Goal: Contribute content: Contribute content

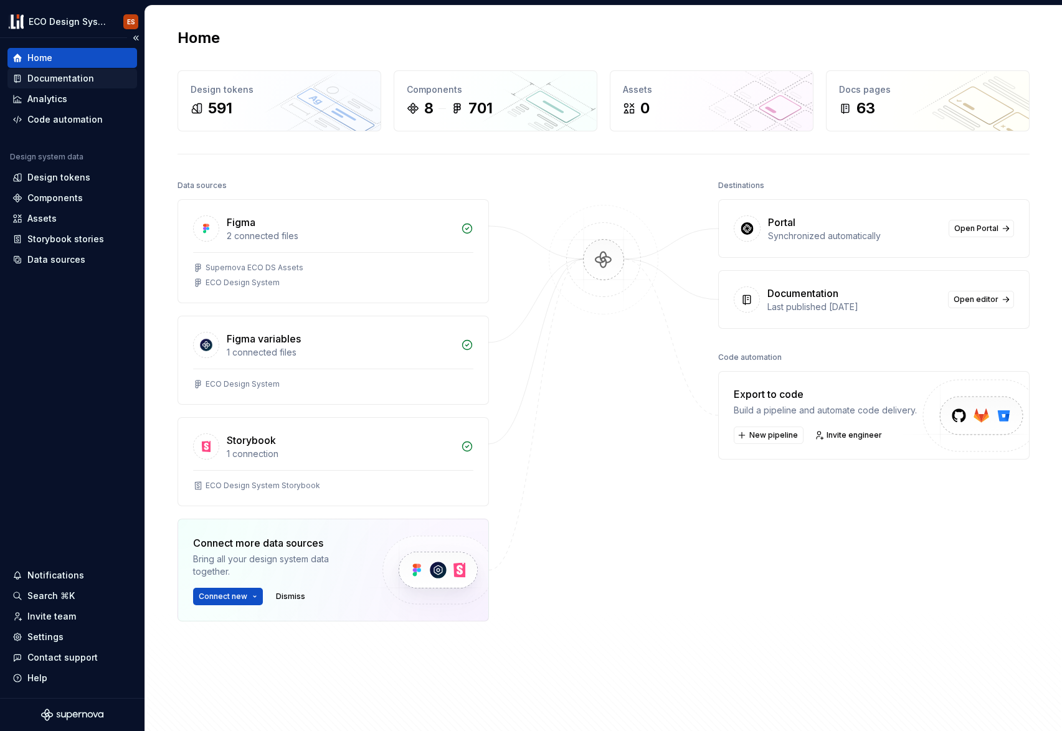
click at [78, 80] on div "Documentation" at bounding box center [60, 78] width 67 height 12
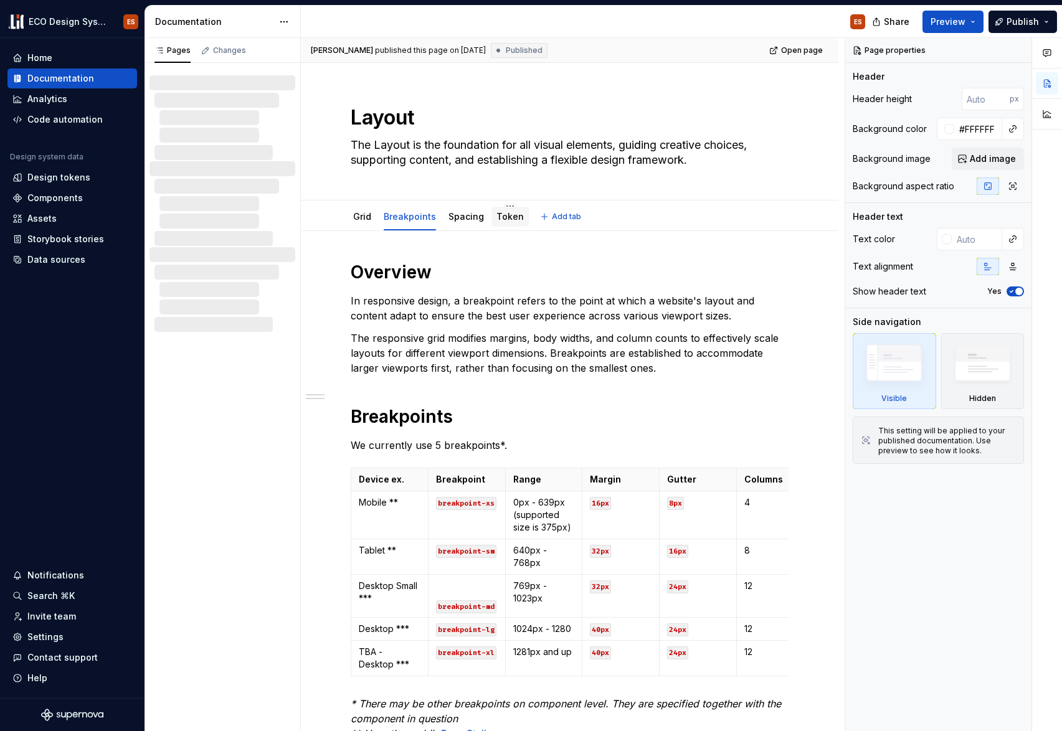
click at [504, 222] on div "Token" at bounding box center [509, 217] width 27 height 12
click at [510, 217] on link "Token" at bounding box center [509, 216] width 27 height 11
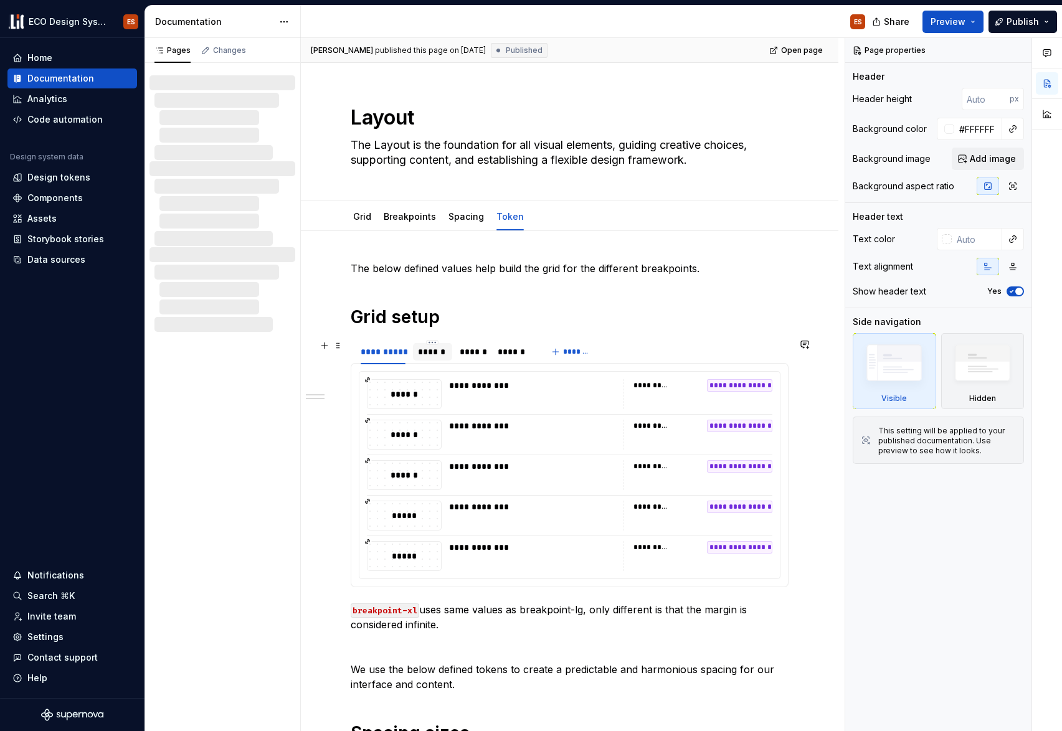
click at [435, 354] on div "******" at bounding box center [432, 352] width 29 height 12
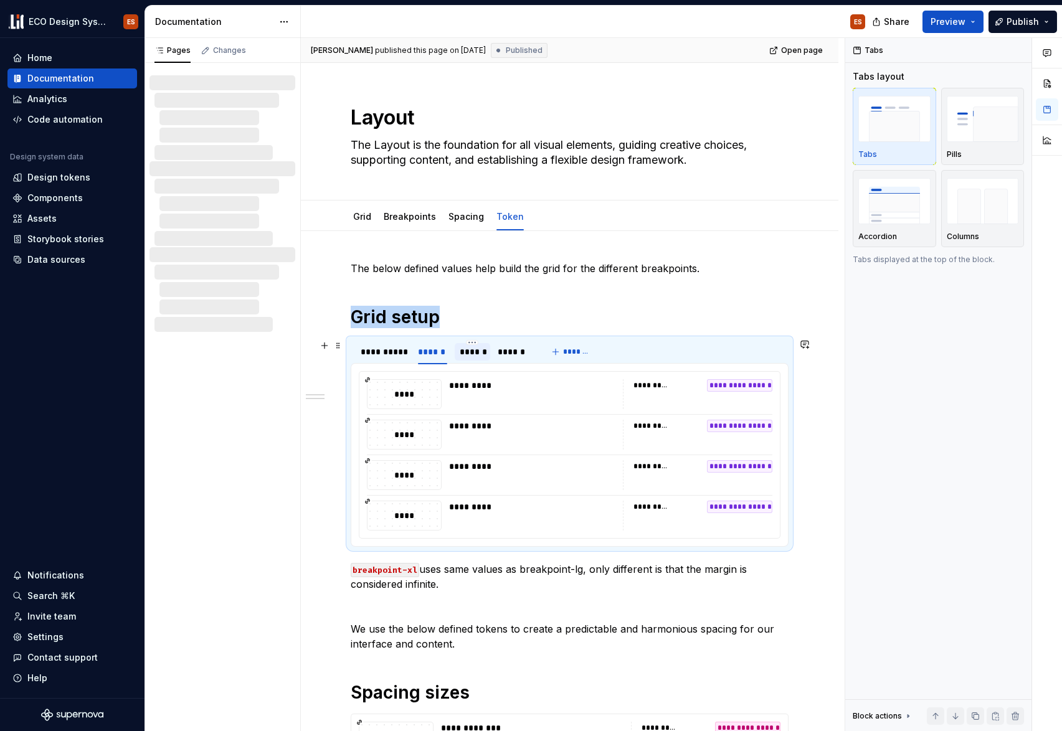
click at [474, 356] on div "******" at bounding box center [473, 352] width 26 height 12
click at [526, 348] on div "******" at bounding box center [514, 352] width 32 height 12
click at [386, 348] on div "**********" at bounding box center [383, 352] width 45 height 12
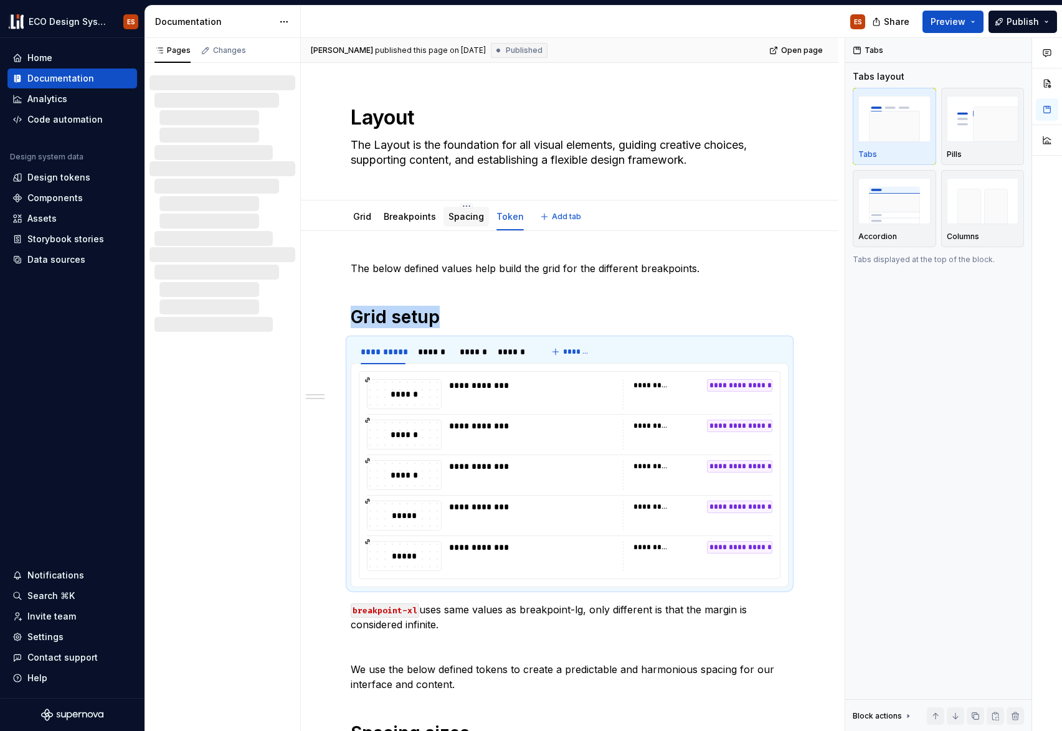
click at [473, 217] on link "Spacing" at bounding box center [467, 216] width 36 height 11
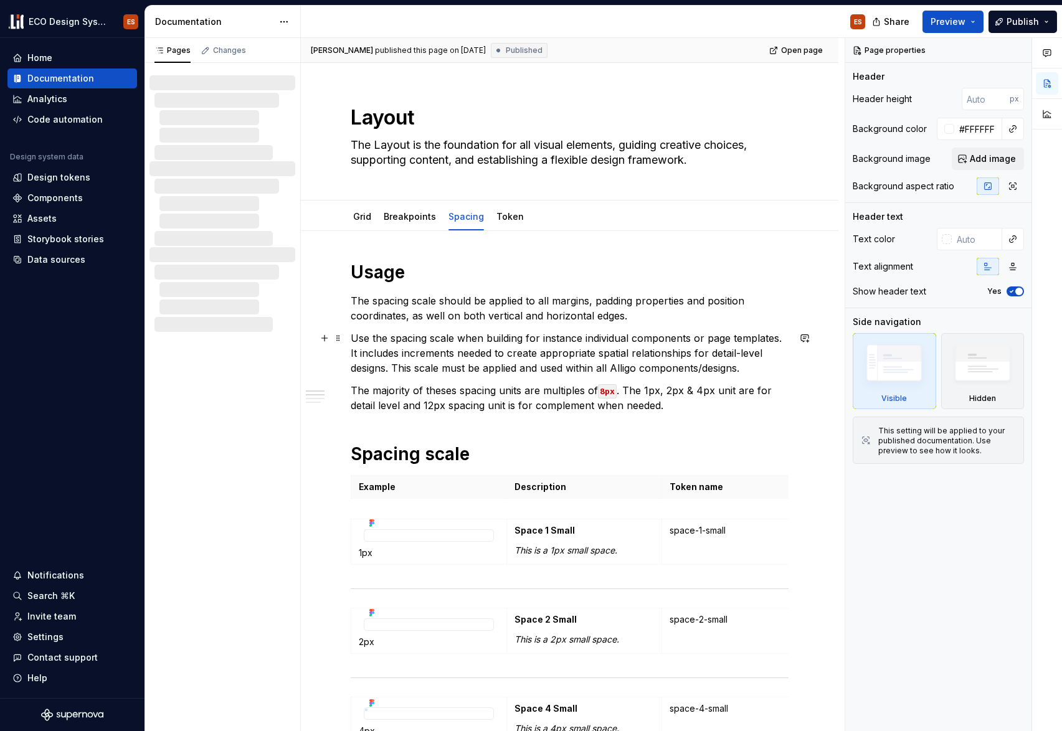
type textarea "*"
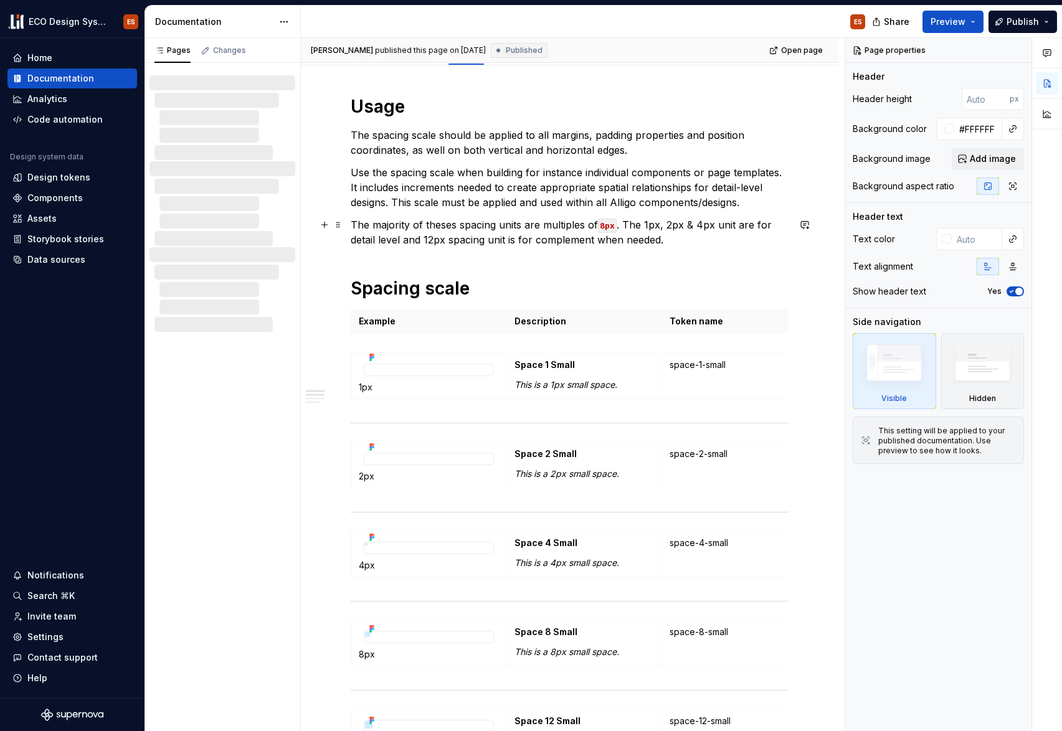
scroll to position [178, 0]
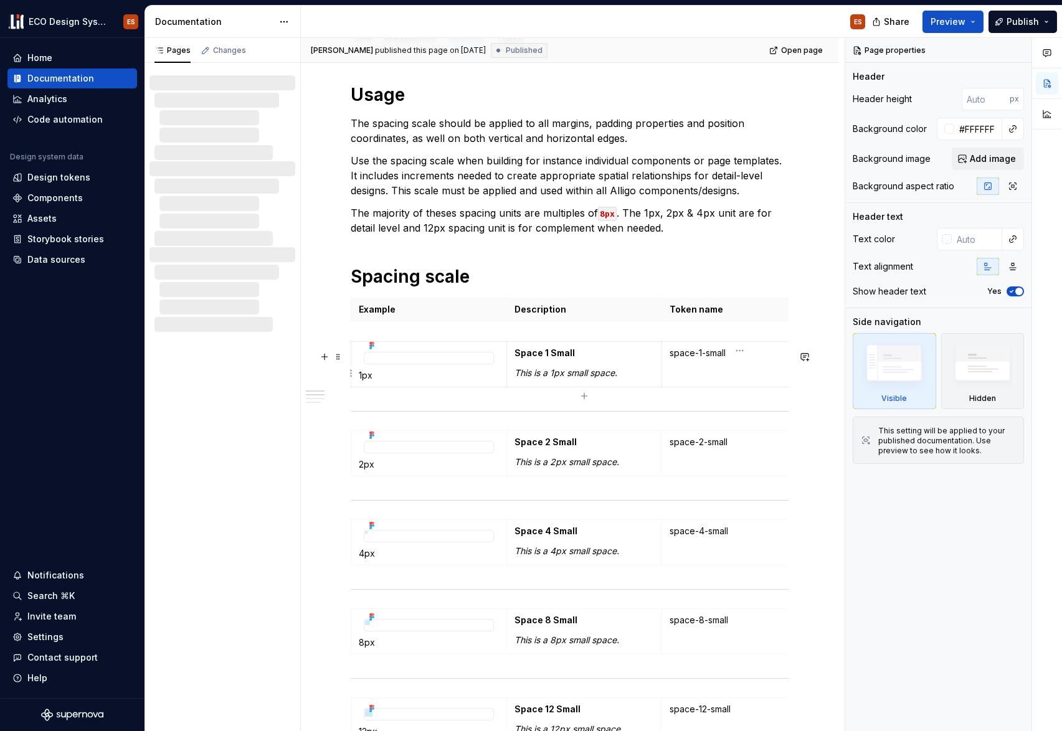
click at [711, 359] on p "space-1-small" at bounding box center [740, 353] width 140 height 12
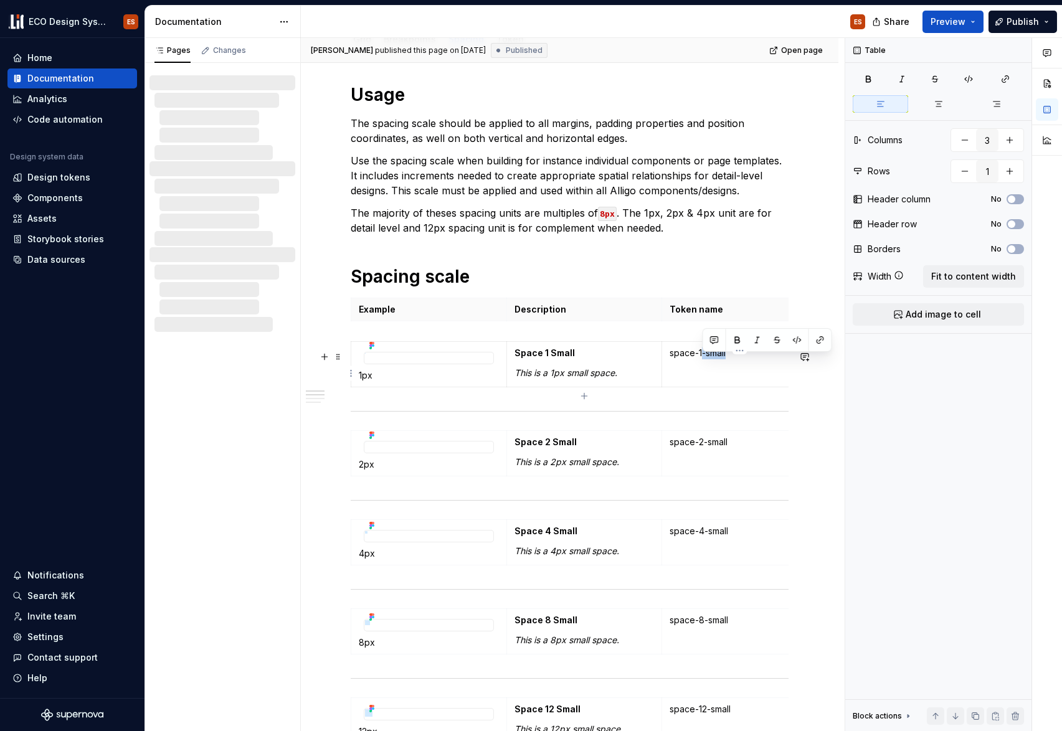
drag, startPoint x: 703, startPoint y: 362, endPoint x: 741, endPoint y: 364, distance: 38.7
click at [741, 359] on p "space-1-small" at bounding box center [740, 353] width 140 height 12
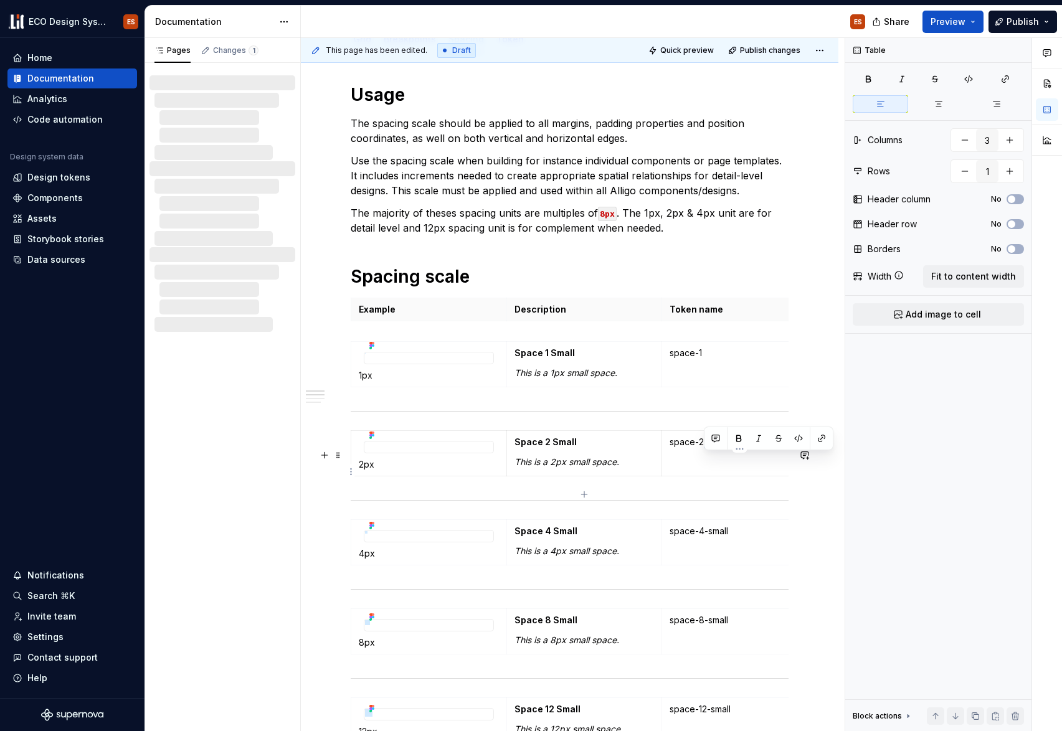
drag, startPoint x: 704, startPoint y: 463, endPoint x: 744, endPoint y: 463, distance: 39.9
click at [744, 449] on p "space-2-small" at bounding box center [740, 442] width 140 height 12
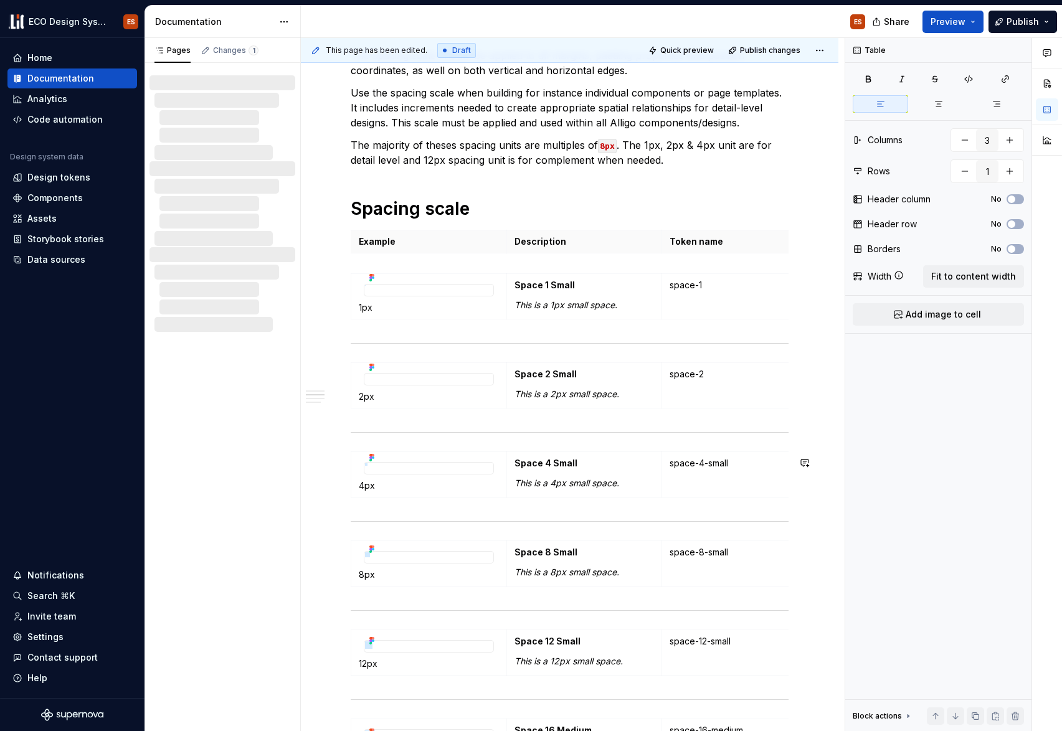
scroll to position [252, 0]
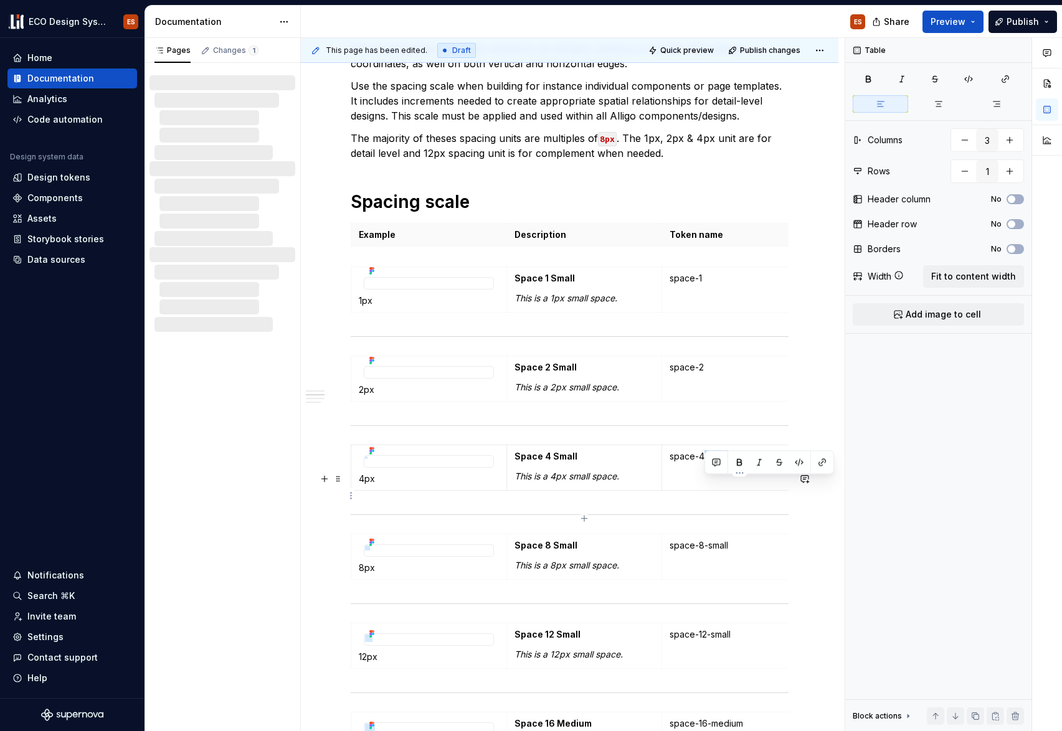
drag, startPoint x: 704, startPoint y: 486, endPoint x: 751, endPoint y: 488, distance: 47.4
click at [751, 463] on p "space-4-small" at bounding box center [740, 456] width 140 height 12
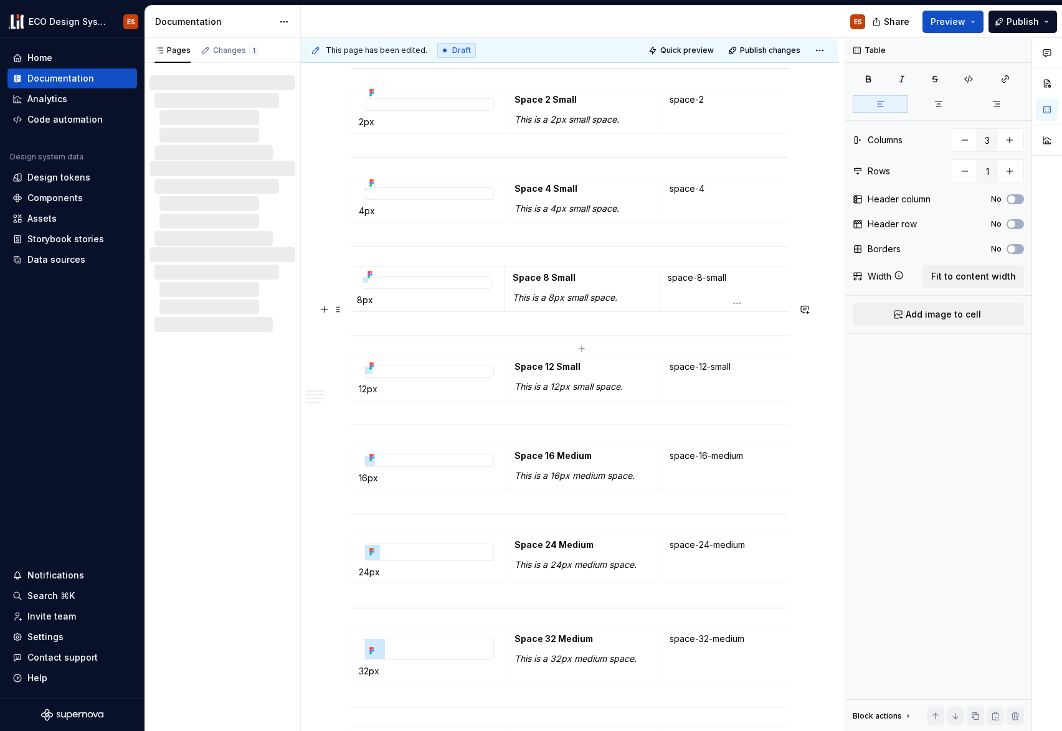
scroll to position [0, 2]
drag, startPoint x: 704, startPoint y: 317, endPoint x: 741, endPoint y: 314, distance: 37.5
click at [741, 284] on p "space-8-small" at bounding box center [737, 278] width 140 height 12
drag, startPoint x: 708, startPoint y: 414, endPoint x: 756, endPoint y: 429, distance: 49.6
click at [756, 401] on td "space-12-small" at bounding box center [740, 378] width 156 height 45
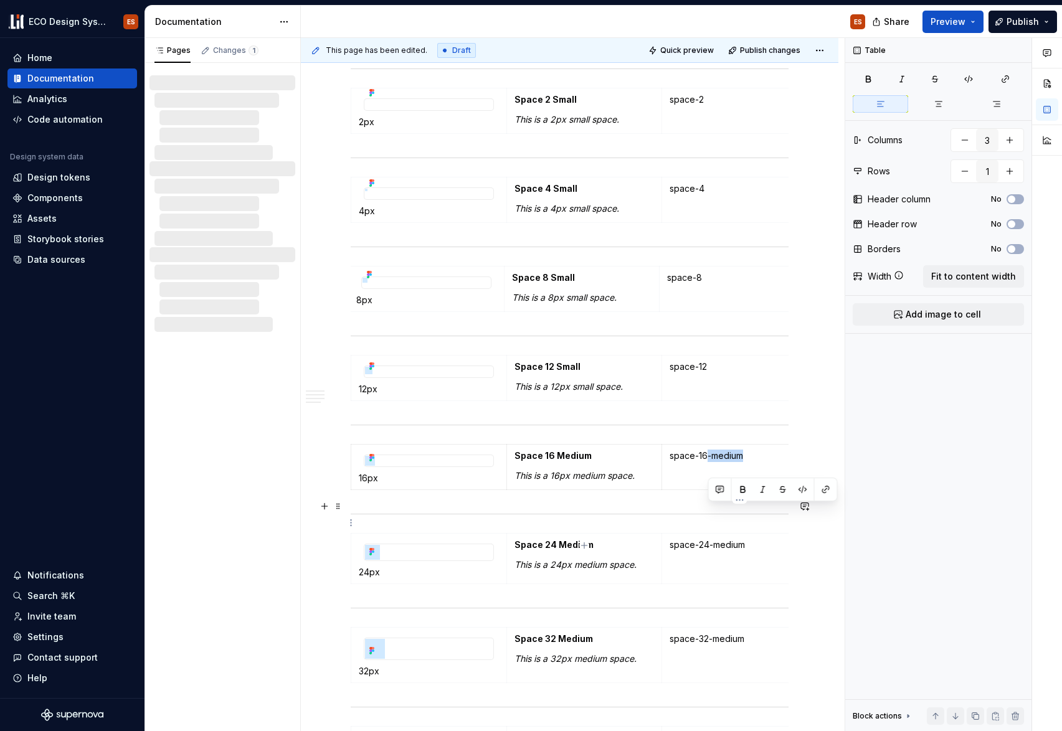
scroll to position [0, 30]
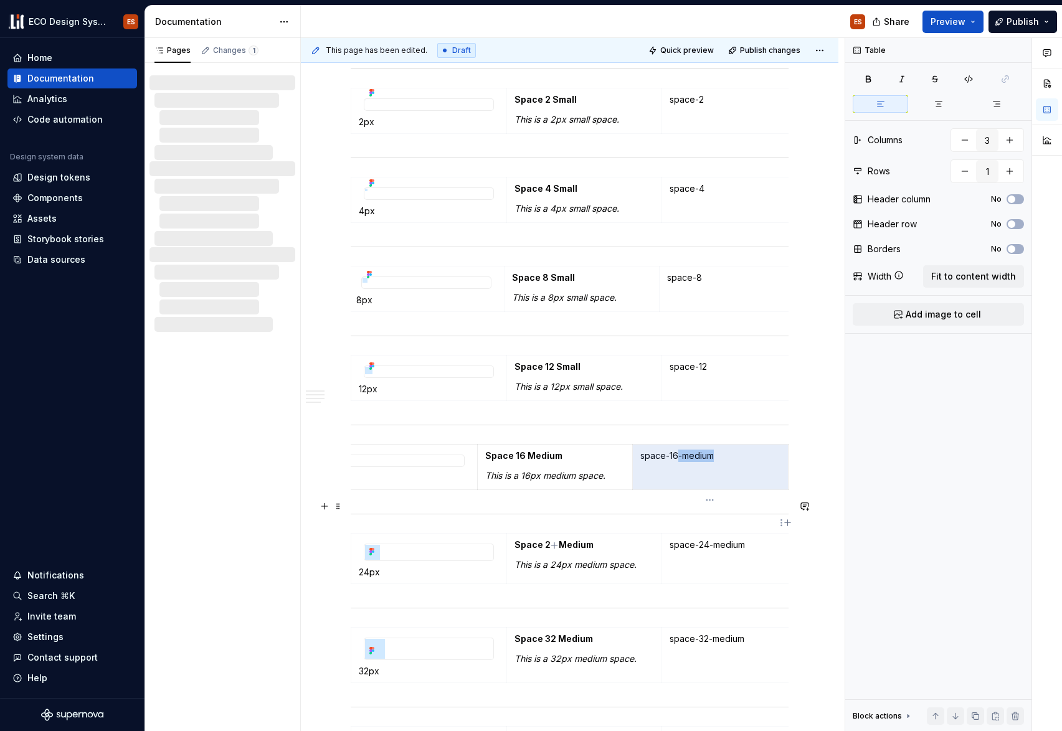
drag, startPoint x: 709, startPoint y: 513, endPoint x: 716, endPoint y: 513, distance: 7.5
click at [716, 462] on p "space-16-medium" at bounding box center [710, 456] width 140 height 12
click at [713, 462] on p "space-16-medium" at bounding box center [710, 456] width 140 height 12
drag, startPoint x: 713, startPoint y: 514, endPoint x: 677, endPoint y: 515, distance: 36.8
click at [677, 462] on p "space-16-medium" at bounding box center [710, 456] width 140 height 12
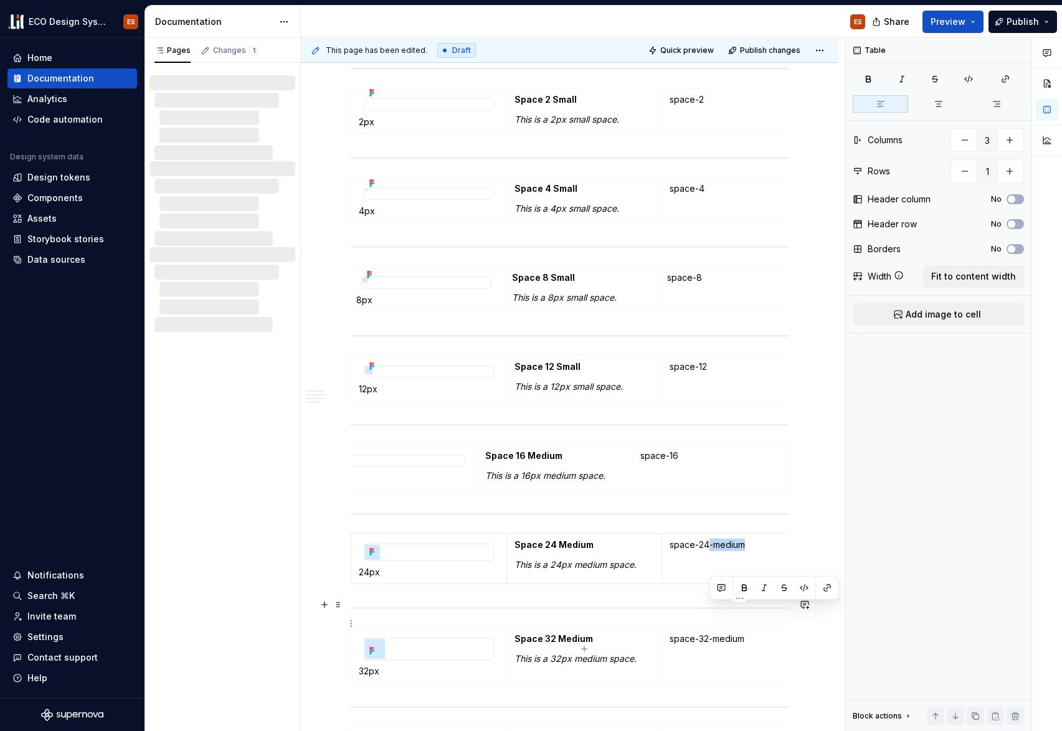
drag, startPoint x: 710, startPoint y: 612, endPoint x: 751, endPoint y: 618, distance: 41.6
click at [751, 584] on td "space-24-medium" at bounding box center [740, 559] width 156 height 50
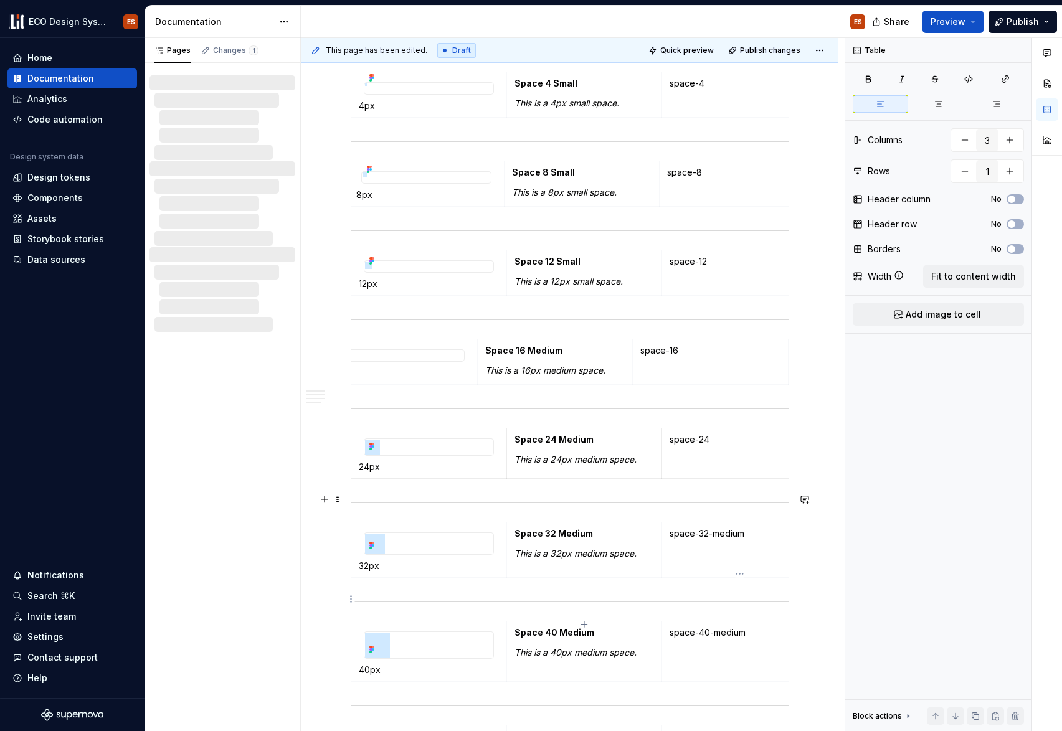
scroll to position [651, 0]
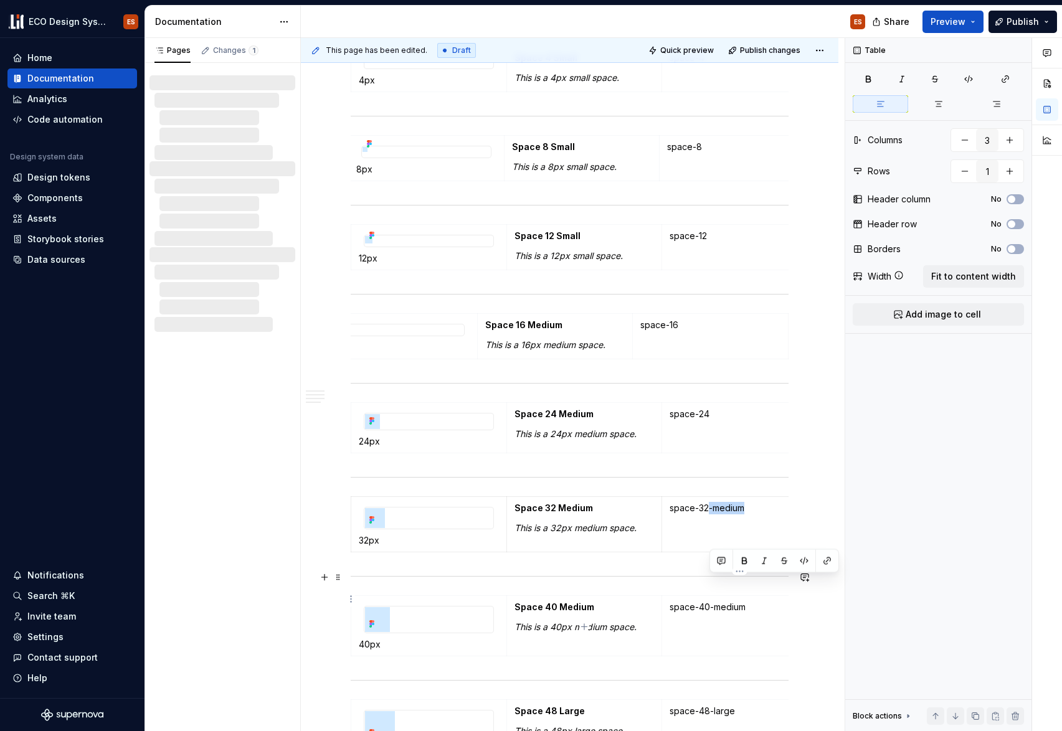
drag, startPoint x: 710, startPoint y: 582, endPoint x: 746, endPoint y: 582, distance: 36.8
click at [746, 515] on p "space-32-medium" at bounding box center [740, 508] width 140 height 12
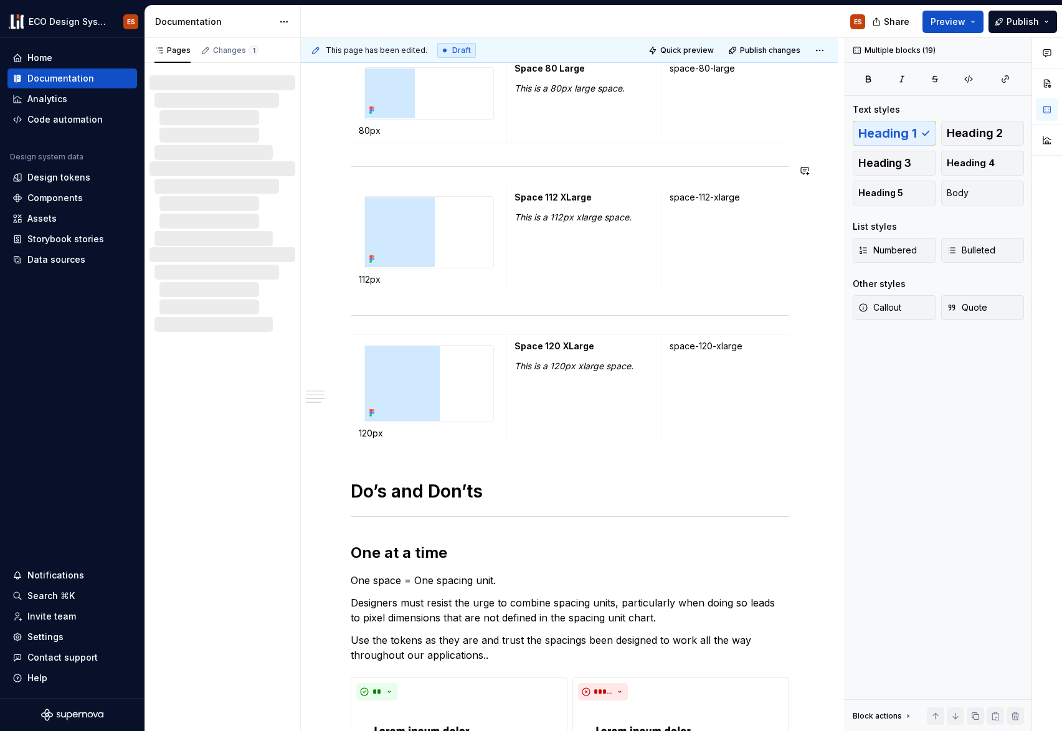
drag, startPoint x: 710, startPoint y: 694, endPoint x: 751, endPoint y: 158, distance: 538.0
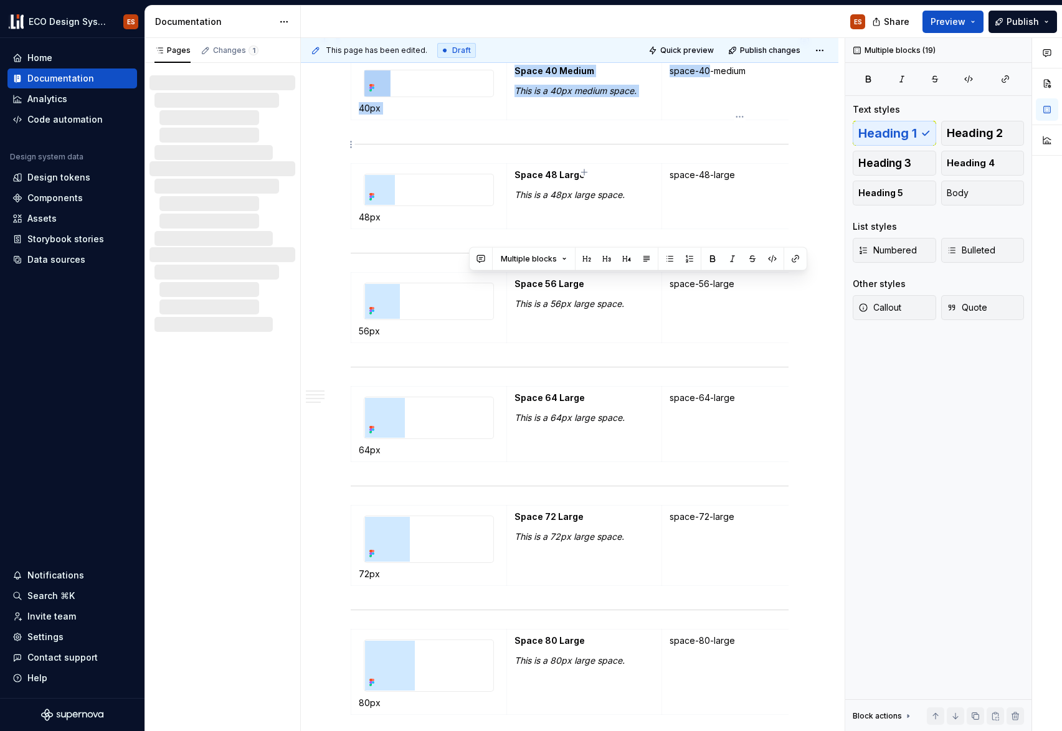
scroll to position [1099, 0]
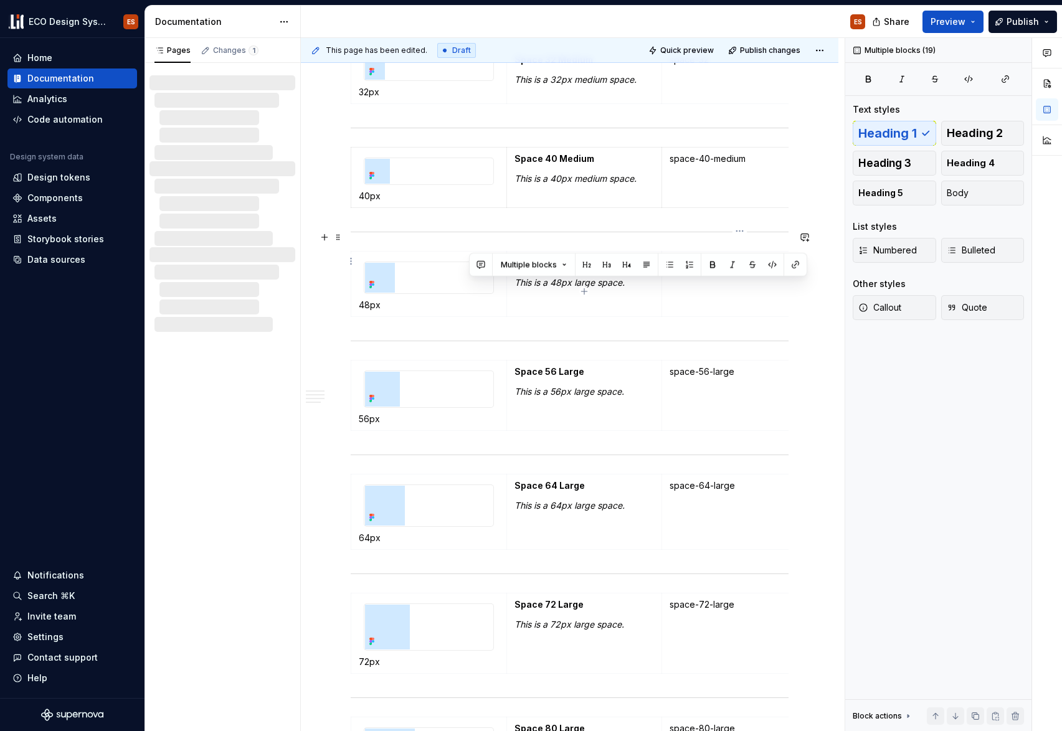
click at [719, 165] on p "space-40-medium" at bounding box center [740, 159] width 140 height 12
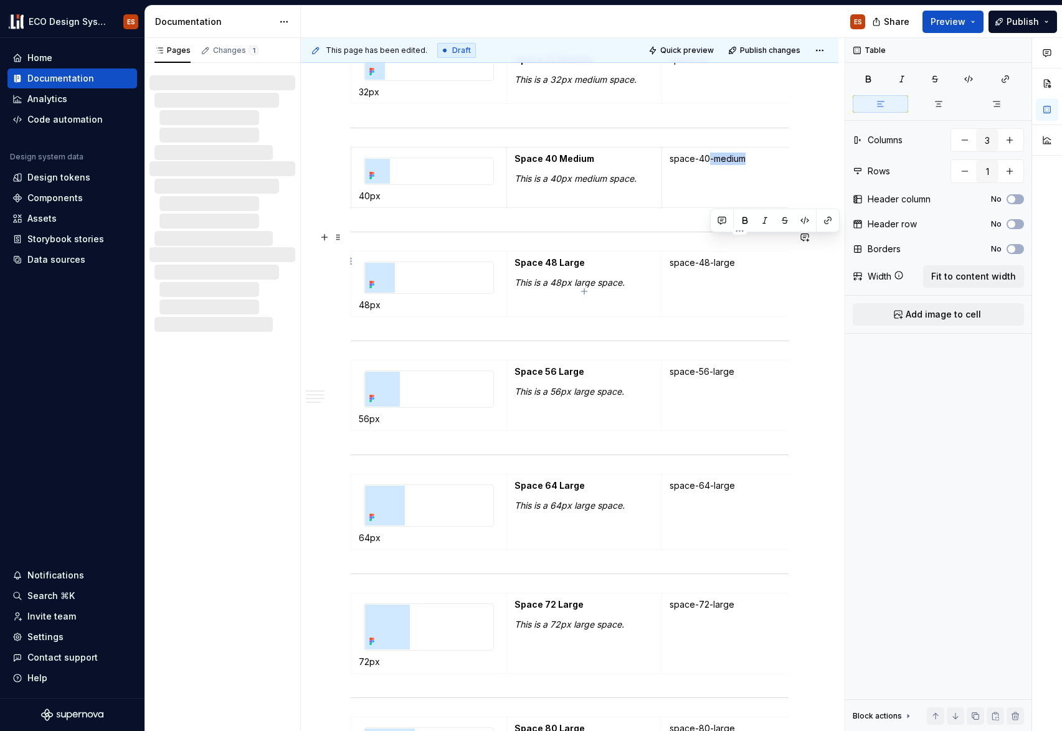
drag, startPoint x: 710, startPoint y: 242, endPoint x: 745, endPoint y: 242, distance: 34.9
click at [745, 165] on p "space-40-medium" at bounding box center [740, 159] width 140 height 12
drag, startPoint x: 711, startPoint y: 356, endPoint x: 734, endPoint y: 355, distance: 23.7
click at [734, 269] on p "space-48-large" at bounding box center [740, 263] width 140 height 12
drag, startPoint x: 708, startPoint y: 473, endPoint x: 734, endPoint y: 475, distance: 25.6
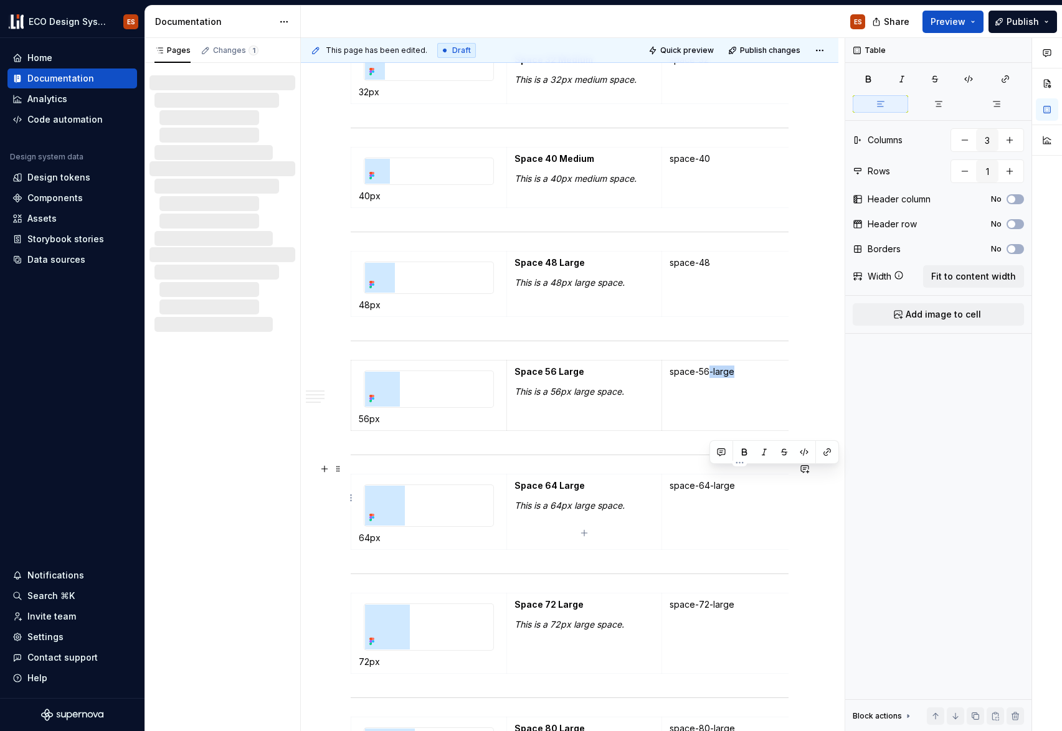
click at [734, 378] on p "space-56-large" at bounding box center [740, 372] width 140 height 12
drag, startPoint x: 711, startPoint y: 599, endPoint x: 719, endPoint y: 597, distance: 8.3
click at [744, 492] on p "space-64-large" at bounding box center [740, 486] width 140 height 12
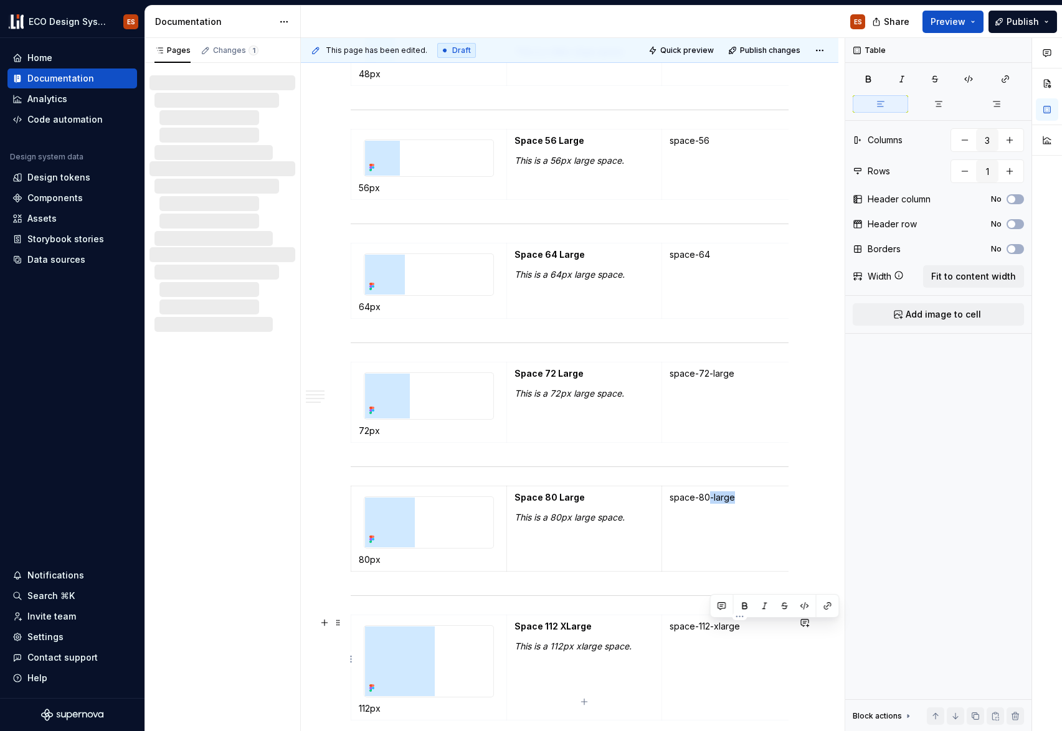
drag, startPoint x: 710, startPoint y: 628, endPoint x: 735, endPoint y: 629, distance: 25.5
click at [735, 504] on p "space-80-large" at bounding box center [740, 497] width 140 height 12
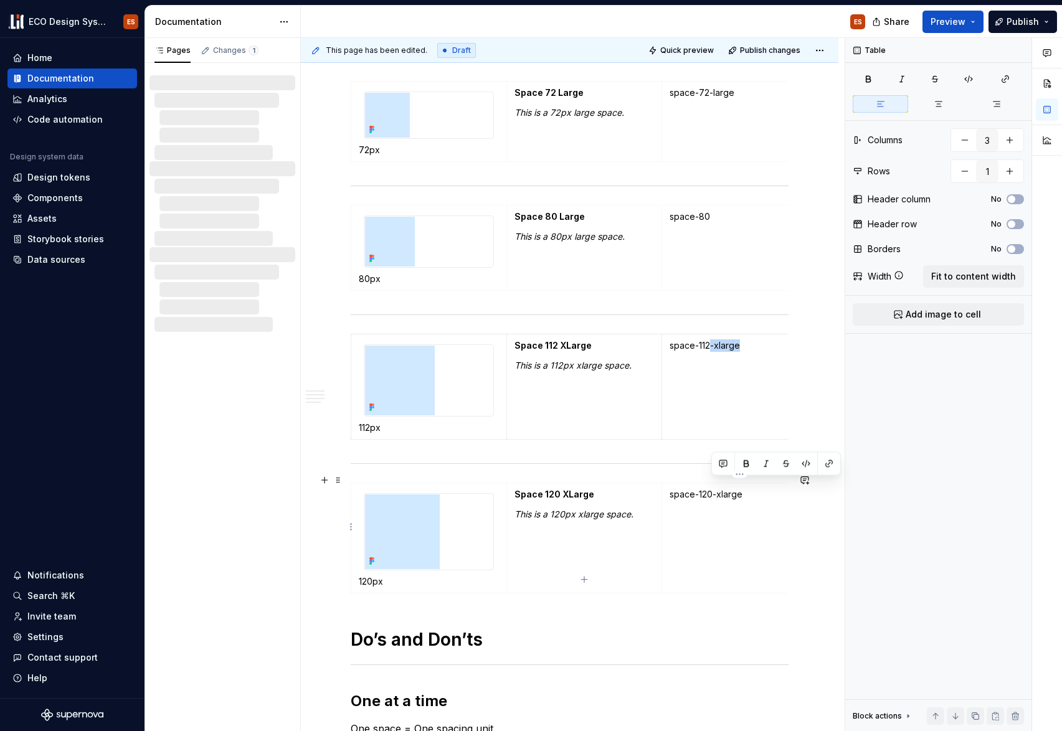
drag, startPoint x: 712, startPoint y: 487, endPoint x: 741, endPoint y: 488, distance: 29.3
click at [741, 352] on p "space-112-xlarge" at bounding box center [740, 345] width 140 height 12
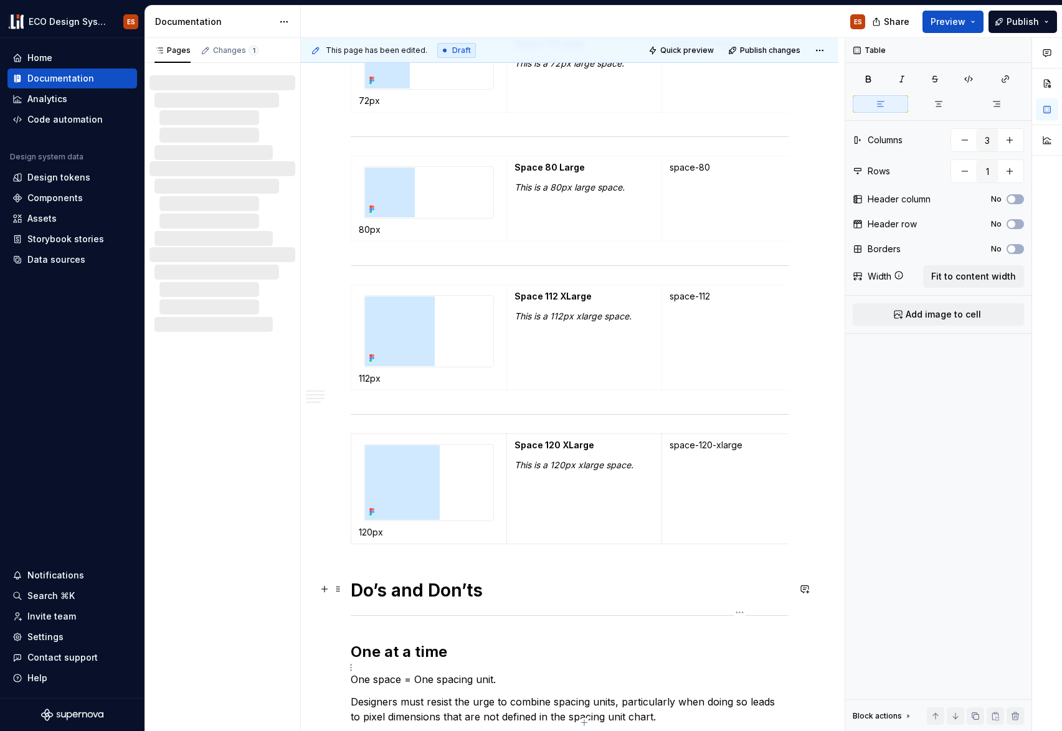
scroll to position [1668, 0]
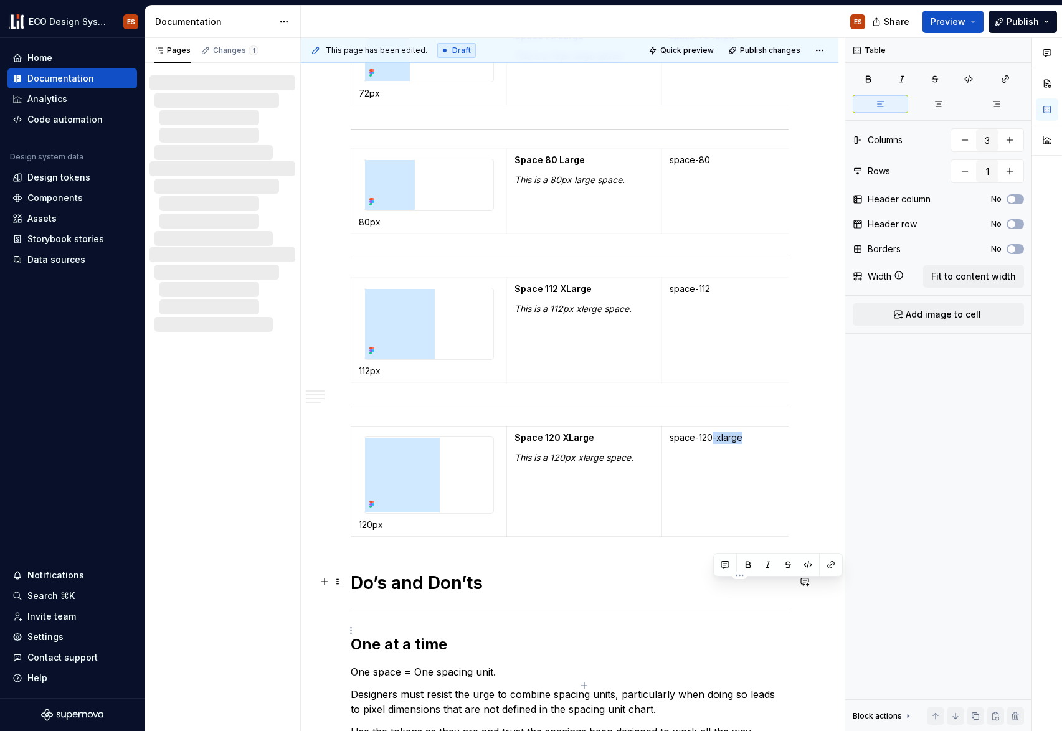
drag, startPoint x: 711, startPoint y: 591, endPoint x: 761, endPoint y: 583, distance: 49.8
click at [761, 444] on p "space-120-xlarge" at bounding box center [740, 438] width 140 height 12
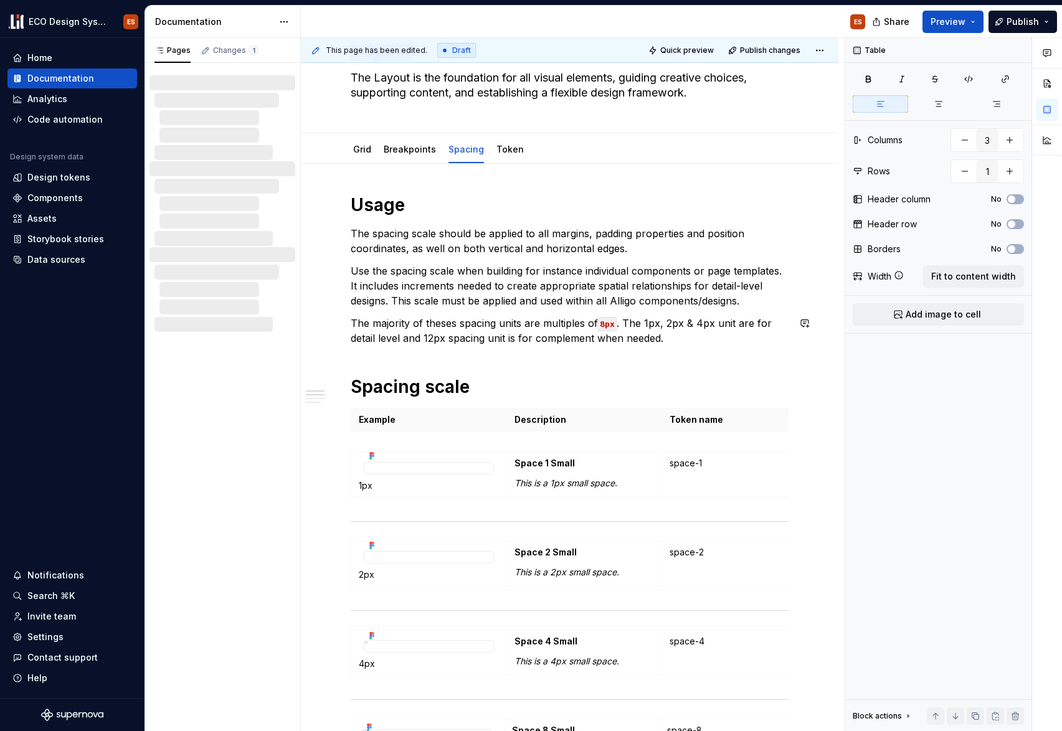
scroll to position [0, 0]
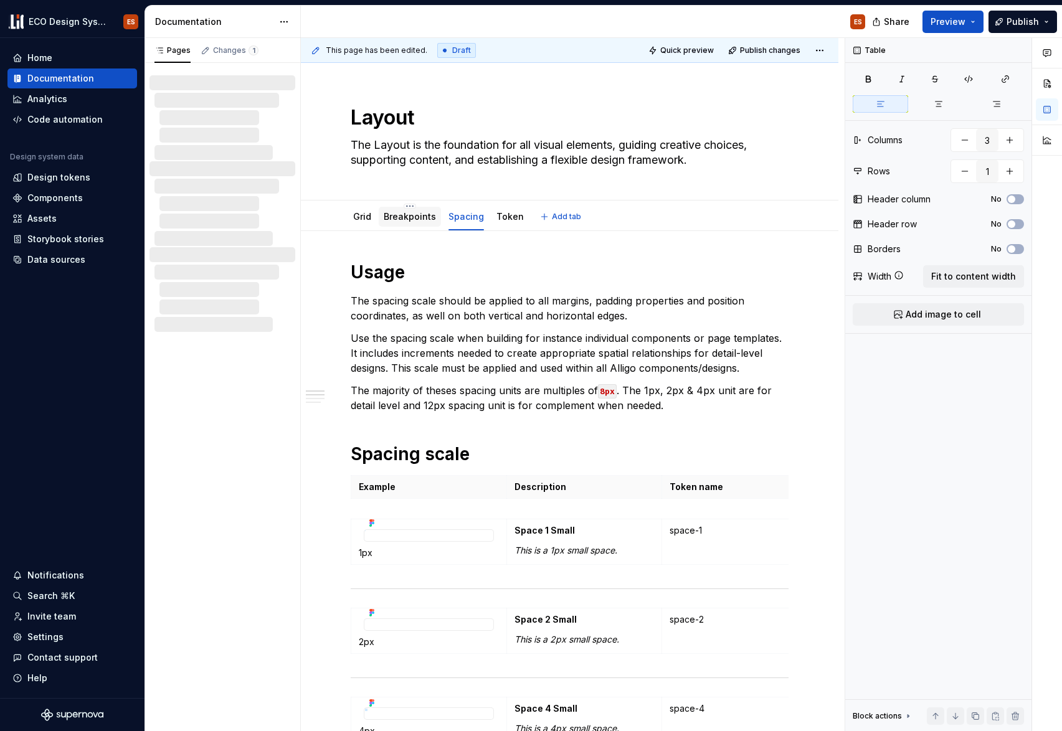
click at [396, 219] on link "Breakpoints" at bounding box center [410, 216] width 52 height 11
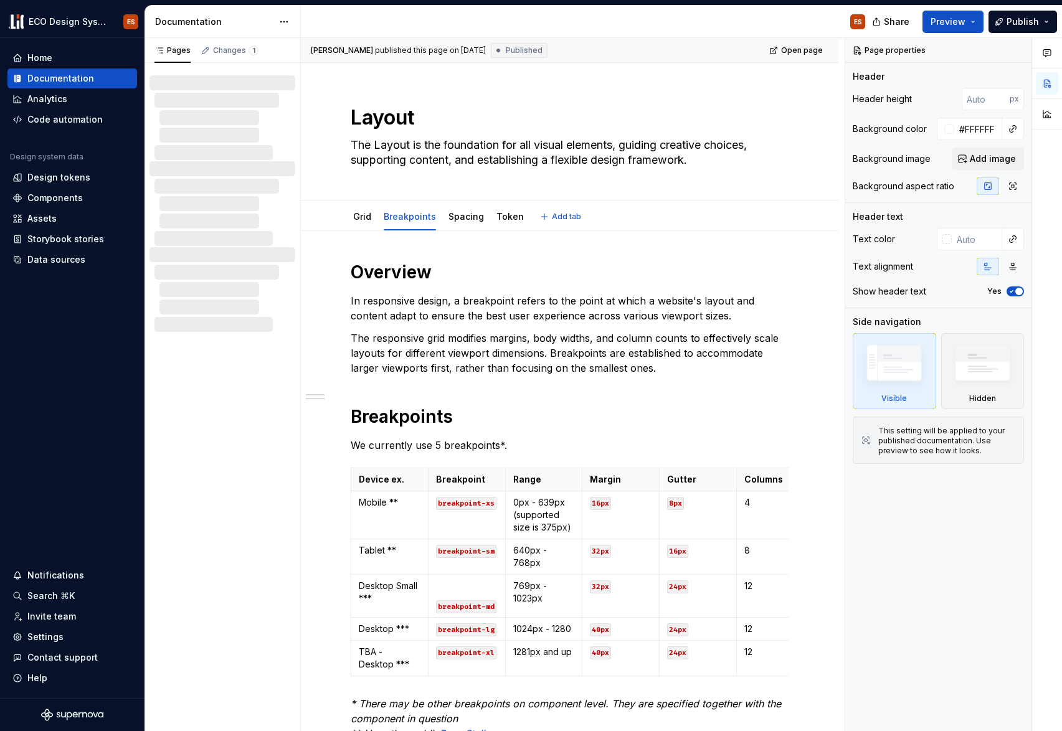
type textarea "*"
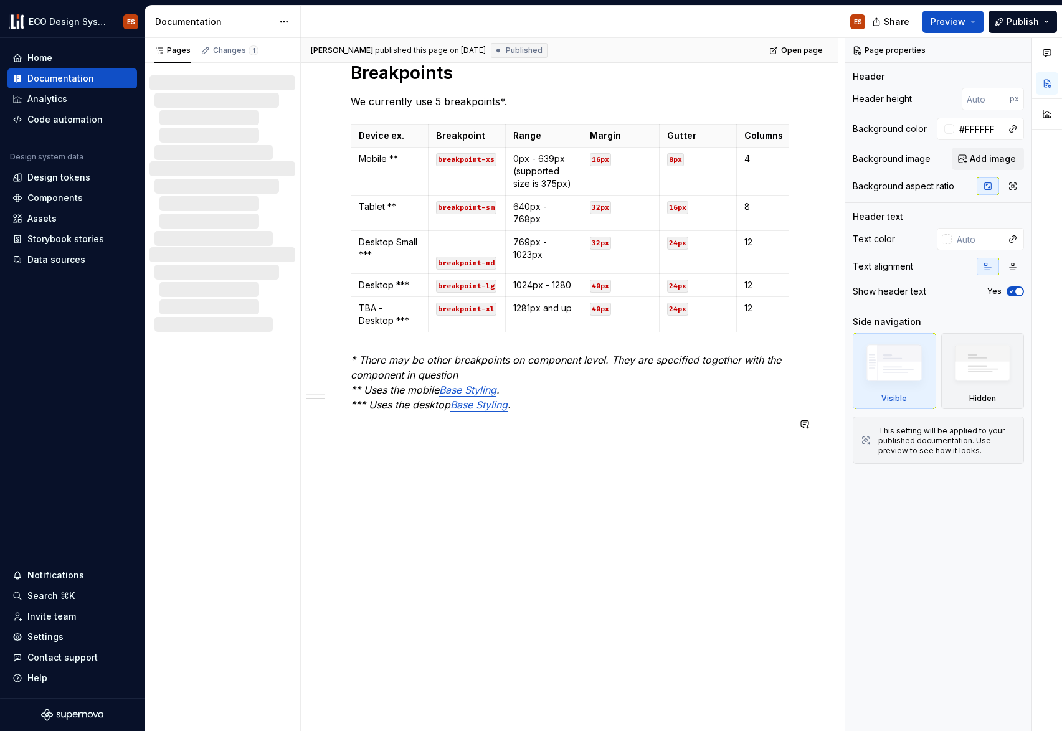
scroll to position [346, 0]
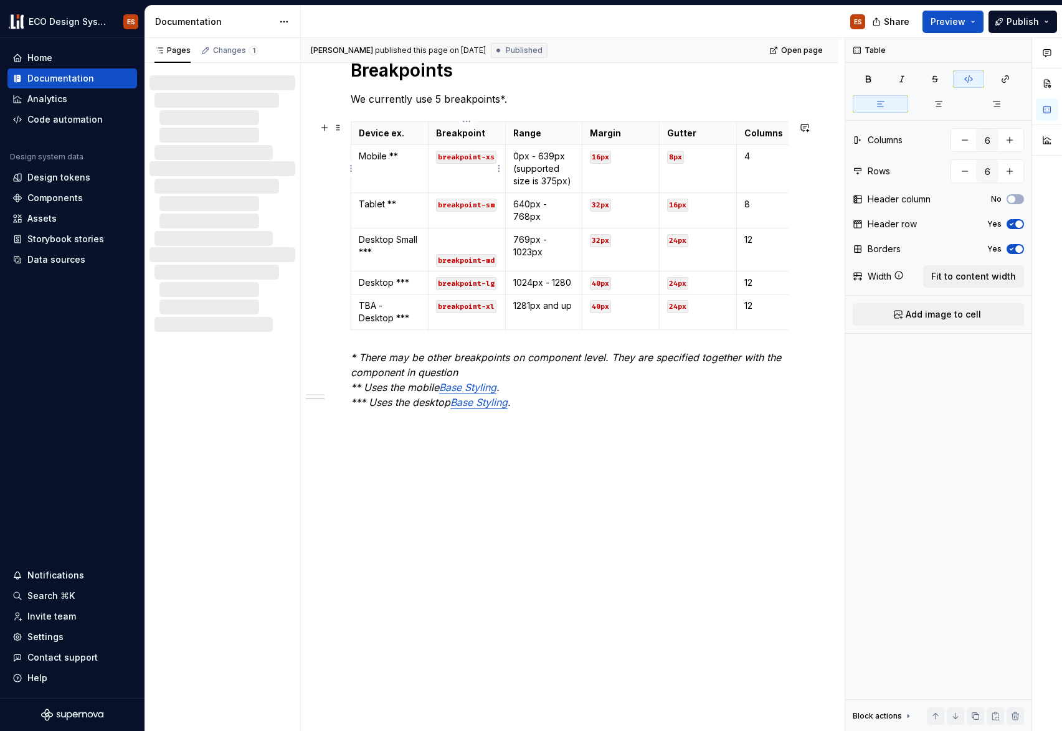
click at [482, 156] on code "breakpoint-xs" at bounding box center [466, 157] width 60 height 13
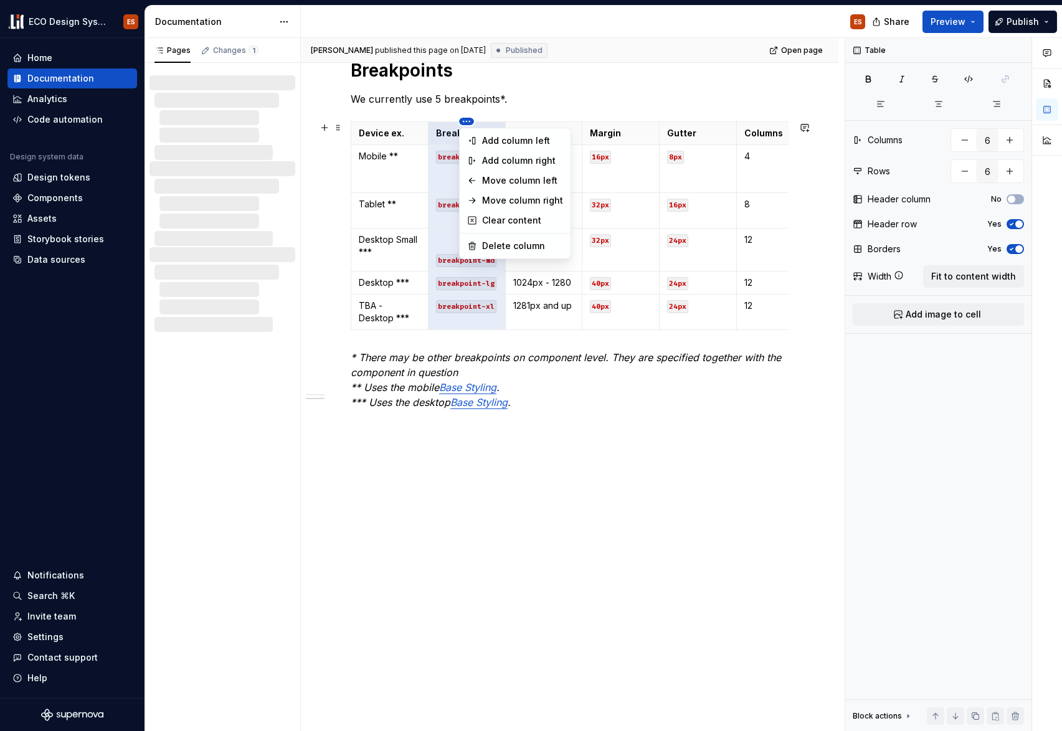
click at [465, 123] on html "ECO Design System ES Home Documentation Analytics Code automation Design system…" at bounding box center [531, 365] width 1062 height 731
click at [494, 155] on div "Add column right" at bounding box center [522, 160] width 81 height 12
type input "7"
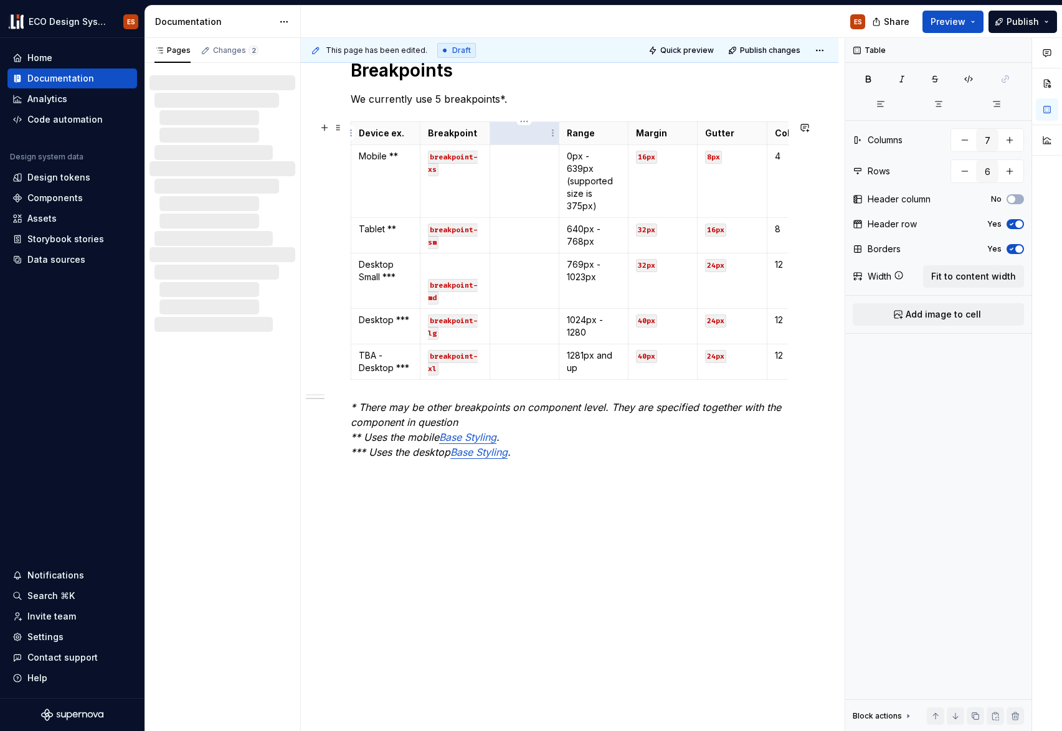
click at [506, 138] on p at bounding box center [525, 133] width 54 height 12
click at [528, 161] on p at bounding box center [525, 156] width 54 height 12
drag, startPoint x: 445, startPoint y: 170, endPoint x: 428, endPoint y: 155, distance: 22.5
click at [428, 155] on p "breakpoint-xs" at bounding box center [455, 162] width 54 height 25
copy code "breakpoint-xs"
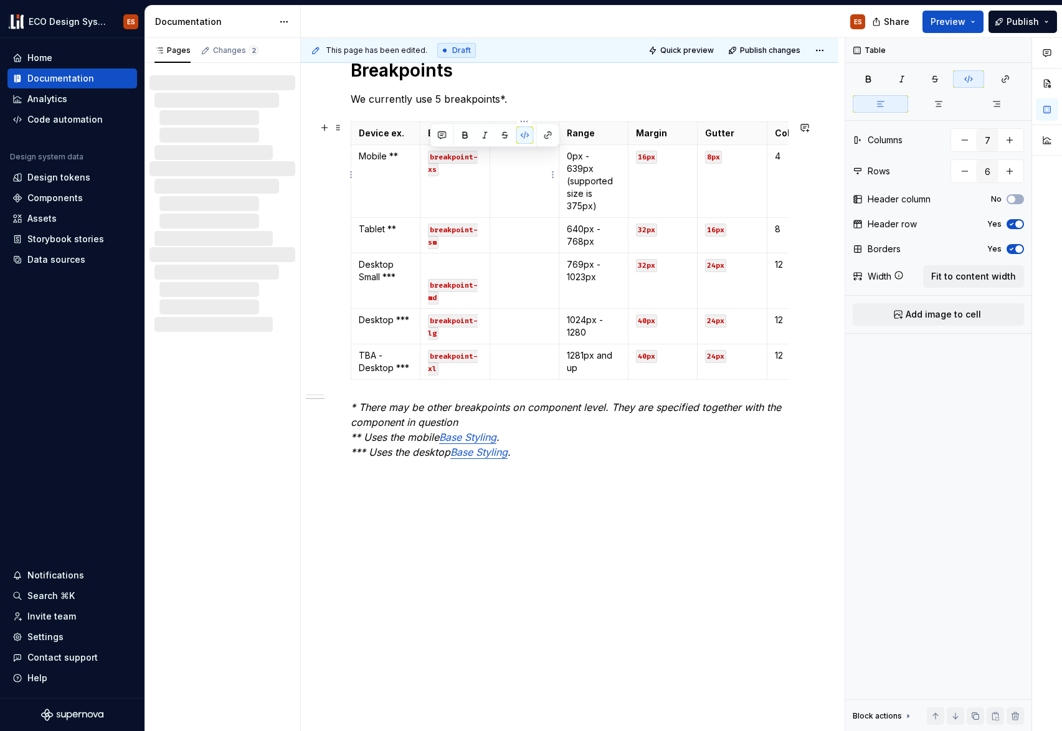
click at [528, 159] on p at bounding box center [525, 156] width 54 height 12
drag, startPoint x: 541, startPoint y: 156, endPoint x: 503, endPoint y: 156, distance: 38.6
click at [503, 156] on code "breakpoint-xs" at bounding box center [523, 164] width 50 height 26
click at [510, 223] on p at bounding box center [525, 229] width 54 height 12
drag, startPoint x: 543, startPoint y: 217, endPoint x: 501, endPoint y: 219, distance: 41.2
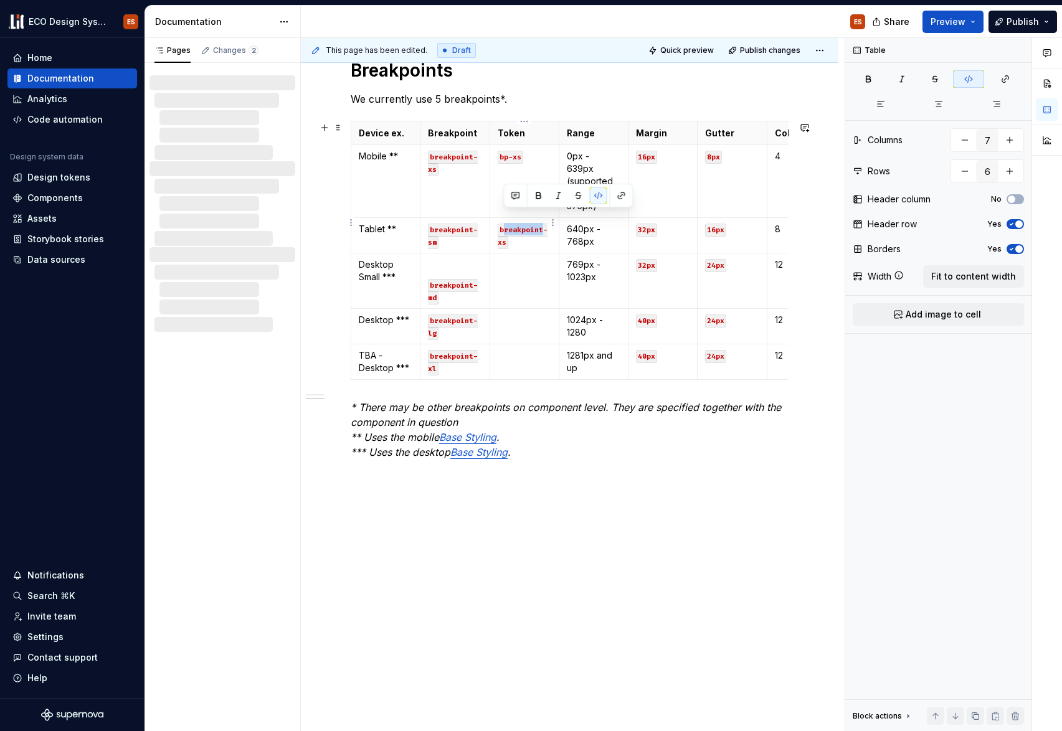
click at [501, 224] on code "breakpoint-xs" at bounding box center [523, 237] width 50 height 26
drag, startPoint x: 513, startPoint y: 216, endPoint x: 520, endPoint y: 216, distance: 7.5
click at [520, 224] on code "bp-xs" at bounding box center [511, 230] width 26 height 13
click at [517, 268] on td at bounding box center [524, 281] width 69 height 55
drag, startPoint x: 541, startPoint y: 252, endPoint x: 503, endPoint y: 253, distance: 37.4
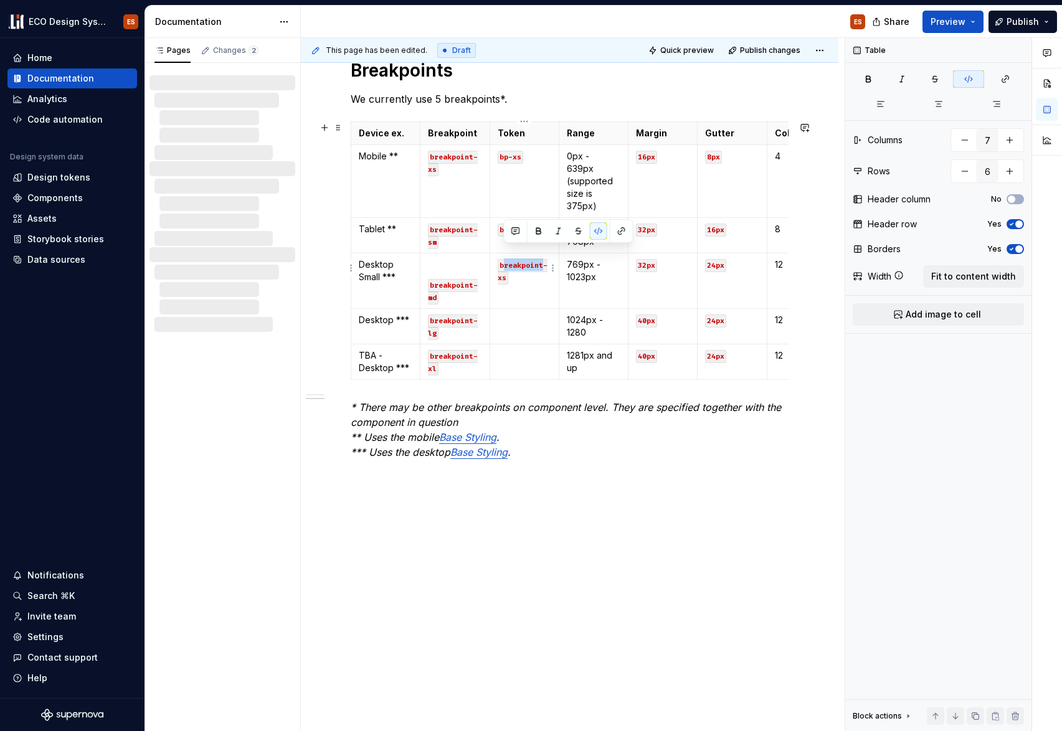
click at [503, 259] on code "breakpoint-xs" at bounding box center [523, 272] width 50 height 26
drag, startPoint x: 514, startPoint y: 252, endPoint x: 521, endPoint y: 252, distance: 7.5
click at [521, 259] on code "bp-xs" at bounding box center [511, 265] width 26 height 13
click at [504, 314] on p at bounding box center [525, 320] width 54 height 12
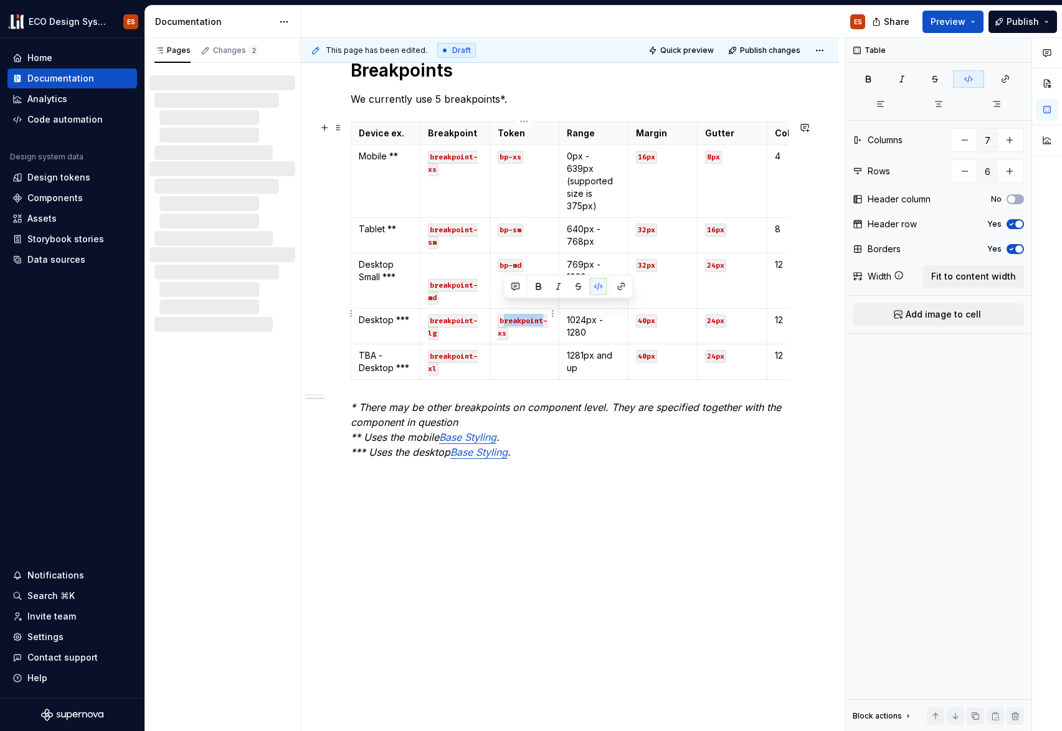
drag, startPoint x: 542, startPoint y: 308, endPoint x: 503, endPoint y: 305, distance: 39.3
click at [503, 315] on code "breakpoint-xs" at bounding box center [523, 328] width 50 height 26
click at [513, 315] on code "bp-xs" at bounding box center [511, 321] width 26 height 13
drag, startPoint x: 513, startPoint y: 308, endPoint x: 521, endPoint y: 306, distance: 8.8
click at [521, 315] on code "bp-xs" at bounding box center [511, 321] width 26 height 13
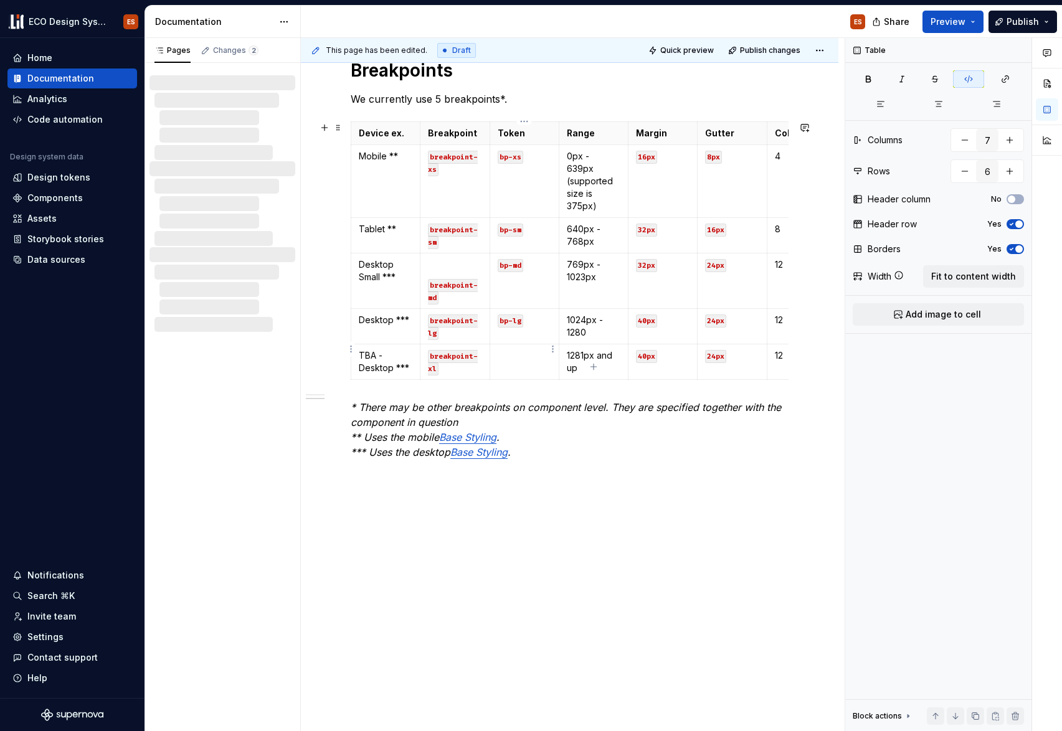
click at [515, 349] on p at bounding box center [525, 355] width 54 height 12
drag, startPoint x: 542, startPoint y: 342, endPoint x: 502, endPoint y: 339, distance: 40.0
click at [502, 350] on code "breakpoint-xs" at bounding box center [523, 363] width 50 height 26
drag, startPoint x: 518, startPoint y: 341, endPoint x: 525, endPoint y: 342, distance: 6.9
click at [525, 349] on p "bp-xs" at bounding box center [525, 355] width 54 height 12
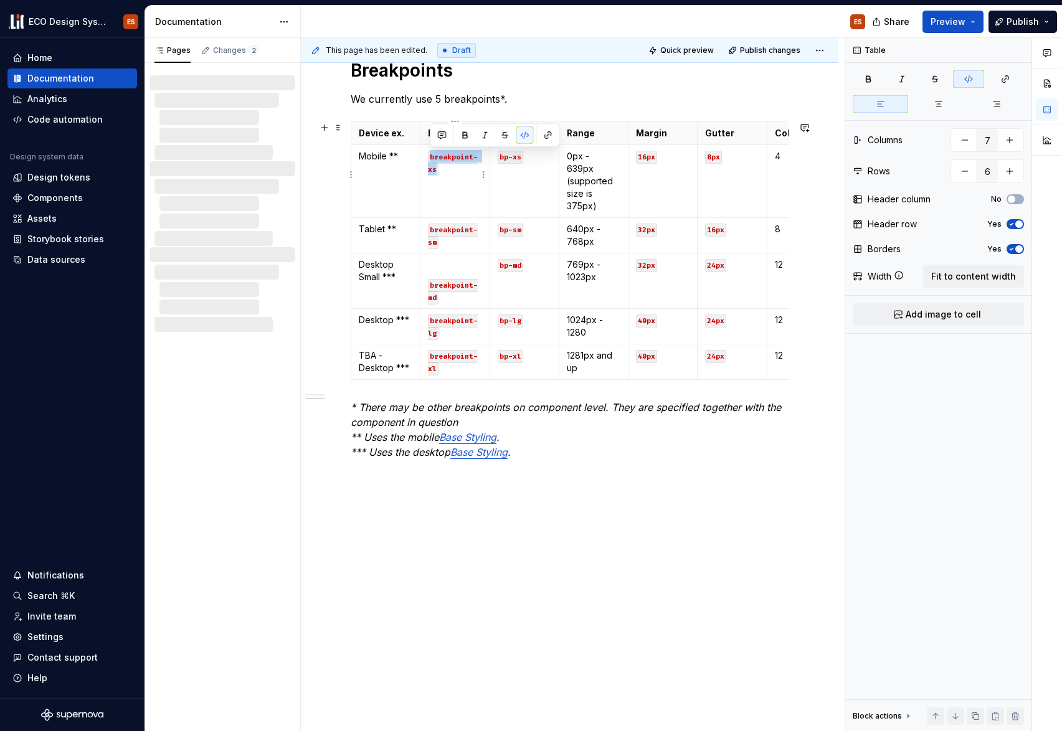
drag, startPoint x: 469, startPoint y: 175, endPoint x: 423, endPoint y: 149, distance: 53.0
click at [423, 149] on td "breakpoint-xs" at bounding box center [454, 181] width 69 height 73
click at [958, 83] on button "button" at bounding box center [968, 78] width 31 height 17
drag, startPoint x: 445, startPoint y: 150, endPoint x: 429, endPoint y: 150, distance: 16.8
click at [429, 150] on p "X" at bounding box center [455, 156] width 54 height 12
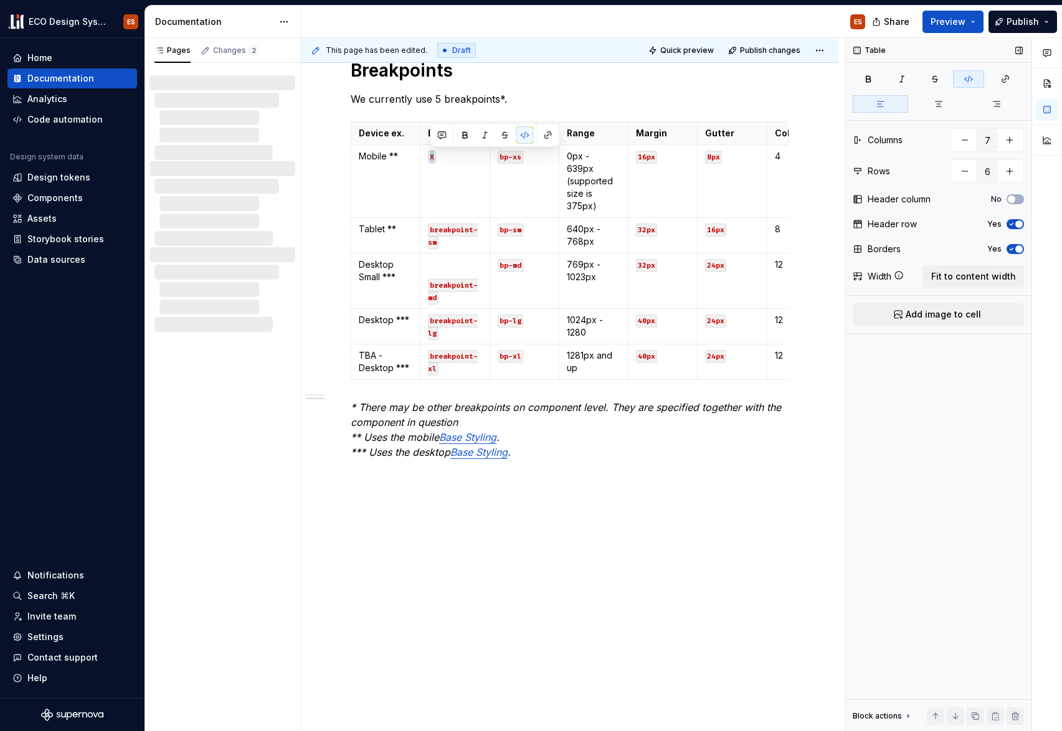
click at [969, 79] on icon "button" at bounding box center [968, 79] width 7 height 7
click at [970, 82] on icon "button" at bounding box center [969, 79] width 10 height 10
click at [457, 166] on td "X" at bounding box center [454, 181] width 69 height 73
drag, startPoint x: 448, startPoint y: 155, endPoint x: 428, endPoint y: 156, distance: 19.9
click at [428, 156] on p "X" at bounding box center [455, 156] width 54 height 12
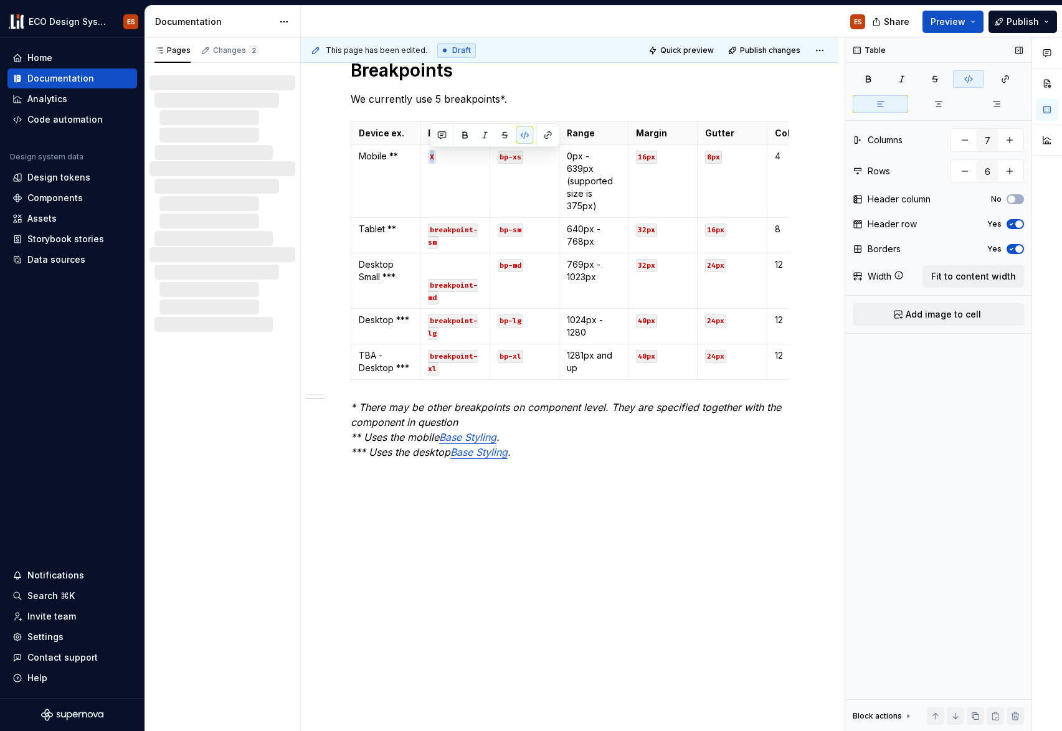
click at [974, 83] on button "button" at bounding box center [968, 78] width 31 height 17
click at [473, 165] on td "X" at bounding box center [454, 181] width 69 height 73
click at [435, 156] on p "Xsmall" at bounding box center [455, 156] width 54 height 12
drag, startPoint x: 448, startPoint y: 231, endPoint x: 427, endPoint y: 220, distance: 23.4
click at [427, 220] on td "breakpoint-sm" at bounding box center [454, 236] width 69 height 36
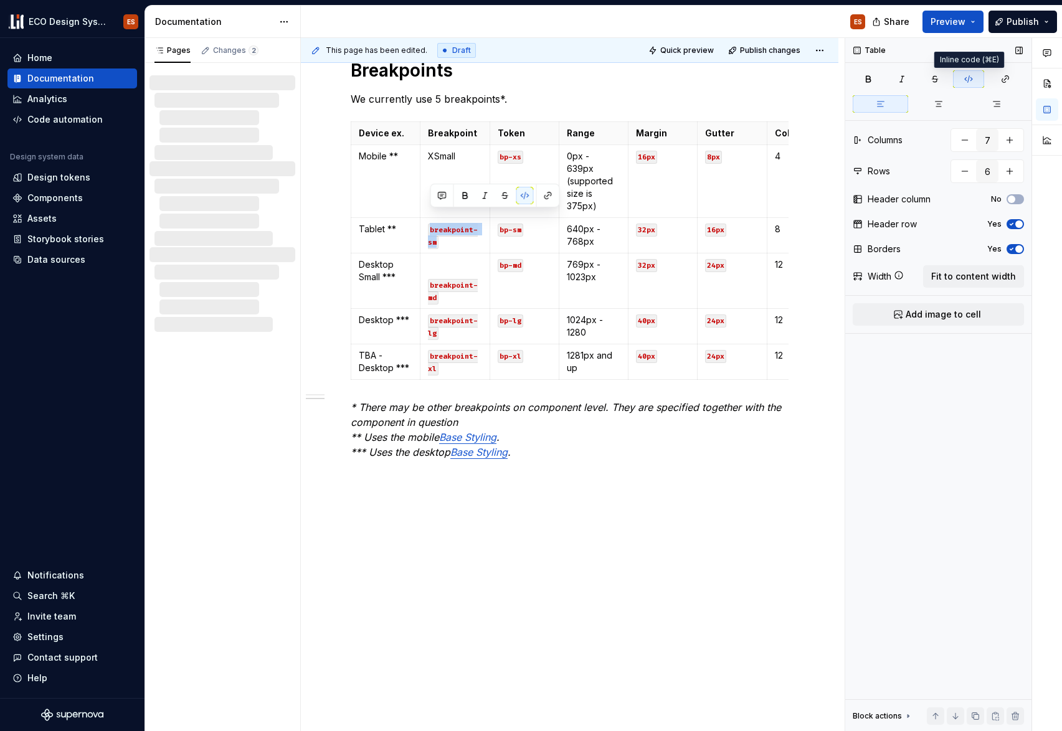
click at [962, 75] on button "button" at bounding box center [968, 78] width 31 height 17
click at [450, 226] on p "breakpoint-sm" at bounding box center [455, 235] width 54 height 25
drag, startPoint x: 440, startPoint y: 229, endPoint x: 427, endPoint y: 229, distance: 13.1
click at [427, 229] on td "breakpoint-sm" at bounding box center [454, 236] width 69 height 36
drag, startPoint x: 430, startPoint y: 231, endPoint x: 427, endPoint y: 217, distance: 14.7
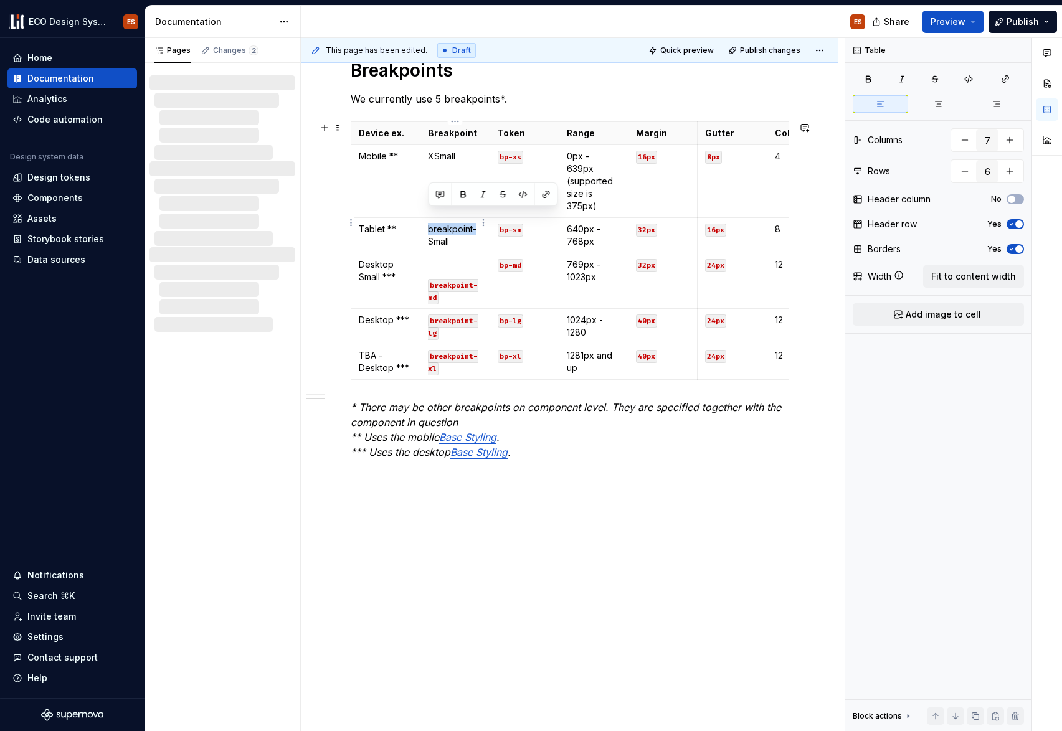
click at [427, 218] on td "breakpoint-Small" at bounding box center [454, 236] width 69 height 36
drag, startPoint x: 447, startPoint y: 286, endPoint x: 428, endPoint y: 272, distance: 24.0
click at [428, 278] on p "breakpoint-md" at bounding box center [455, 290] width 54 height 25
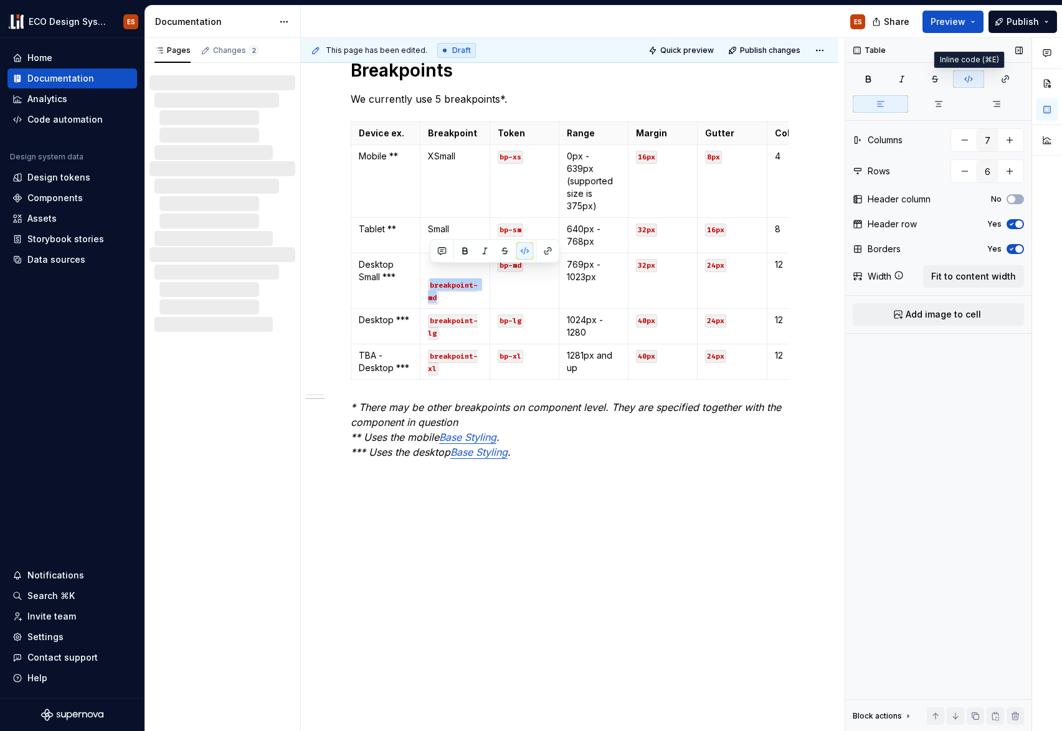
click at [964, 75] on icon "button" at bounding box center [969, 79] width 10 height 10
click at [445, 287] on p "breakpoint-md" at bounding box center [455, 290] width 54 height 25
drag, startPoint x: 445, startPoint y: 286, endPoint x: 429, endPoint y: 275, distance: 19.7
click at [429, 278] on p "breakpoint-md" at bounding box center [455, 290] width 54 height 25
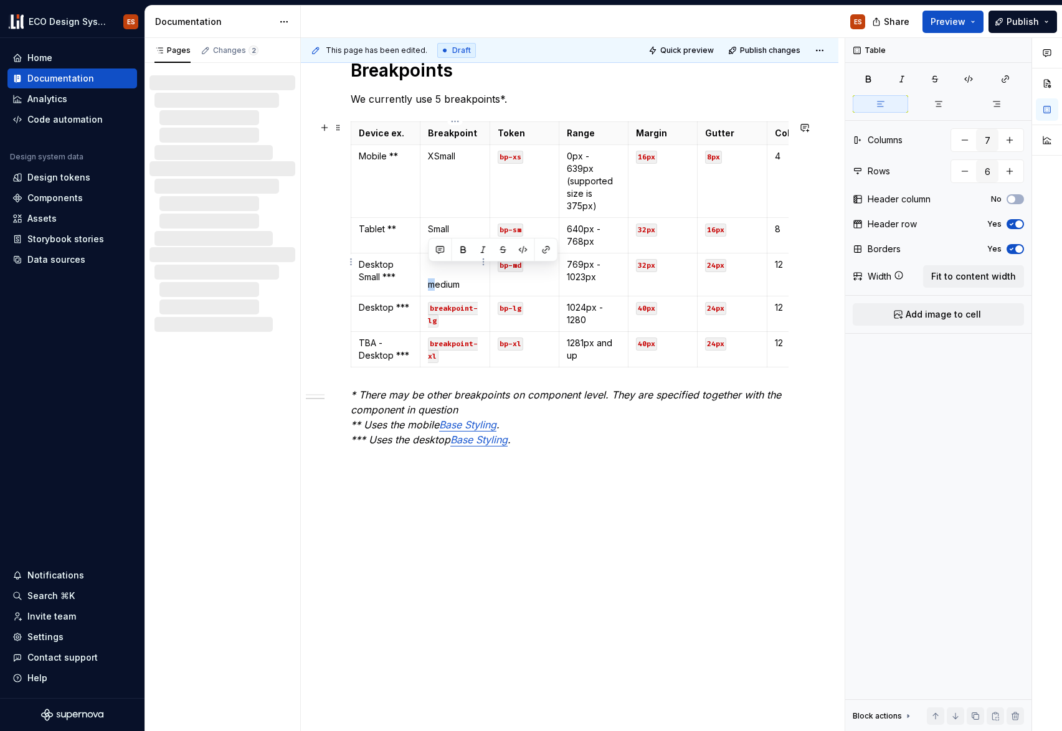
drag, startPoint x: 432, startPoint y: 272, endPoint x: 425, endPoint y: 272, distance: 6.9
click at [425, 272] on td "medium" at bounding box center [454, 275] width 69 height 43
click at [456, 259] on p at bounding box center [455, 265] width 54 height 12
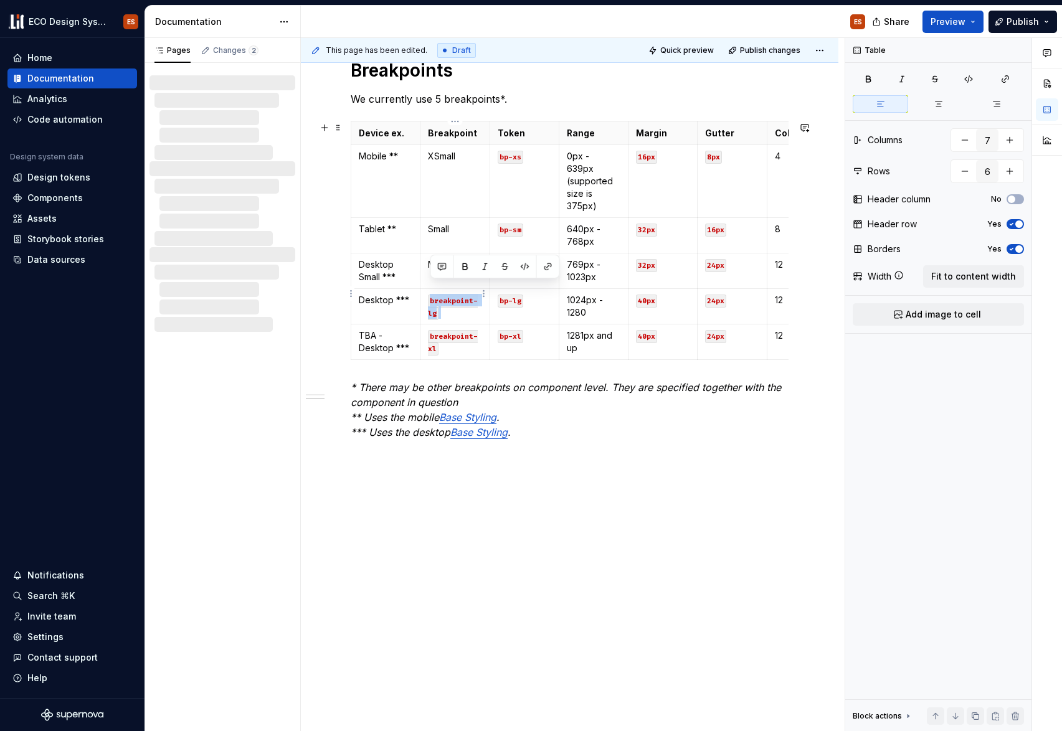
drag, startPoint x: 448, startPoint y: 303, endPoint x: 426, endPoint y: 290, distance: 25.4
click at [426, 290] on td "breakpoint-lg" at bounding box center [454, 307] width 69 height 36
click at [963, 77] on button "button" at bounding box center [968, 78] width 31 height 17
drag, startPoint x: 458, startPoint y: 286, endPoint x: 426, endPoint y: 285, distance: 31.8
click at [426, 289] on td "Large" at bounding box center [454, 307] width 69 height 36
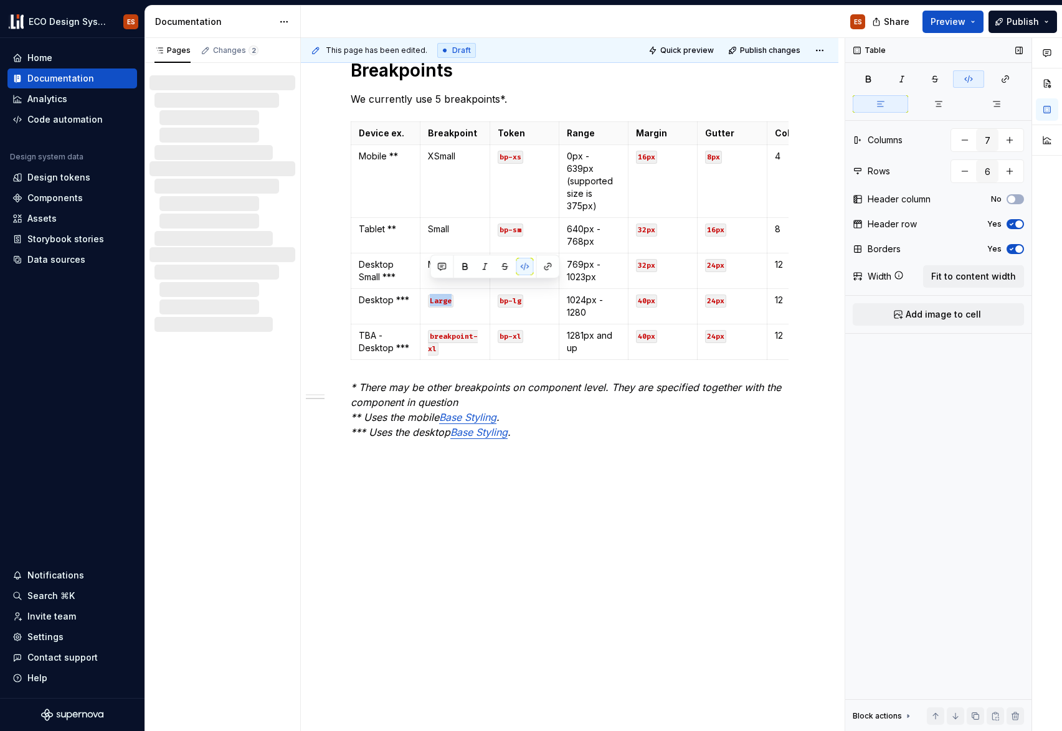
click at [978, 74] on button "button" at bounding box center [968, 78] width 31 height 17
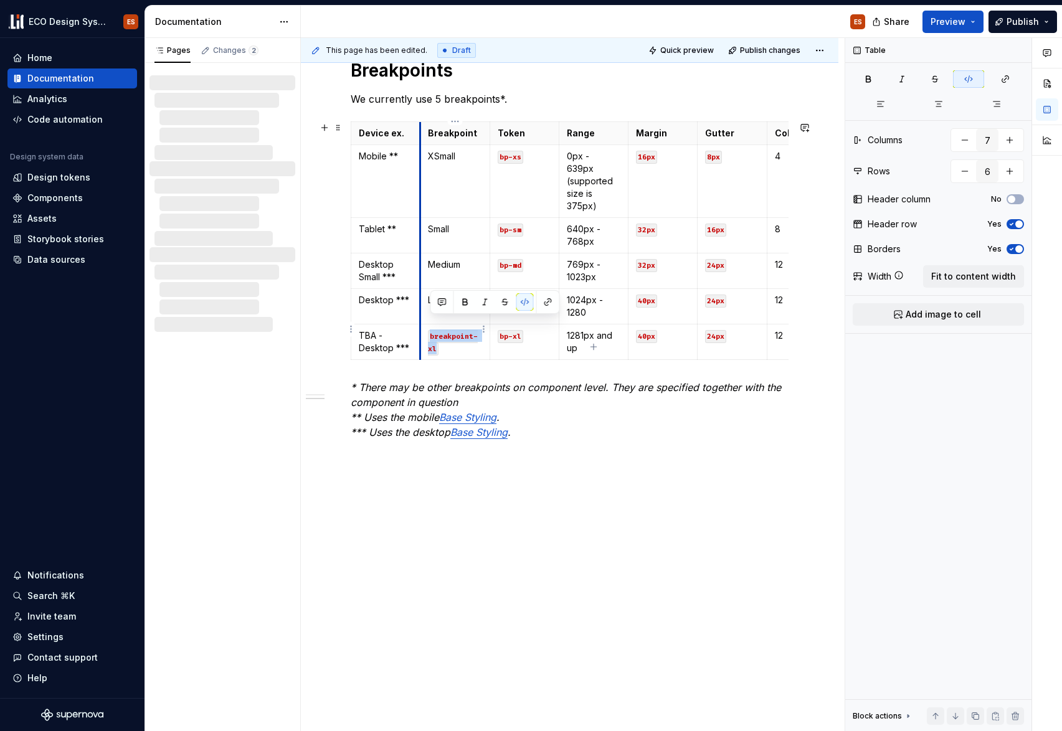
drag, startPoint x: 445, startPoint y: 336, endPoint x: 422, endPoint y: 323, distance: 26.8
click at [422, 325] on td "breakpoint-xl" at bounding box center [454, 343] width 69 height 36
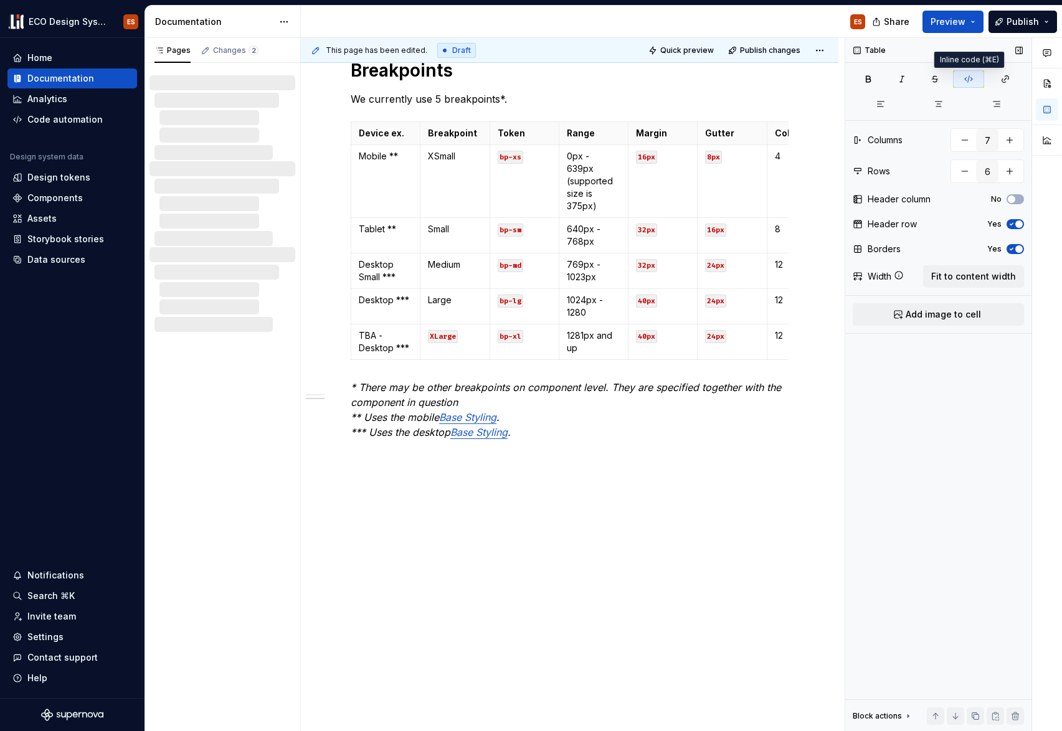
click at [960, 76] on button "button" at bounding box center [968, 78] width 31 height 17
drag, startPoint x: 461, startPoint y: 326, endPoint x: 428, endPoint y: 323, distance: 33.2
click at [428, 330] on p "XLarge" at bounding box center [455, 336] width 54 height 12
click at [972, 77] on icon "button" at bounding box center [969, 79] width 10 height 10
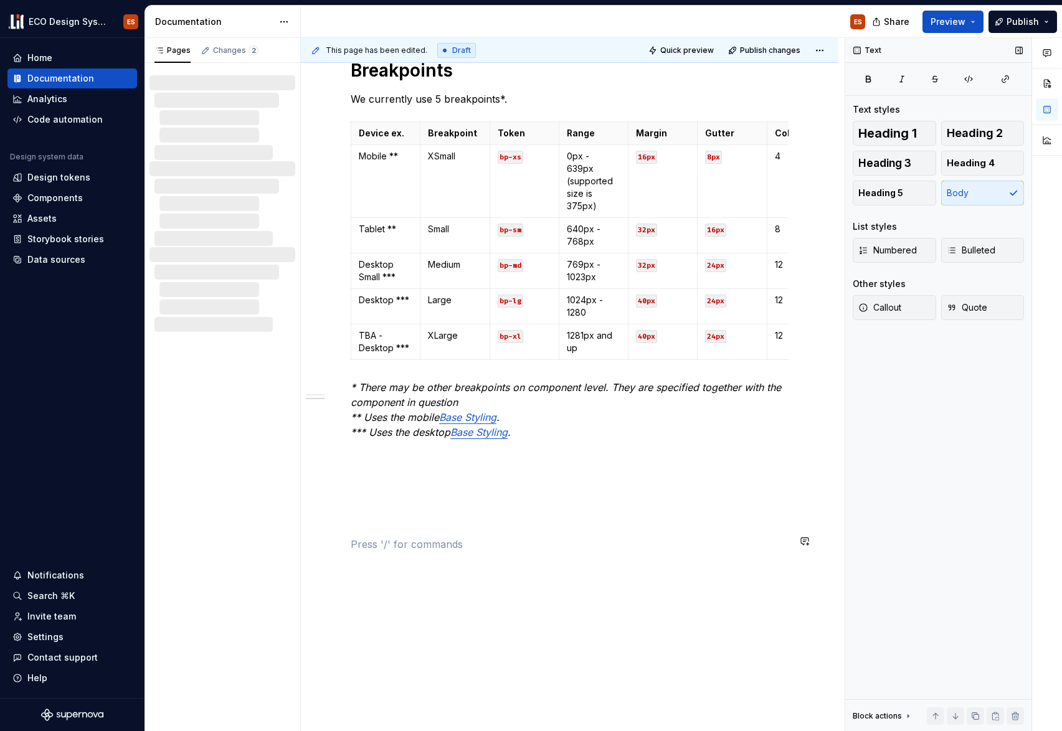
click at [622, 527] on div "Overview In responsive design, a breakpoint refers to the point at which a webs…" at bounding box center [570, 245] width 438 height 660
click at [524, 175] on td "bp-xs" at bounding box center [524, 181] width 69 height 73
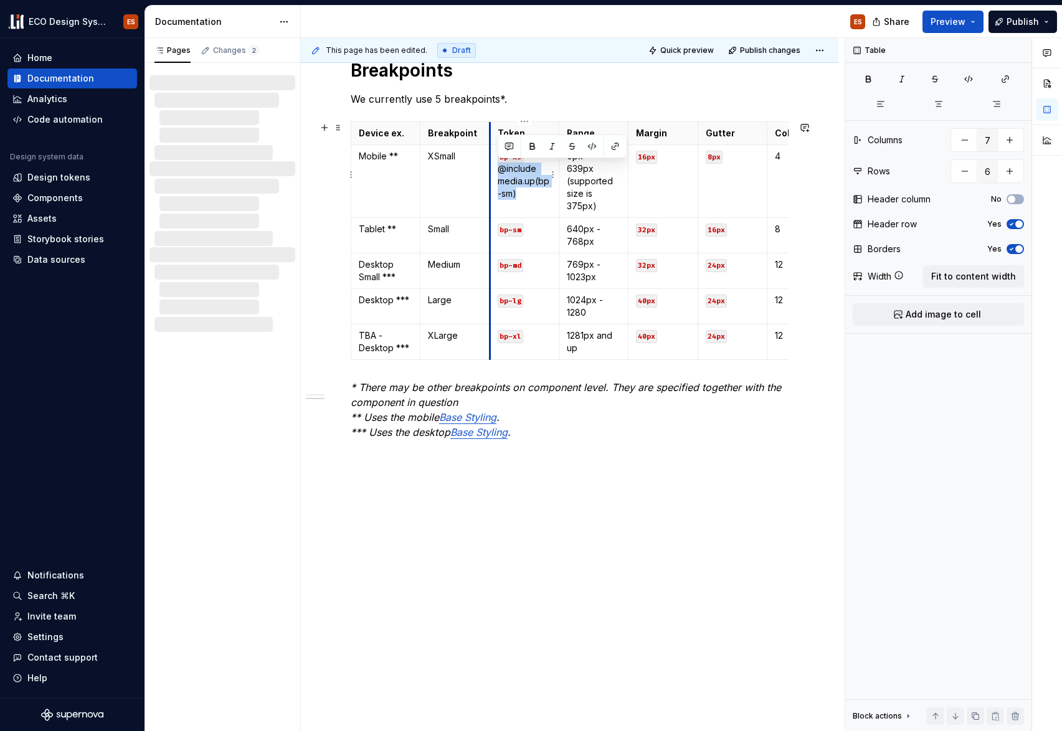
drag, startPoint x: 520, startPoint y: 195, endPoint x: 490, endPoint y: 168, distance: 40.1
click at [490, 168] on td "bp-xs @include media.up(bp-sm)" at bounding box center [525, 181] width 70 height 73
click at [961, 78] on button "button" at bounding box center [968, 78] width 31 height 17
click at [525, 525] on p at bounding box center [570, 522] width 438 height 15
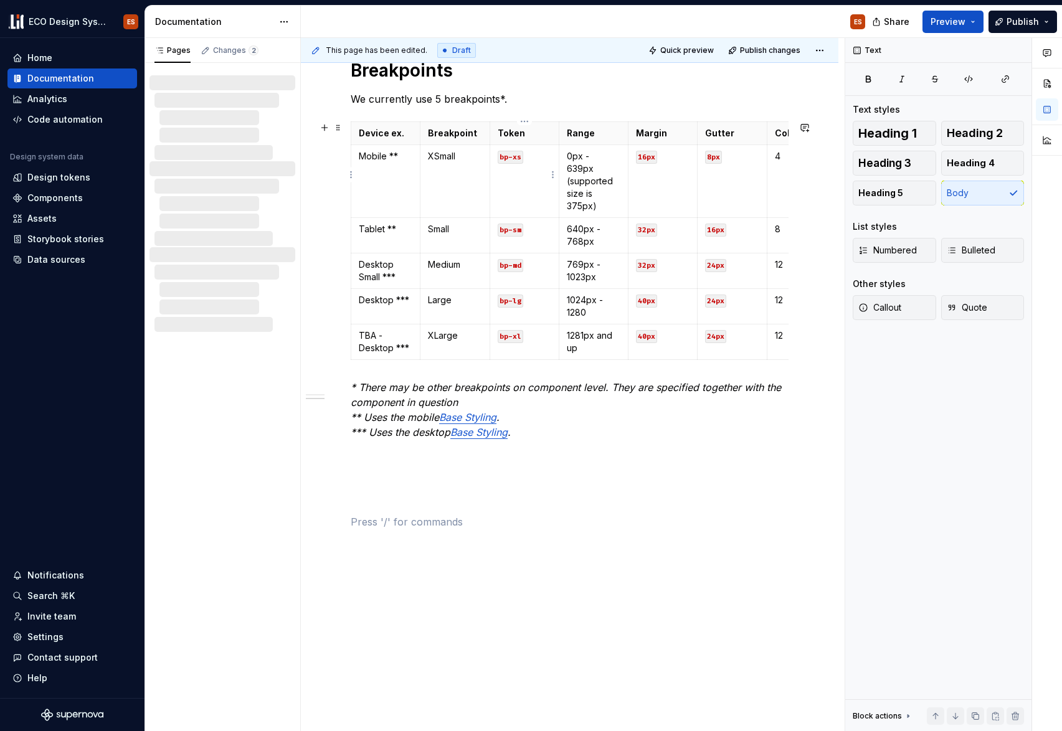
click at [527, 182] on td "bp-xs" at bounding box center [524, 181] width 69 height 73
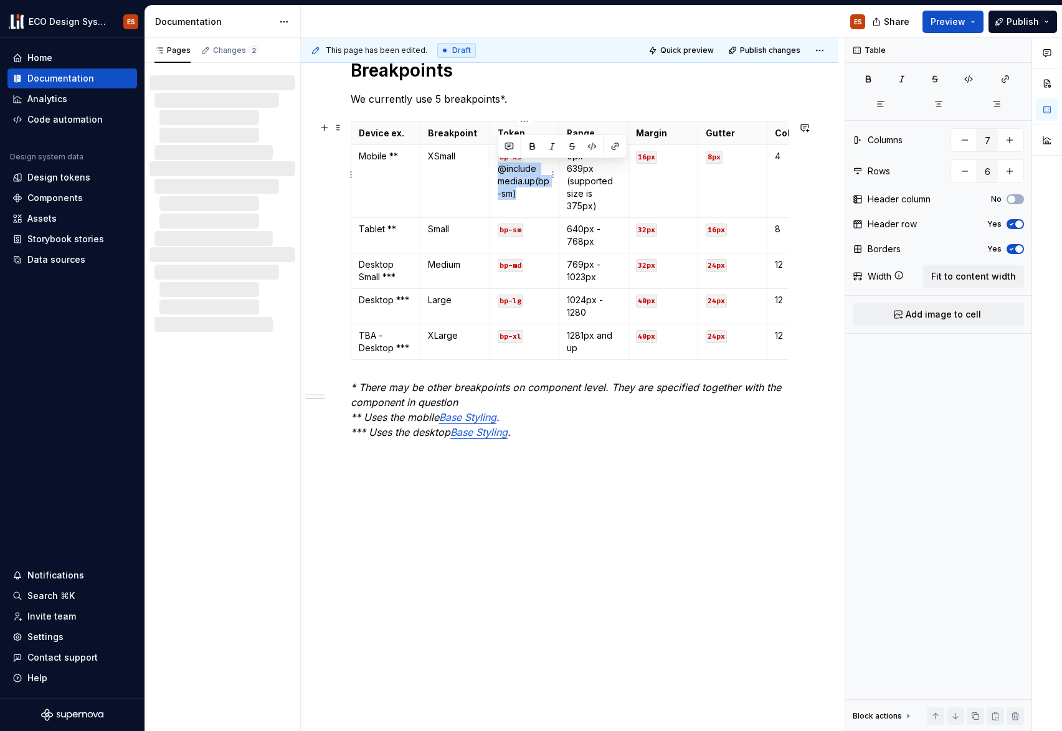
drag, startPoint x: 543, startPoint y: 197, endPoint x: 493, endPoint y: 172, distance: 55.7
click at [493, 172] on td "bp-xs @include media.up(bp-sm)" at bounding box center [525, 181] width 70 height 73
click at [534, 192] on p "bp-xs @include media.up(bp-sm)" at bounding box center [525, 175] width 54 height 50
drag, startPoint x: 529, startPoint y: 197, endPoint x: 549, endPoint y: 191, distance: 20.9
click at [549, 191] on p "bp-xs @include media.up(bp-sm)" at bounding box center [525, 175] width 54 height 50
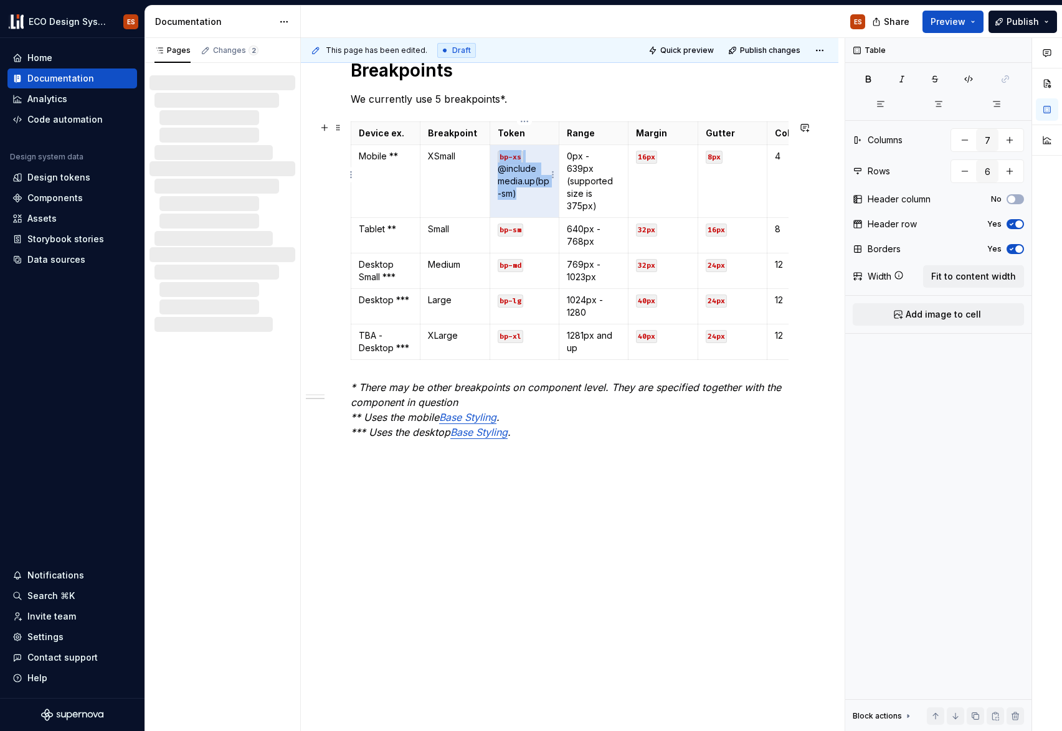
click at [539, 199] on p "bp-xs @include media.up(bp-sm)" at bounding box center [525, 175] width 54 height 50
click at [556, 589] on div "Overview In responsive design, a breakpoint refers to the point at which a webs…" at bounding box center [570, 347] width 538 height 924
click at [515, 184] on td "bp-xs" at bounding box center [524, 181] width 69 height 73
click at [515, 192] on td "bp-xs" at bounding box center [524, 181] width 69 height 73
click at [538, 232] on td "bp-sm" at bounding box center [524, 236] width 69 height 36
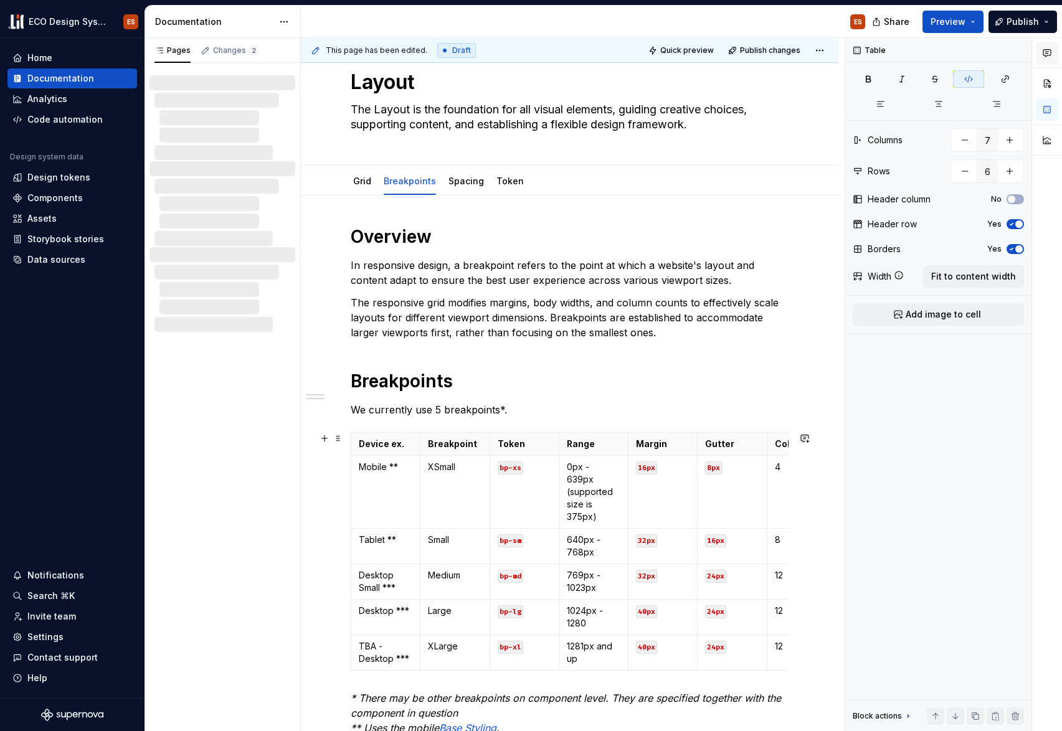
scroll to position [0, 0]
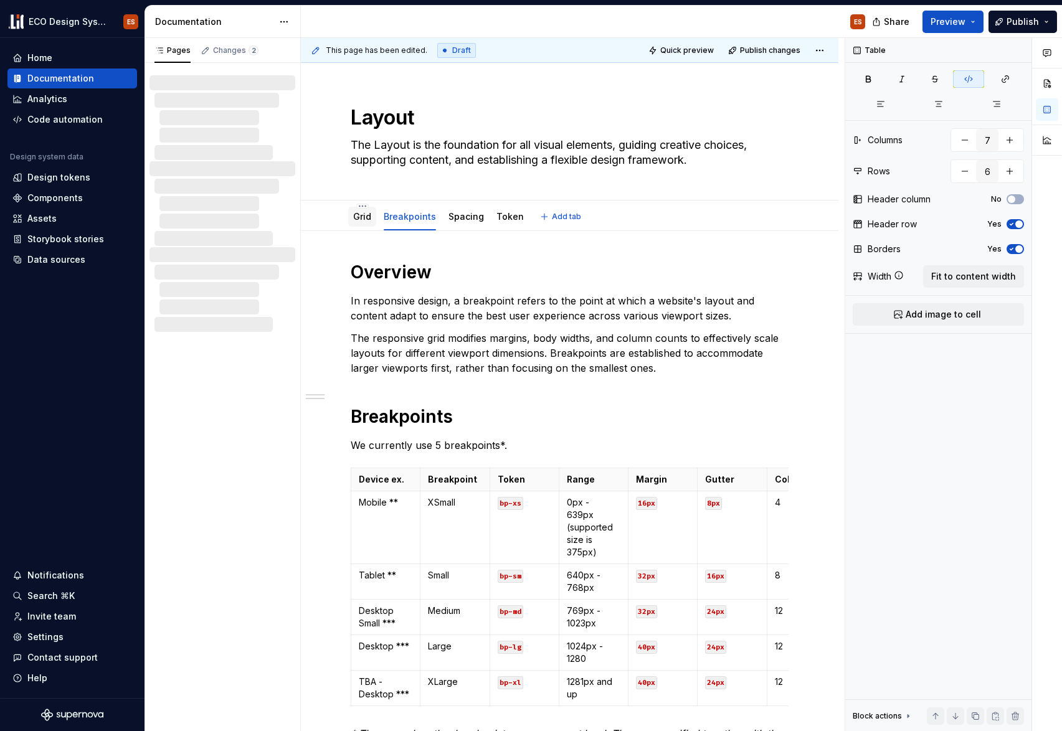
click at [361, 216] on link "Grid" at bounding box center [362, 216] width 18 height 11
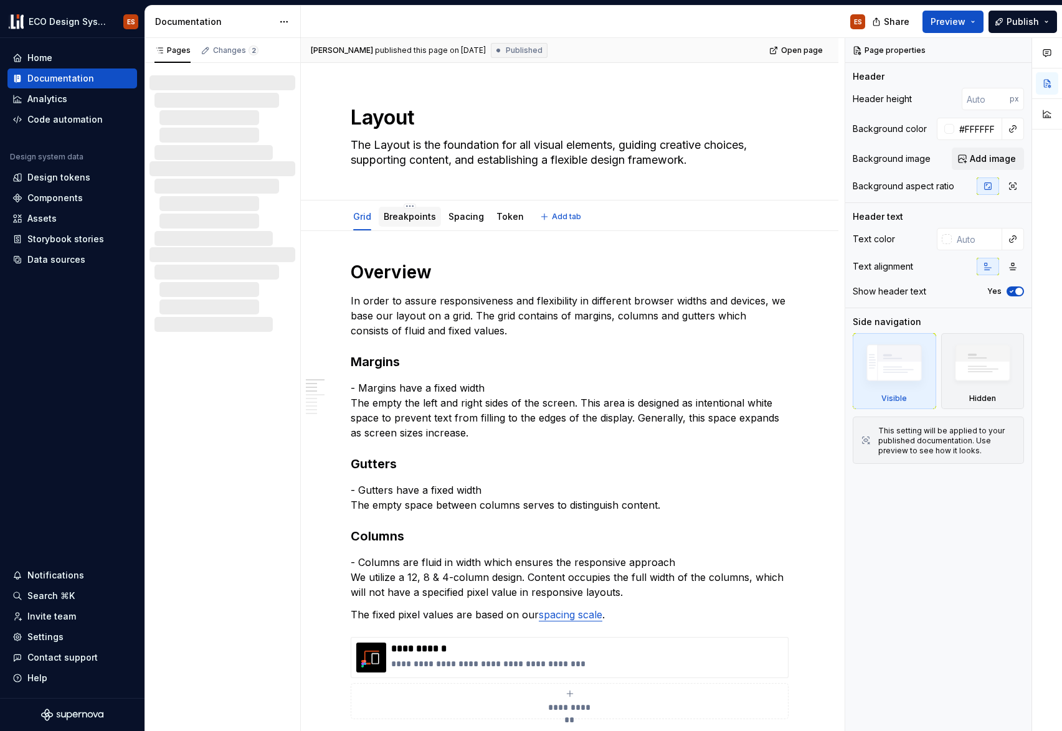
click at [408, 215] on link "Breakpoints" at bounding box center [410, 216] width 52 height 11
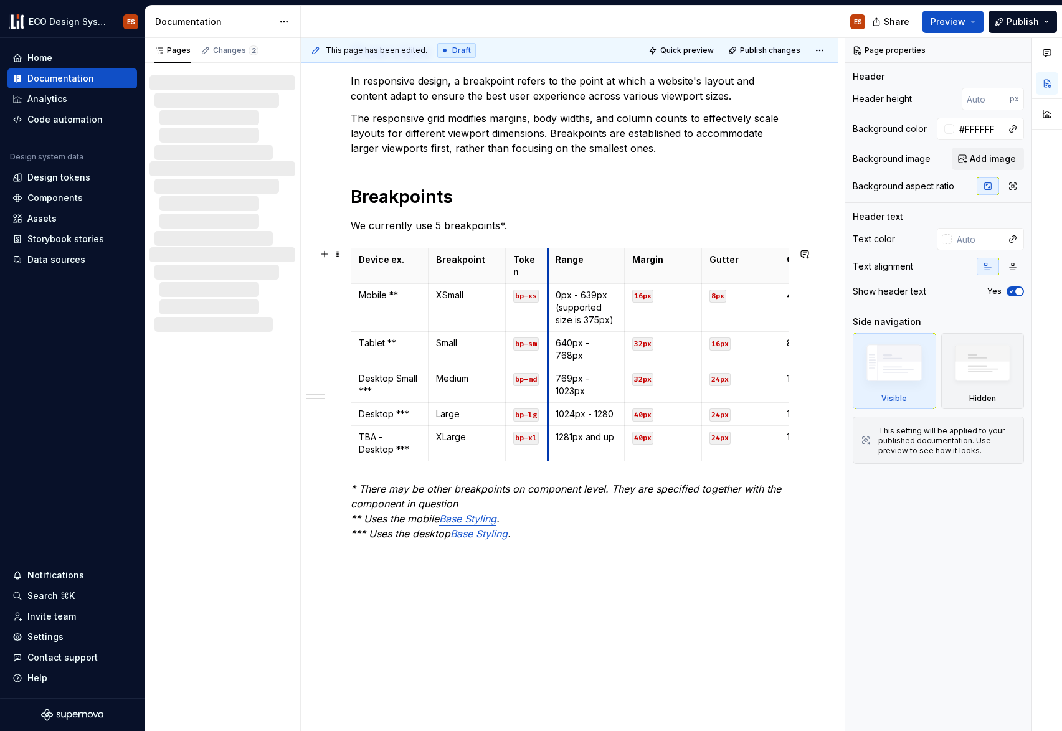
drag, startPoint x: 526, startPoint y: 255, endPoint x: 546, endPoint y: 260, distance: 20.5
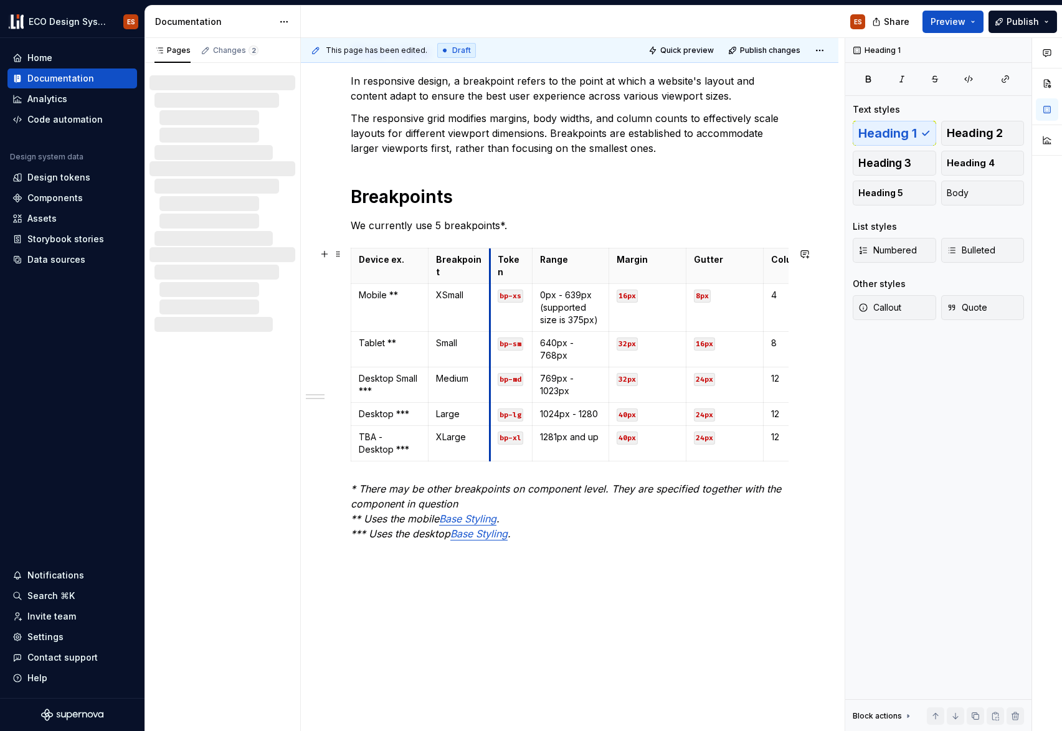
drag, startPoint x: 505, startPoint y: 258, endPoint x: 490, endPoint y: 259, distance: 15.6
click at [490, 259] on th "Token" at bounding box center [511, 267] width 42 height 36
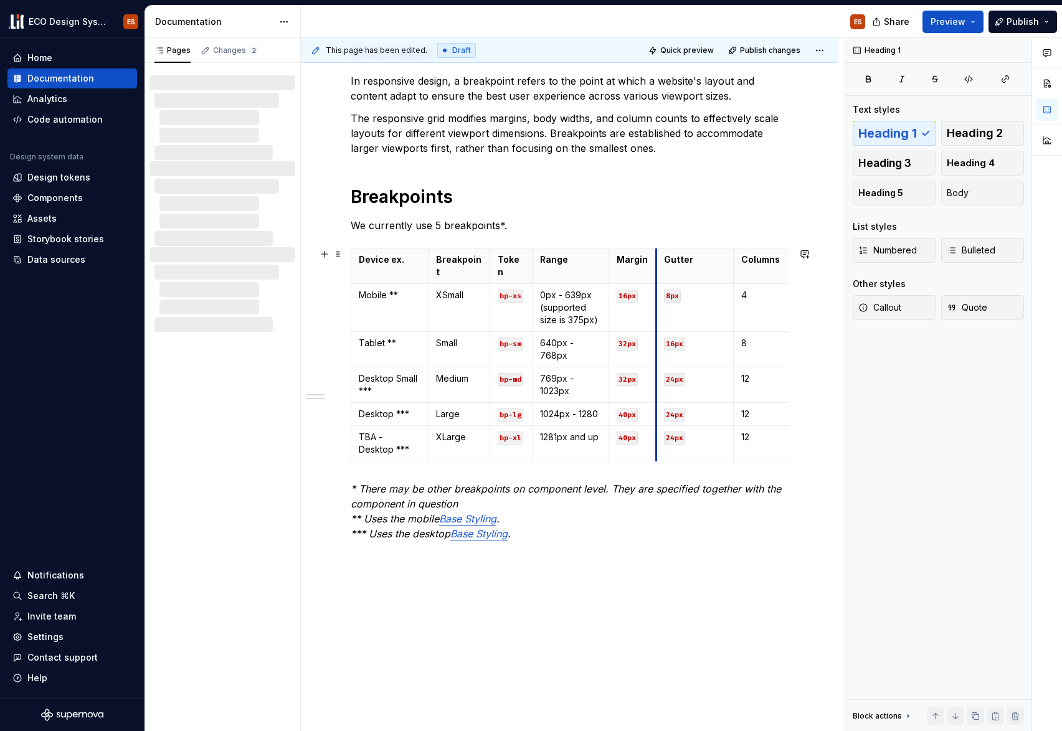
drag, startPoint x: 686, startPoint y: 257, endPoint x: 657, endPoint y: 263, distance: 30.4
click at [657, 263] on th "Gutter" at bounding box center [695, 267] width 77 height 36
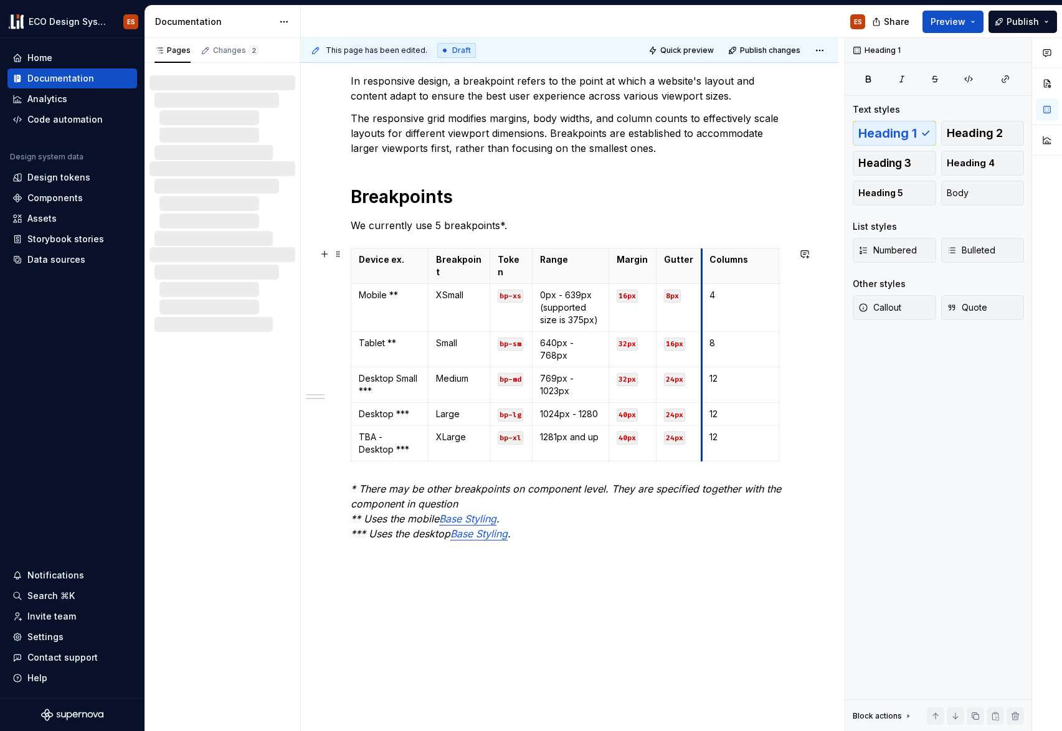
drag, startPoint x: 733, startPoint y: 254, endPoint x: 701, endPoint y: 257, distance: 31.9
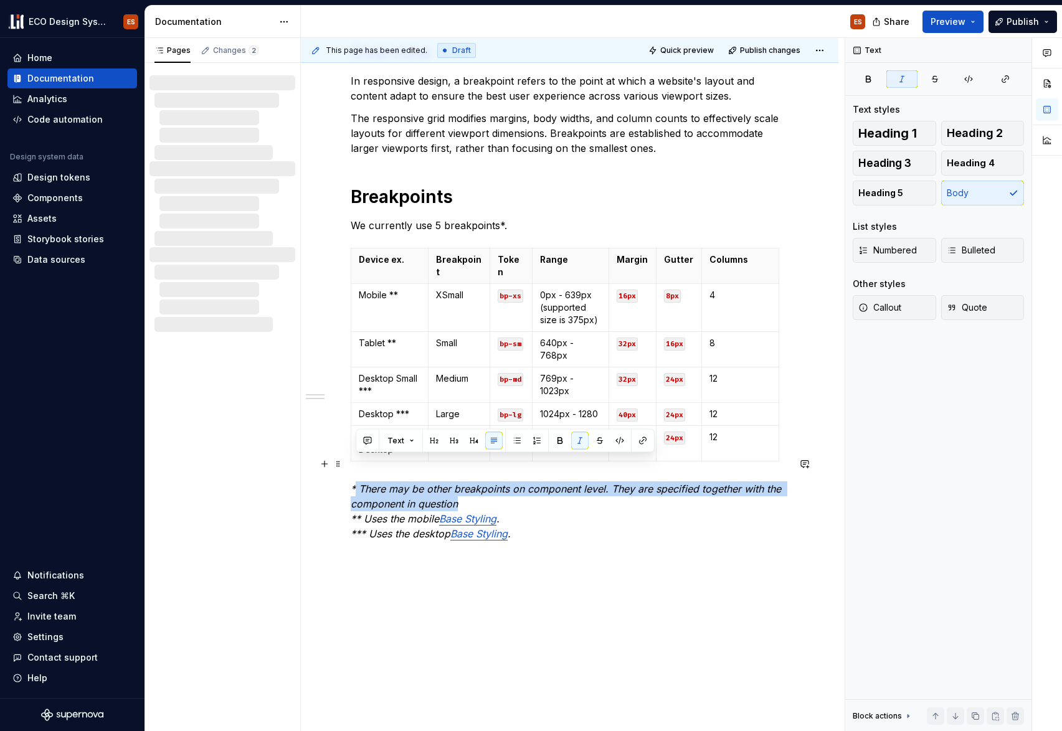
type textarea "*"
drag, startPoint x: 469, startPoint y: 480, endPoint x: 352, endPoint y: 464, distance: 118.1
click at [352, 482] on p "* There may be other breakpoints on component level. They are specified togethe…" at bounding box center [570, 512] width 438 height 60
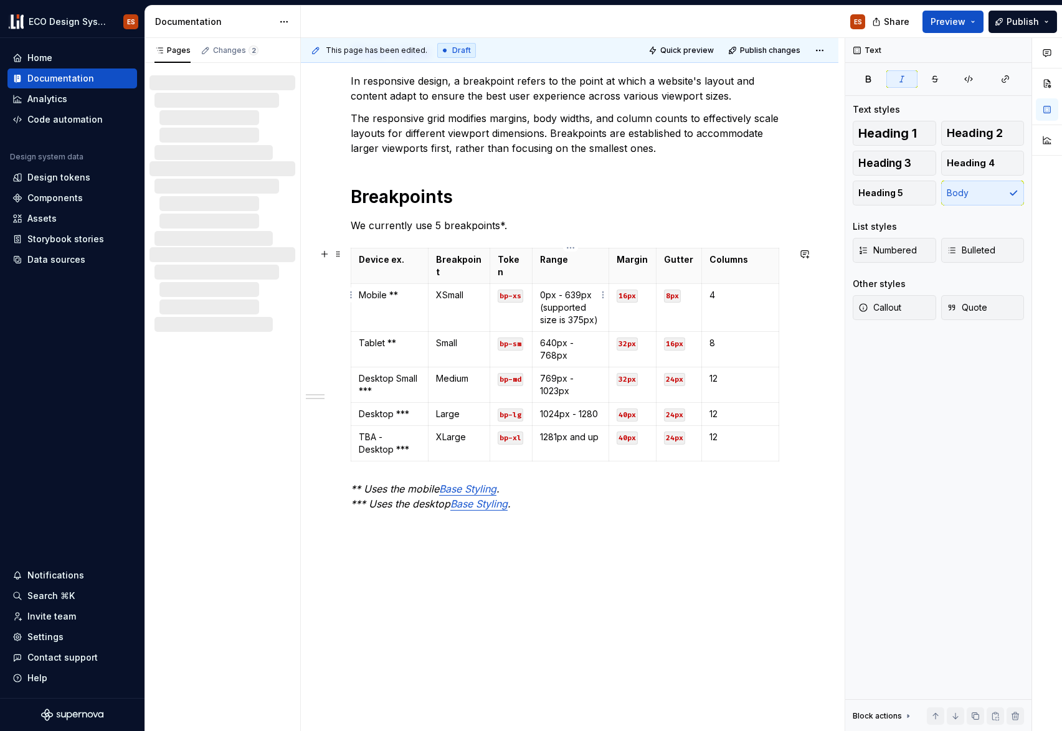
click at [538, 284] on td "0px - 639px (supported size is 375px)" at bounding box center [570, 308] width 77 height 48
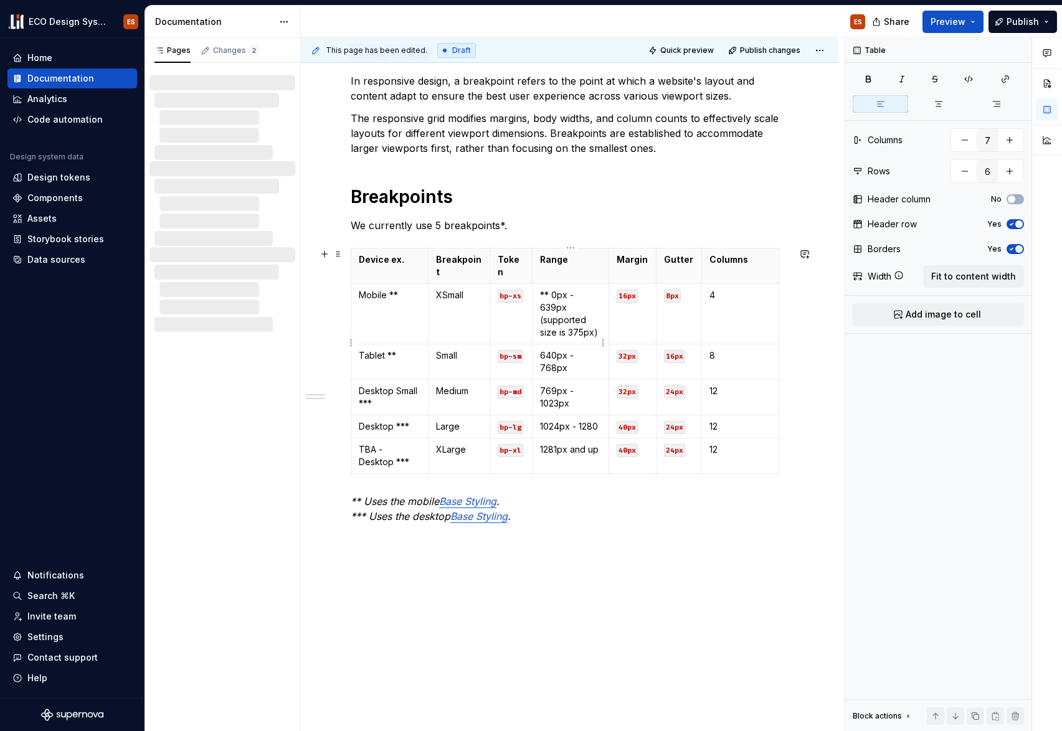
click at [540, 349] on p "640px - 768px" at bounding box center [571, 361] width 62 height 25
click at [541, 385] on p "769px - 1023px" at bounding box center [571, 397] width 62 height 25
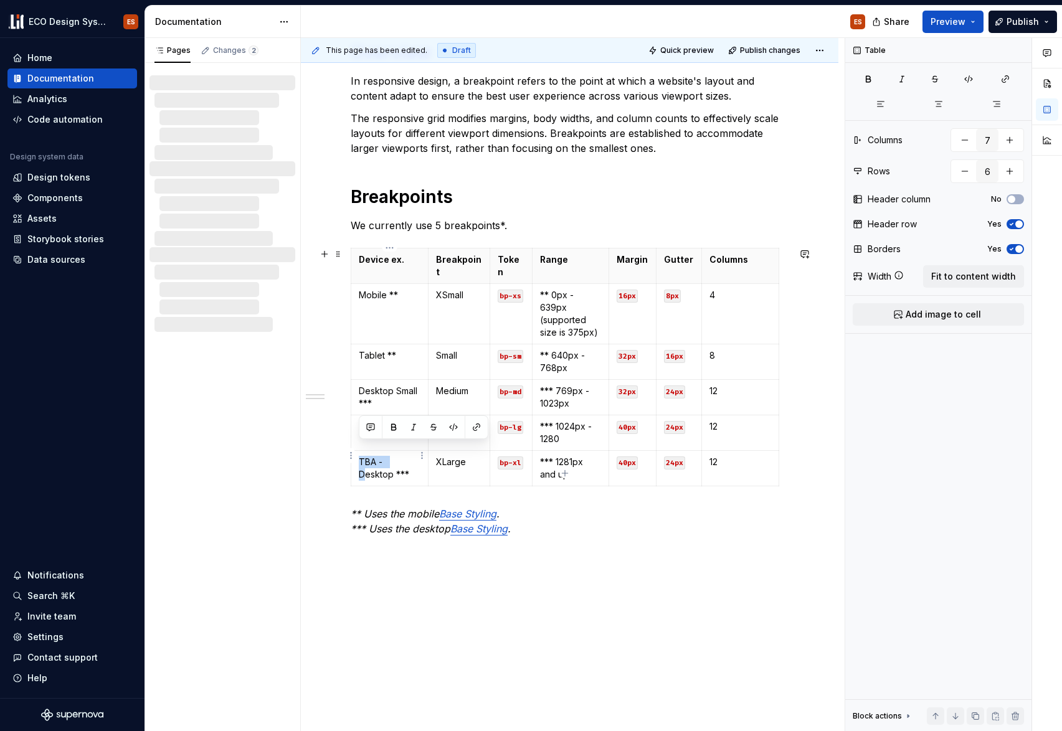
drag, startPoint x: 362, startPoint y: 462, endPoint x: 358, endPoint y: 450, distance: 12.6
click at [358, 451] on td "TBA - Desktop ***" at bounding box center [389, 469] width 77 height 36
click at [357, 457] on td "TBA - Desktop ***" at bounding box center [389, 469] width 77 height 36
drag, startPoint x: 357, startPoint y: 458, endPoint x: 357, endPoint y: 446, distance: 12.5
click at [357, 451] on td "TBA - Desktop ***" at bounding box center [389, 469] width 77 height 36
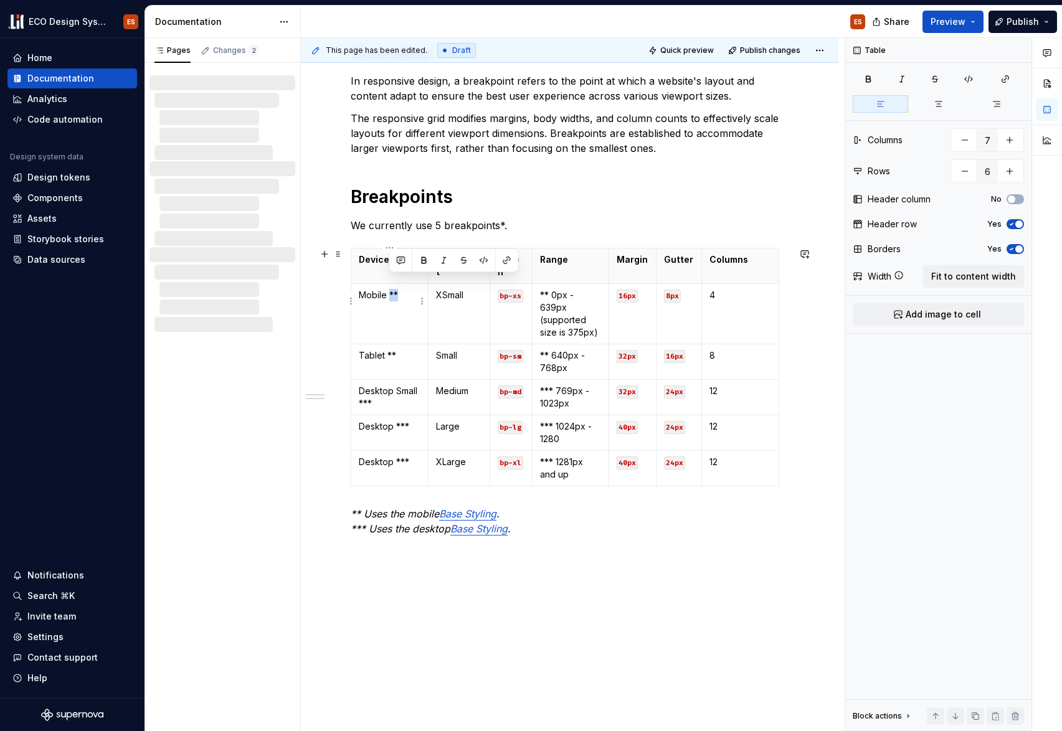
drag, startPoint x: 402, startPoint y: 280, endPoint x: 390, endPoint y: 280, distance: 11.8
click at [390, 289] on p "Mobile **" at bounding box center [390, 295] width 62 height 12
click at [399, 349] on p "Tablet **" at bounding box center [390, 355] width 62 height 12
click at [376, 386] on p "Desktop Small ***" at bounding box center [390, 397] width 62 height 25
drag, startPoint x: 409, startPoint y: 412, endPoint x: 394, endPoint y: 410, distance: 15.8
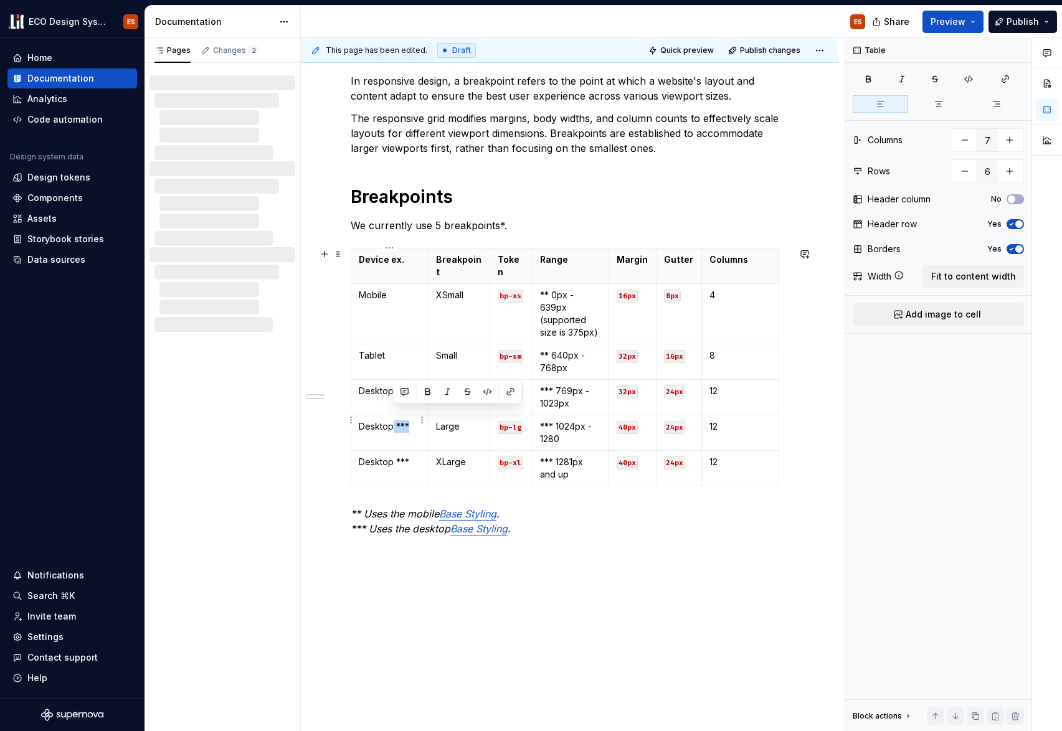
click at [394, 420] on p "Desktop ***" at bounding box center [390, 426] width 62 height 12
drag, startPoint x: 412, startPoint y: 452, endPoint x: 392, endPoint y: 449, distance: 20.2
click at [392, 456] on p "Desktop ***" at bounding box center [390, 462] width 62 height 12
click at [396, 456] on p "Desktop Large" at bounding box center [390, 462] width 62 height 12
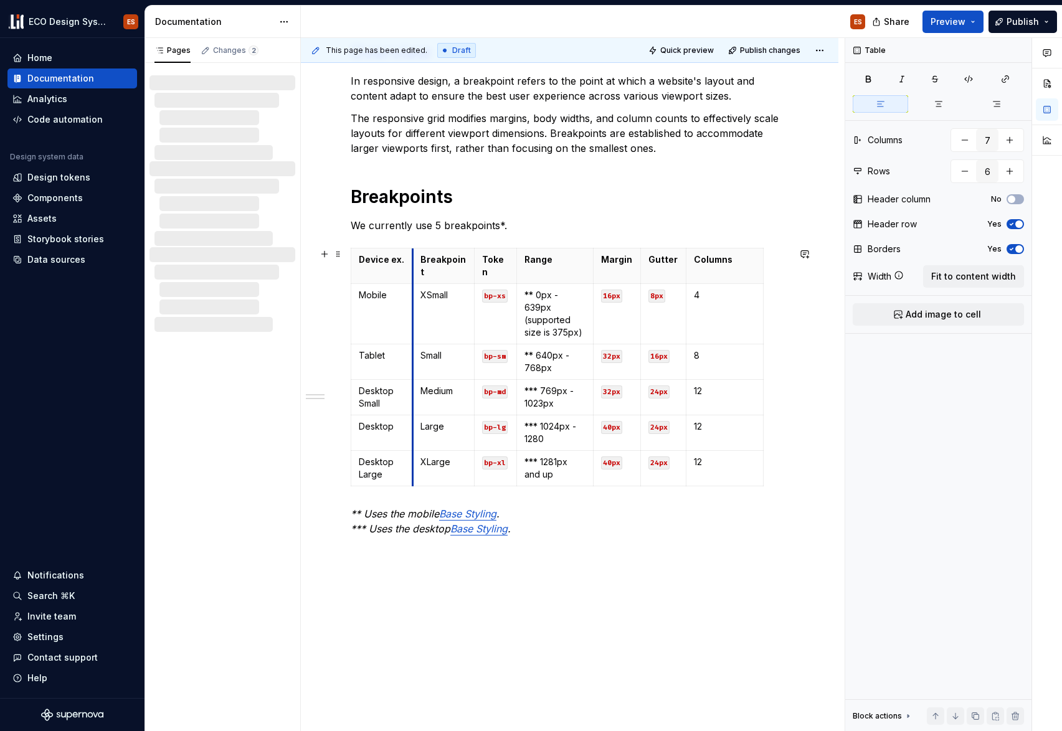
drag, startPoint x: 429, startPoint y: 254, endPoint x: 413, endPoint y: 250, distance: 15.9
click at [413, 250] on th "Breakpoint" at bounding box center [443, 267] width 62 height 36
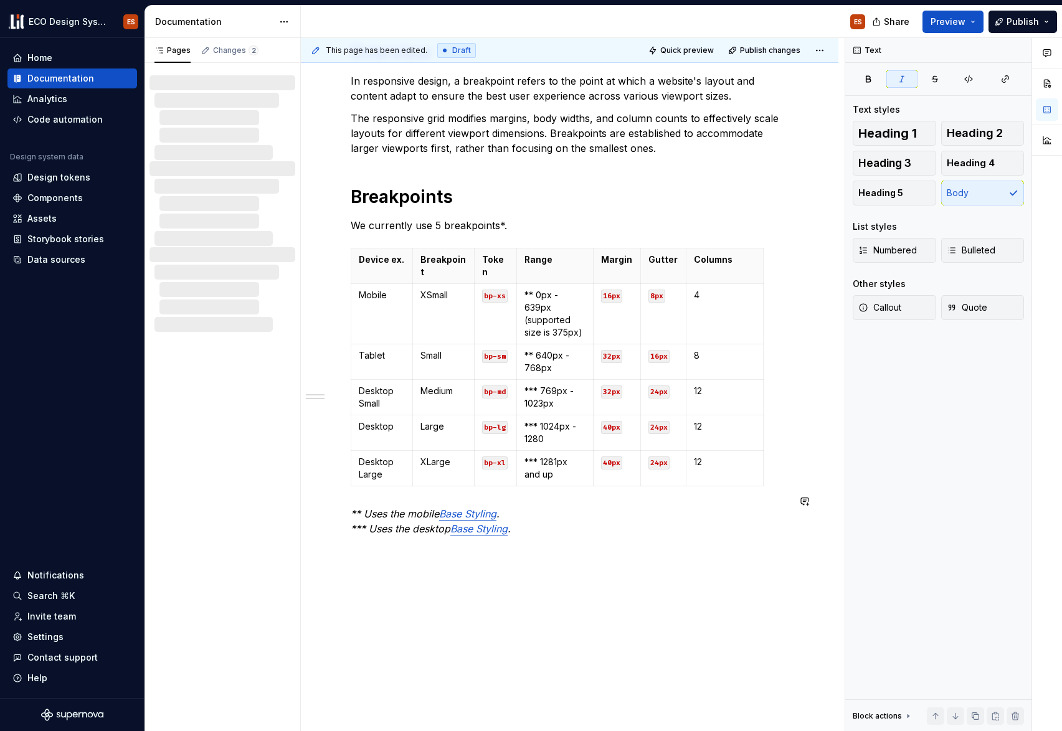
click at [392, 488] on div "Overview In responsive design, a breakpoint refers to the point at which a webs…" at bounding box center [570, 356] width 438 height 630
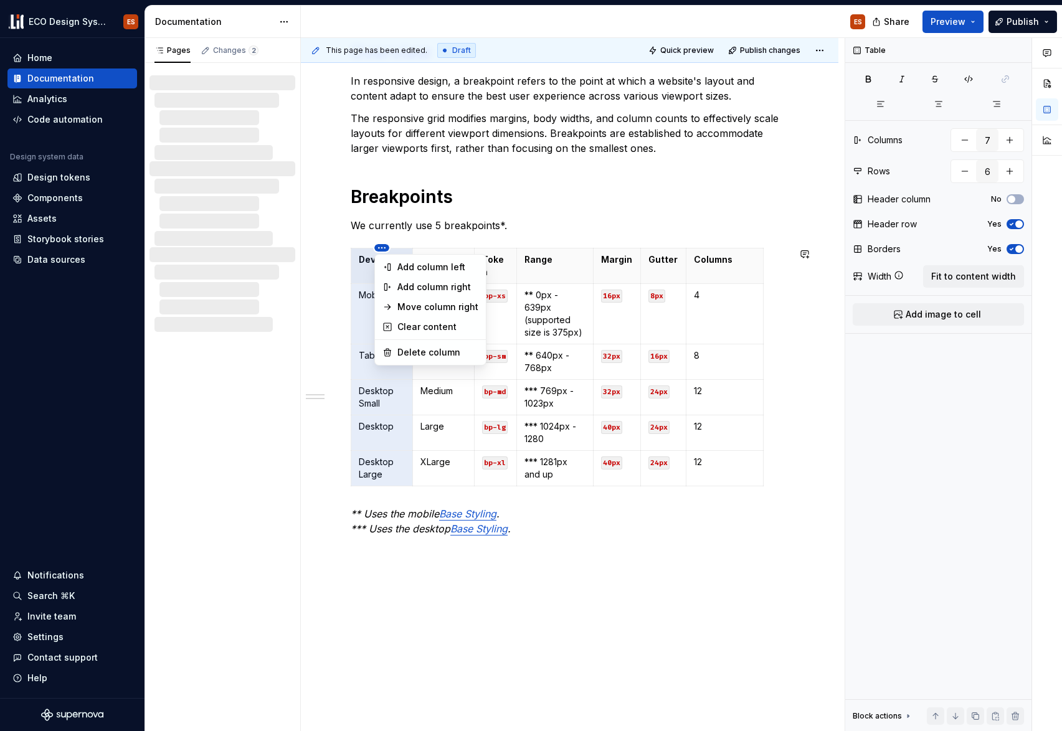
click at [415, 243] on html "ECO Design System ES Home Documentation Analytics Code automation Design system…" at bounding box center [531, 365] width 1062 height 731
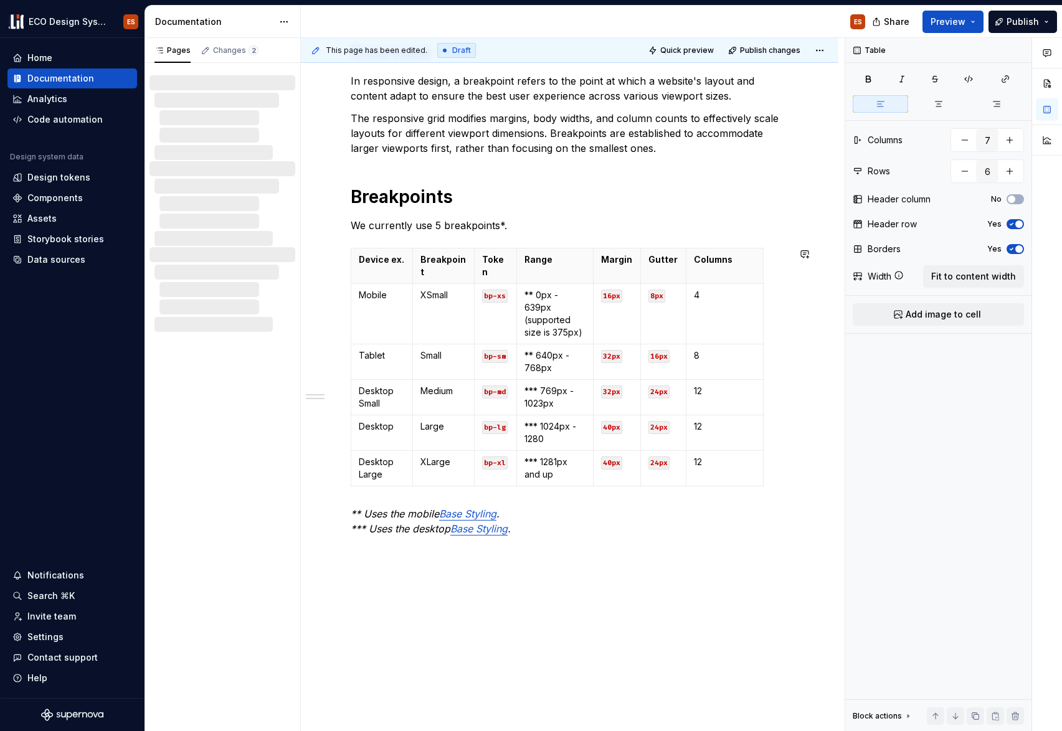
click at [382, 280] on html "ECO Design System ES Home Documentation Analytics Code automation Design system…" at bounding box center [531, 365] width 1062 height 731
click at [382, 248] on html "ECO Design System ES Home Documentation Analytics Code automation Design system…" at bounding box center [531, 365] width 1062 height 731
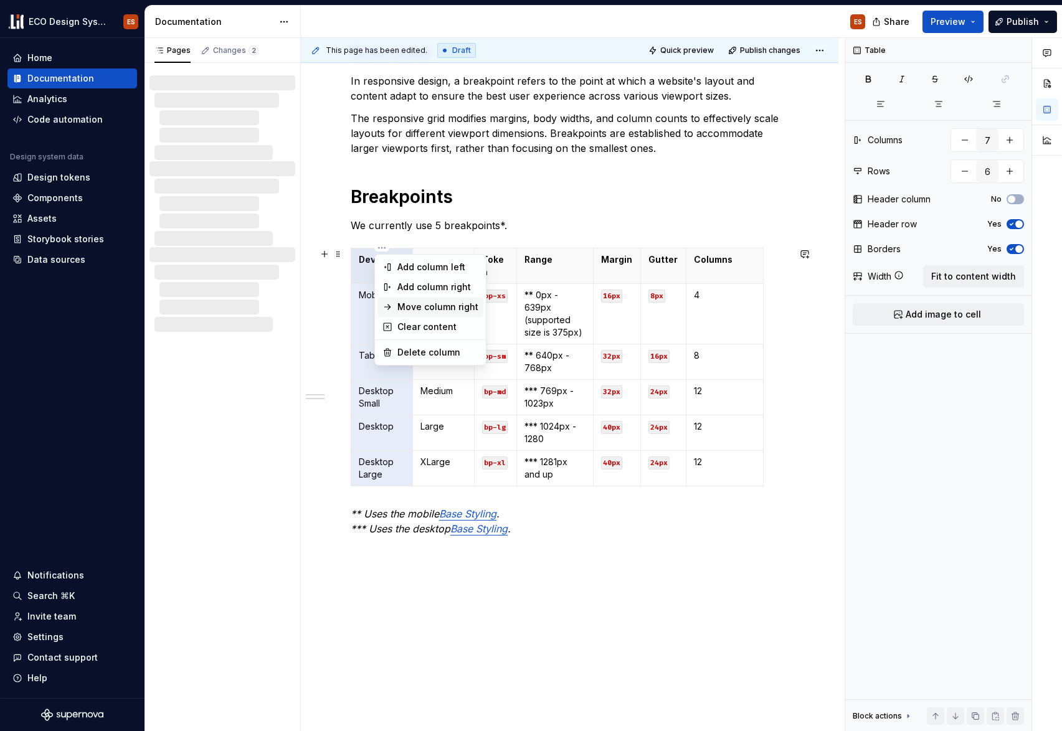
click at [413, 307] on div "Move column right" at bounding box center [437, 307] width 81 height 12
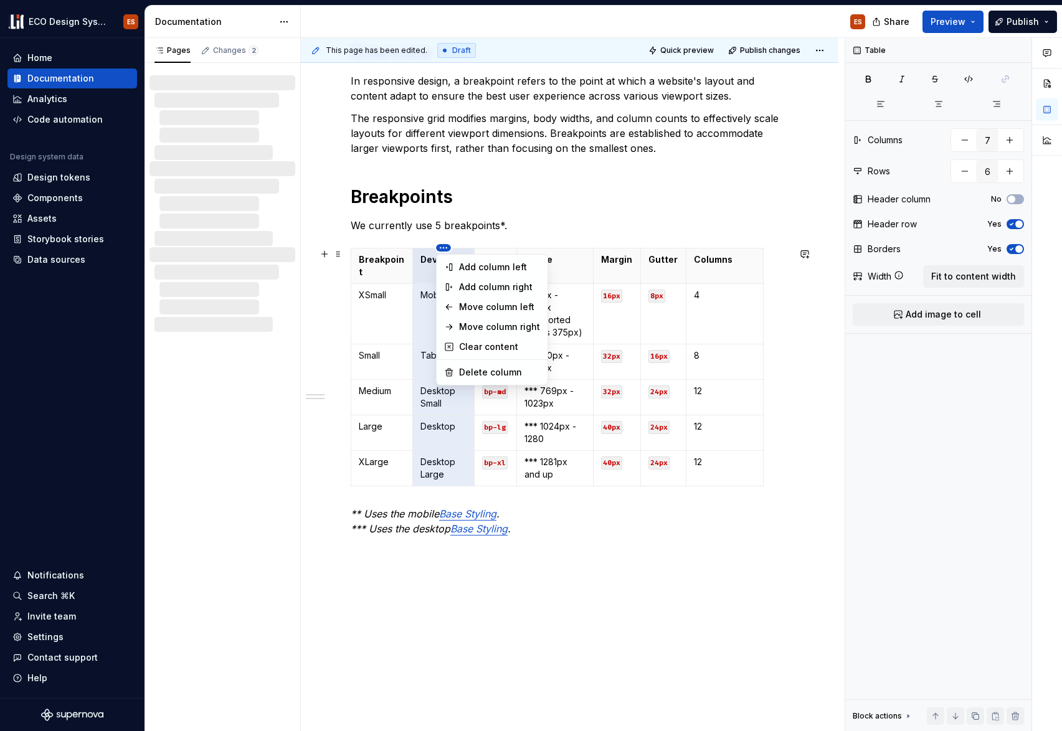
click at [445, 249] on html "ECO Design System ES Home Documentation Analytics Code automation Design system…" at bounding box center [531, 365] width 1062 height 731
click at [477, 323] on div "Move column right" at bounding box center [499, 327] width 81 height 12
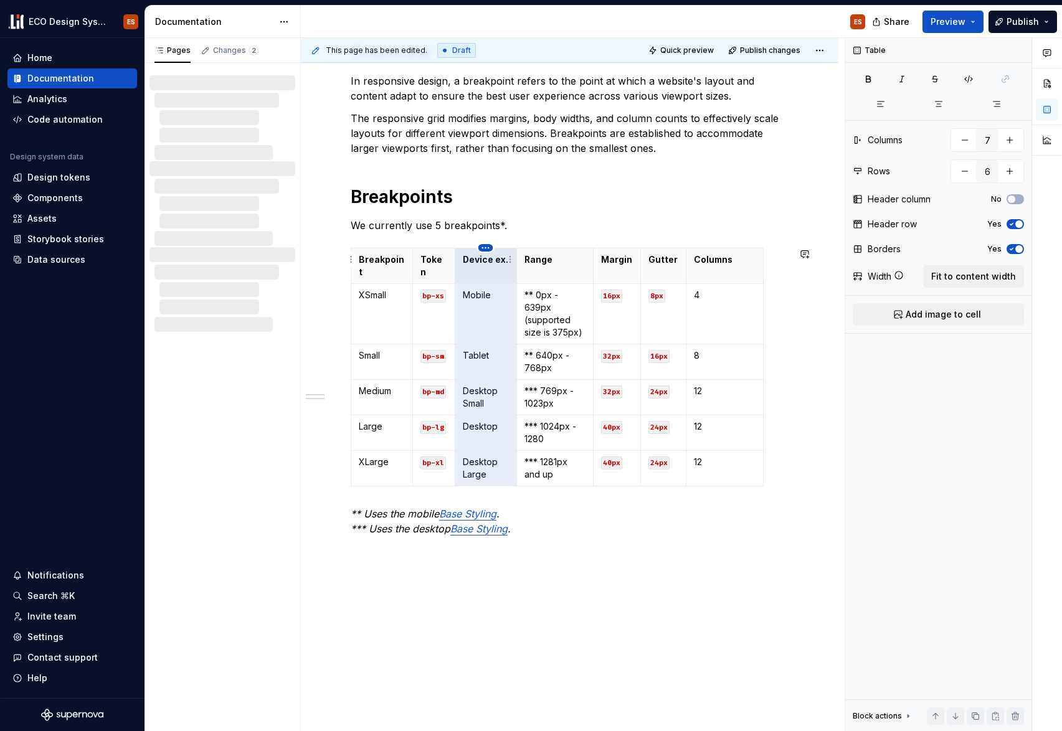
click at [484, 247] on html "ECO Design System ES Home Documentation Analytics Code automation Design system…" at bounding box center [531, 365] width 1062 height 731
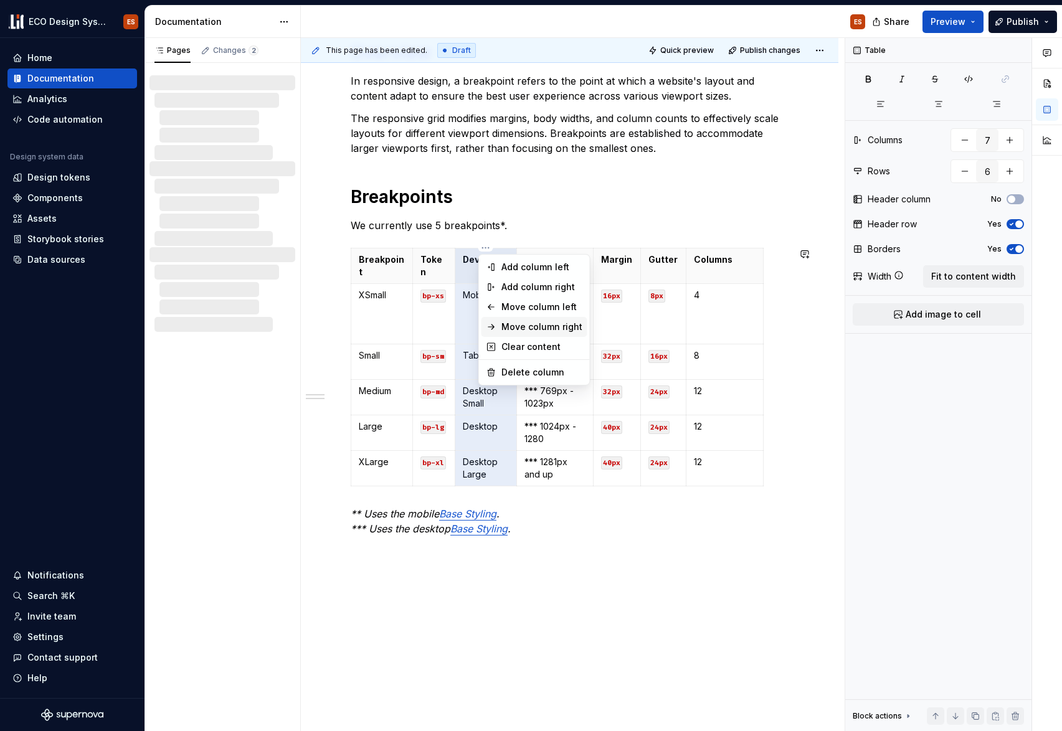
click at [508, 330] on div "Move column right" at bounding box center [541, 327] width 81 height 12
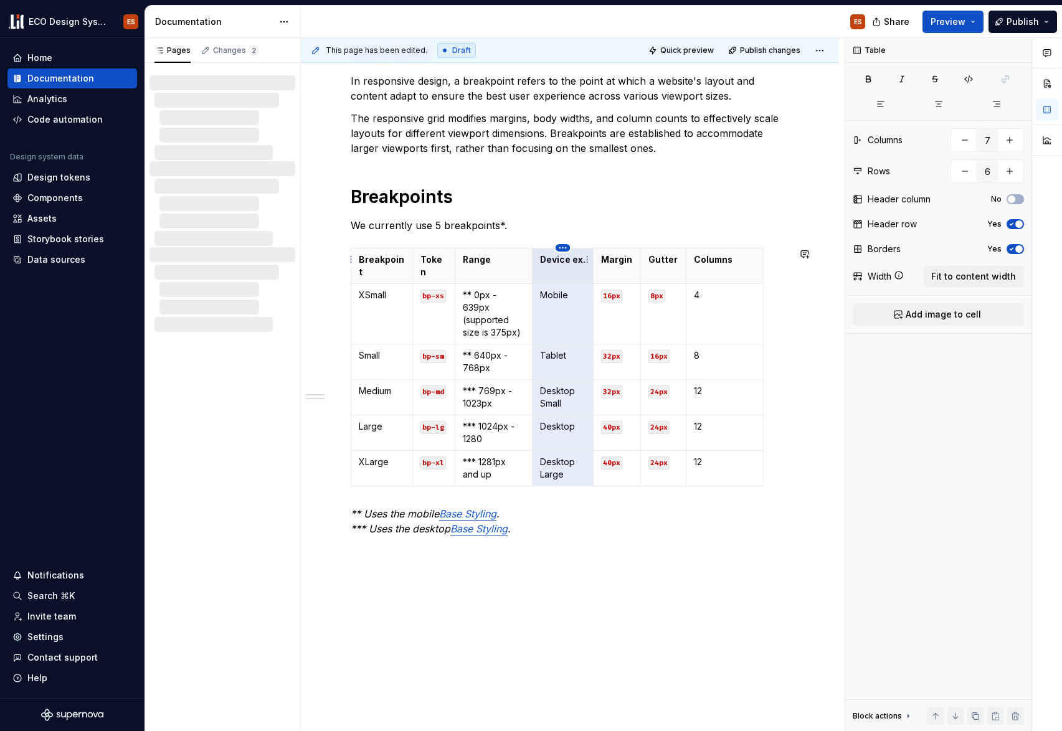
click at [562, 250] on html "ECO Design System ES Home Documentation Analytics Code automation Design system…" at bounding box center [531, 365] width 1062 height 731
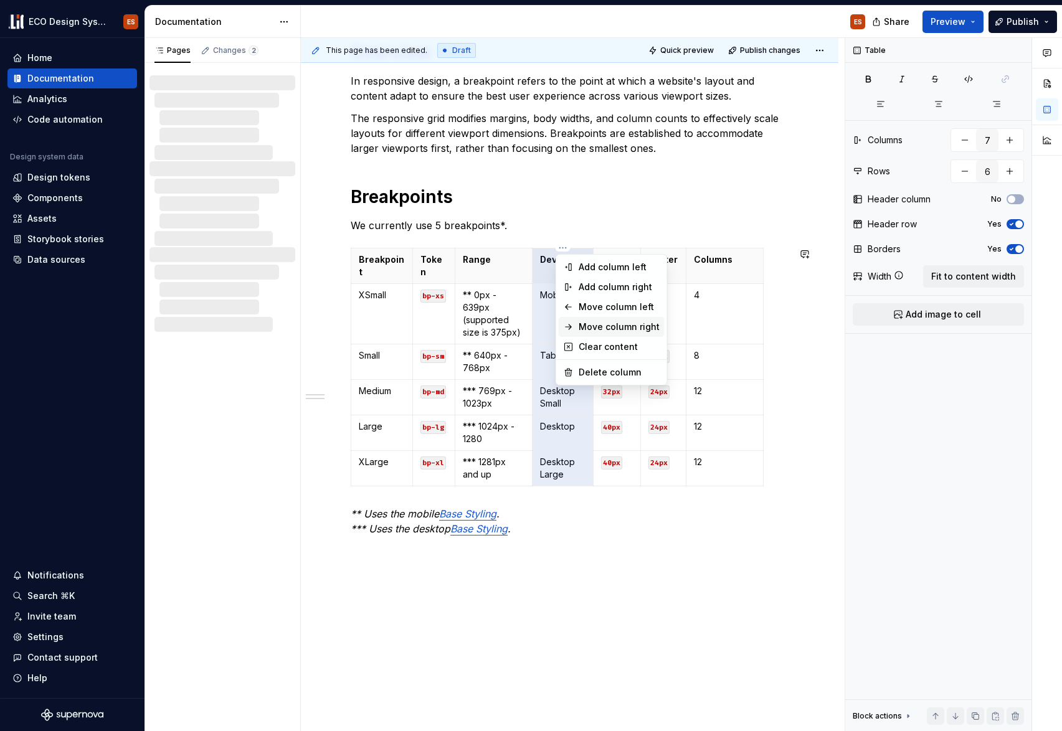
click at [593, 321] on div "Move column right" at bounding box center [619, 327] width 81 height 12
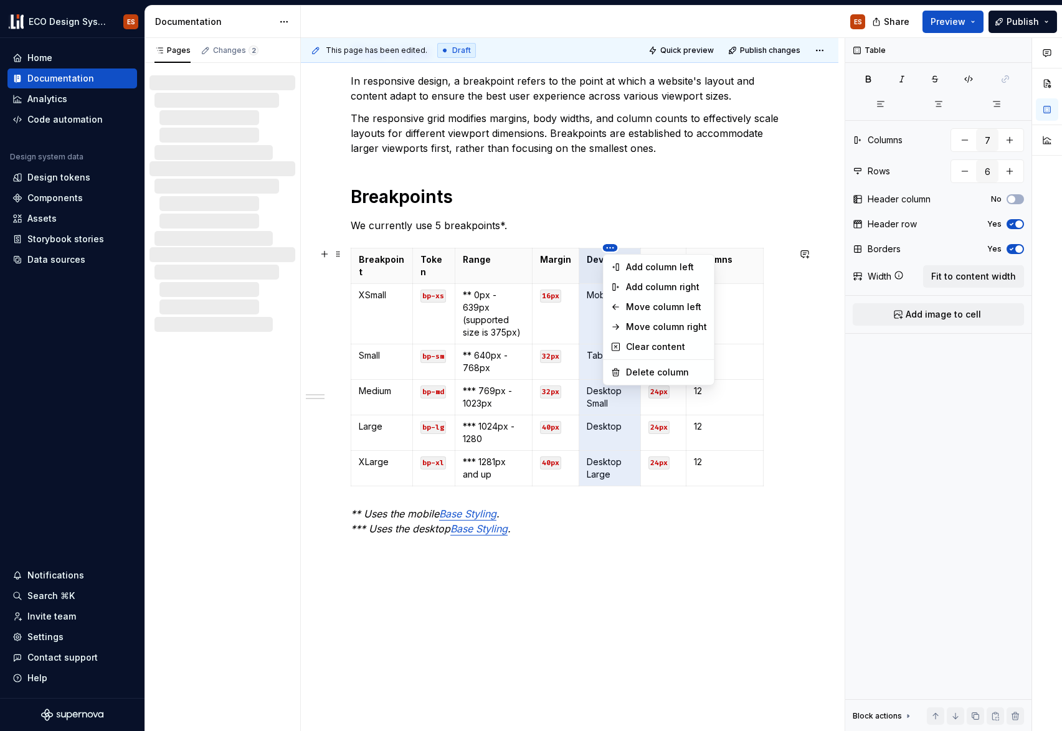
click at [614, 248] on html "ECO Design System ES Home Documentation Analytics Code automation Design system…" at bounding box center [531, 365] width 1062 height 731
click at [635, 321] on div "Move column right" at bounding box center [666, 327] width 81 height 12
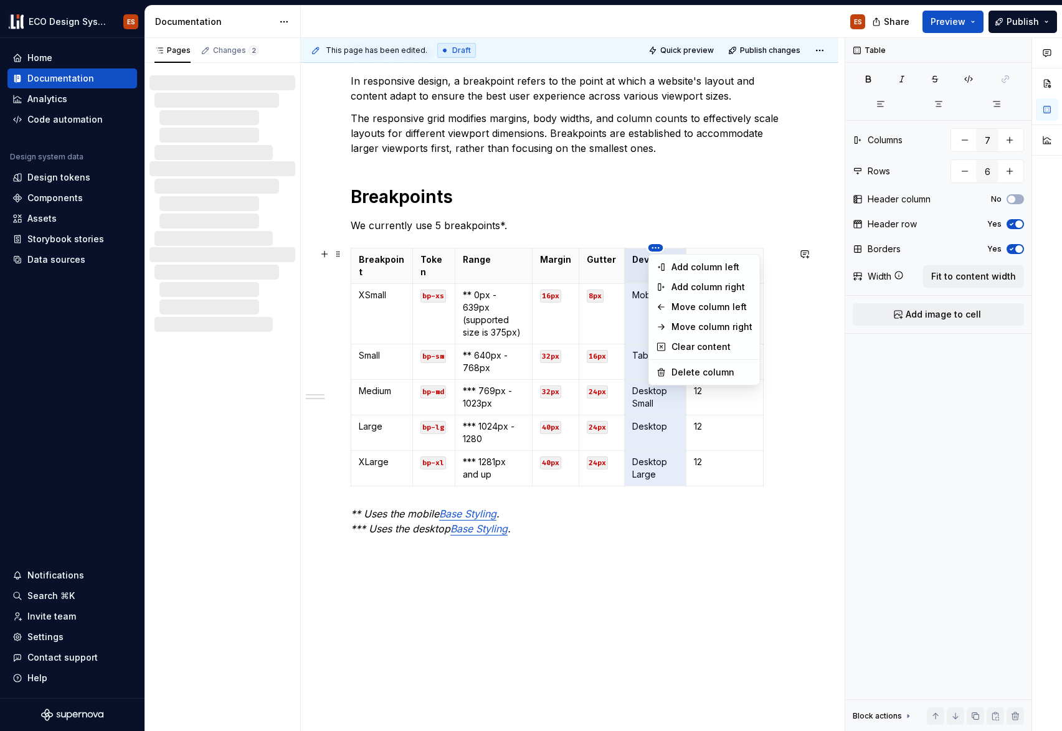
click at [660, 248] on html "ECO Design System ES Home Documentation Analytics Code automation Design system…" at bounding box center [531, 365] width 1062 height 731
click at [690, 325] on div "Move column right" at bounding box center [712, 327] width 81 height 12
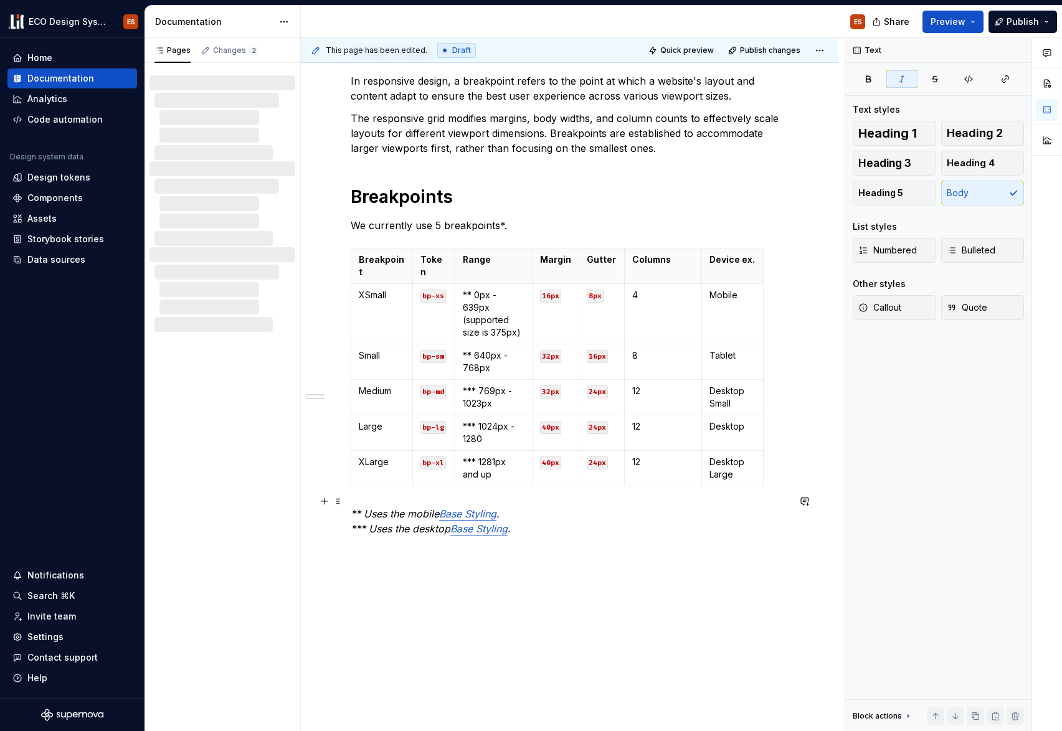
click at [735, 506] on p "** Uses the mobile Base Styling . *** Uses the desktop Base Styling ." at bounding box center [570, 521] width 438 height 30
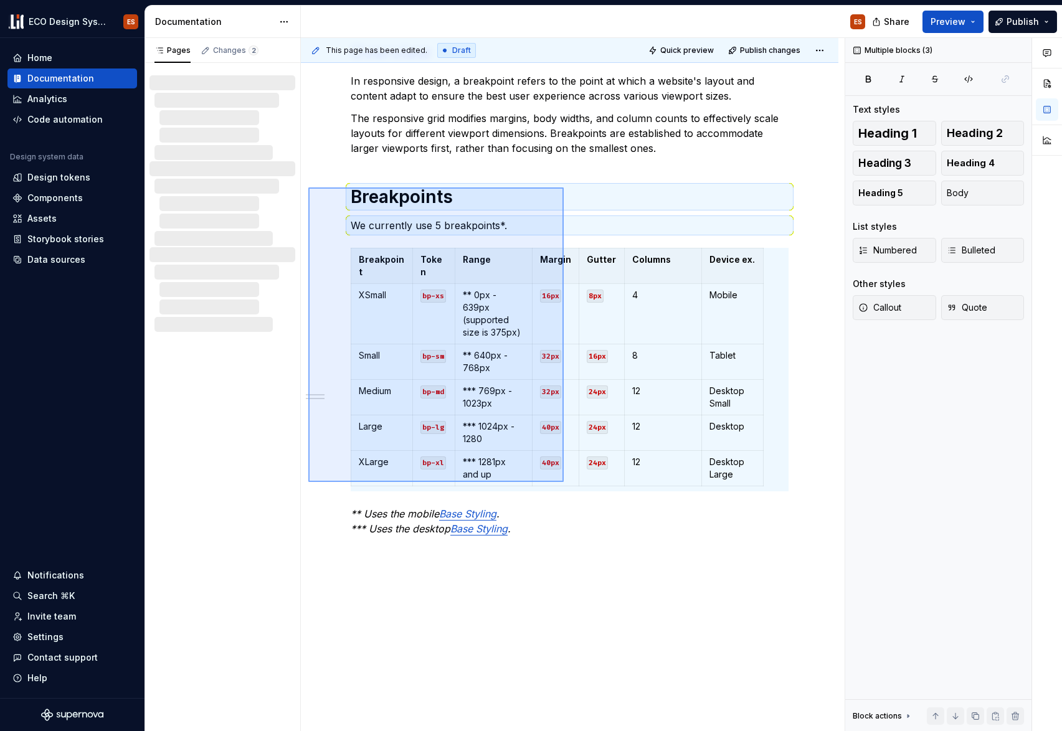
drag, startPoint x: 308, startPoint y: 188, endPoint x: 564, endPoint y: 482, distance: 389.9
click at [564, 482] on div "This page has been edited. Draft Quick preview Publish changes Layout The Layou…" at bounding box center [573, 385] width 544 height 694
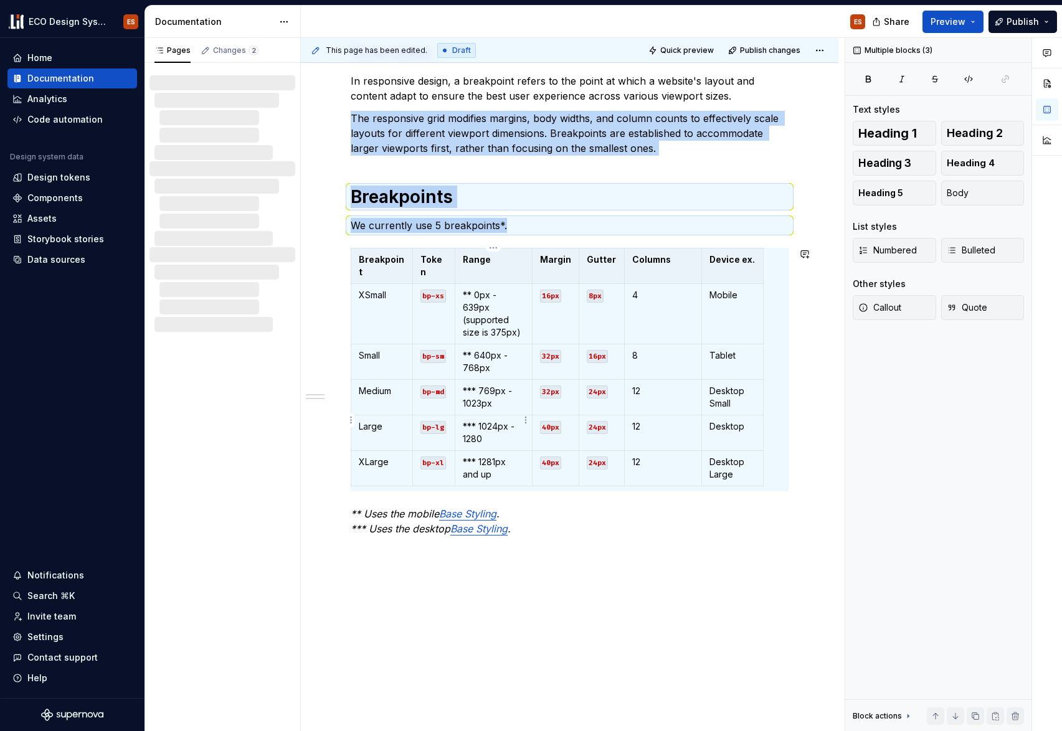
copy div "The responsive grid modifies margins, body widths, and column counts to effecti…"
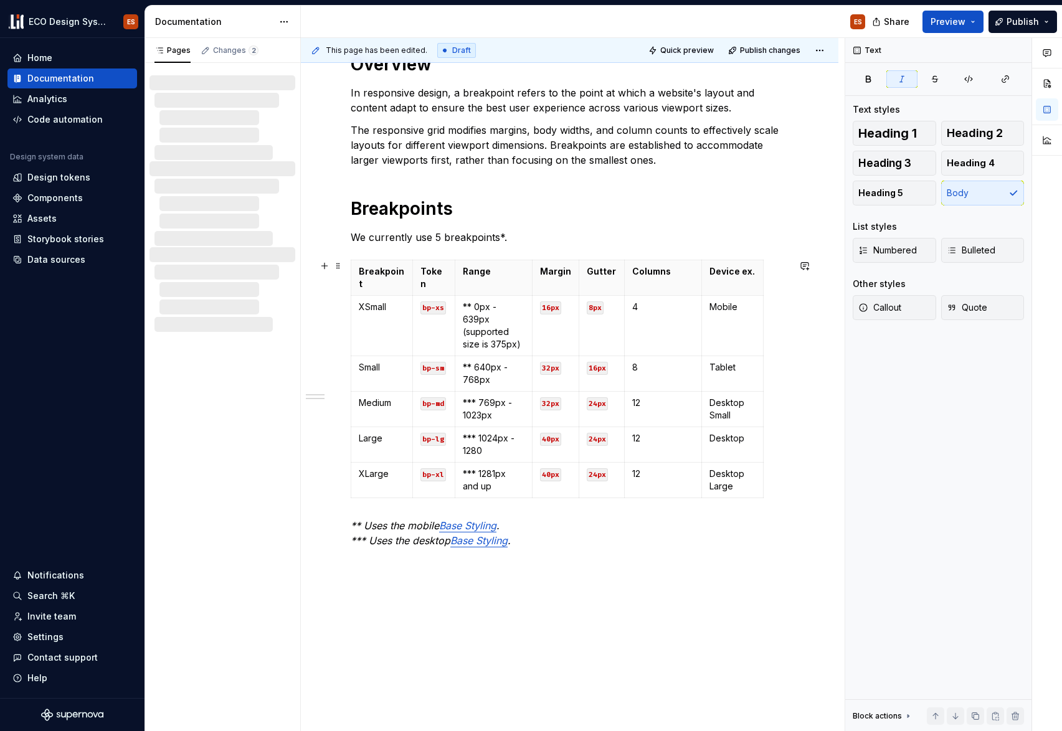
scroll to position [207, 0]
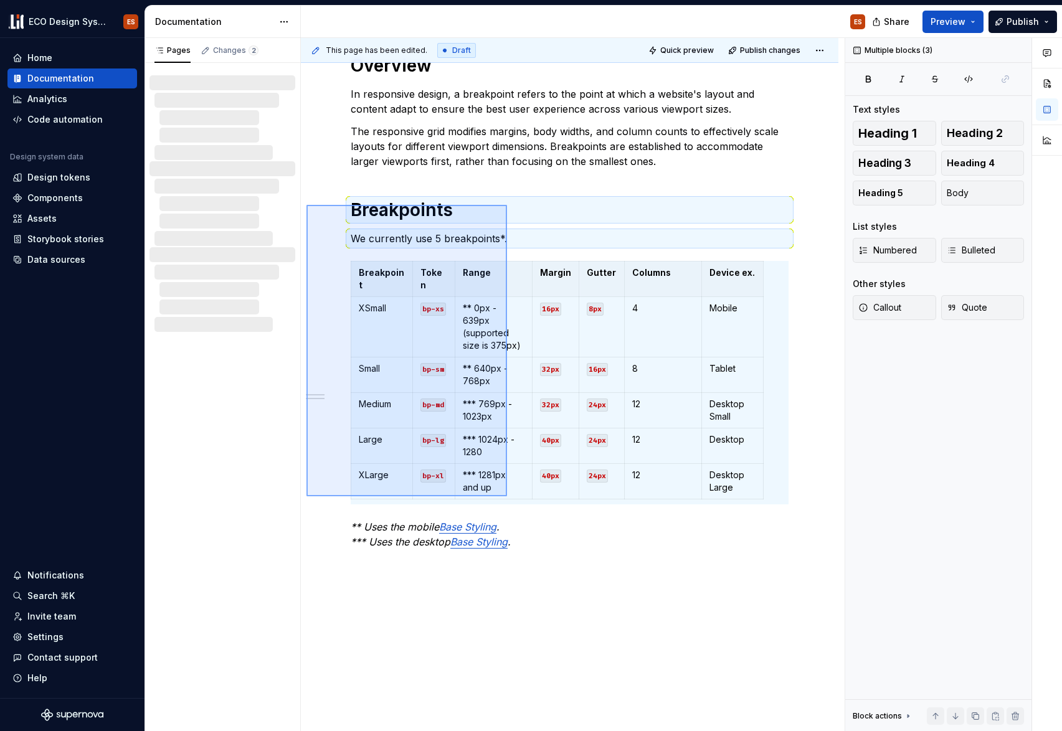
drag, startPoint x: 306, startPoint y: 205, endPoint x: 507, endPoint y: 496, distance: 353.9
click at [507, 496] on div "This page has been edited. Draft Quick preview Publish changes Layout The Layou…" at bounding box center [573, 385] width 544 height 694
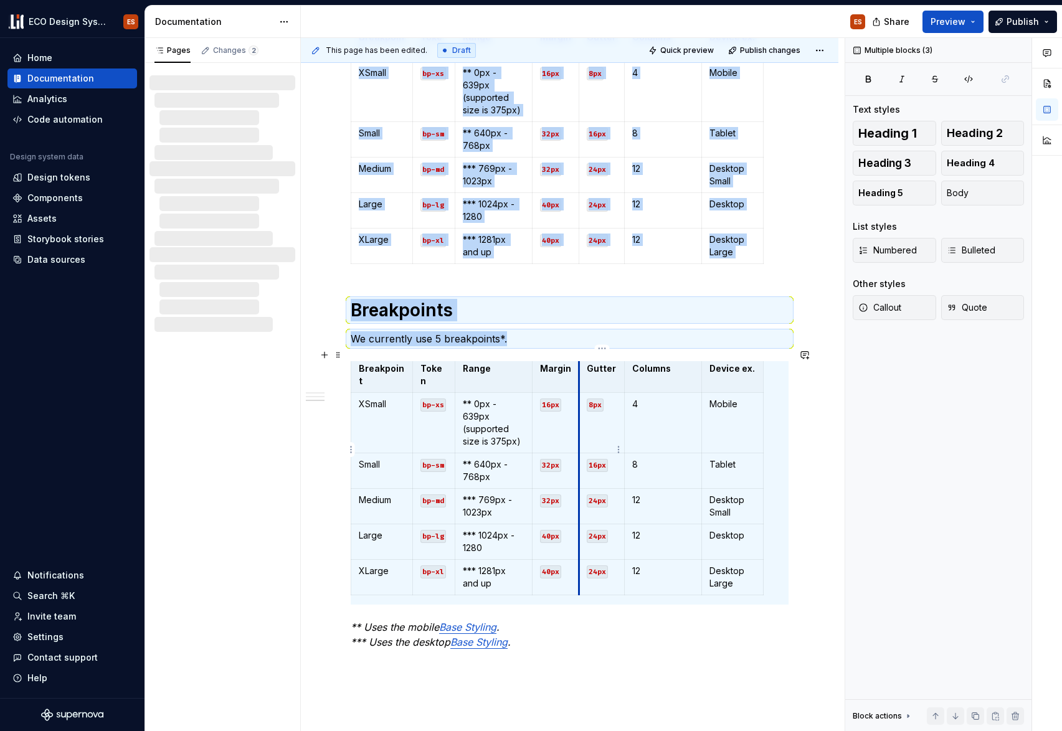
scroll to position [5, 0]
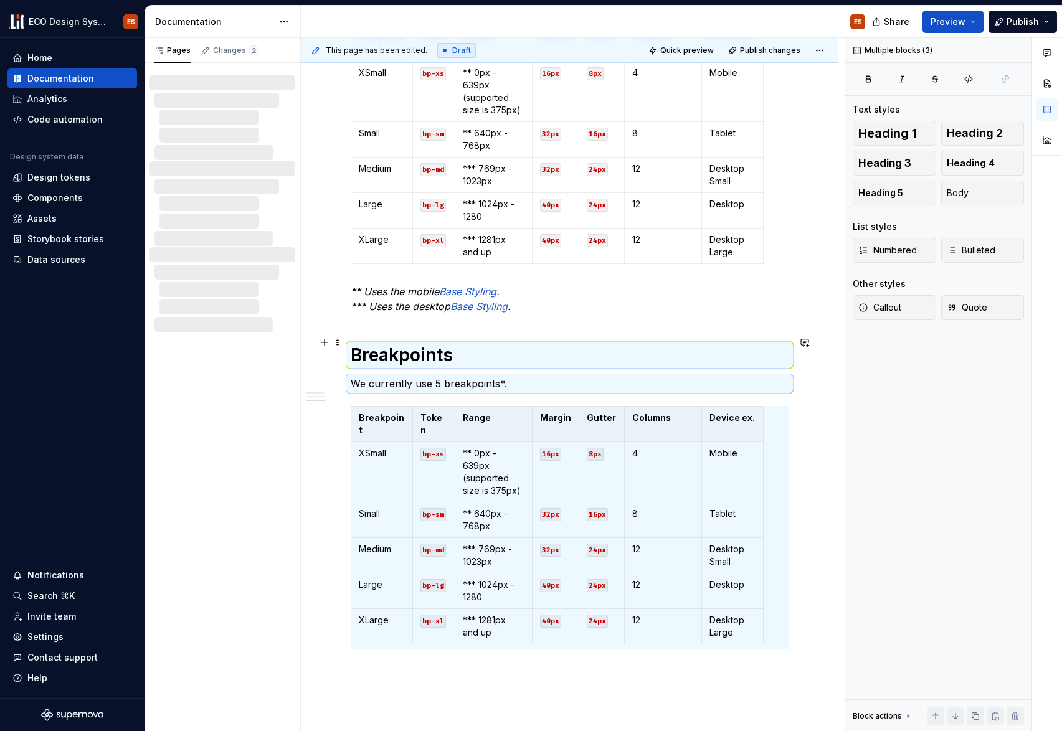
click at [402, 344] on h1 "Breakpoints" at bounding box center [570, 355] width 438 height 22
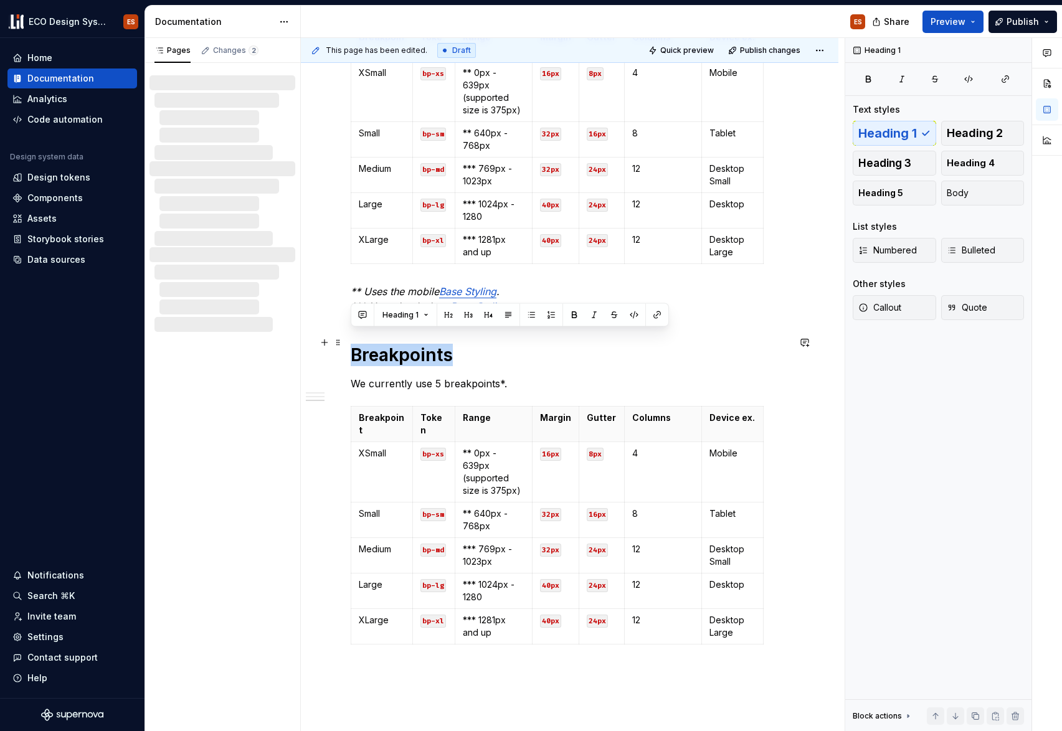
drag, startPoint x: 452, startPoint y: 341, endPoint x: 352, endPoint y: 341, distance: 99.7
click at [352, 344] on h1 "Breakpoints" at bounding box center [570, 355] width 438 height 22
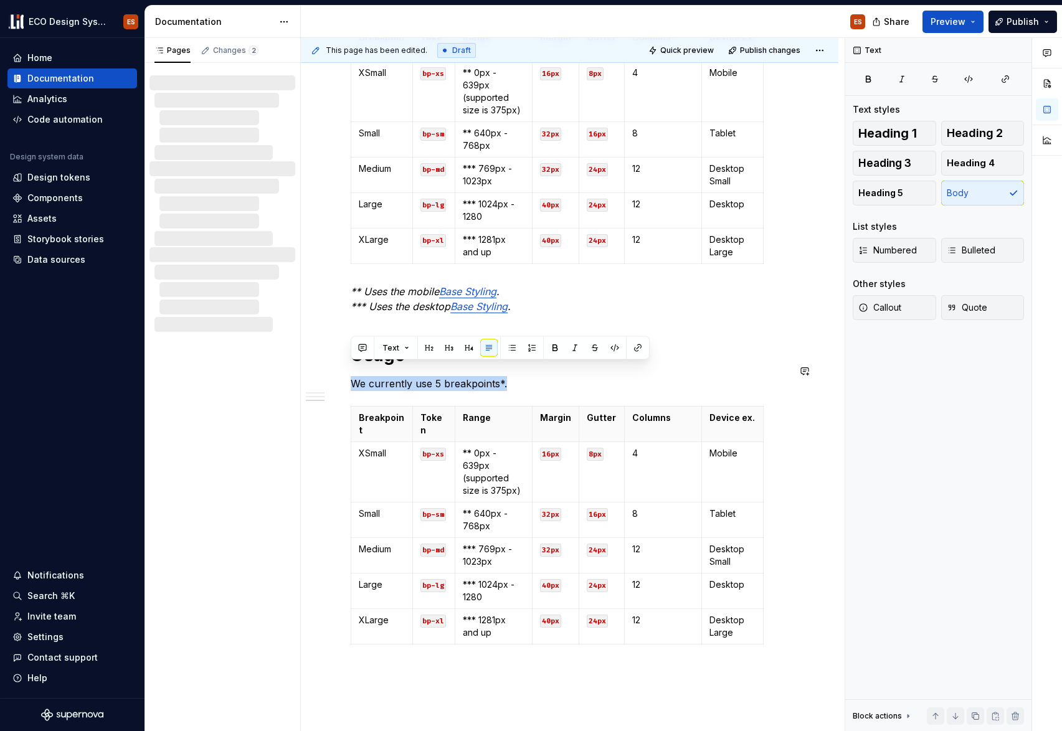
drag, startPoint x: 515, startPoint y: 370, endPoint x: 316, endPoint y: 360, distance: 198.3
click at [316, 360] on div "Overview In responsive design, a breakpoint refers to the point at which a webs…" at bounding box center [570, 407] width 538 height 1237
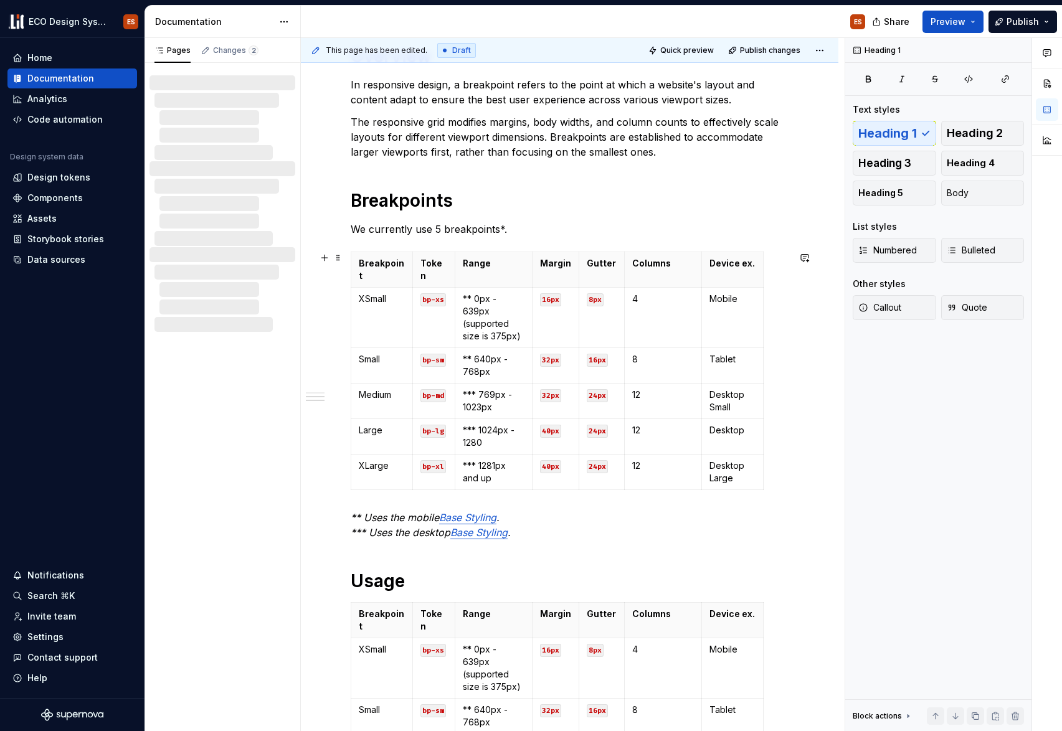
scroll to position [215, 0]
click at [500, 228] on p "We currently use 5 breakpoints*." at bounding box center [570, 230] width 438 height 15
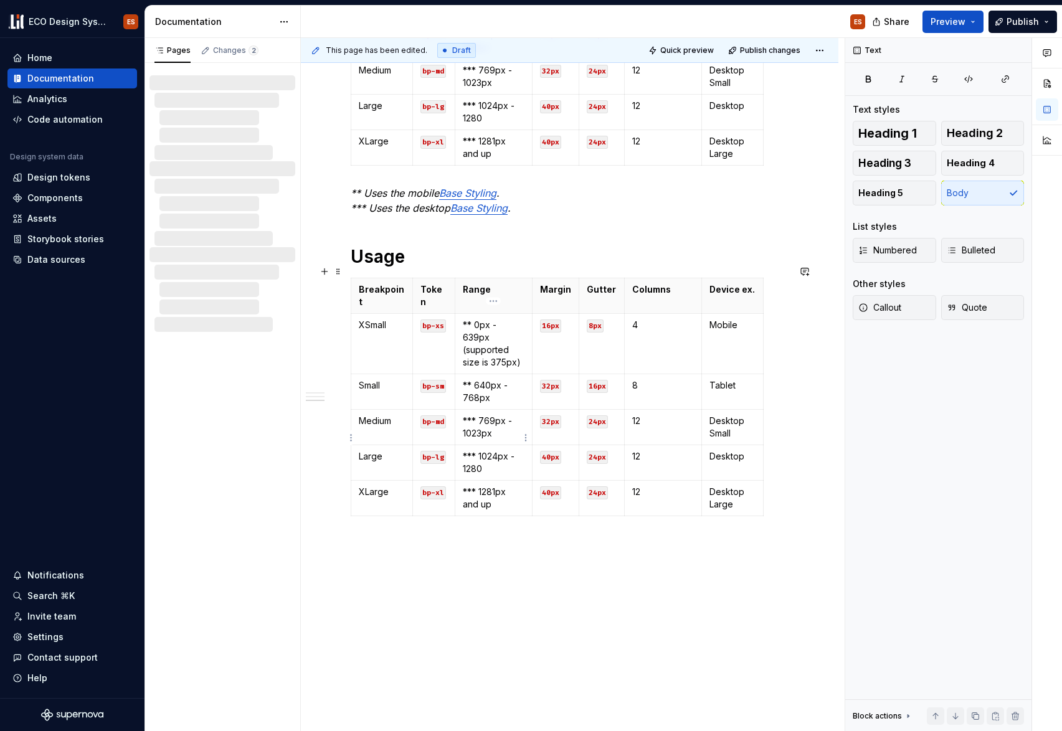
scroll to position [559, 0]
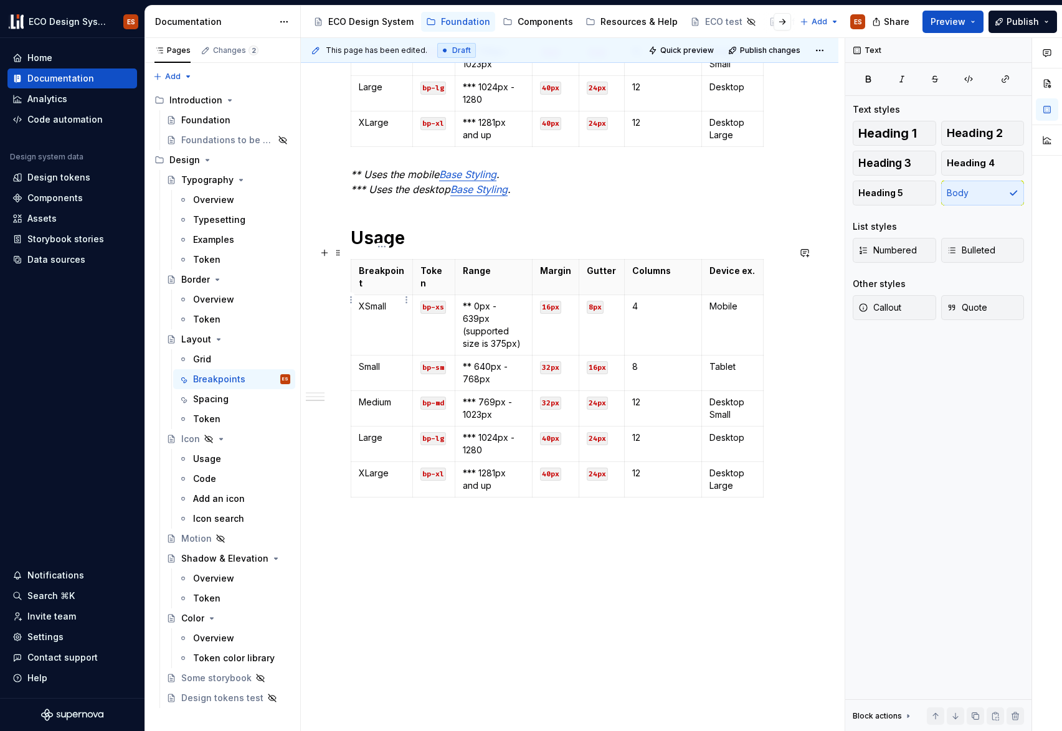
type textarea "*"
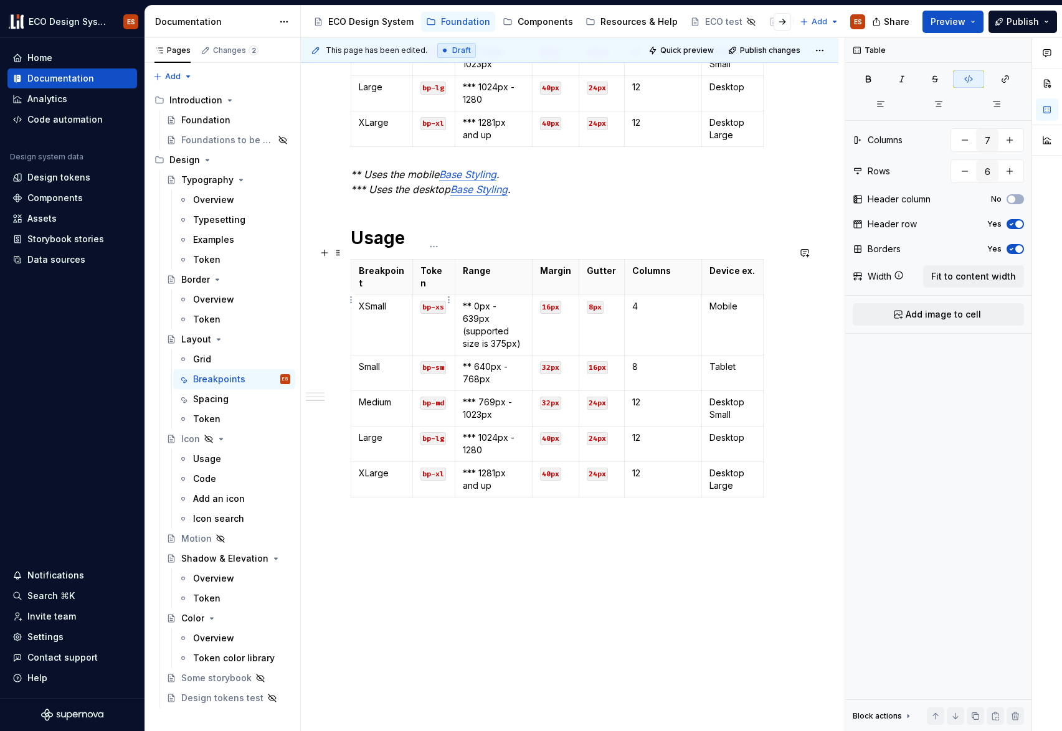
click at [432, 301] on code "bp-xs" at bounding box center [433, 307] width 26 height 13
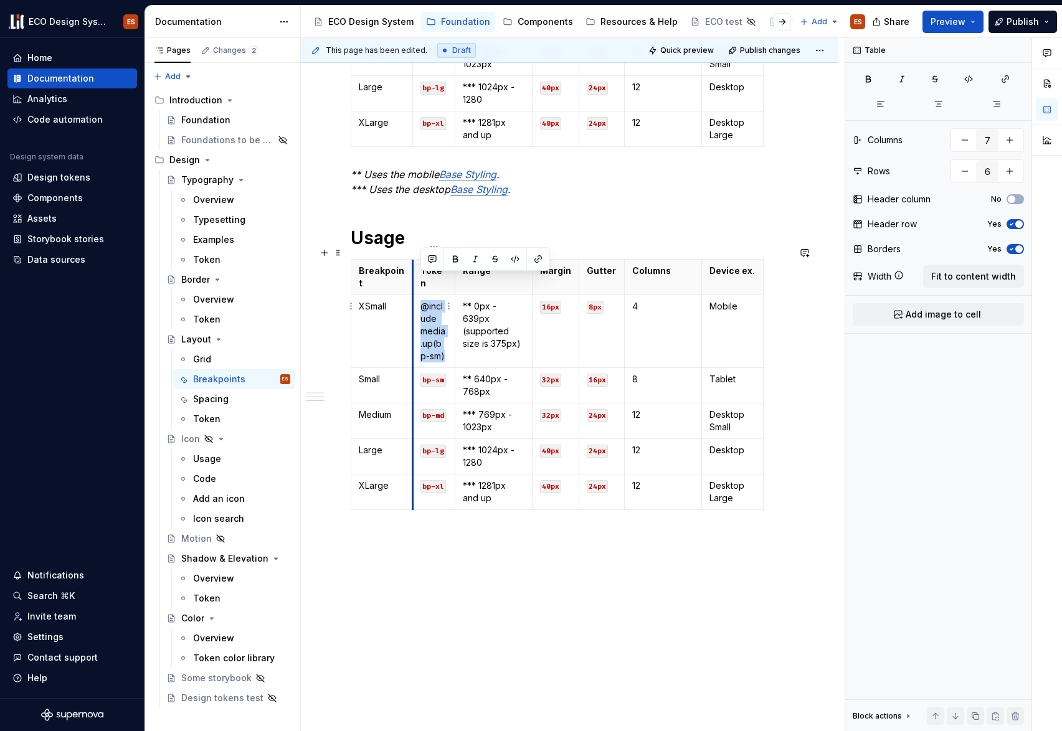
drag, startPoint x: 447, startPoint y: 331, endPoint x: 414, endPoint y: 283, distance: 59.1
click at [414, 295] on td "@include media.up(bp-sm)" at bounding box center [433, 331] width 42 height 73
click at [965, 77] on icon "button" at bounding box center [969, 79] width 10 height 10
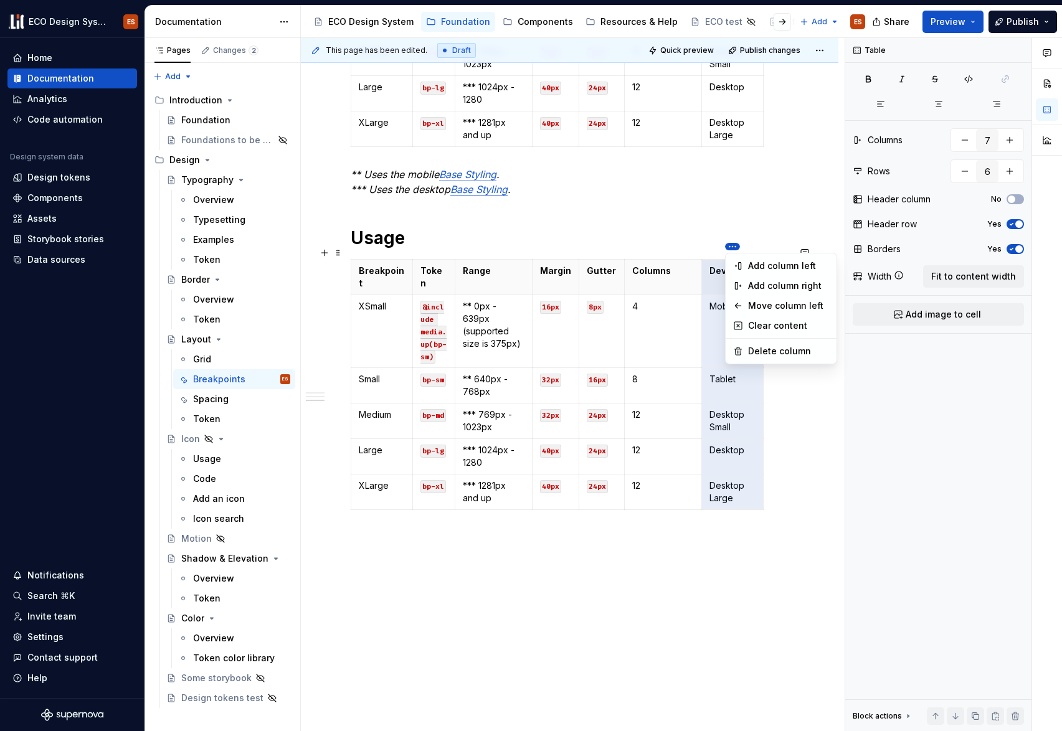
click at [737, 248] on html "ECO Design System ES Home Documentation Analytics Code automation Design system…" at bounding box center [531, 365] width 1062 height 731
click at [757, 350] on div "Delete column" at bounding box center [788, 351] width 81 height 12
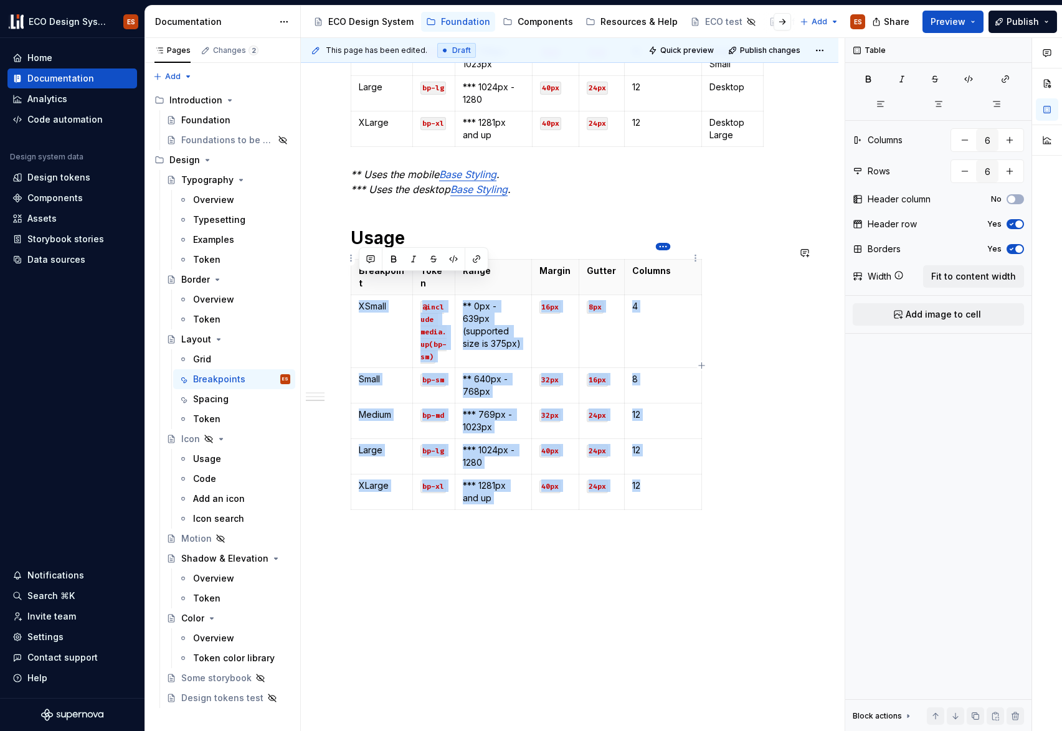
click at [660, 243] on html "ECO Design System ES Home Documentation Analytics Code automation Design system…" at bounding box center [531, 365] width 1062 height 731
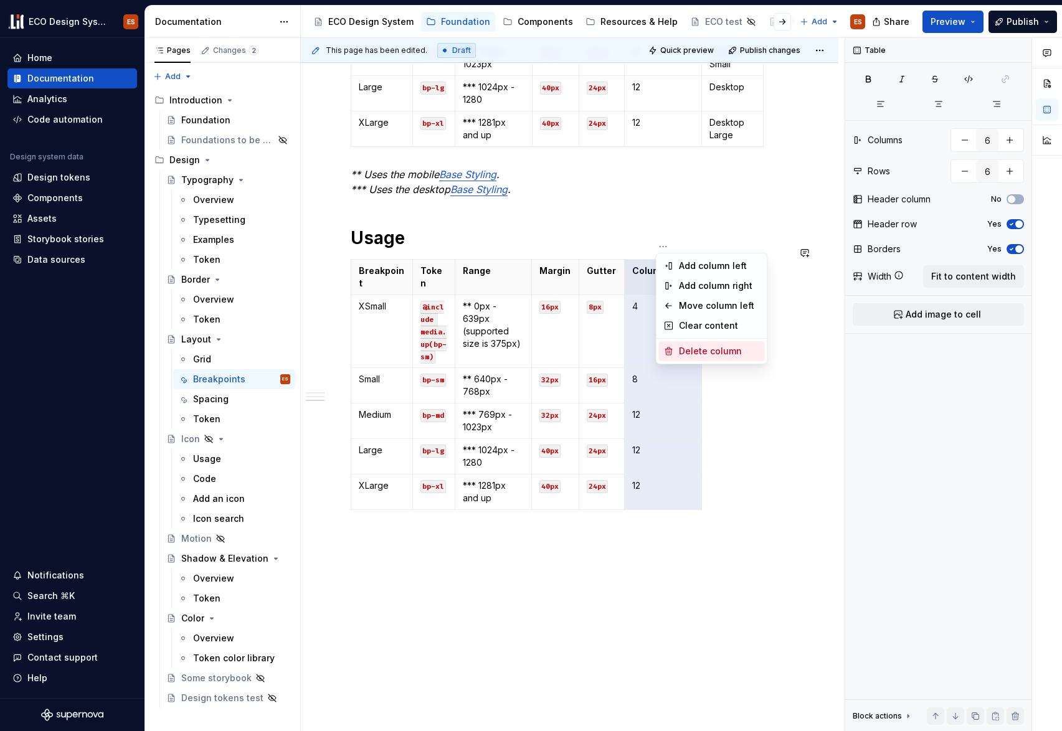
click at [688, 345] on div "Delete column" at bounding box center [719, 351] width 81 height 12
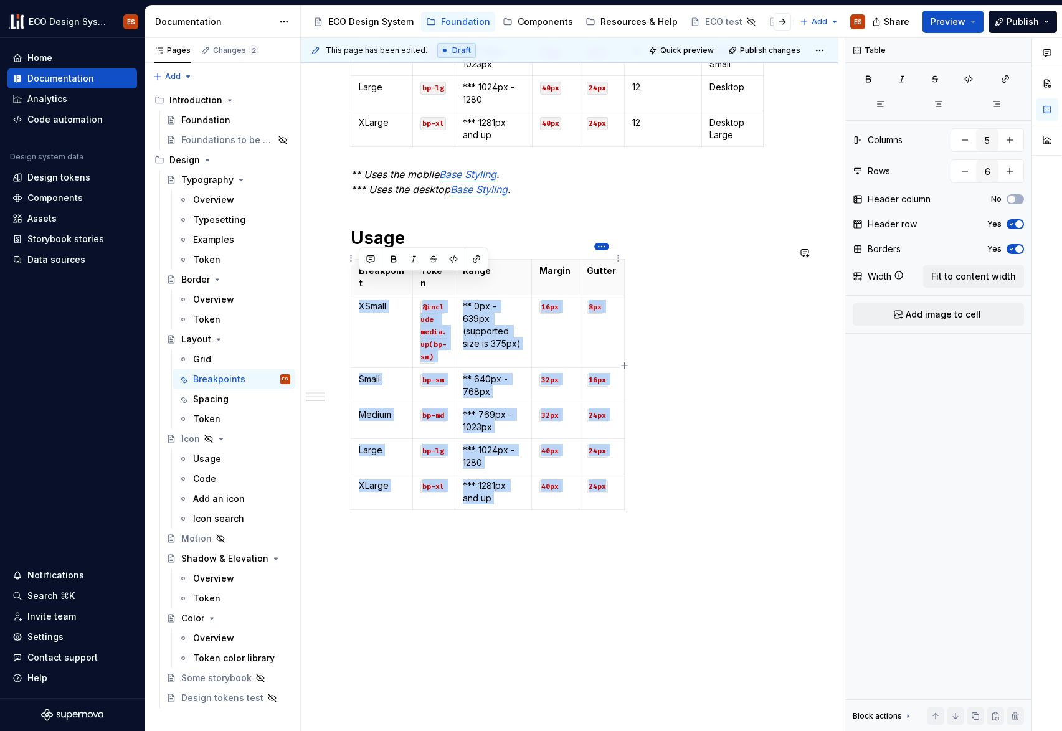
click at [601, 243] on html "ECO Design System ES Home Documentation Analytics Code automation Design system…" at bounding box center [531, 365] width 1062 height 731
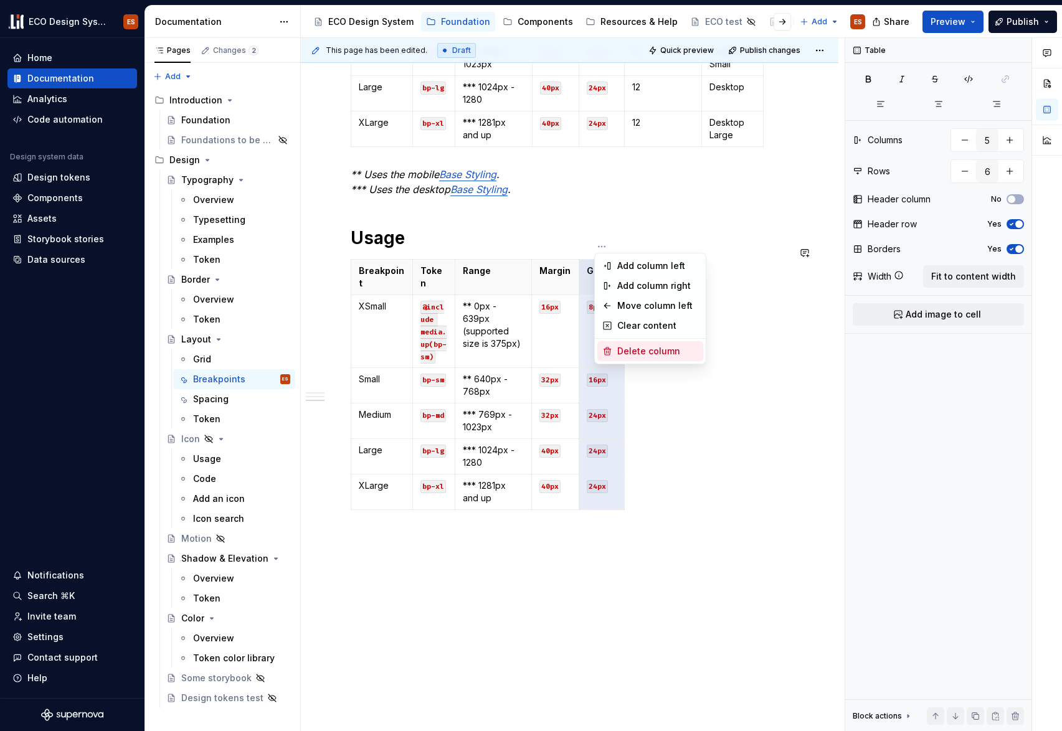
click at [634, 356] on div "Delete column" at bounding box center [657, 351] width 81 height 12
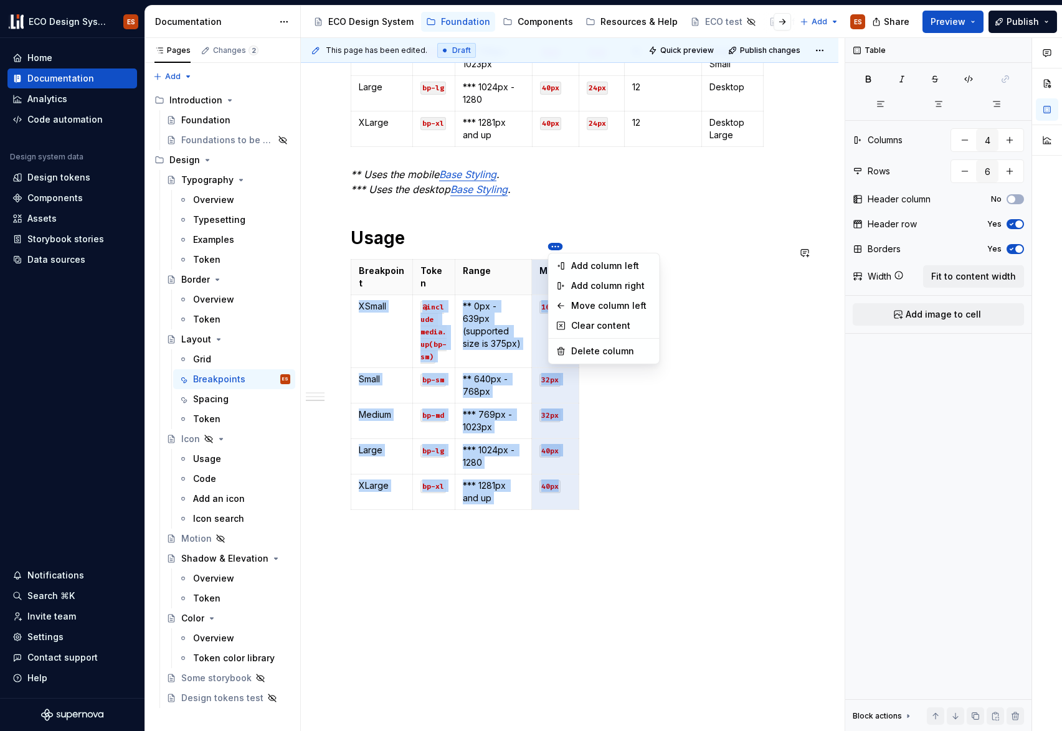
click at [554, 246] on html "ECO Design System ES Home Documentation Analytics Code automation Design system…" at bounding box center [531, 365] width 1062 height 731
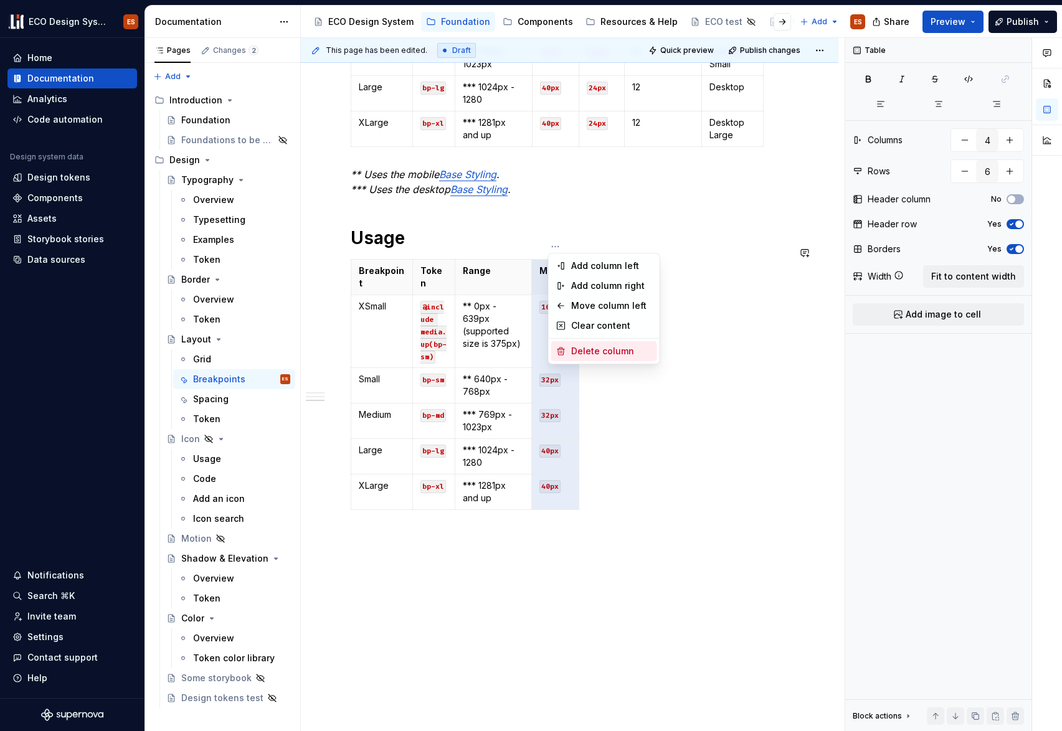
click at [578, 344] on div "Delete column" at bounding box center [604, 351] width 106 height 20
type input "3"
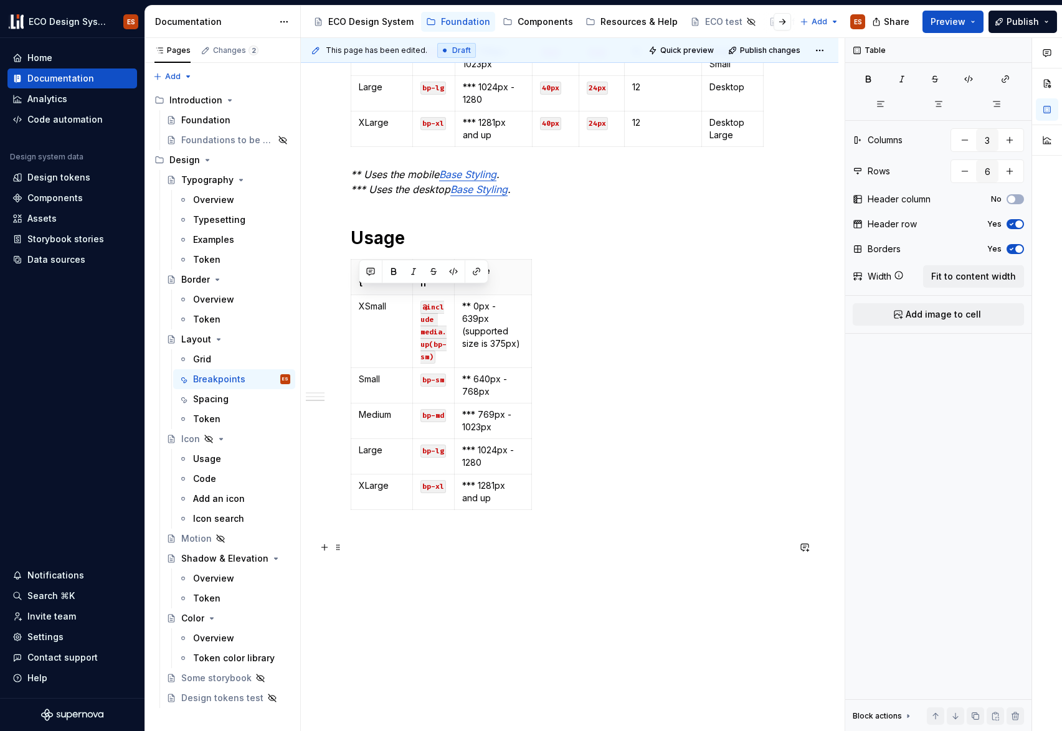
click at [429, 554] on p at bounding box center [570, 560] width 438 height 15
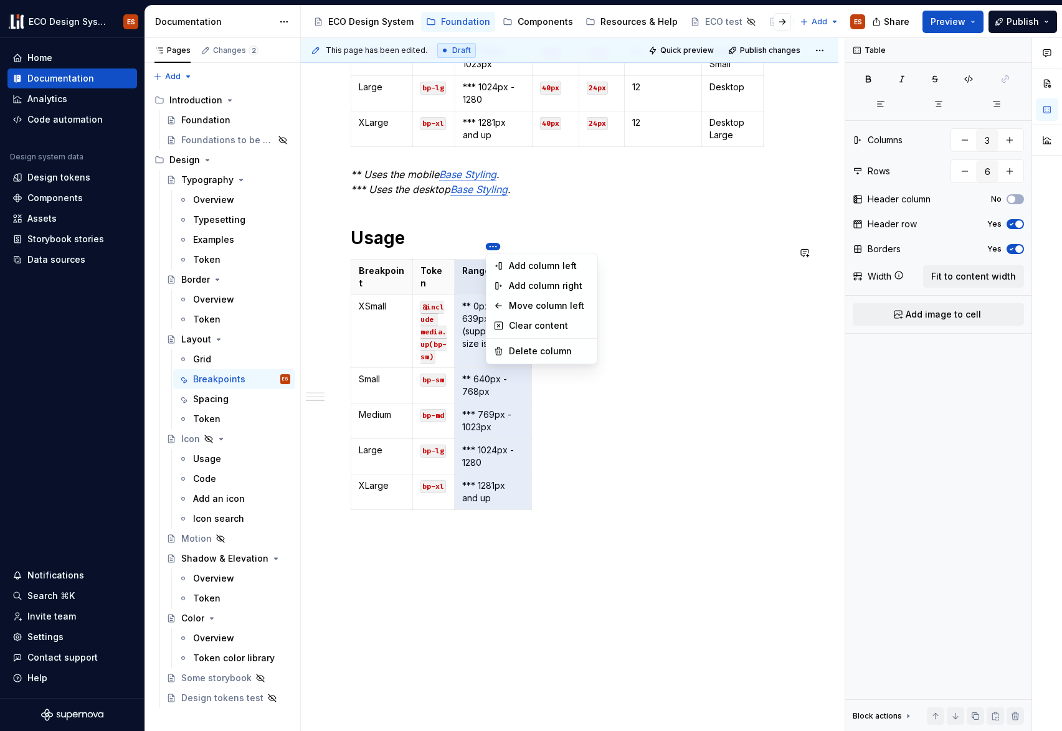
click at [491, 246] on html "ECO Design System ES Home Documentation Analytics Code automation Design system…" at bounding box center [531, 365] width 1062 height 731
click at [538, 346] on div "Delete column" at bounding box center [549, 351] width 81 height 12
type input "2"
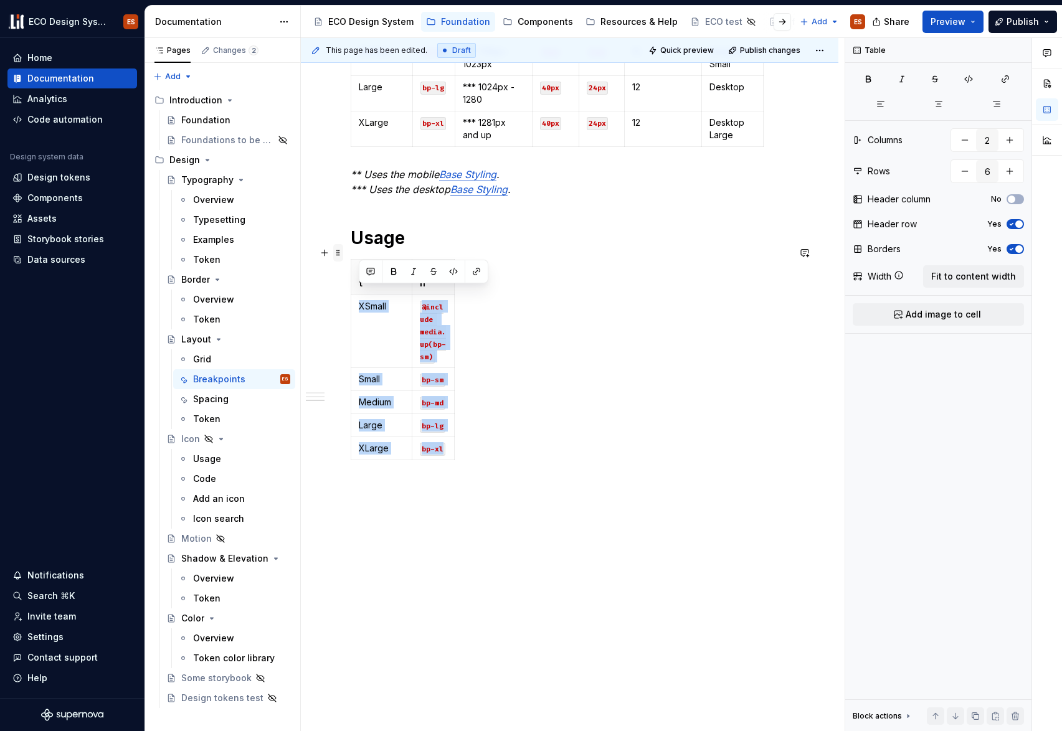
click at [338, 255] on span at bounding box center [338, 252] width 10 height 17
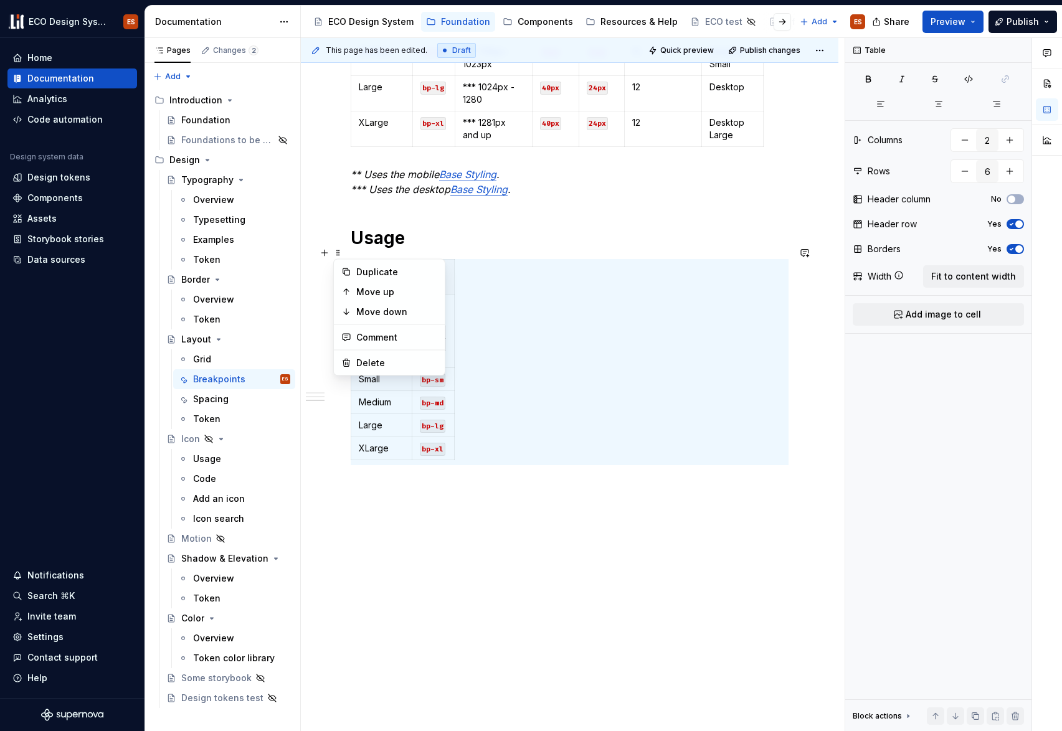
click at [415, 495] on div "Overview In responsive design, a breakpoint refers to the point at which a webs…" at bounding box center [570, 155] width 438 height 906
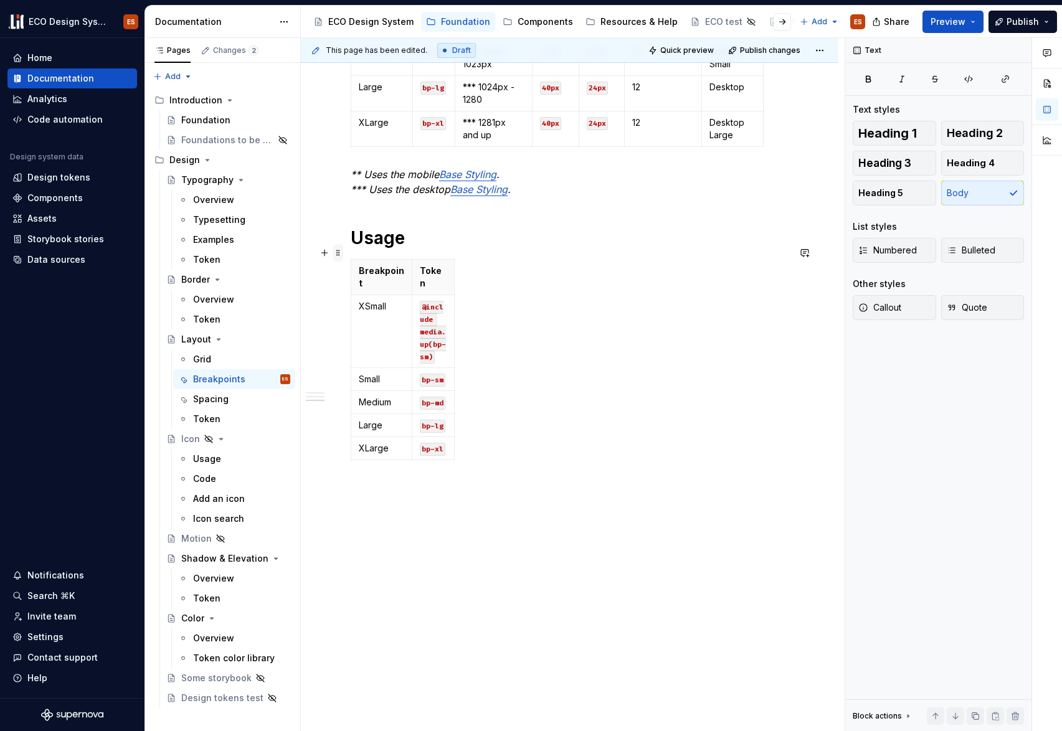
click at [339, 250] on span at bounding box center [338, 252] width 10 height 17
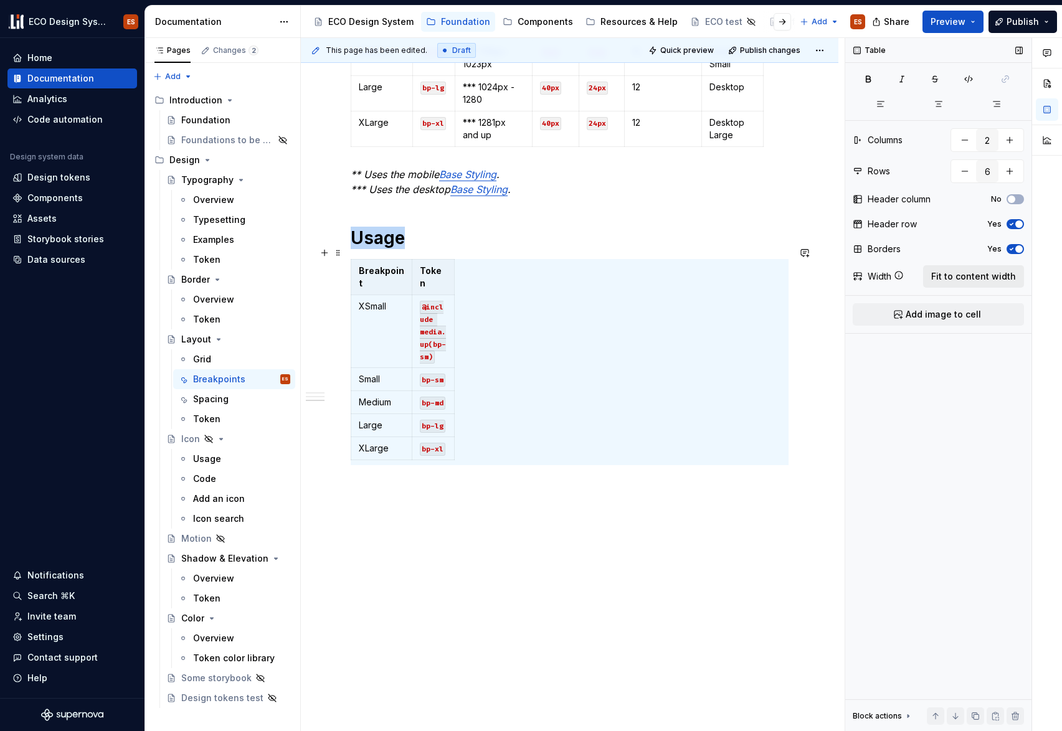
click at [971, 278] on span "Fit to content width" at bounding box center [973, 276] width 85 height 12
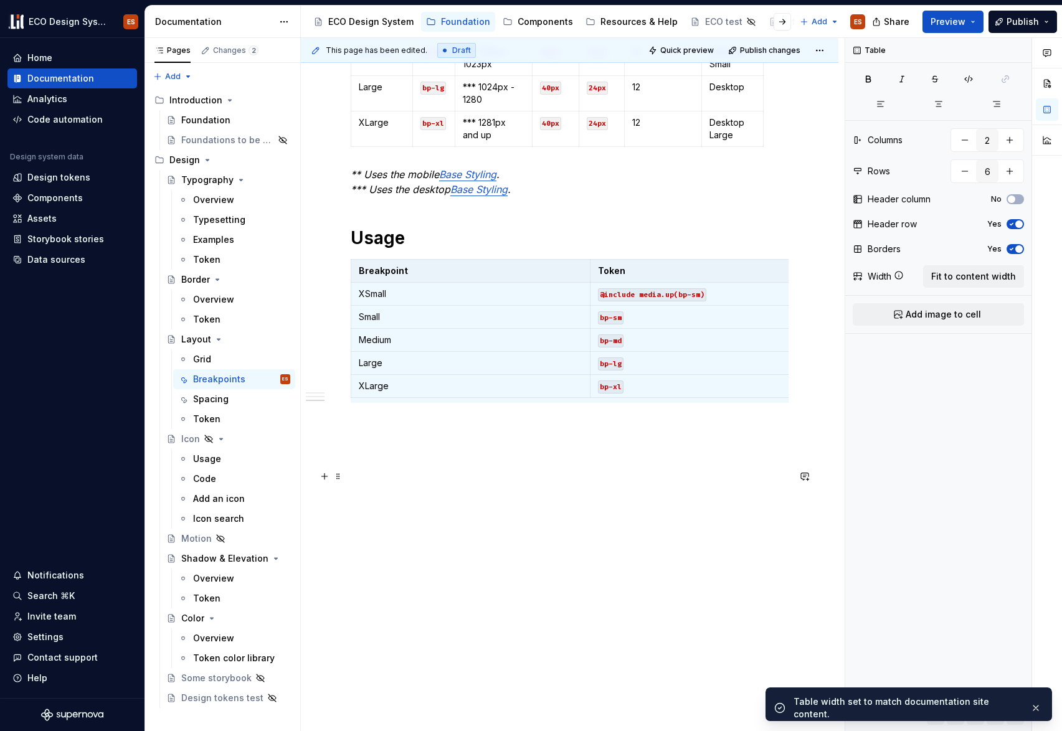
click at [630, 481] on div "Overview In responsive design, a breakpoint refers to the point at which a webs…" at bounding box center [570, 123] width 438 height 843
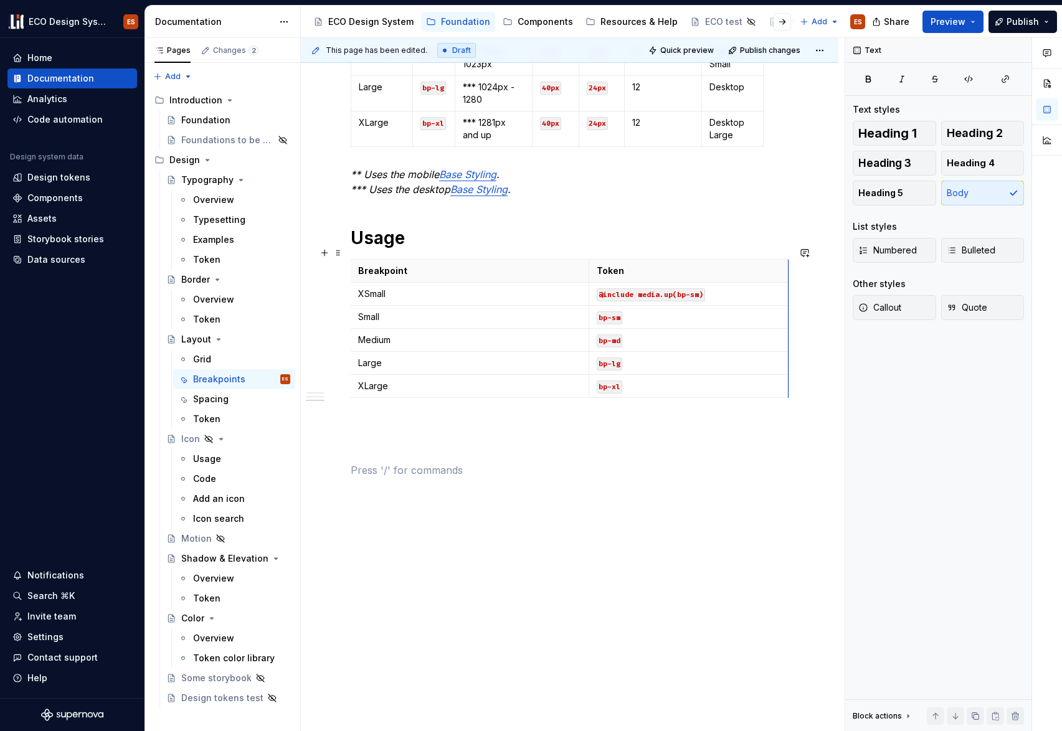
scroll to position [0, 0]
drag, startPoint x: 787, startPoint y: 250, endPoint x: 684, endPoint y: 255, distance: 103.5
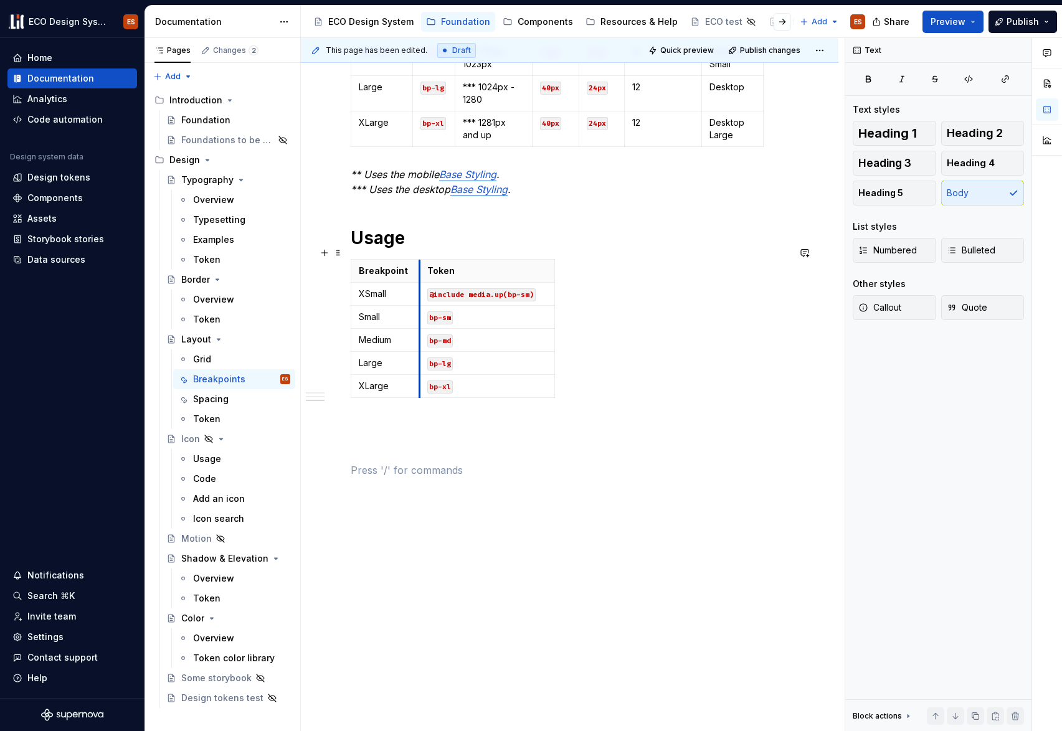
drag, startPoint x: 587, startPoint y: 257, endPoint x: 417, endPoint y: 259, distance: 170.7
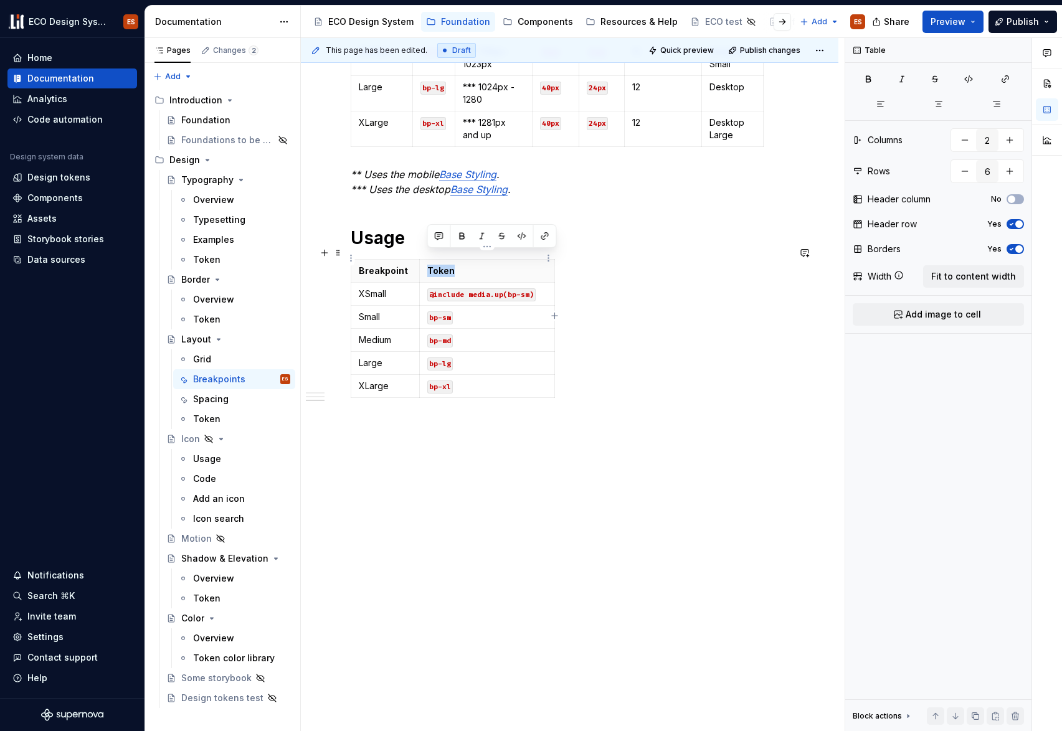
drag, startPoint x: 455, startPoint y: 257, endPoint x: 426, endPoint y: 258, distance: 28.7
click at [426, 260] on th "Token" at bounding box center [486, 271] width 135 height 23
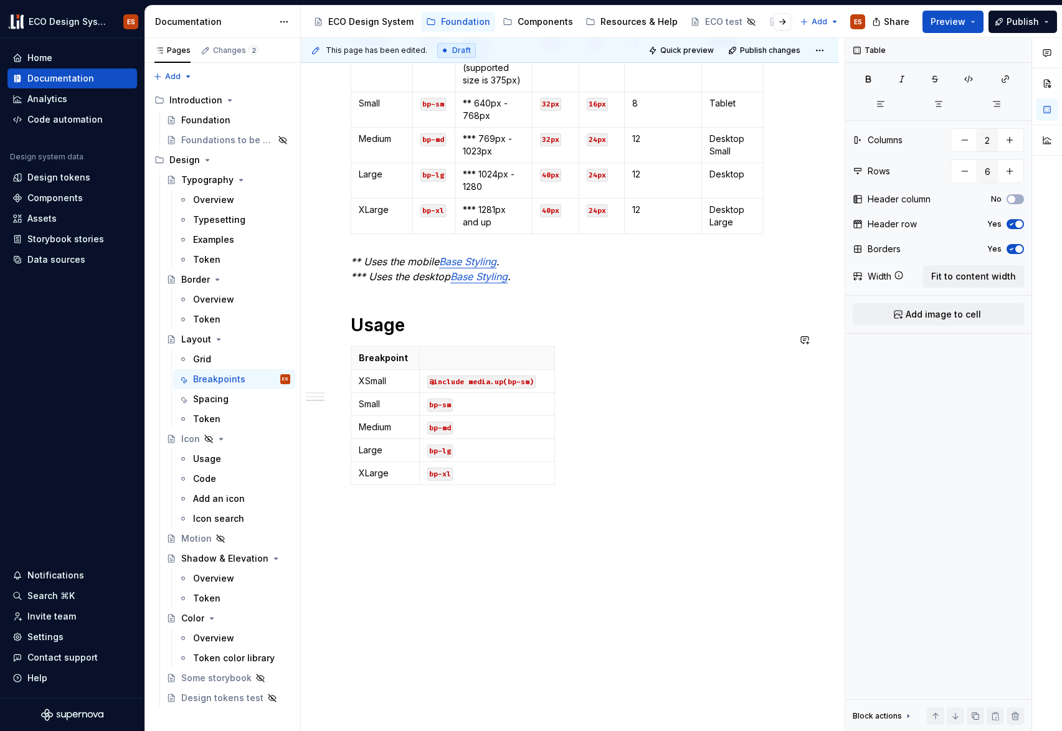
scroll to position [339, 0]
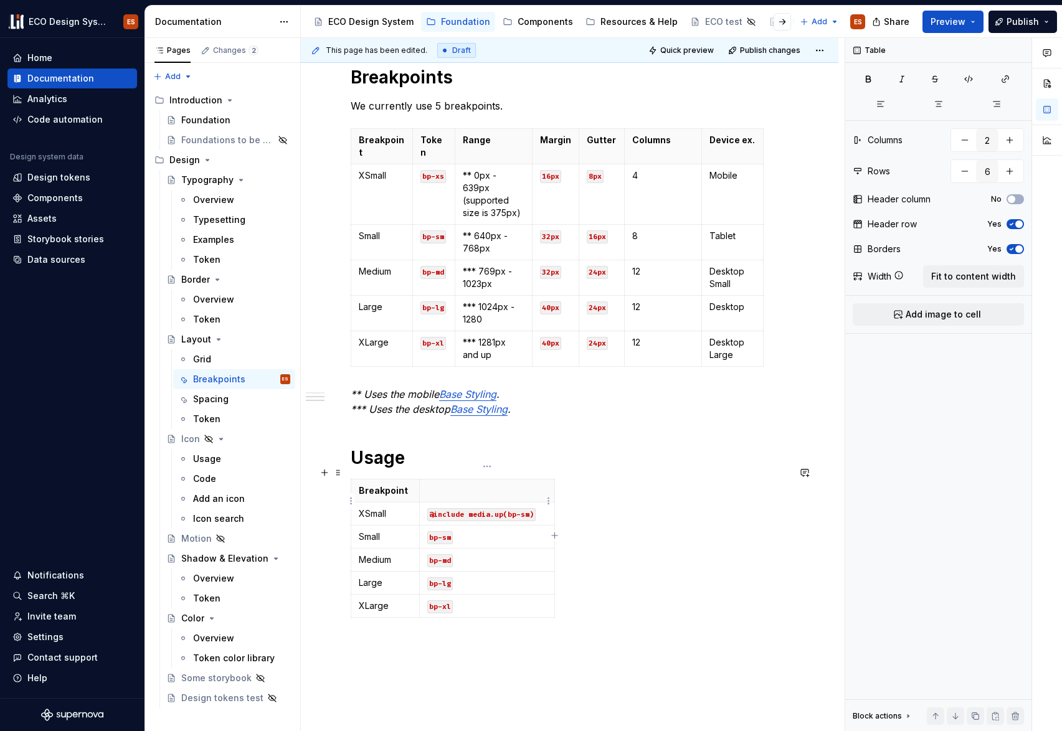
click at [442, 508] on code "@include media.up(bp-sm)" at bounding box center [481, 514] width 108 height 13
drag, startPoint x: 536, startPoint y: 501, endPoint x: 421, endPoint y: 490, distance: 115.1
click at [421, 503] on td "@include media.up(bp-xs)" at bounding box center [486, 514] width 135 height 23
click at [968, 80] on icon "button" at bounding box center [968, 79] width 7 height 7
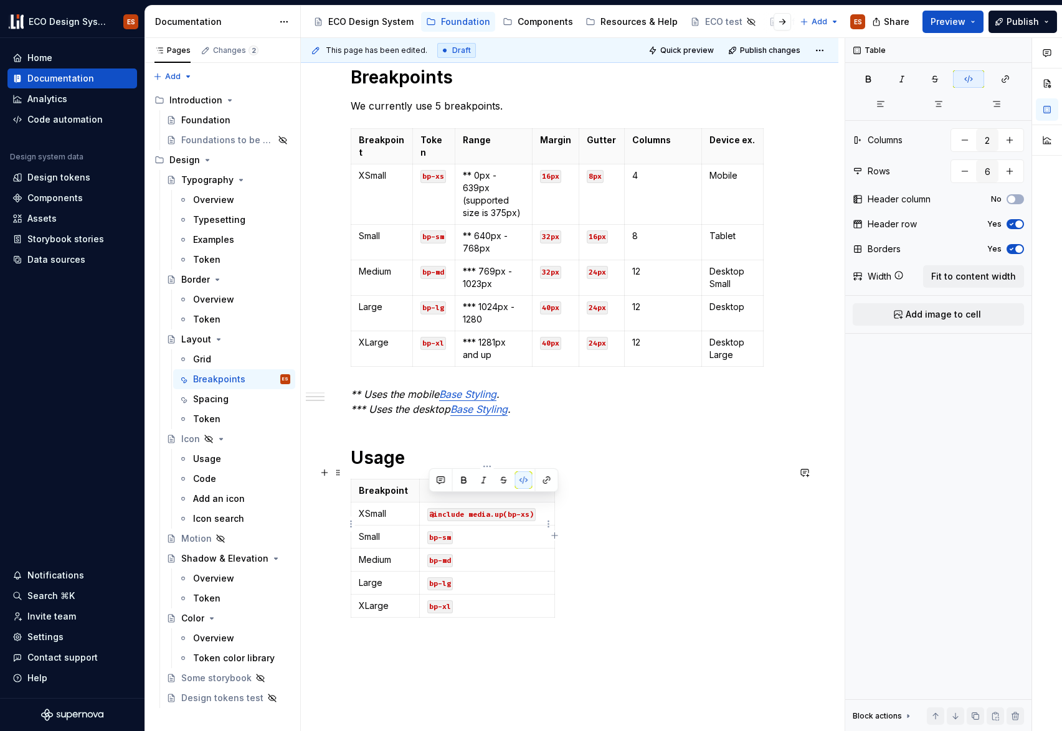
click at [446, 531] on code "bp-sm" at bounding box center [440, 537] width 26 height 13
click at [434, 531] on code "bp-sm" at bounding box center [440, 537] width 26 height 13
click at [437, 531] on code "bp-sm" at bounding box center [440, 537] width 26 height 13
click at [442, 554] on code "bp-md" at bounding box center [440, 560] width 26 height 13
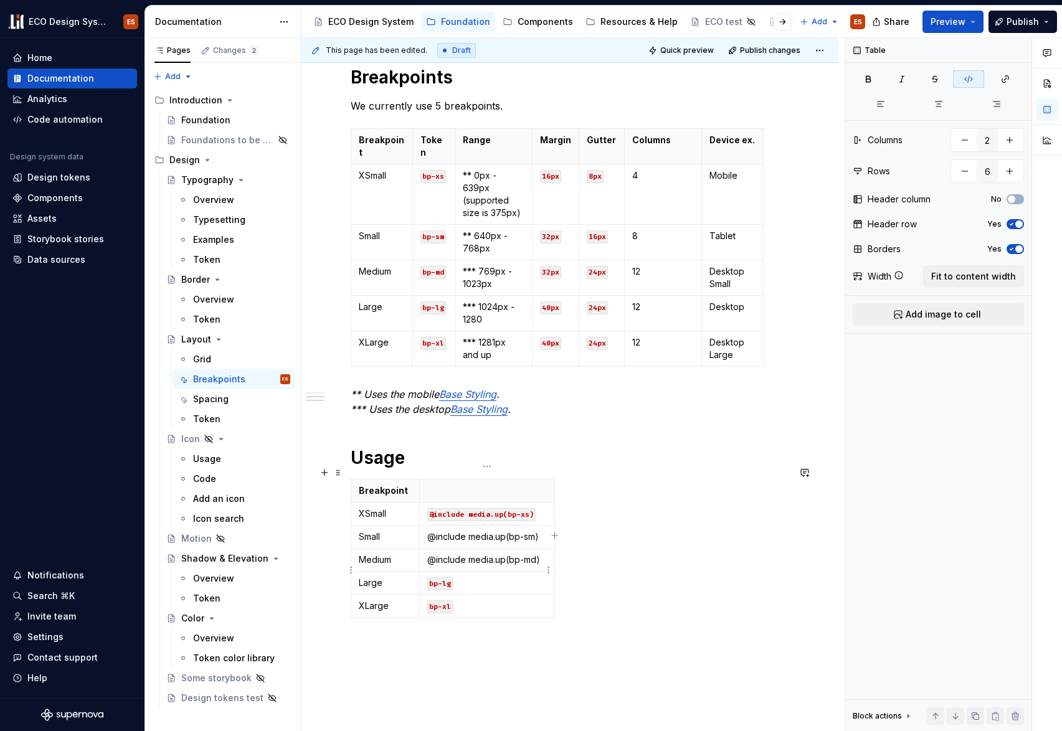
click at [432, 577] on code "bp-lg" at bounding box center [440, 583] width 26 height 13
click at [432, 601] on code "bp-xl" at bounding box center [440, 607] width 26 height 13
drag, startPoint x: 538, startPoint y: 525, endPoint x: 427, endPoint y: 526, distance: 110.9
click at [427, 531] on p "@include media.up(bp-sm)" at bounding box center [487, 537] width 120 height 12
click at [964, 81] on icon "button" at bounding box center [969, 79] width 10 height 10
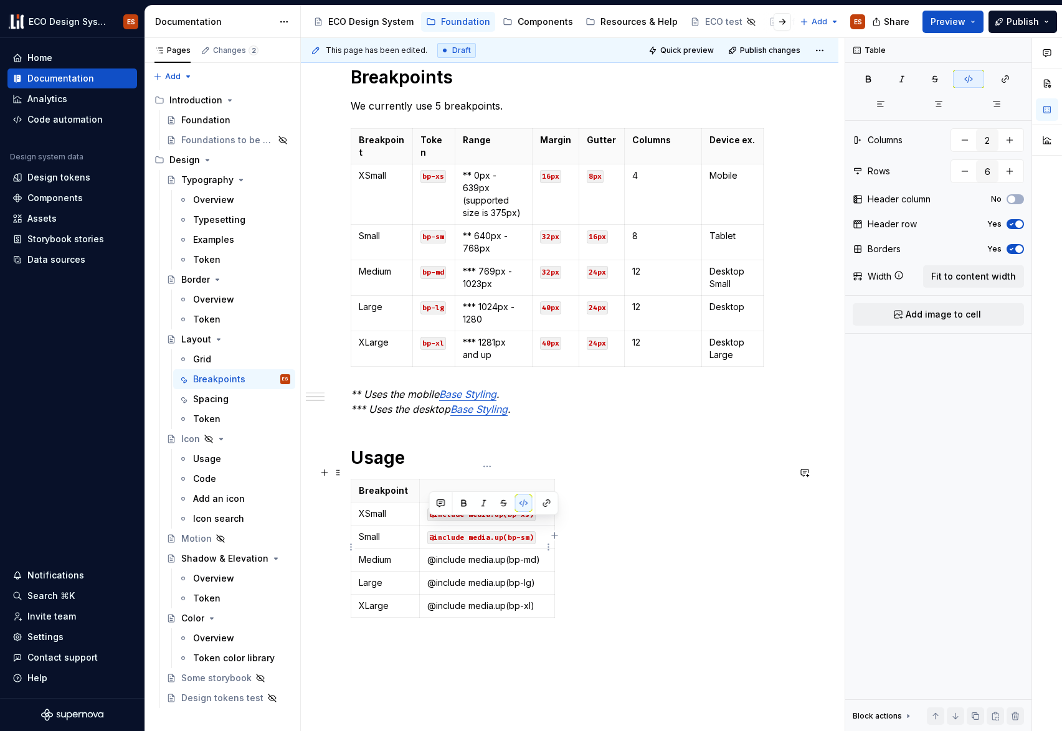
click at [531, 554] on p "@include media.up(bp-md)" at bounding box center [487, 560] width 120 height 12
click at [966, 75] on icon "button" at bounding box center [969, 79] width 10 height 10
click at [962, 74] on button "button" at bounding box center [968, 78] width 31 height 17
click at [473, 577] on td "@include media.up(bp-lg)" at bounding box center [486, 583] width 135 height 23
click at [468, 577] on p "@include media.up(bp-lg)" at bounding box center [487, 583] width 120 height 12
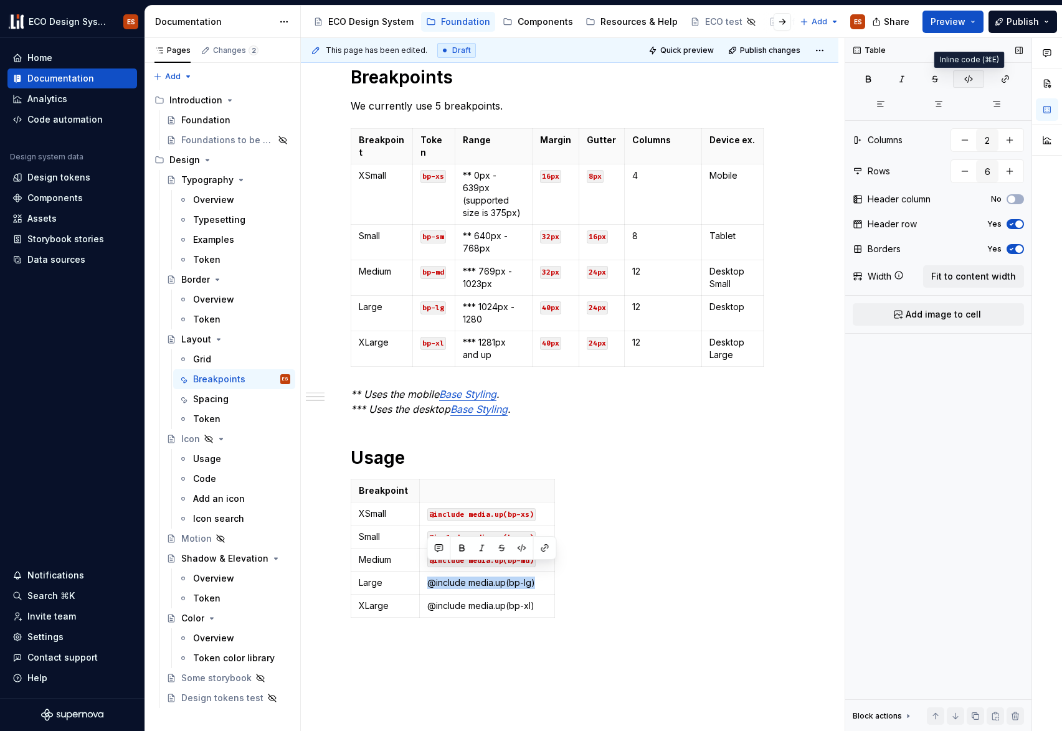
click at [963, 72] on button "button" at bounding box center [968, 78] width 31 height 17
click at [450, 600] on p "@include media.up(bp-xl)" at bounding box center [487, 606] width 120 height 12
click at [970, 77] on icon "button" at bounding box center [969, 79] width 10 height 10
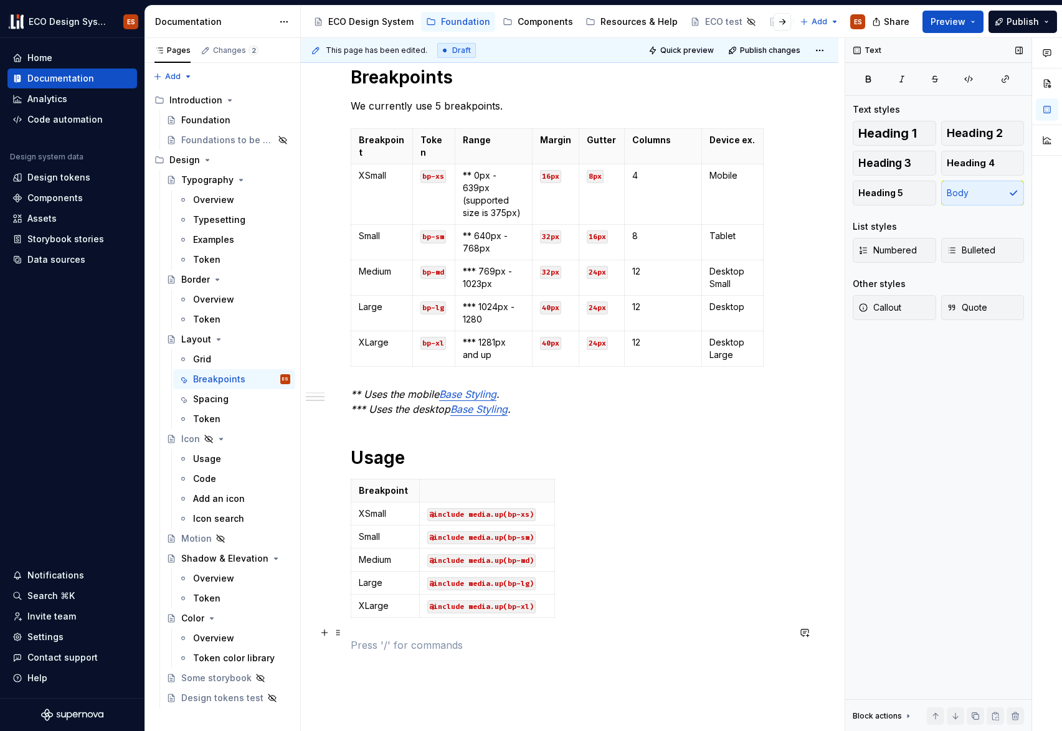
click at [676, 639] on p at bounding box center [570, 645] width 438 height 15
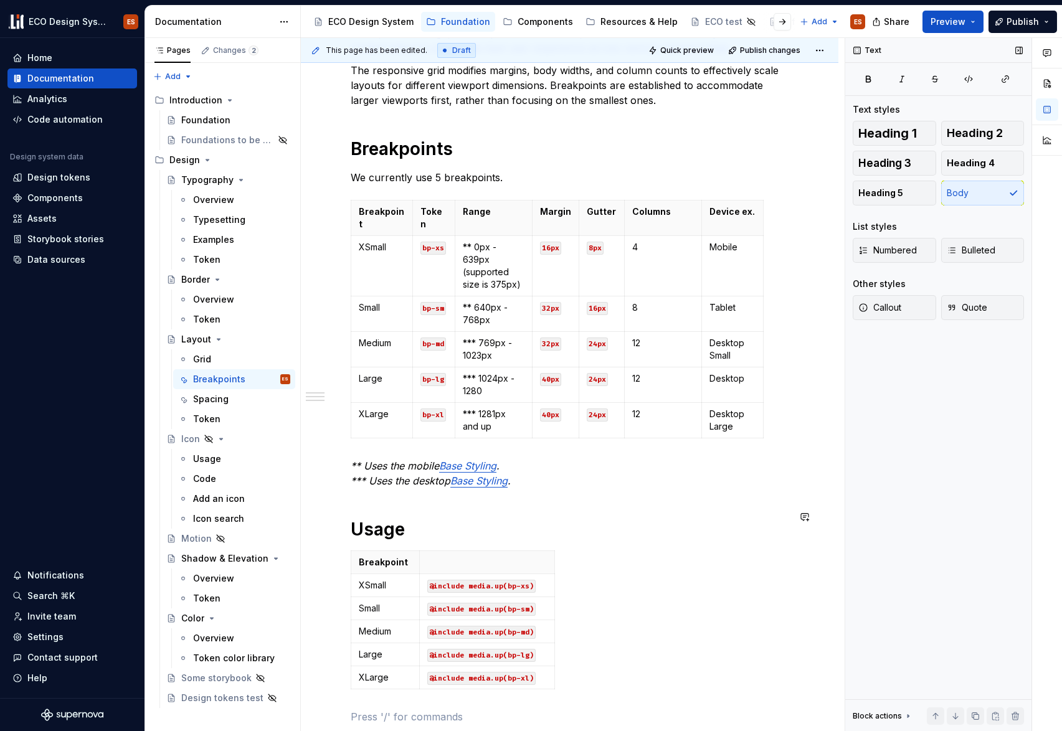
scroll to position [337, 0]
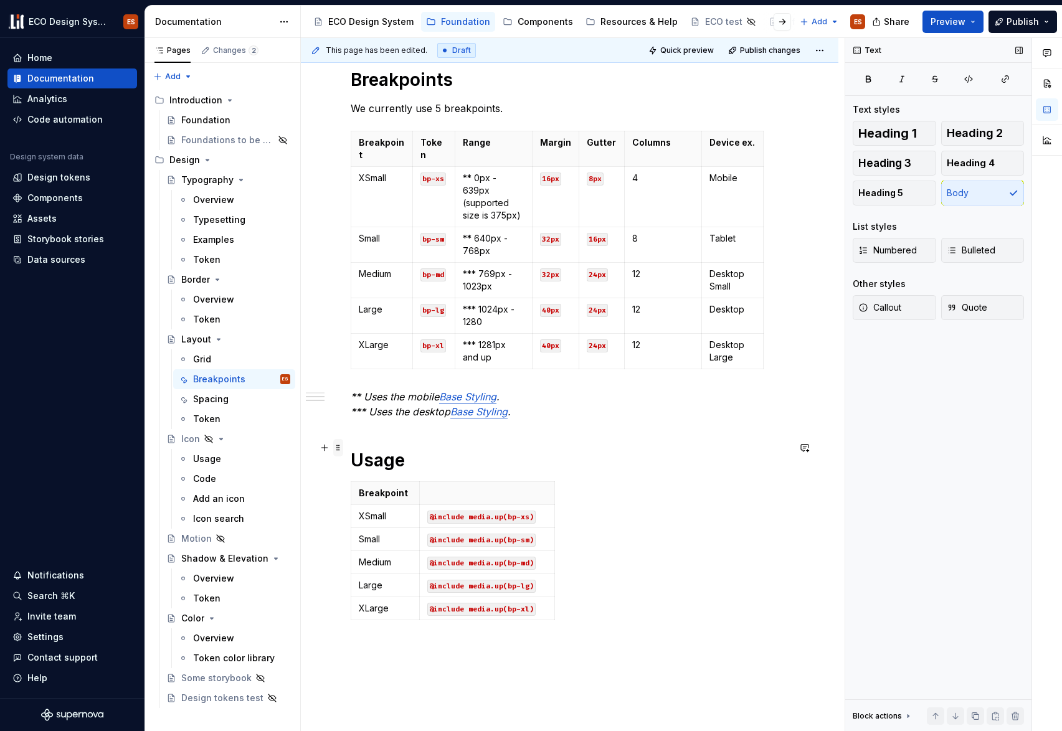
click at [339, 449] on span at bounding box center [338, 447] width 10 height 17
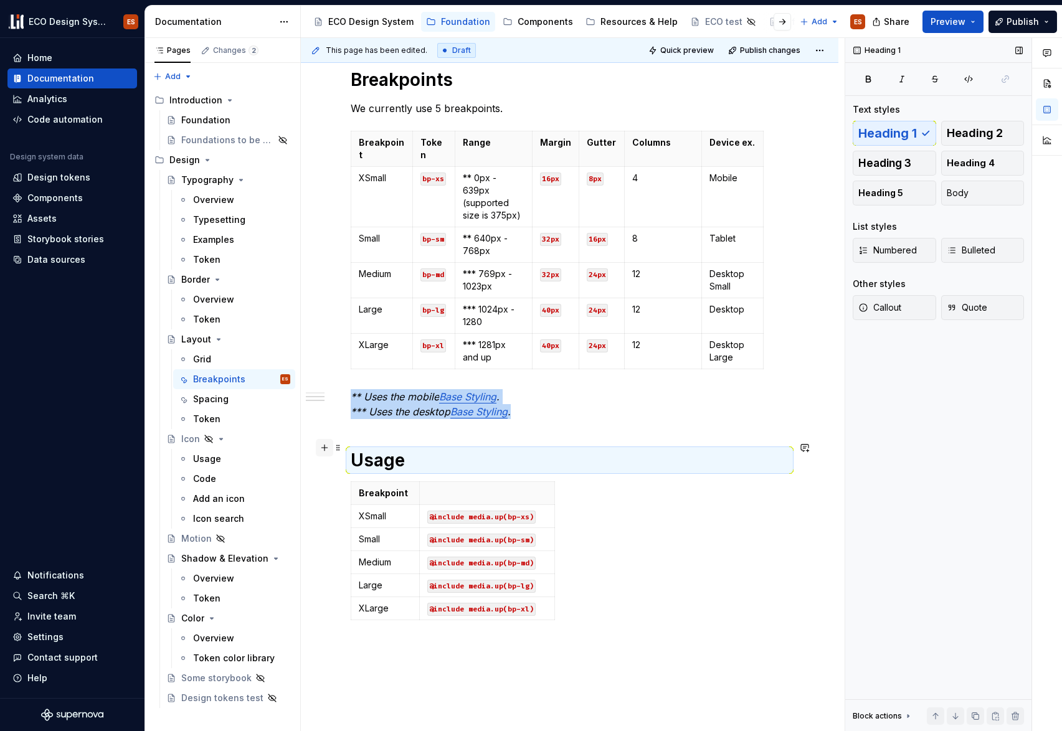
click at [324, 449] on button "button" at bounding box center [324, 447] width 17 height 17
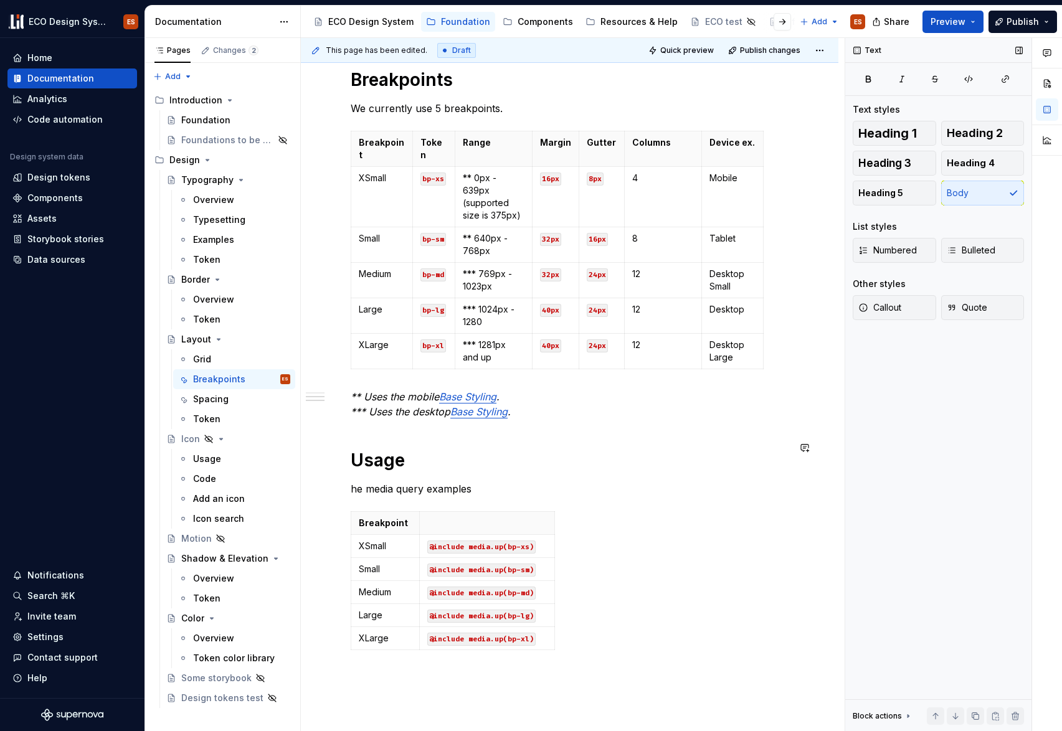
click at [375, 482] on p "he media query examples" at bounding box center [570, 489] width 438 height 15
click at [347, 473] on div "Overview In responsive design, a breakpoint refers to the point at which a webs…" at bounding box center [570, 462] width 538 height 1137
drag, startPoint x: 454, startPoint y: 477, endPoint x: 506, endPoint y: 473, distance: 51.8
click at [506, 482] on p "Use these media query examples" at bounding box center [570, 489] width 438 height 15
click at [488, 482] on p "Use these media queries in oirder to" at bounding box center [570, 489] width 438 height 15
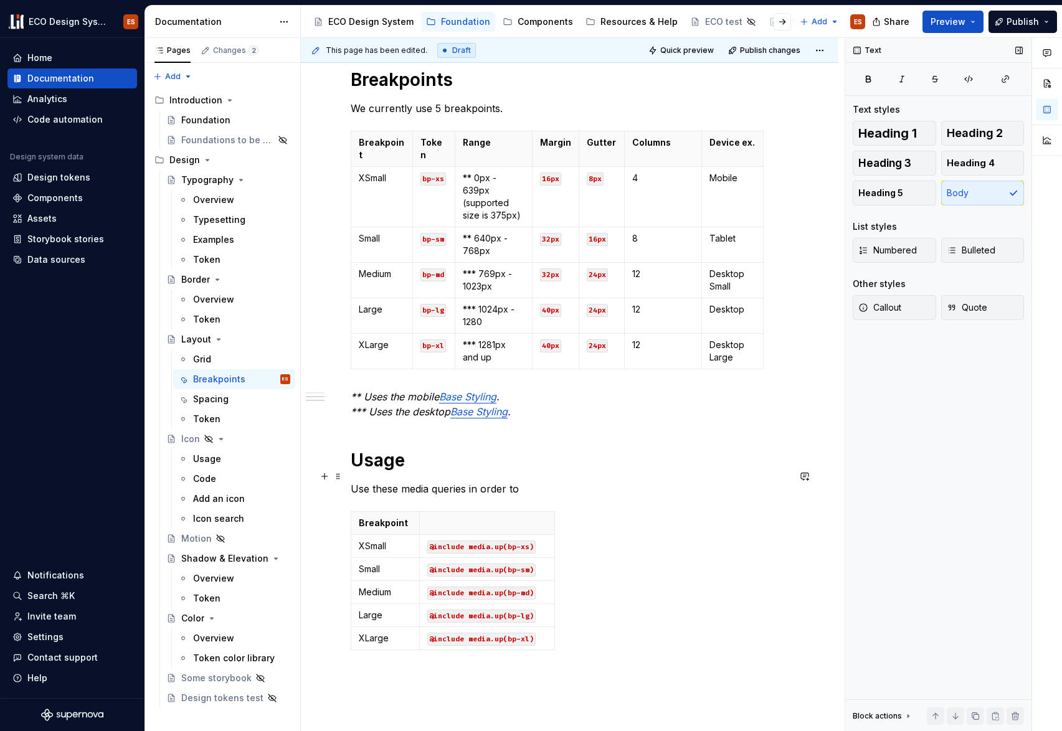
click at [554, 482] on p "Use these media queries in order to" at bounding box center [570, 489] width 438 height 15
click at [620, 646] on div "Overview In responsive design, a breakpoint refers to the point at which a webs…" at bounding box center [570, 360] width 438 height 873
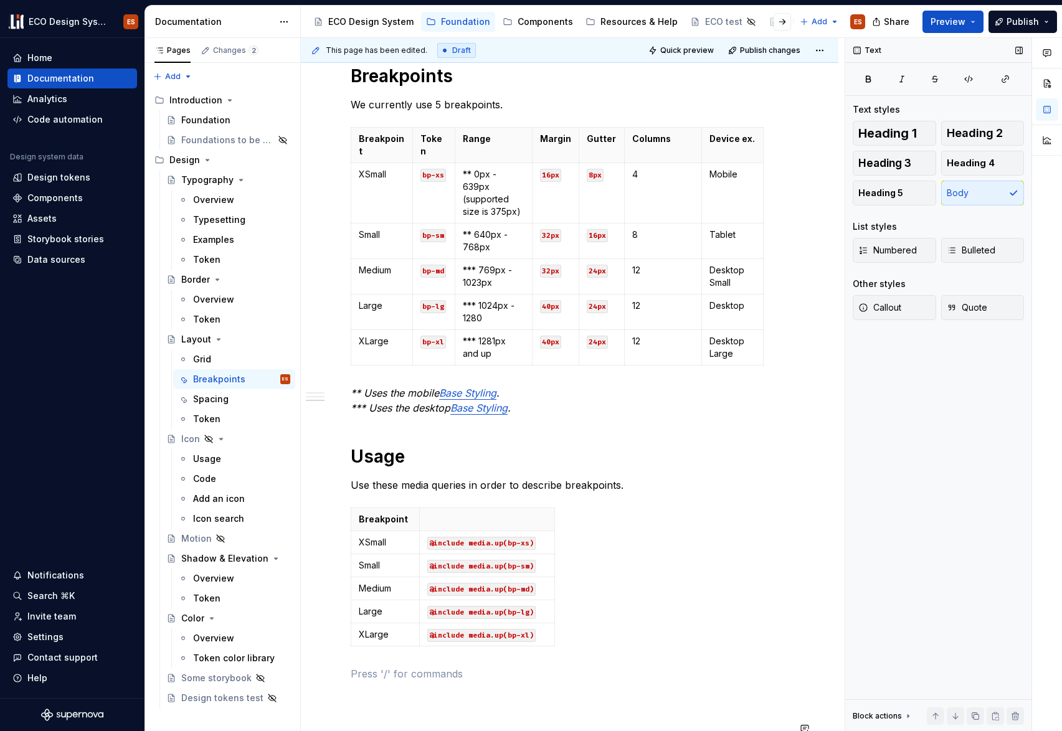
scroll to position [0, 0]
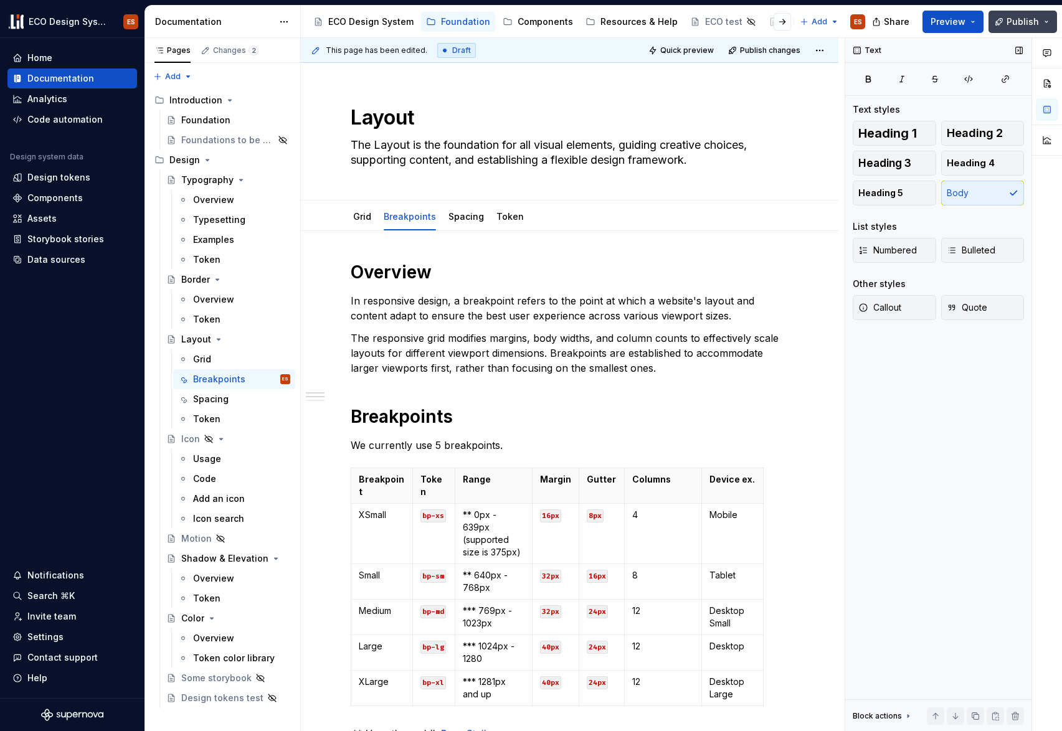
click at [1022, 24] on span "Publish" at bounding box center [1023, 22] width 32 height 12
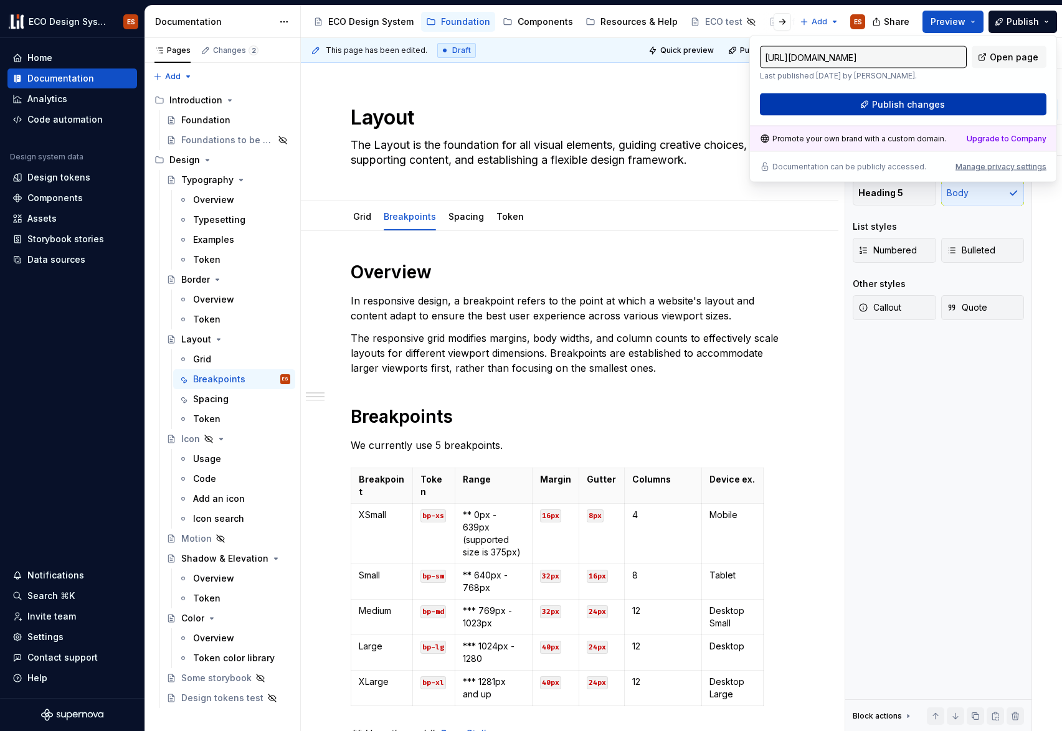
click at [985, 99] on button "Publish changes" at bounding box center [903, 104] width 287 height 22
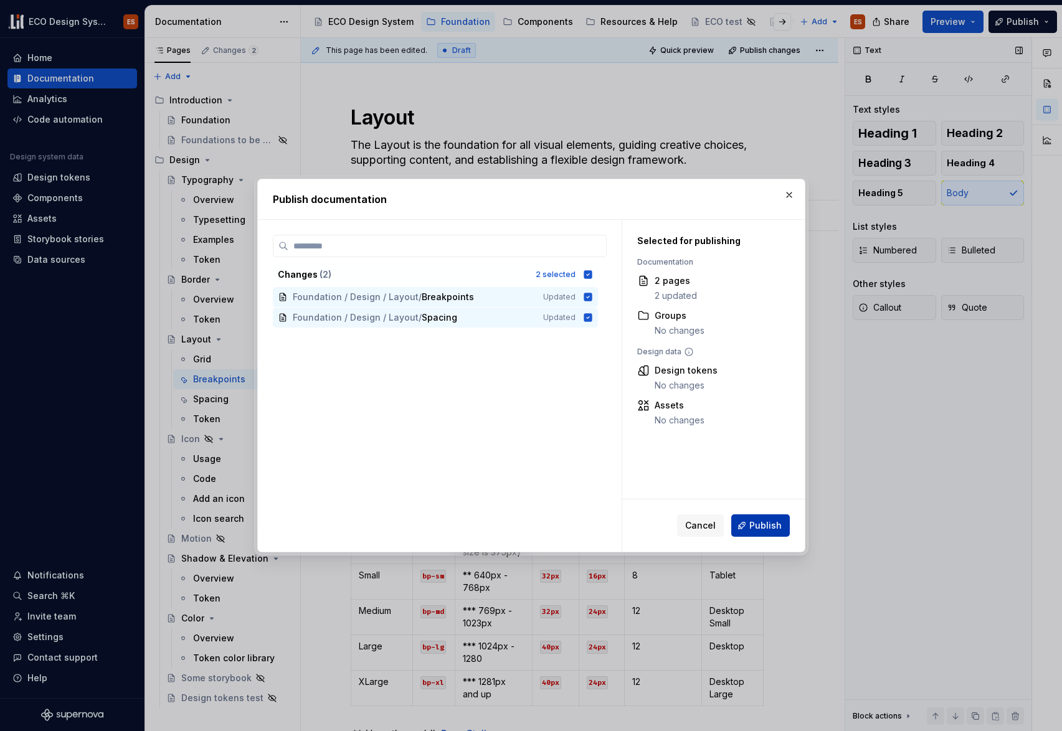
click at [759, 526] on span "Publish" at bounding box center [765, 526] width 32 height 12
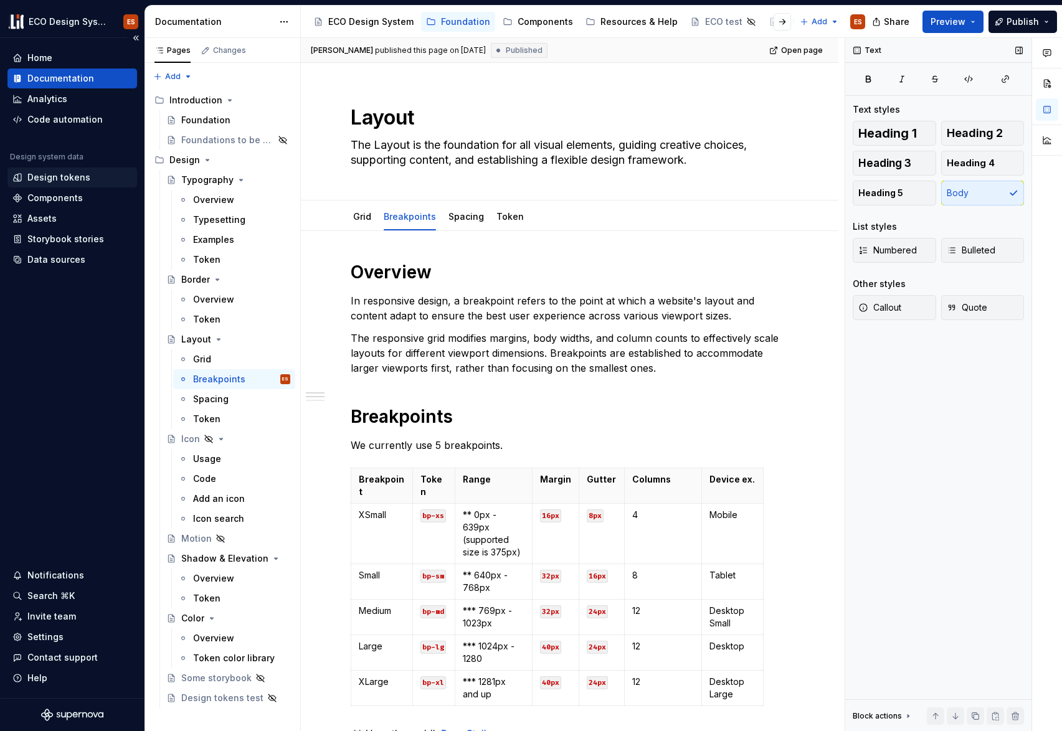
click at [74, 177] on div "Design tokens" at bounding box center [58, 177] width 63 height 12
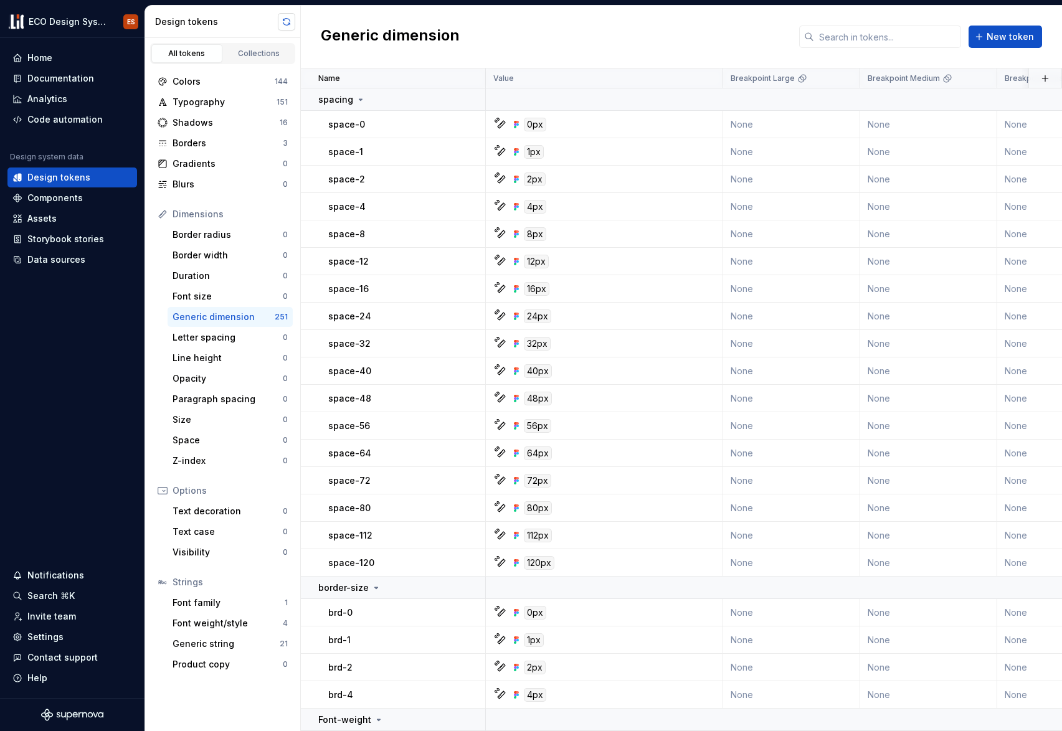
click at [286, 22] on button "button" at bounding box center [286, 21] width 17 height 17
click at [207, 319] on div "Generic dimension" at bounding box center [224, 317] width 102 height 12
click at [356, 101] on icon at bounding box center [361, 100] width 10 height 10
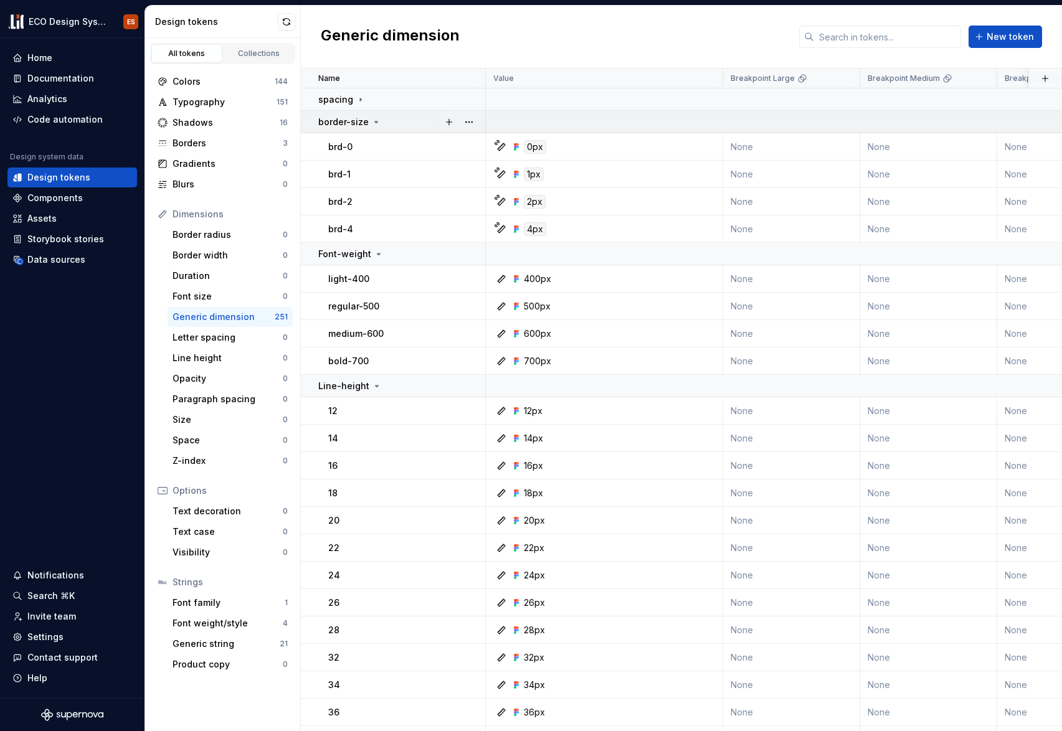
click at [373, 122] on icon at bounding box center [376, 122] width 10 height 10
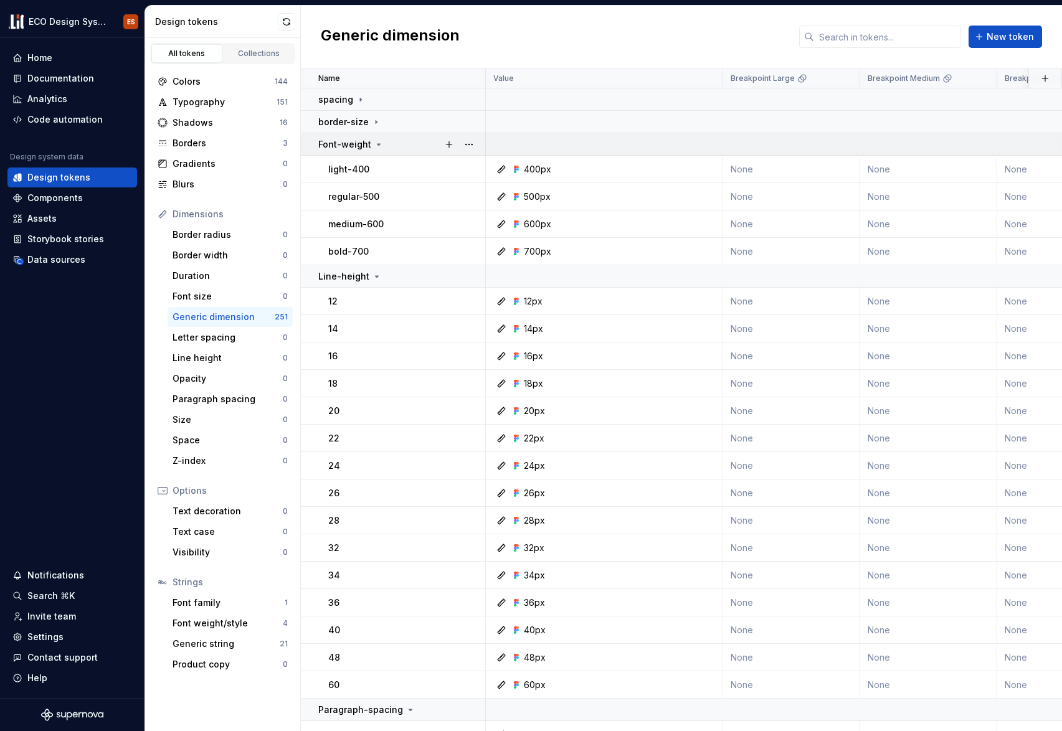
click at [375, 140] on icon at bounding box center [379, 145] width 10 height 10
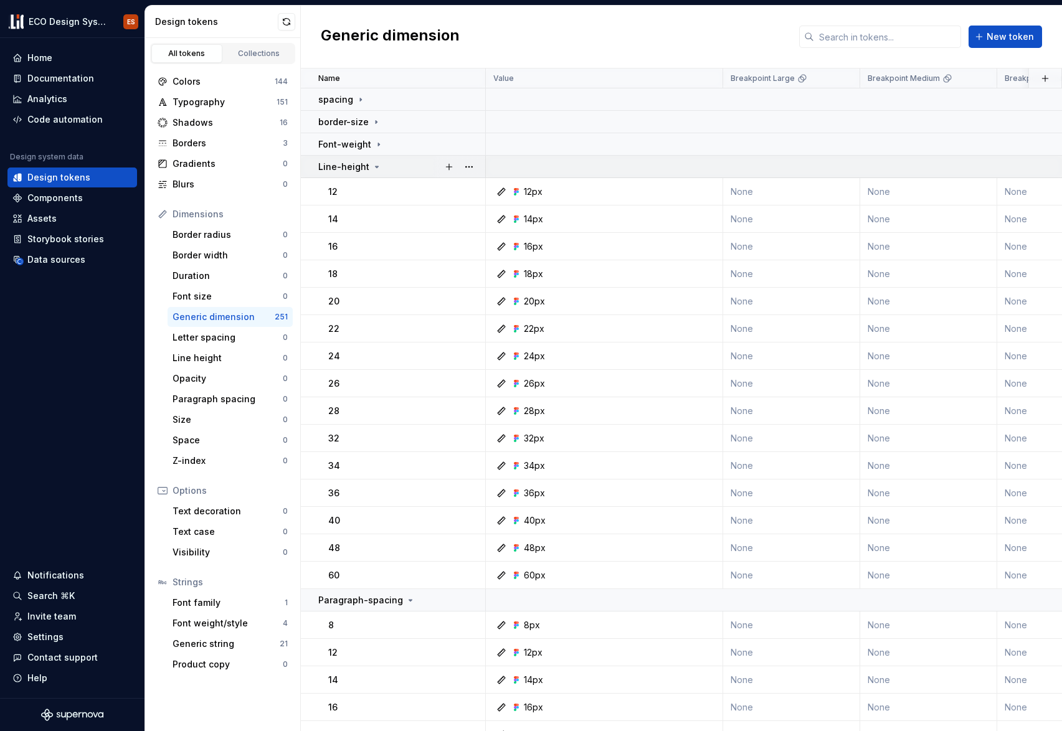
click at [372, 170] on icon at bounding box center [377, 167] width 10 height 10
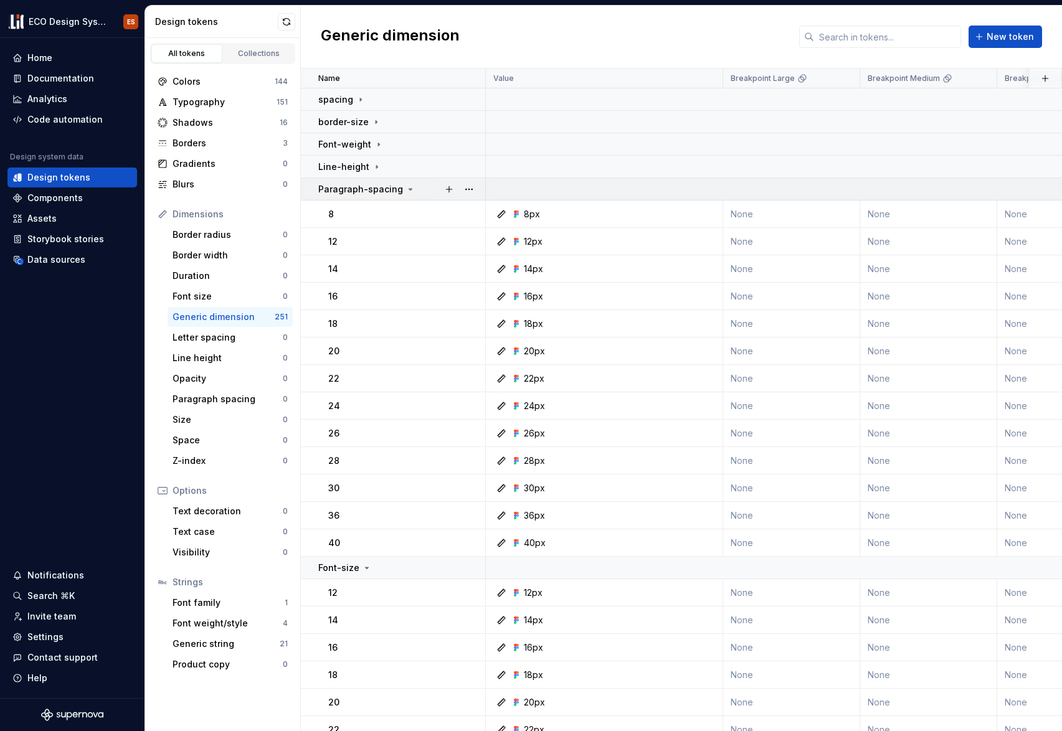
click at [409, 189] on icon at bounding box center [410, 189] width 3 height 1
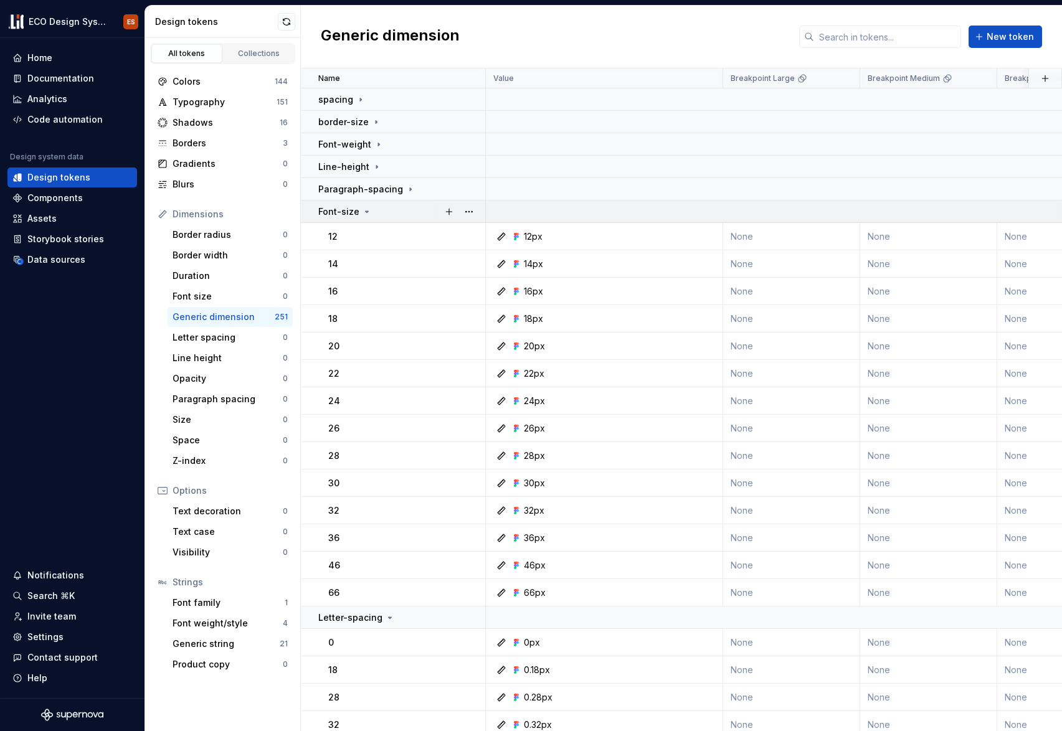
click at [366, 211] on icon at bounding box center [367, 211] width 3 height 1
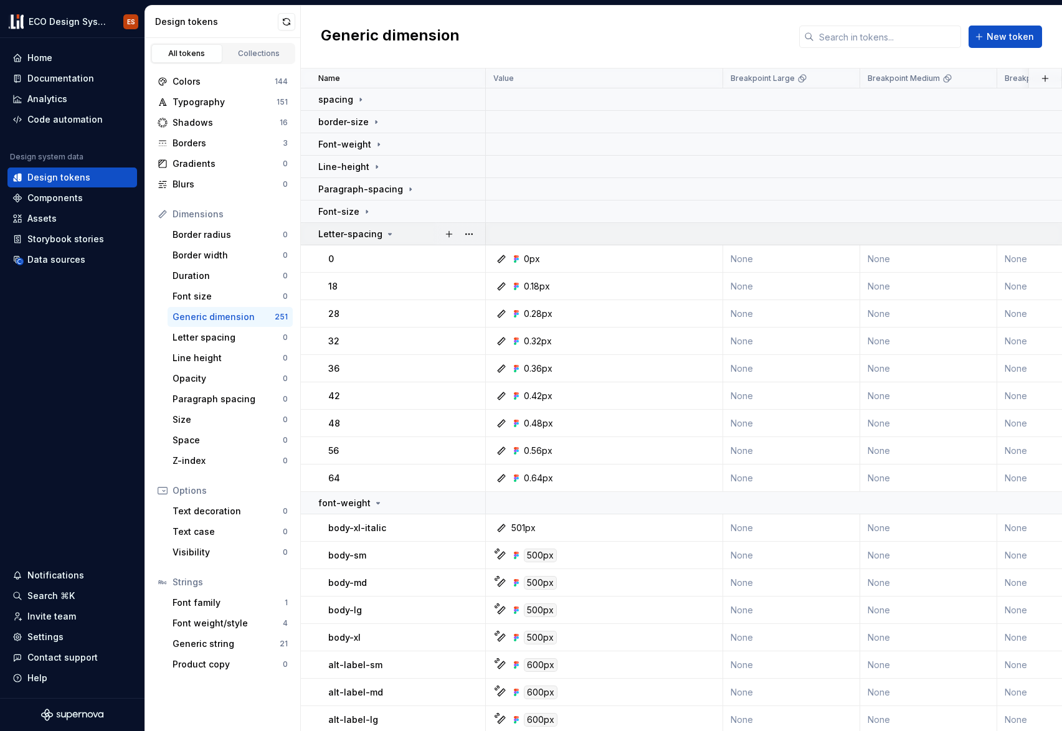
click at [387, 230] on icon at bounding box center [390, 234] width 10 height 10
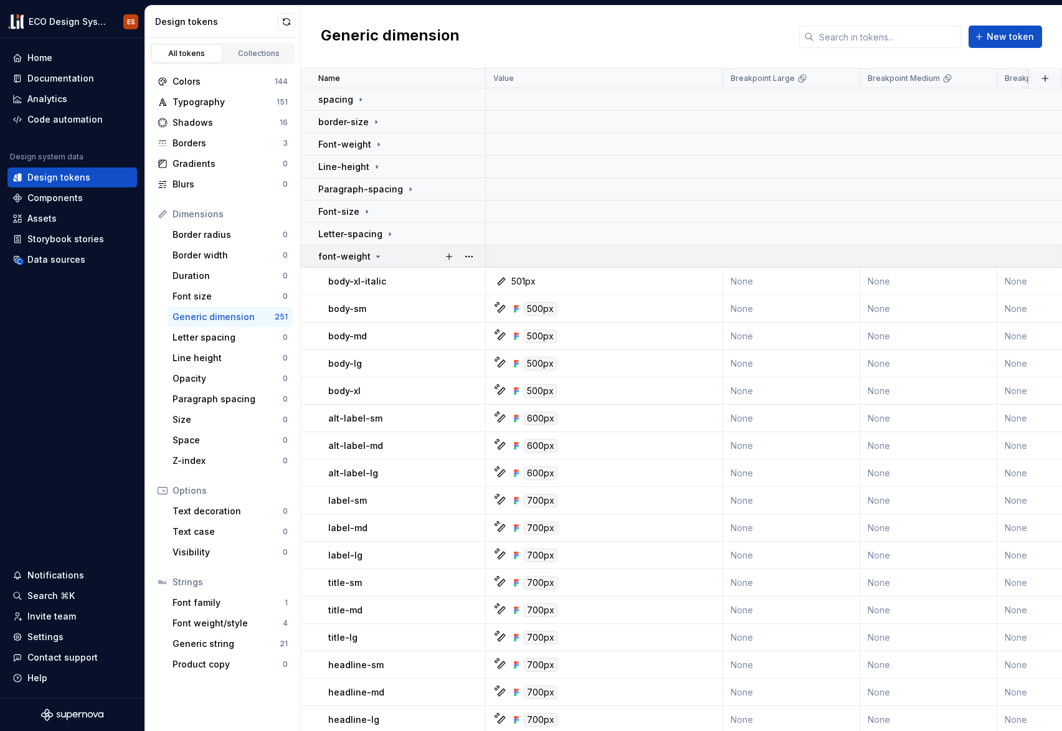
click at [379, 254] on div "font-weight" at bounding box center [401, 256] width 166 height 12
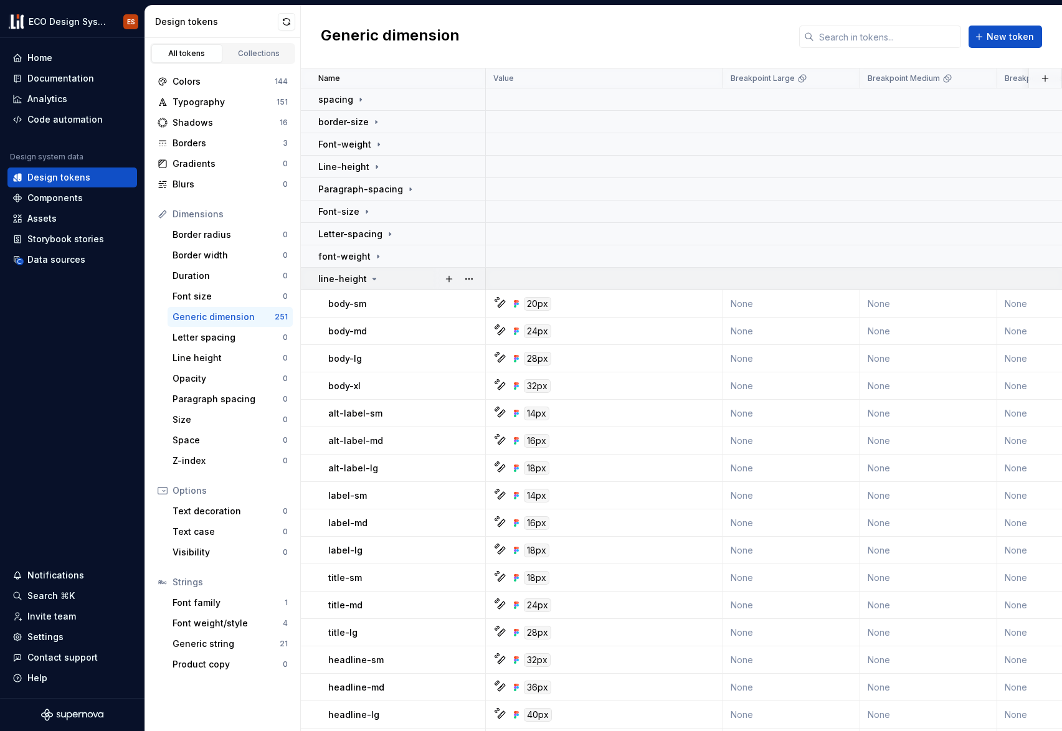
click at [369, 273] on div "line-height" at bounding box center [348, 279] width 61 height 12
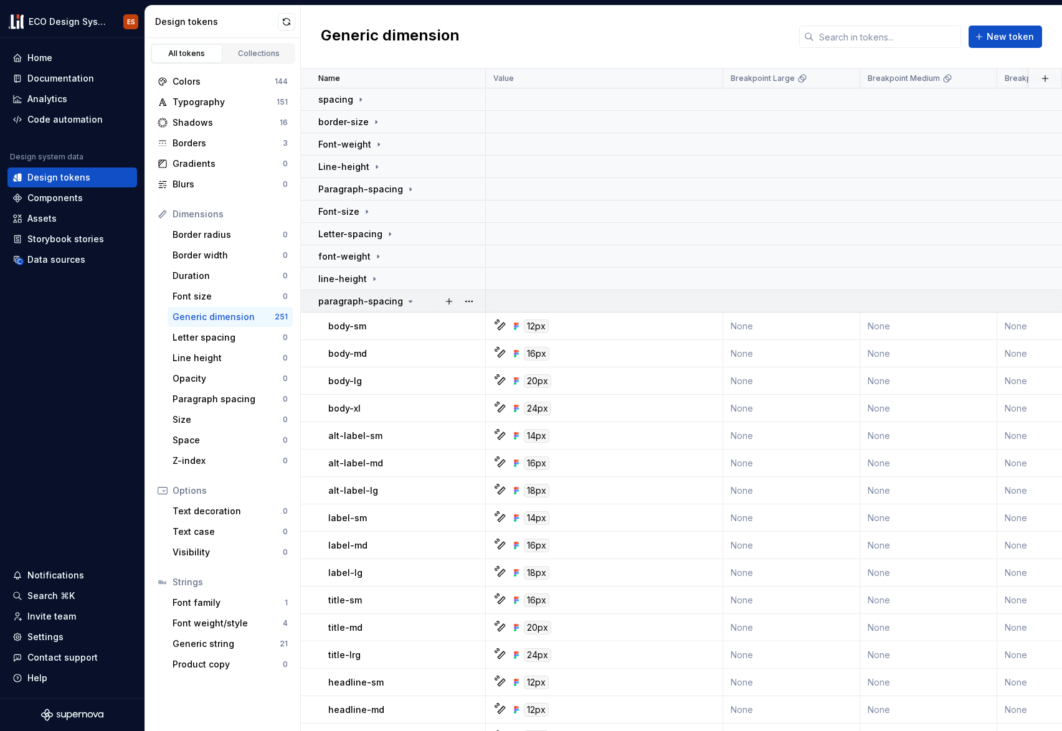
click at [406, 300] on icon at bounding box center [411, 302] width 10 height 10
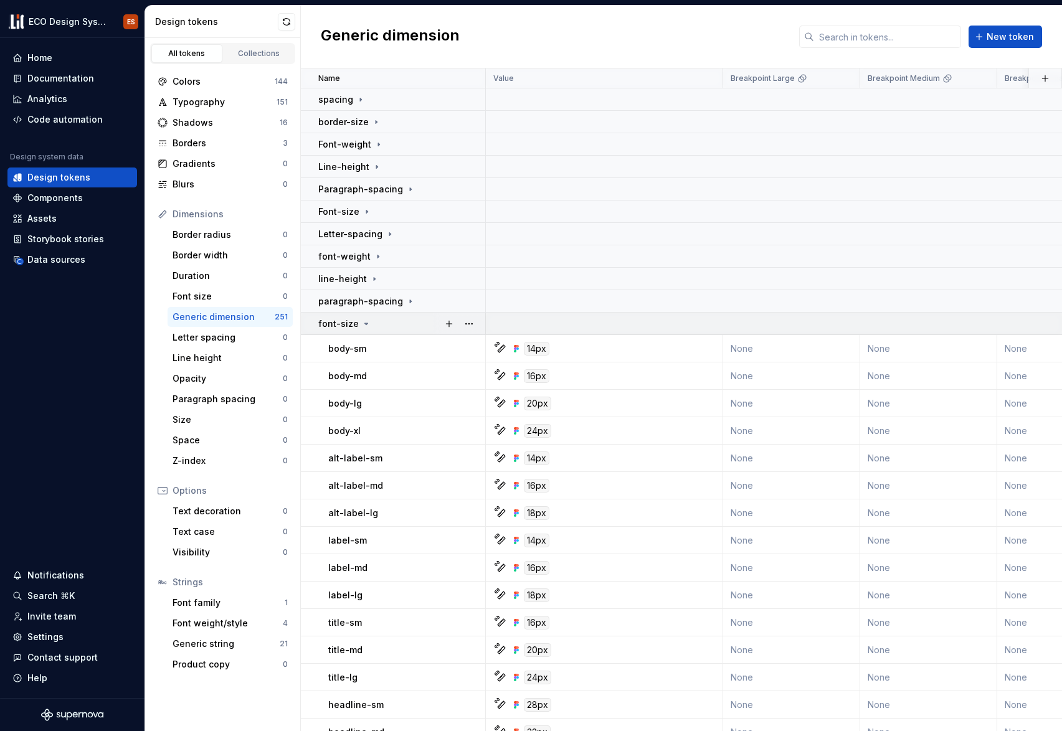
click at [366, 325] on icon at bounding box center [366, 324] width 10 height 10
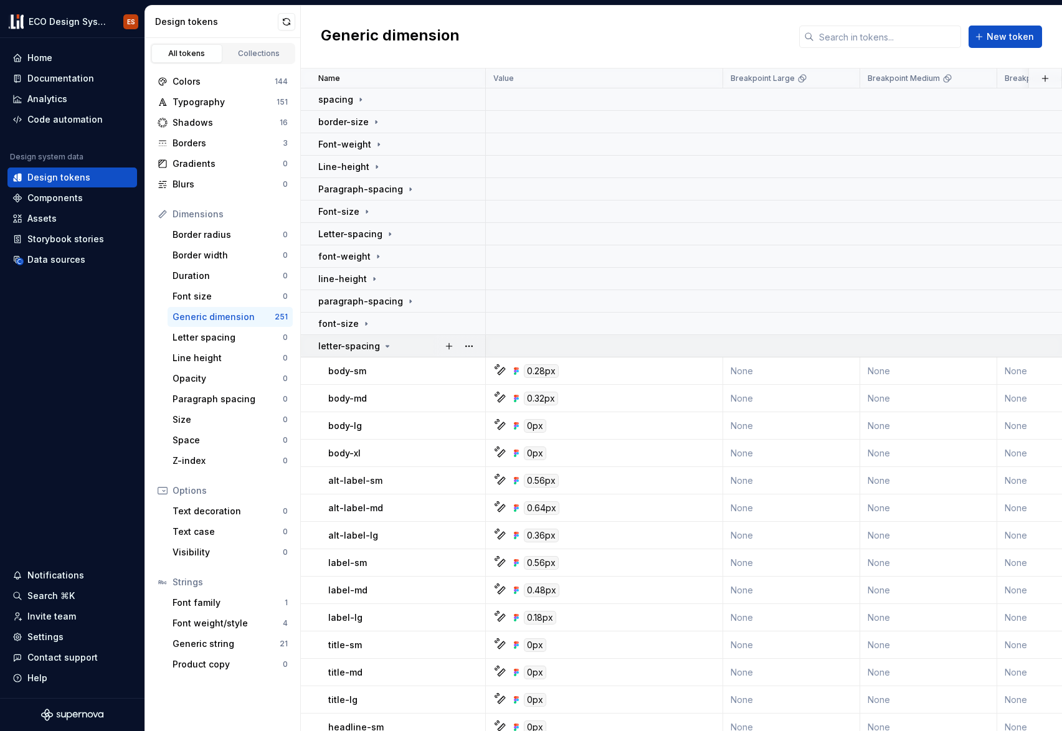
click at [382, 345] on icon at bounding box center [387, 346] width 10 height 10
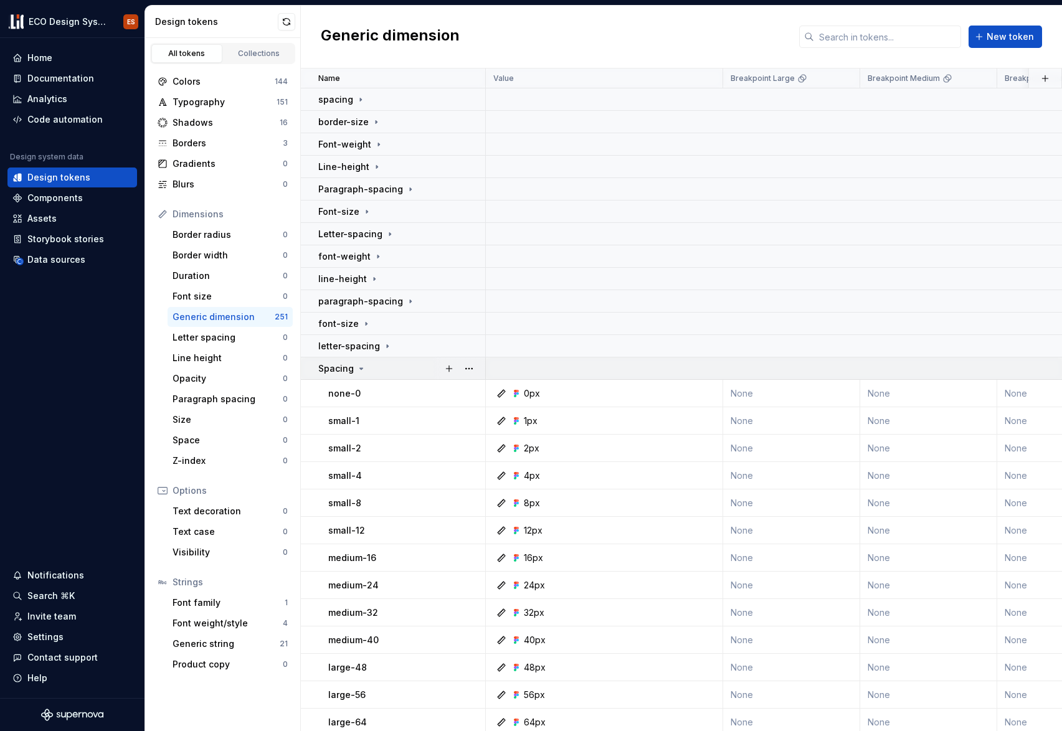
click at [361, 370] on icon at bounding box center [361, 369] width 10 height 10
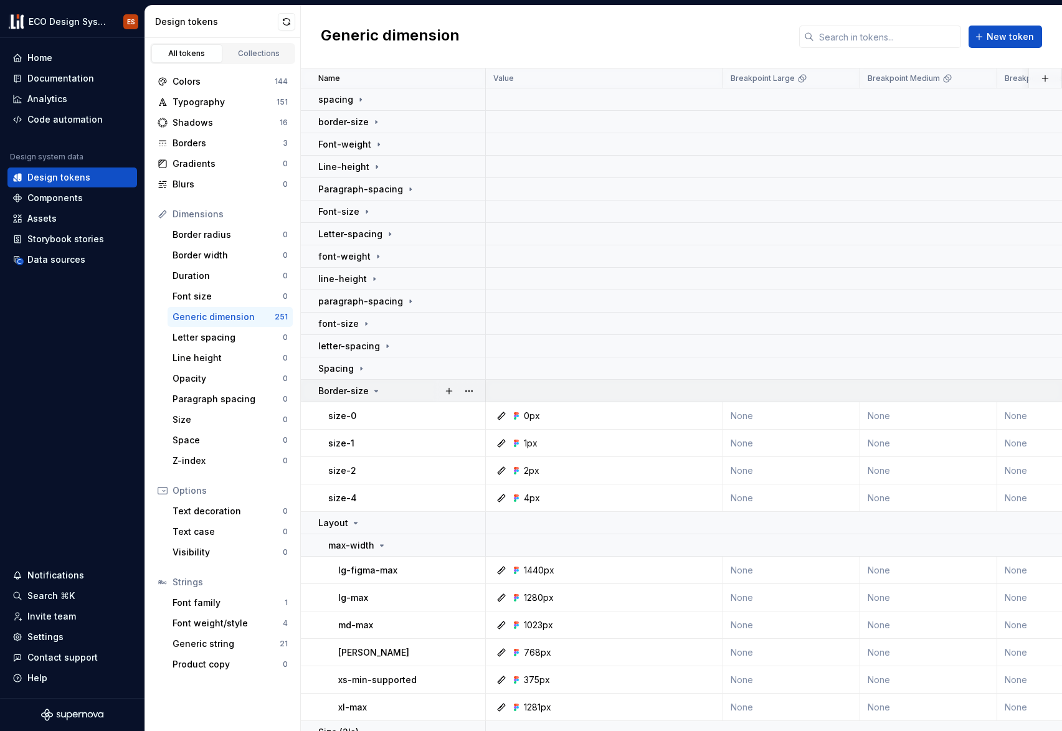
click at [375, 392] on icon at bounding box center [376, 391] width 10 height 10
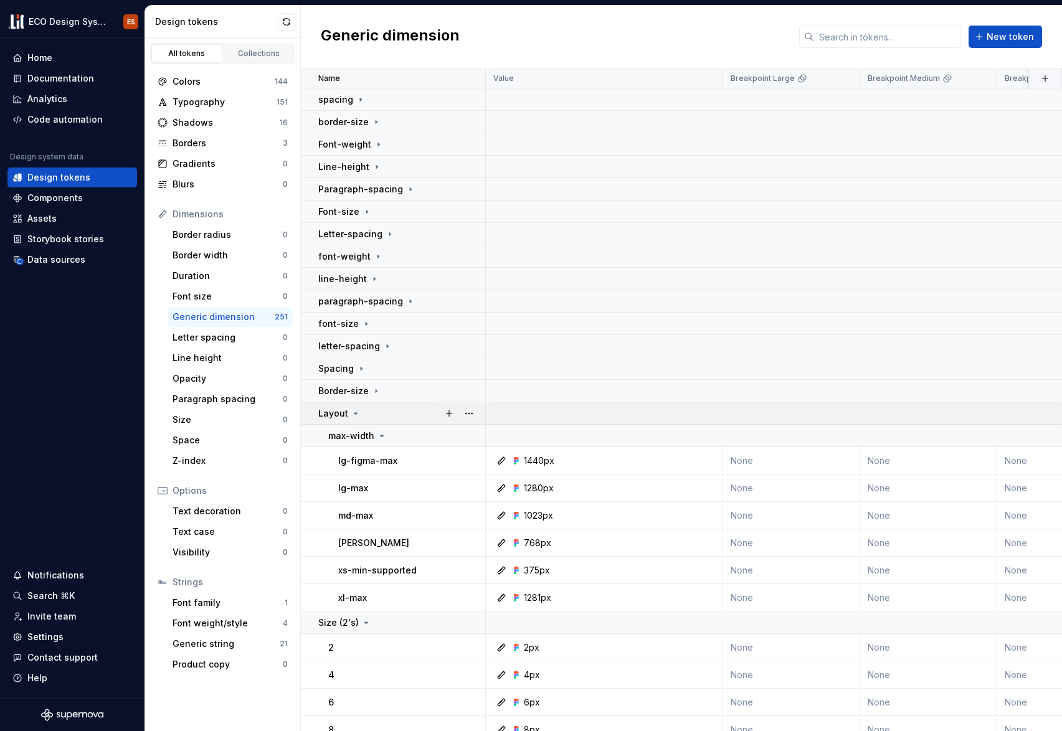
click at [348, 412] on div "Layout" at bounding box center [339, 413] width 42 height 12
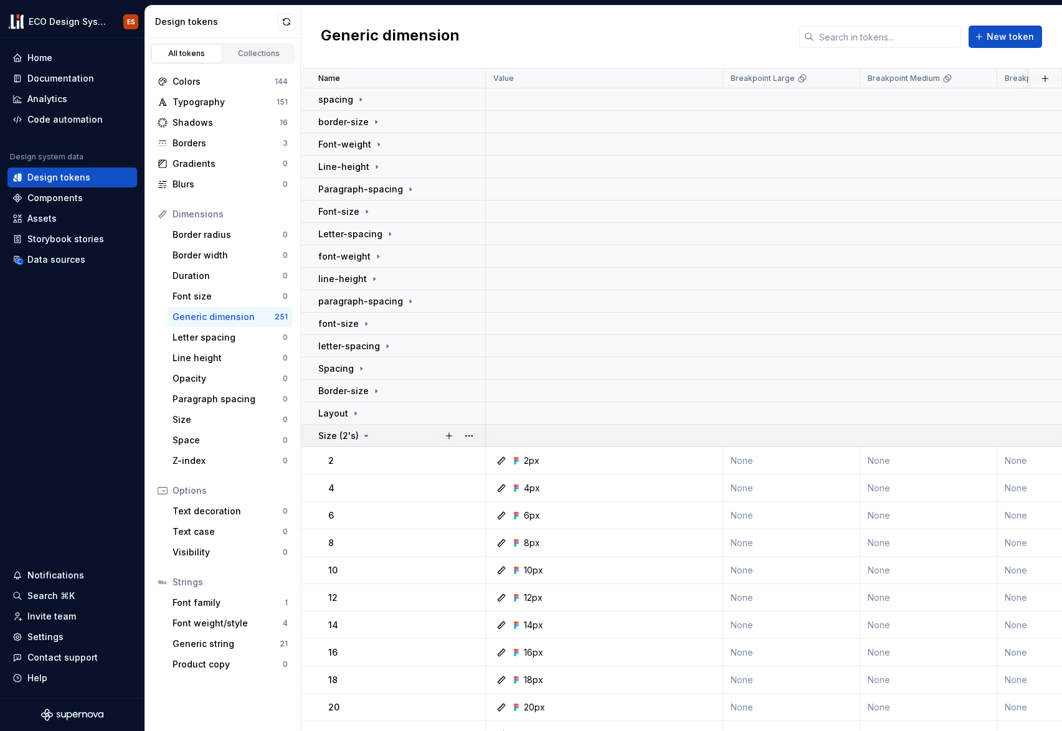
click at [362, 435] on icon at bounding box center [366, 436] width 10 height 10
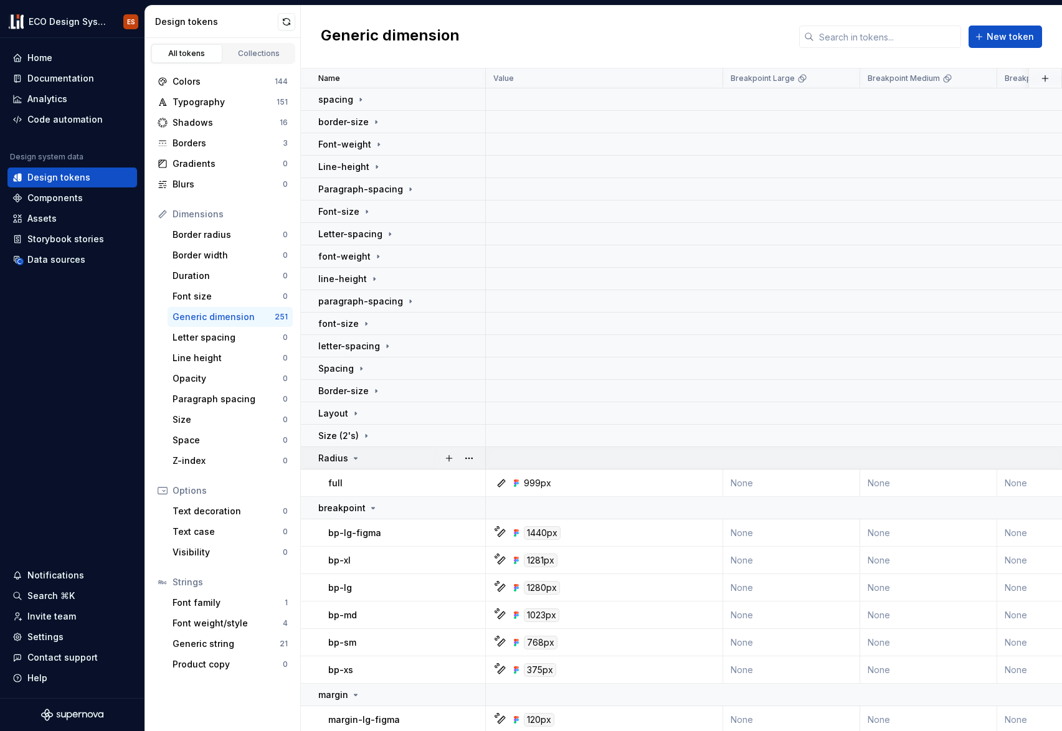
click at [353, 455] on icon at bounding box center [356, 458] width 10 height 10
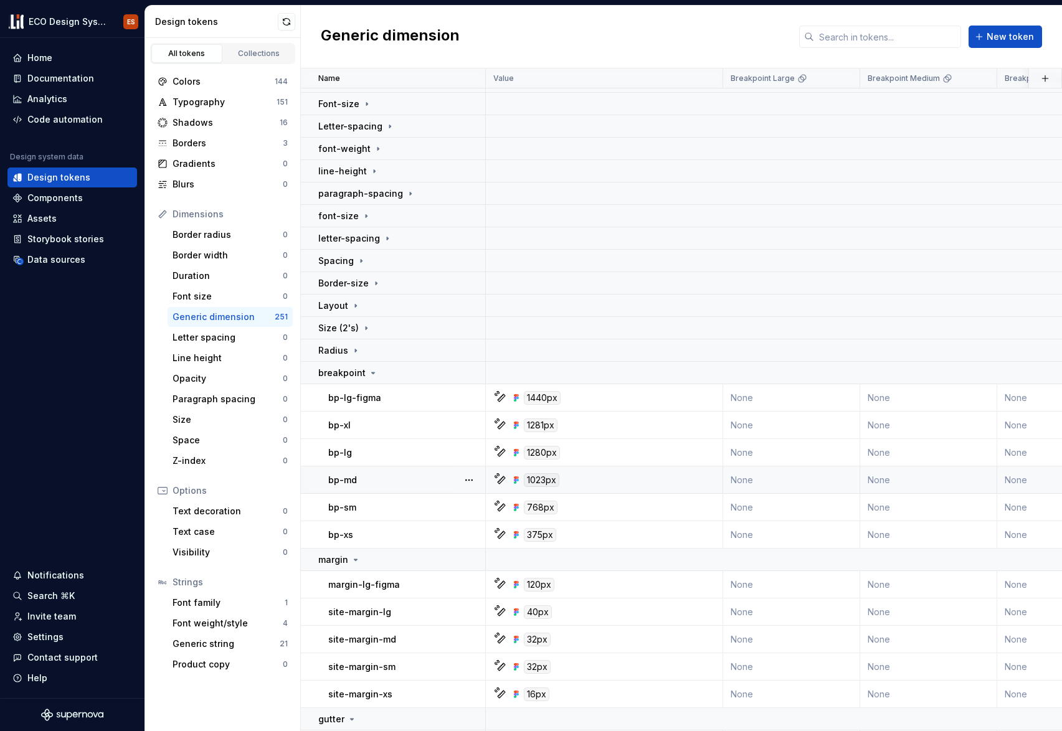
scroll to position [168, 0]
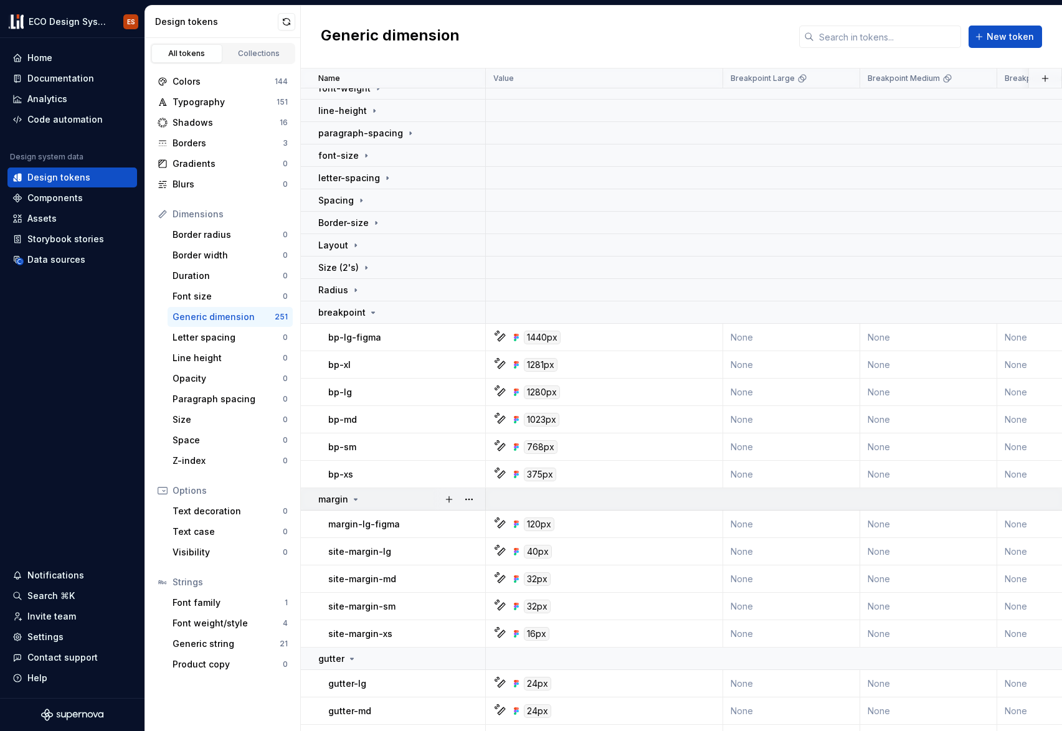
click at [356, 500] on icon at bounding box center [356, 500] width 10 height 10
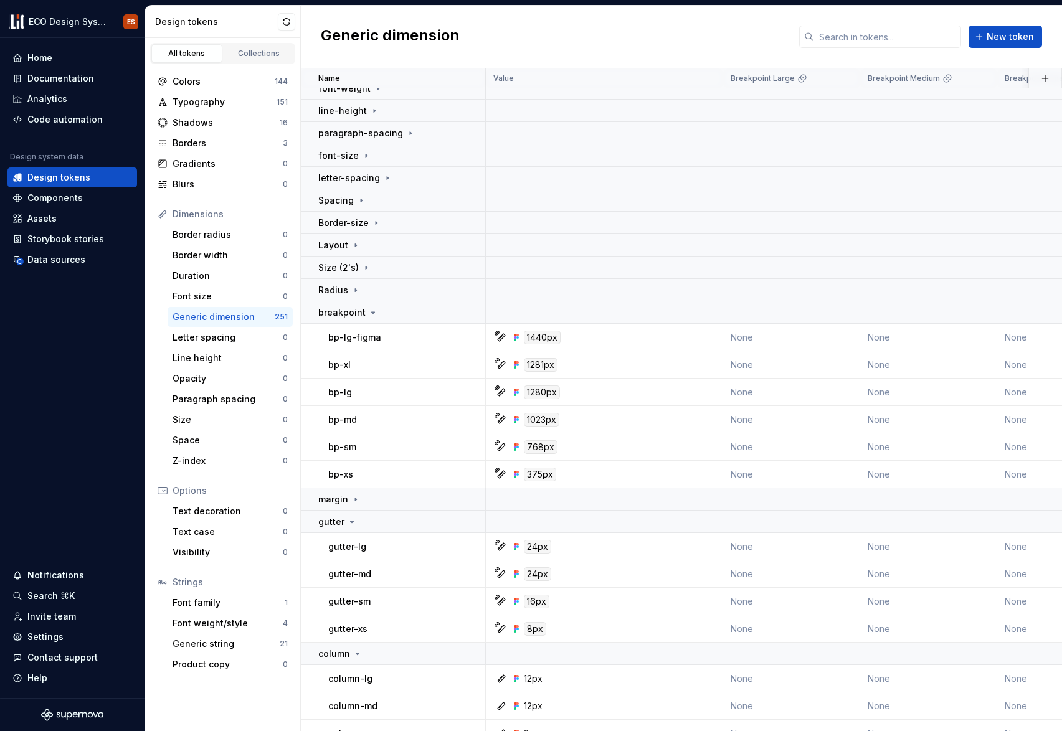
scroll to position [0, 0]
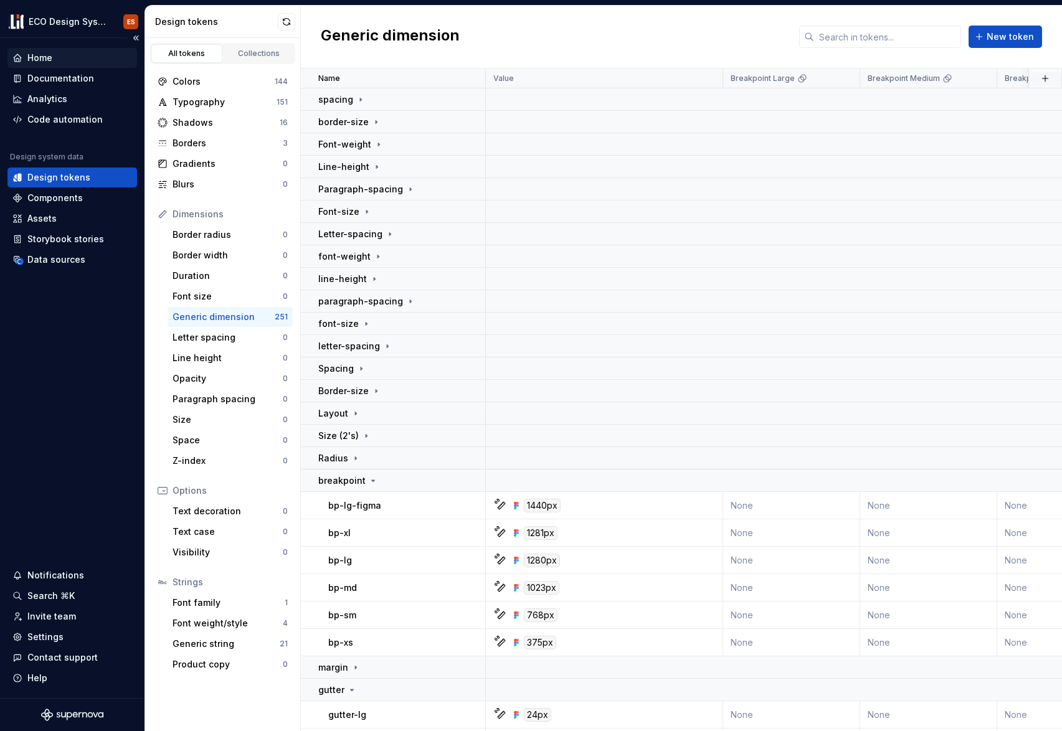
click at [42, 56] on div "Home" at bounding box center [39, 58] width 25 height 12
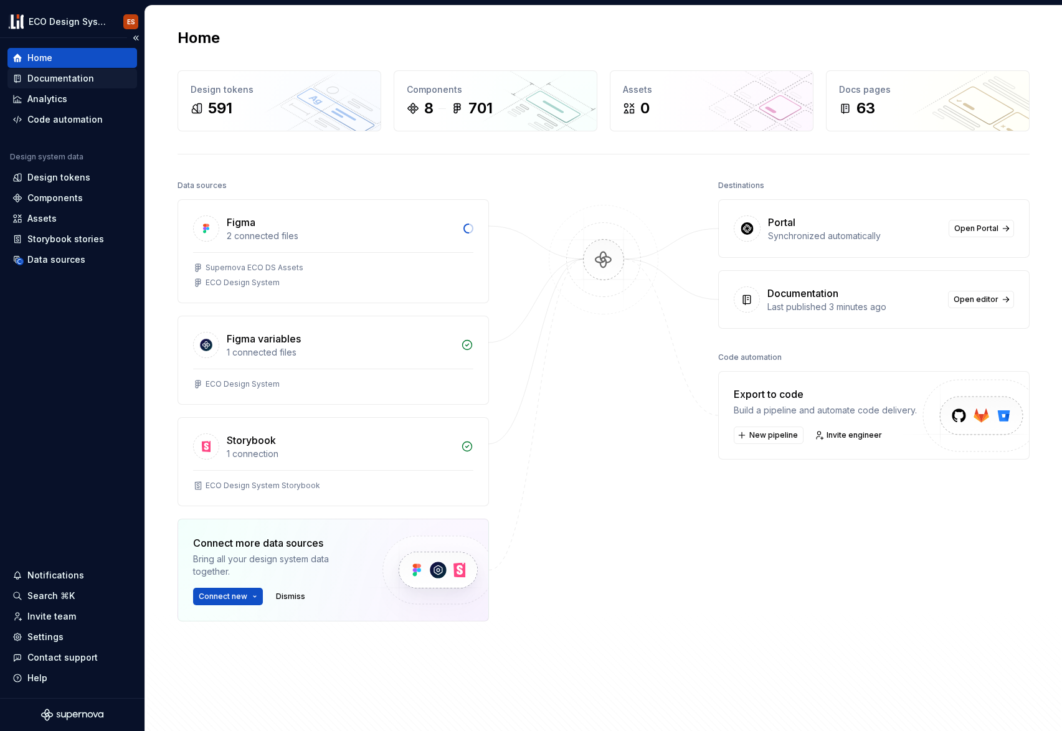
click at [61, 84] on div "Documentation" at bounding box center [60, 78] width 67 height 12
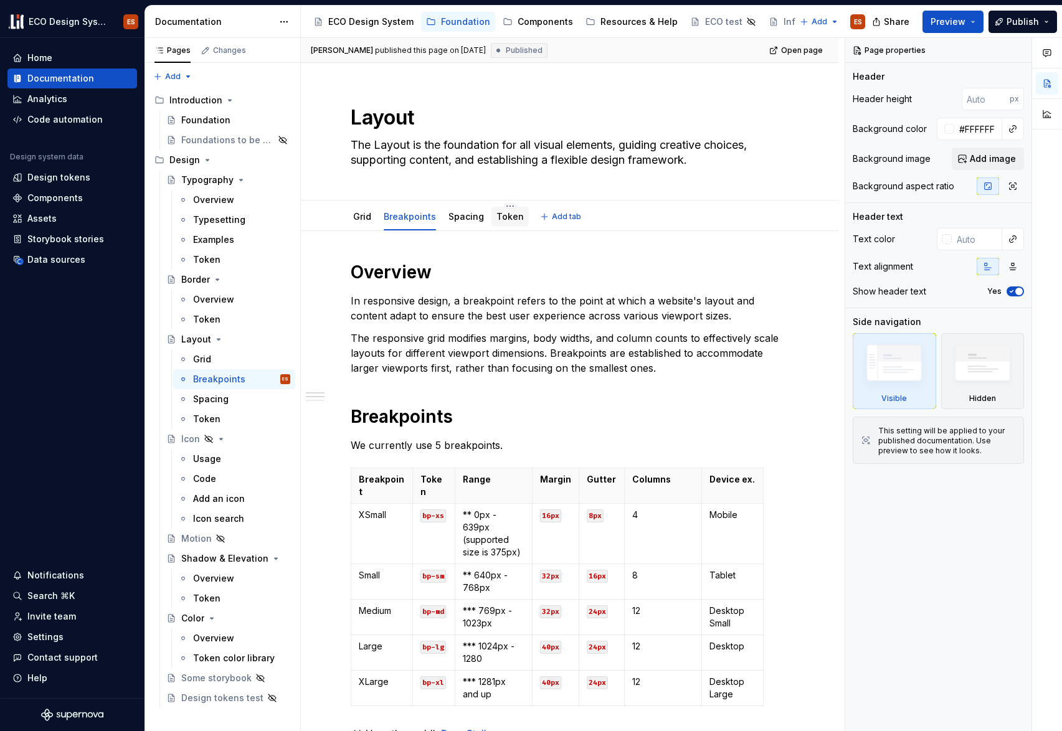
click at [502, 219] on link "Token" at bounding box center [509, 216] width 27 height 11
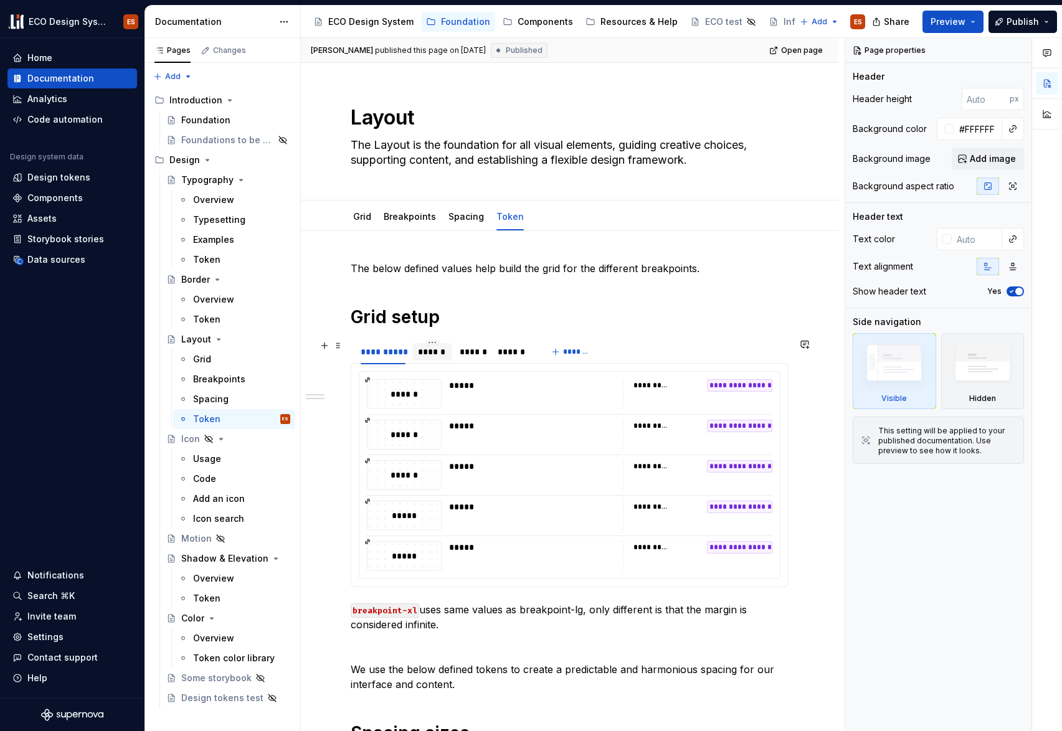
click at [433, 354] on div "******" at bounding box center [432, 352] width 29 height 12
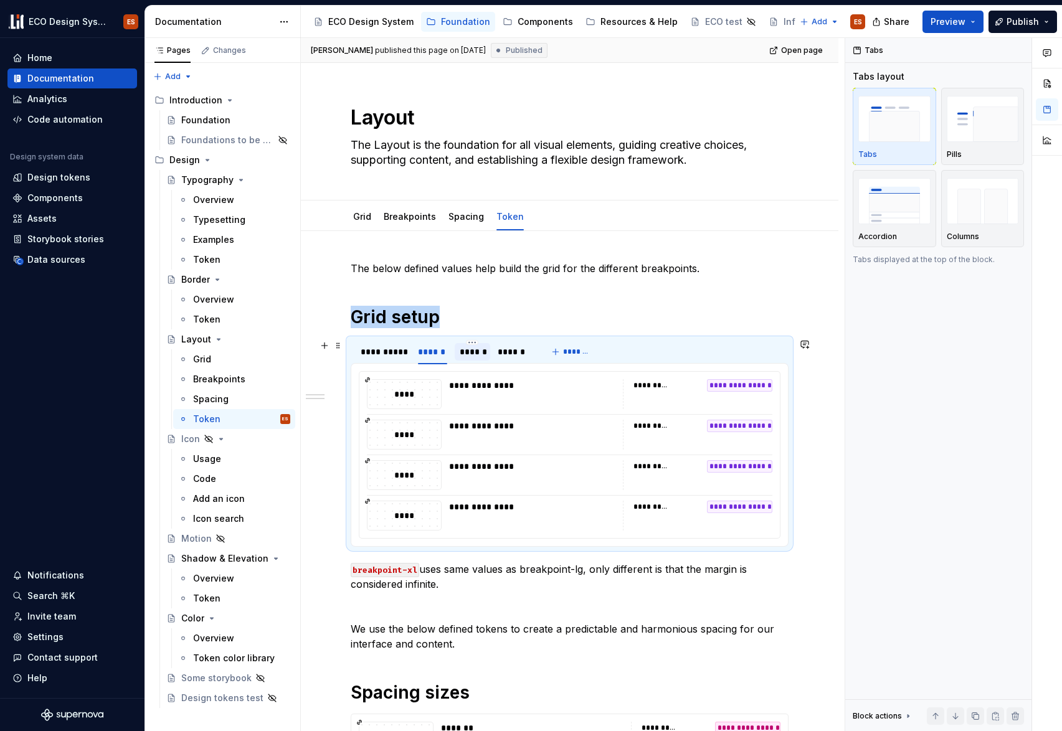
click at [468, 354] on div "******" at bounding box center [473, 352] width 26 height 12
click at [505, 354] on div "******" at bounding box center [514, 352] width 32 height 12
click at [369, 354] on div "**********" at bounding box center [383, 352] width 45 height 12
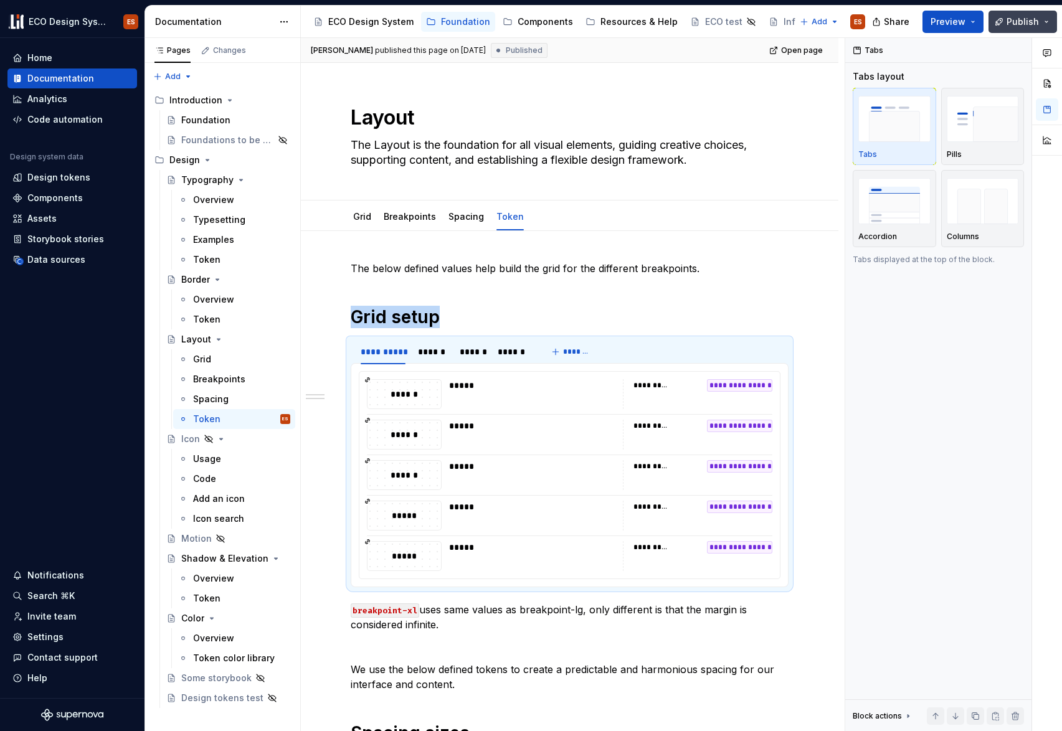
click at [1014, 22] on span "Publish" at bounding box center [1023, 22] width 32 height 12
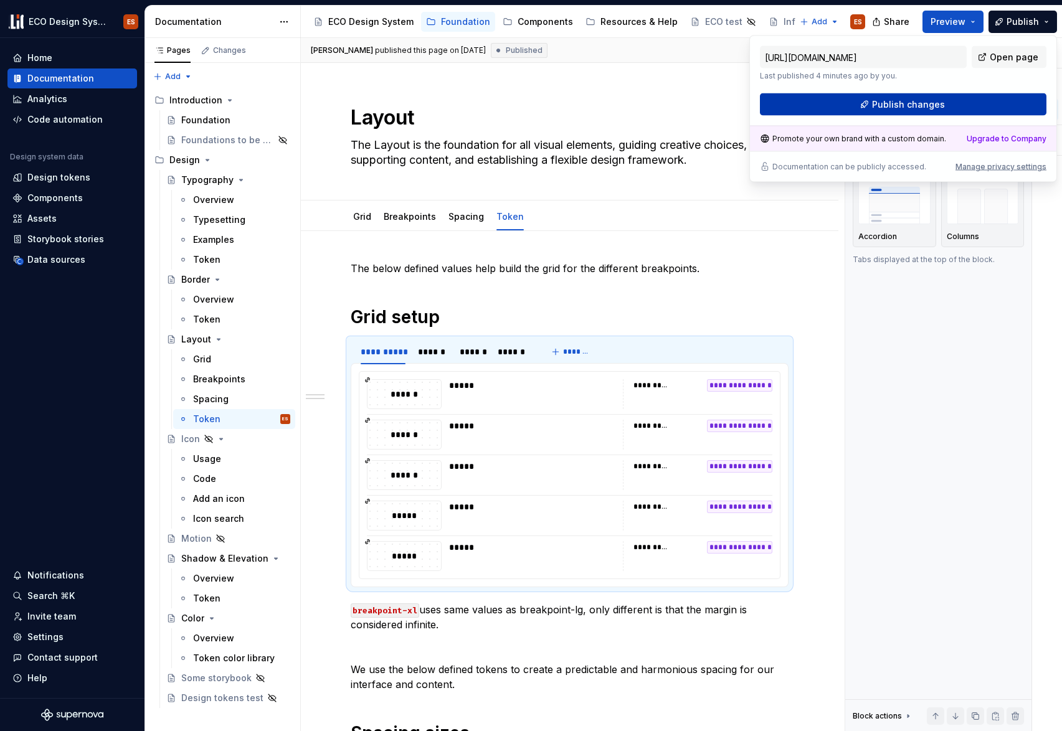
click at [967, 101] on button "Publish changes" at bounding box center [903, 104] width 287 height 22
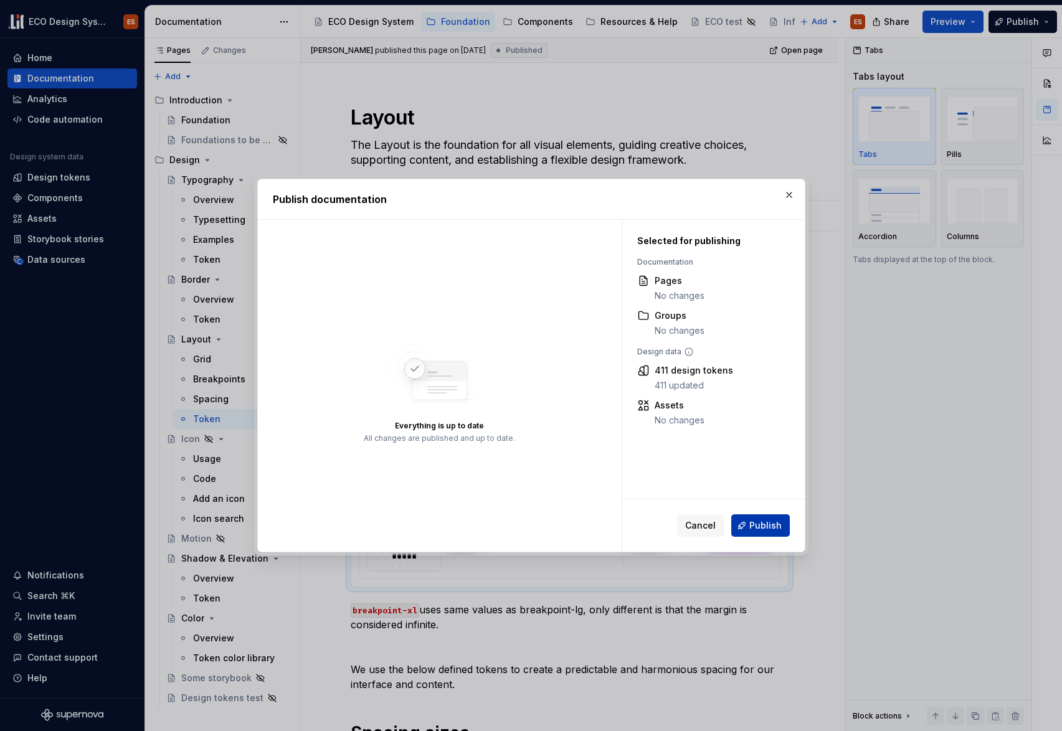
click at [752, 532] on button "Publish" at bounding box center [760, 526] width 59 height 22
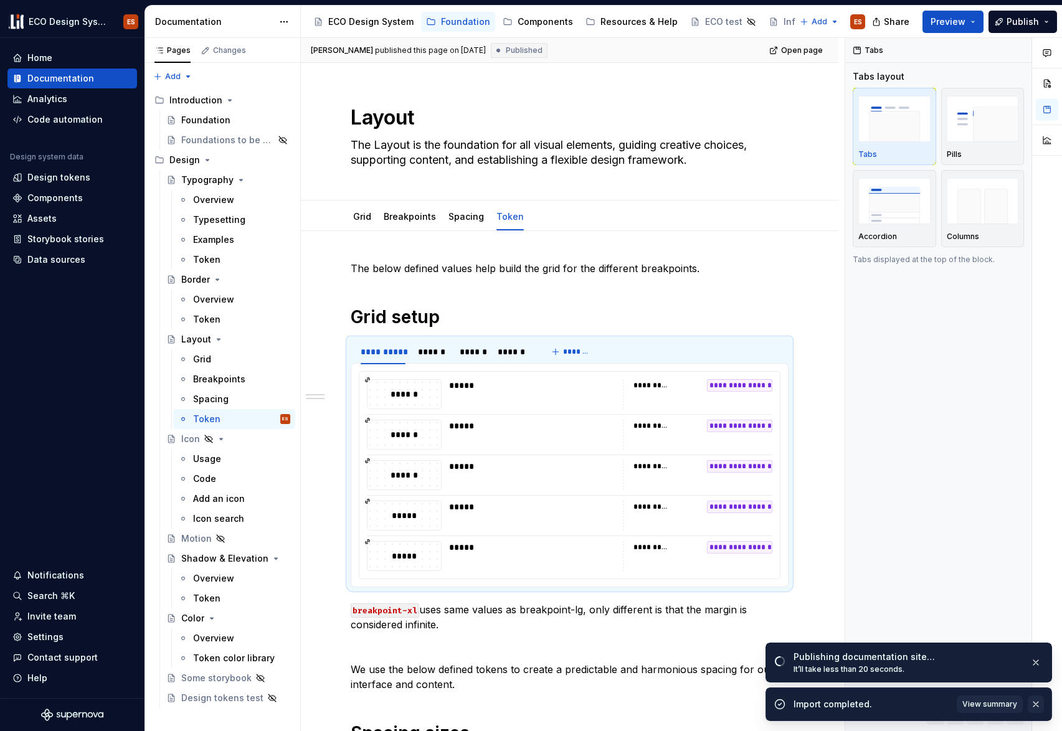
click at [1038, 703] on button "button" at bounding box center [1036, 704] width 16 height 17
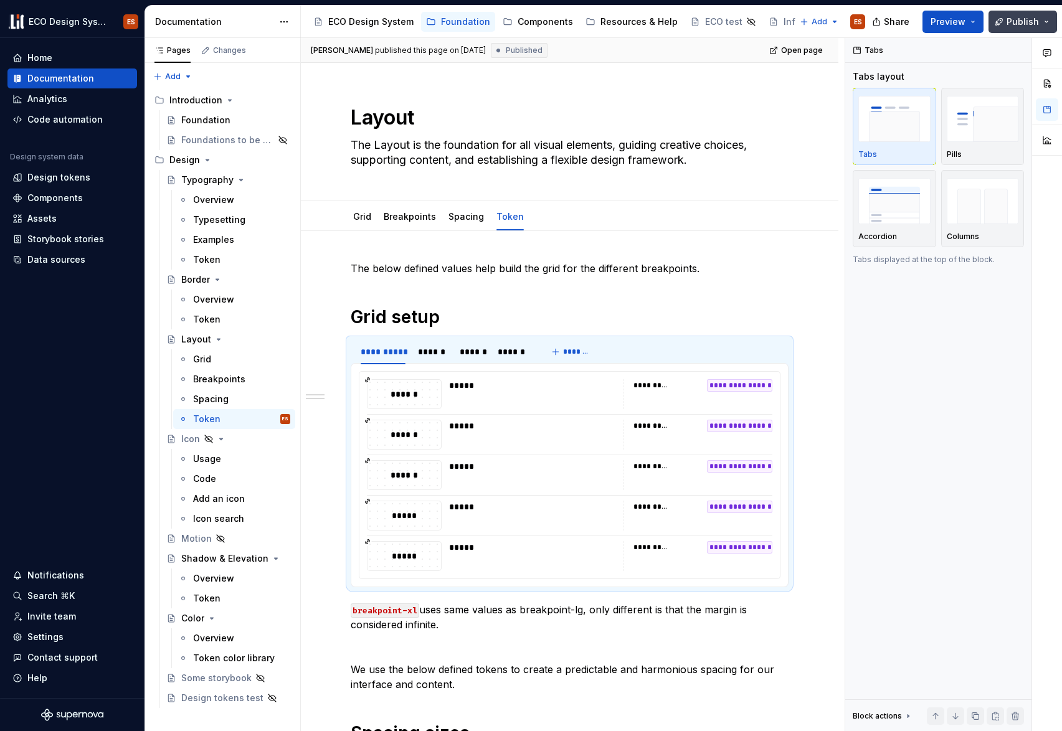
click at [1042, 20] on button "Publish" at bounding box center [1023, 22] width 69 height 22
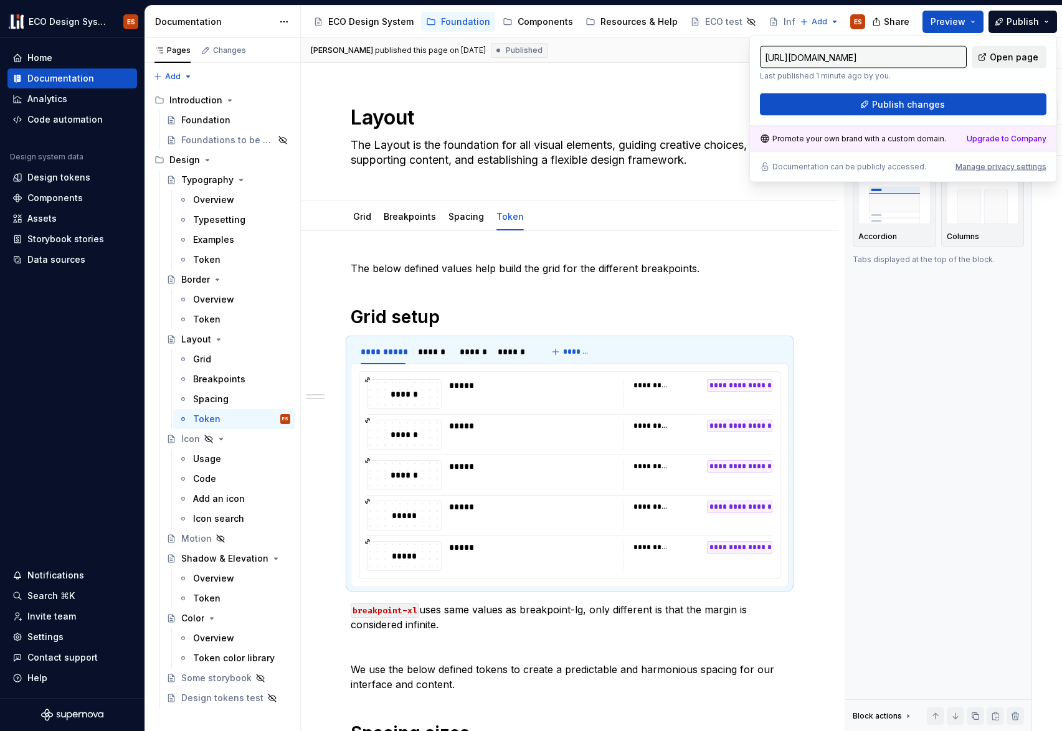
click at [998, 62] on span "Open page" at bounding box center [1014, 57] width 49 height 12
click at [409, 221] on link "Breakpoints" at bounding box center [410, 216] width 52 height 11
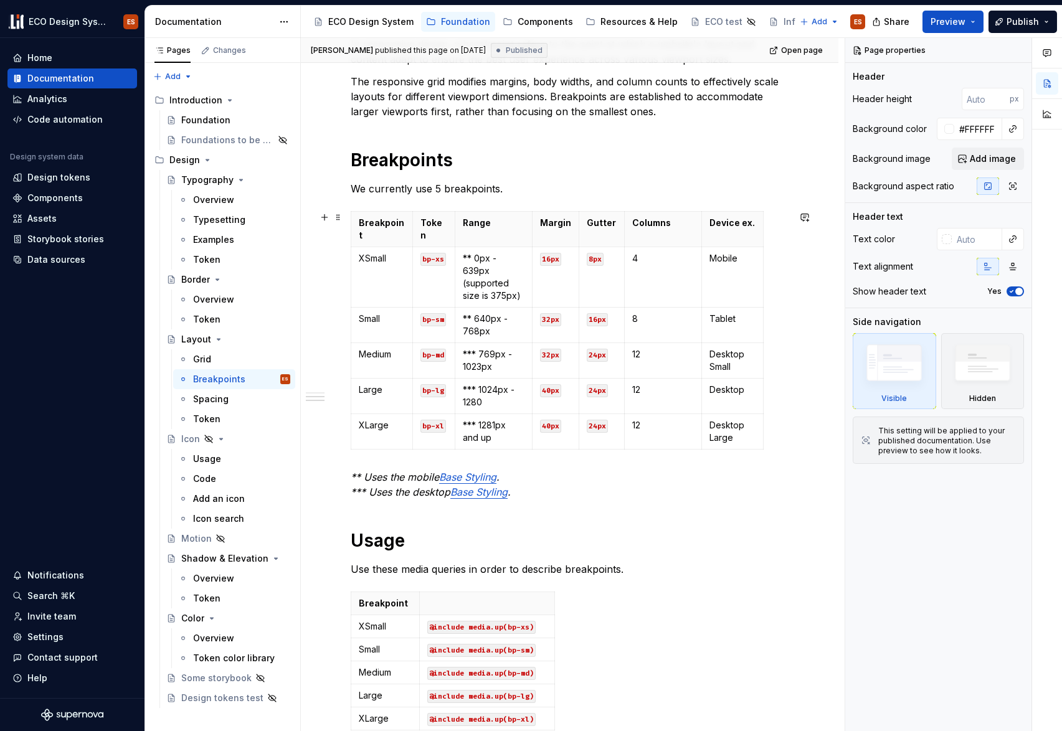
type textarea "*"
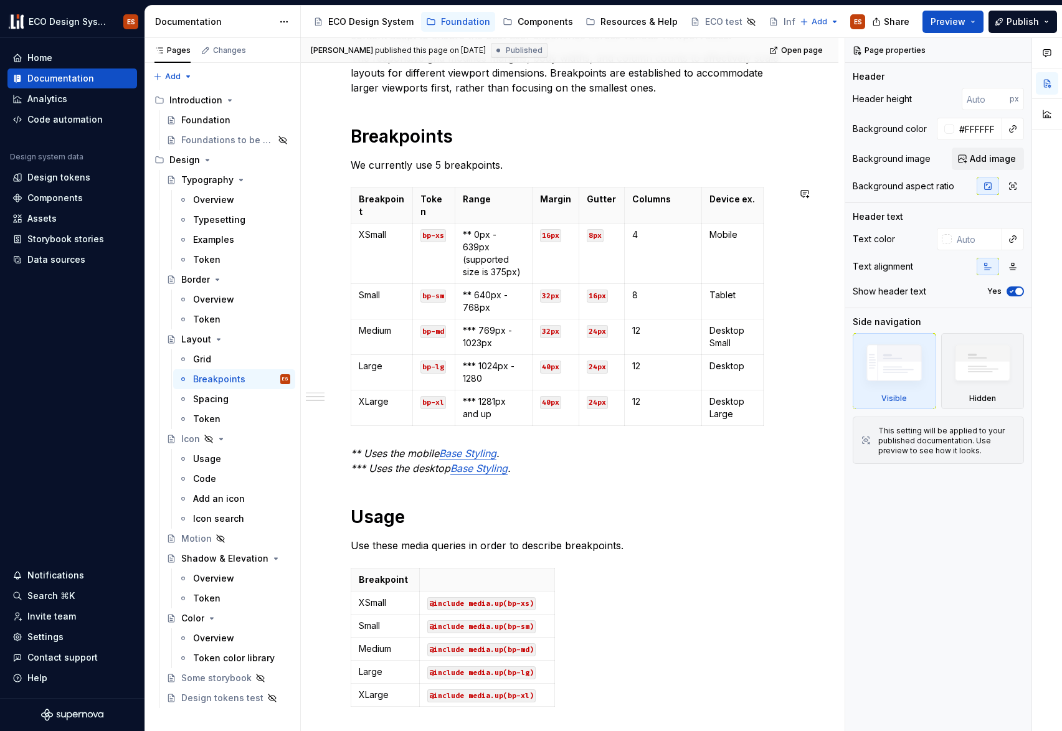
scroll to position [282, 0]
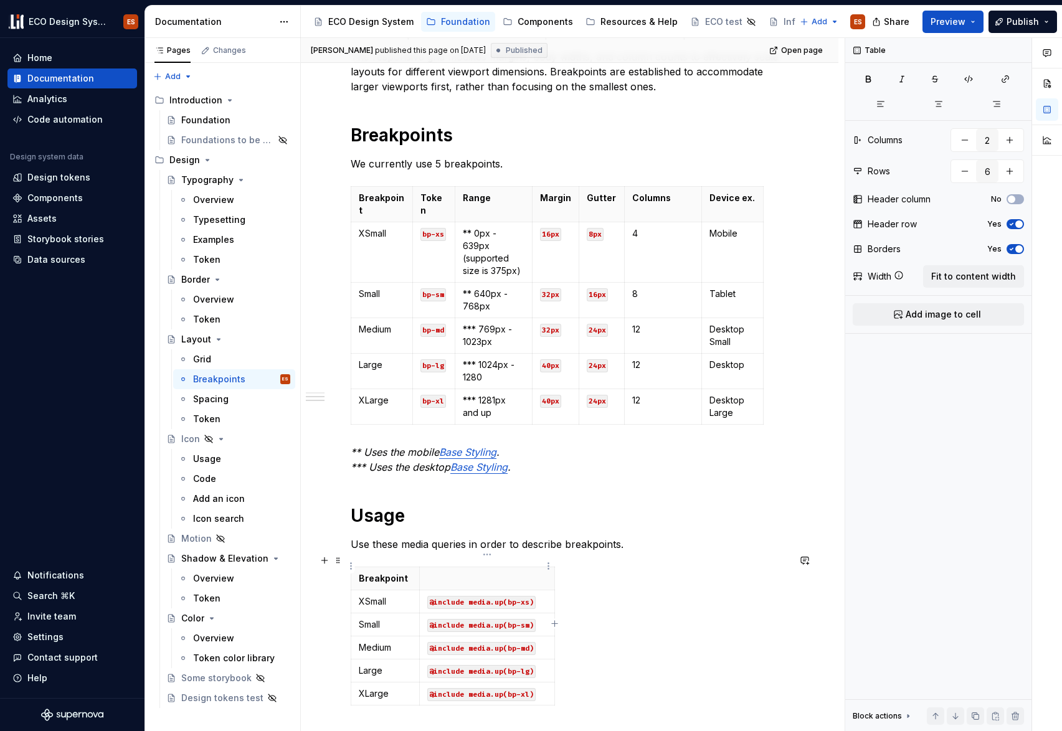
click at [489, 572] on p at bounding box center [487, 578] width 120 height 12
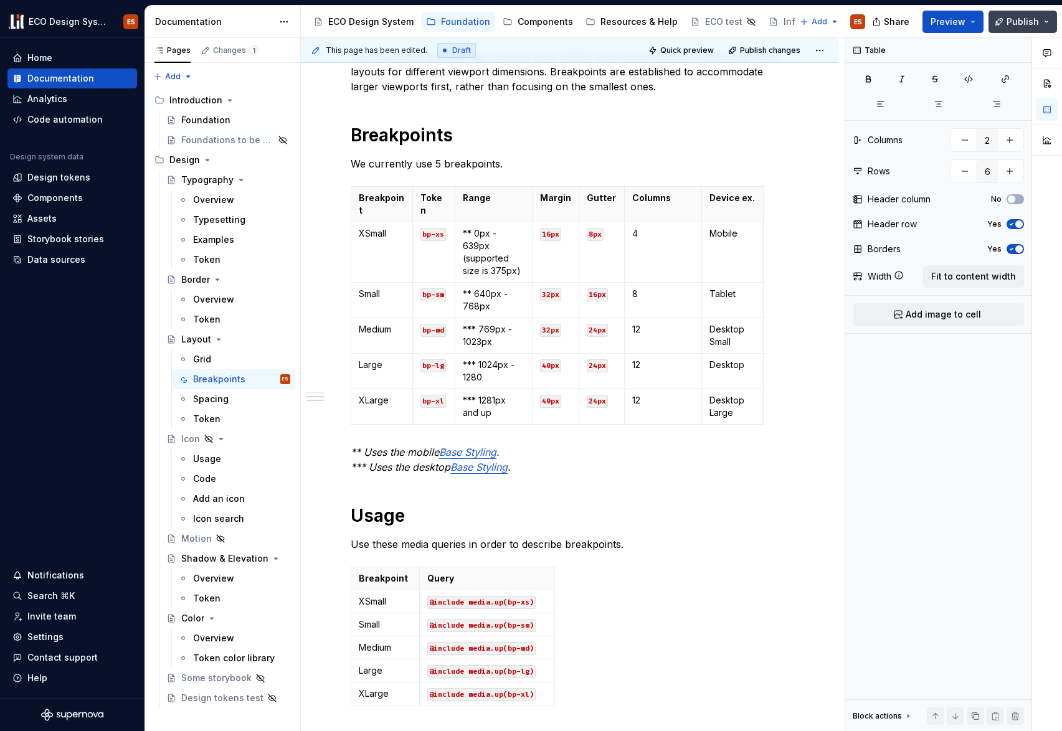
click at [1013, 29] on button "Publish" at bounding box center [1023, 22] width 69 height 22
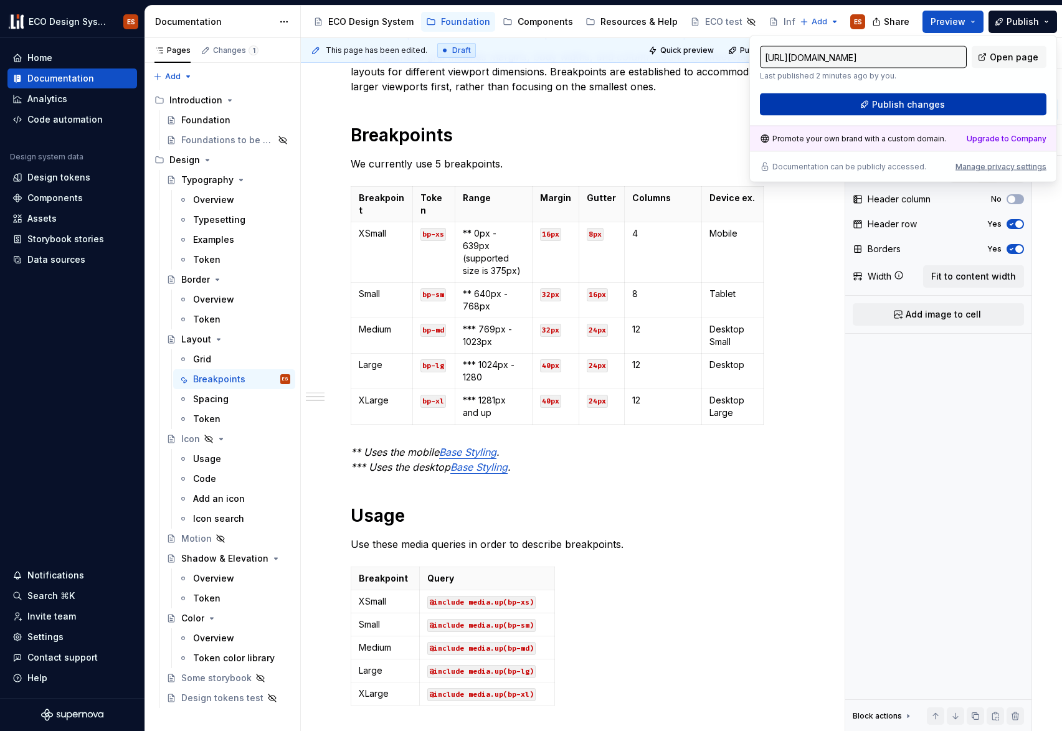
click at [974, 102] on button "Publish changes" at bounding box center [903, 104] width 287 height 22
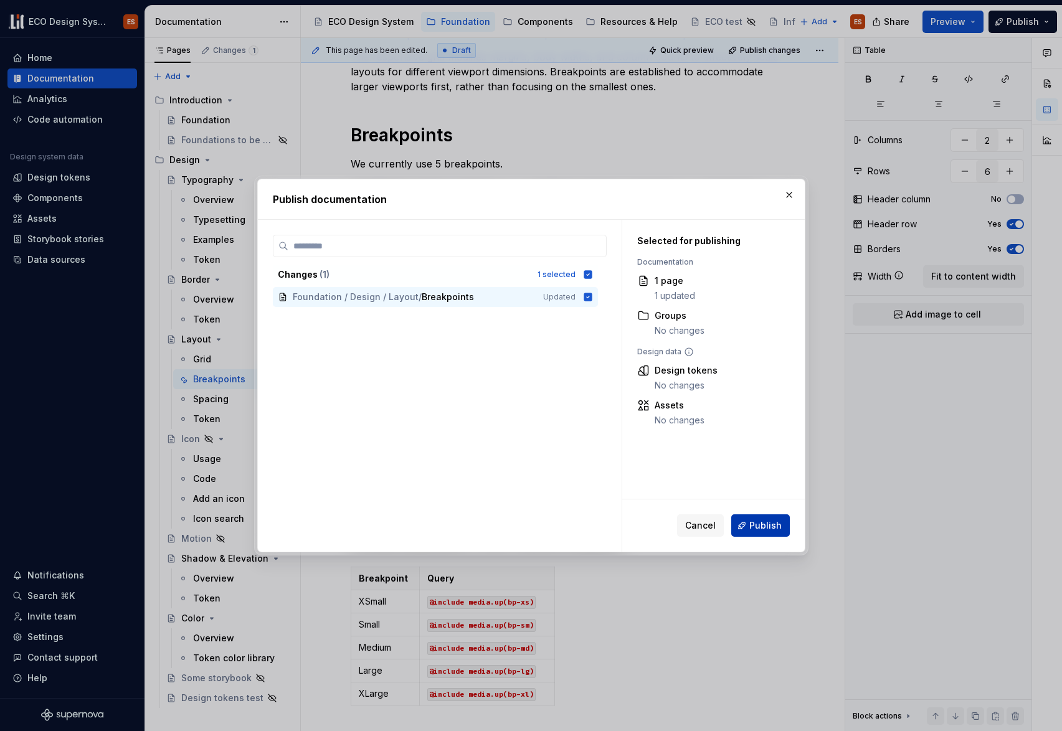
click at [747, 524] on button "Publish" at bounding box center [760, 526] width 59 height 22
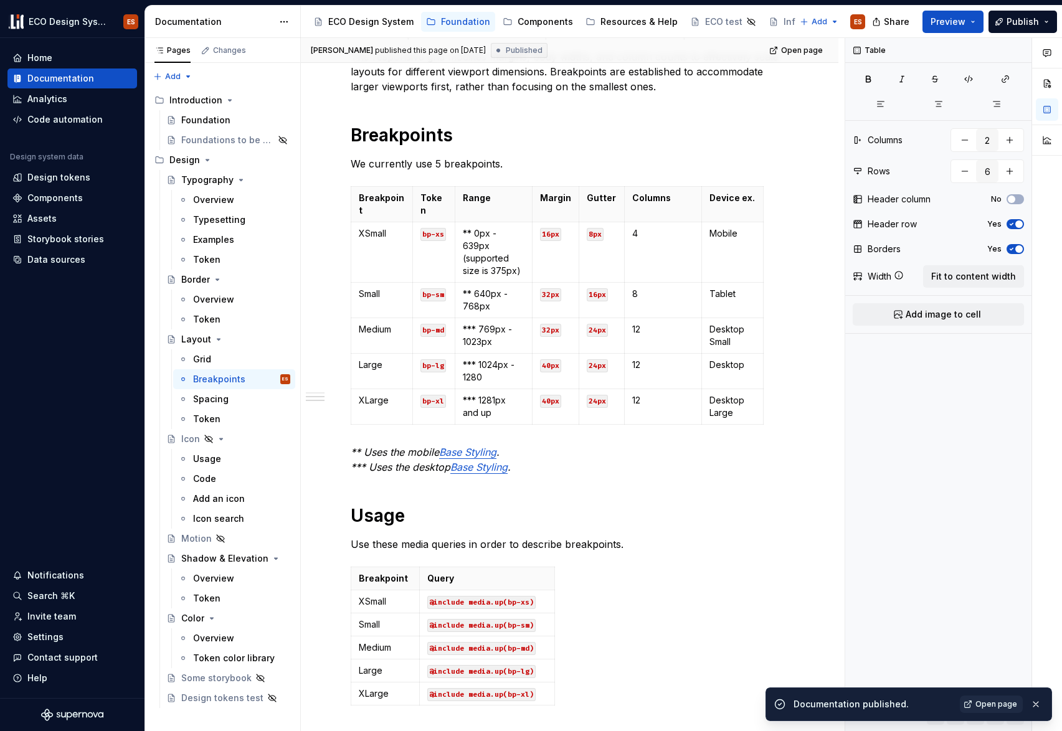
type textarea "*"
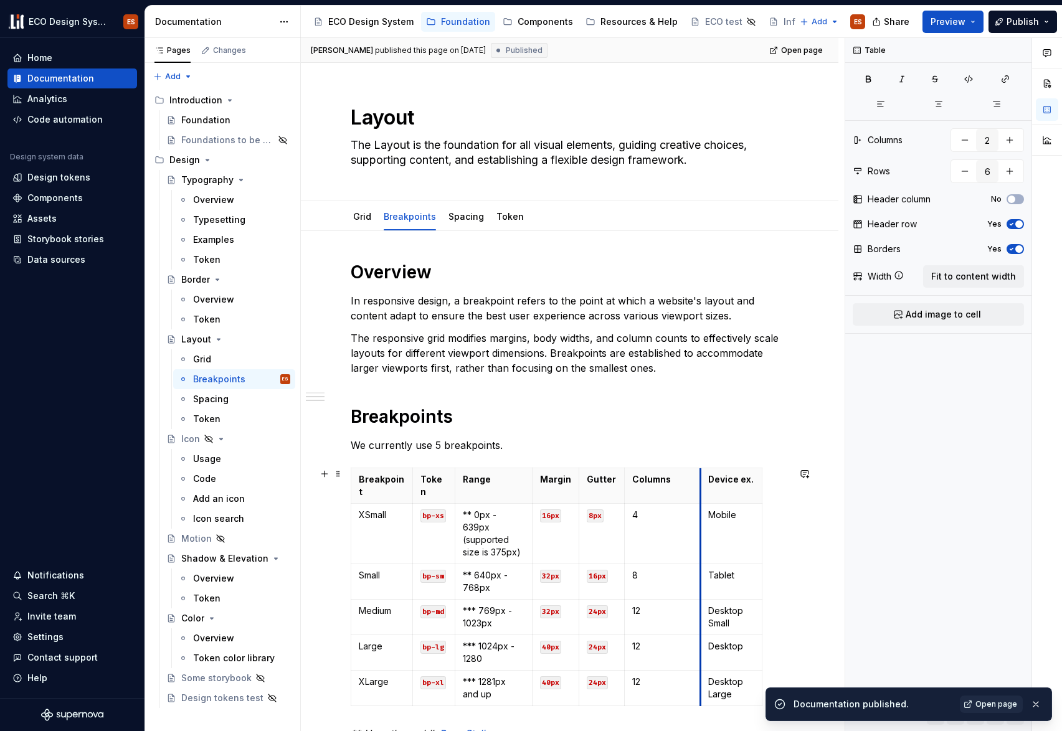
scroll to position [282, 0]
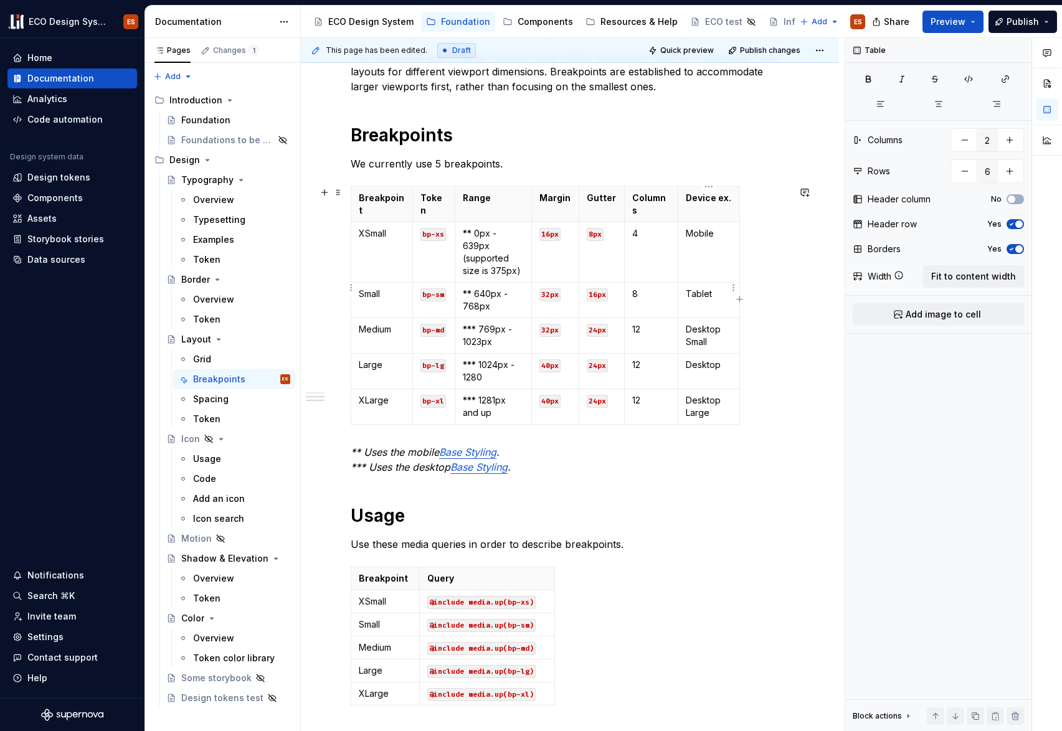
type textarea "*"
type input "7"
drag, startPoint x: 639, startPoint y: 221, endPoint x: 632, endPoint y: 222, distance: 6.9
click at [632, 227] on p "4" at bounding box center [651, 233] width 38 height 12
click at [785, 335] on div "Breakpoint Token Range Margin Gutter Columns Device ex. XSmall bp-xs ** 0px - 6…" at bounding box center [570, 308] width 438 height 244
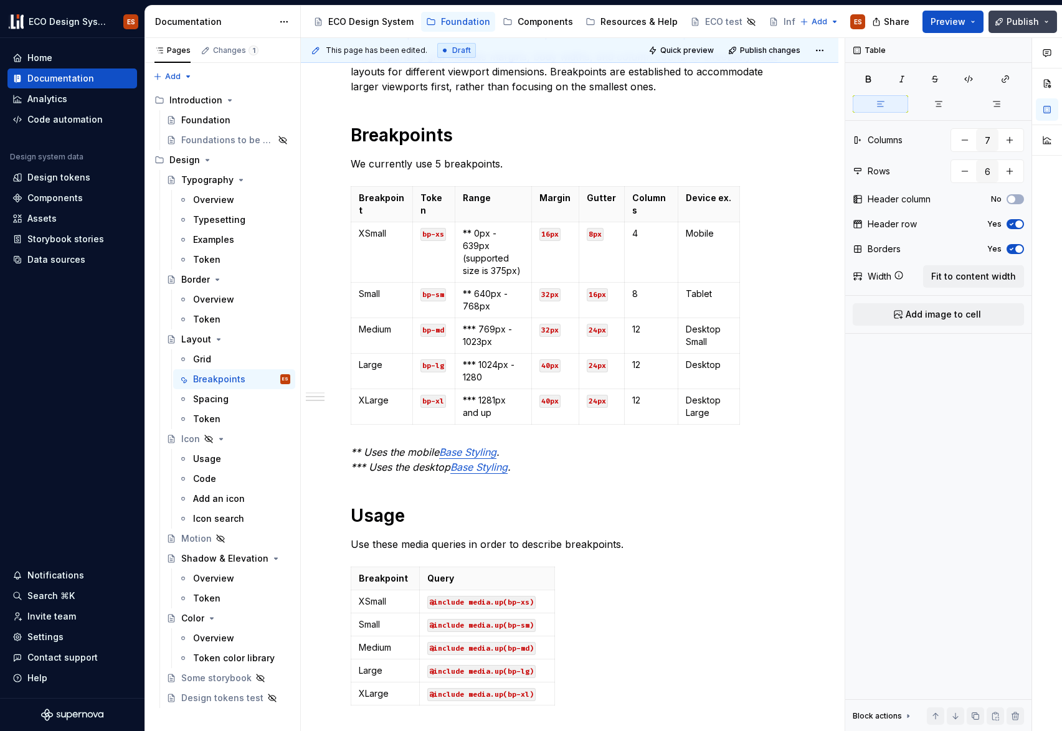
click at [1014, 28] on button "Publish" at bounding box center [1023, 22] width 69 height 22
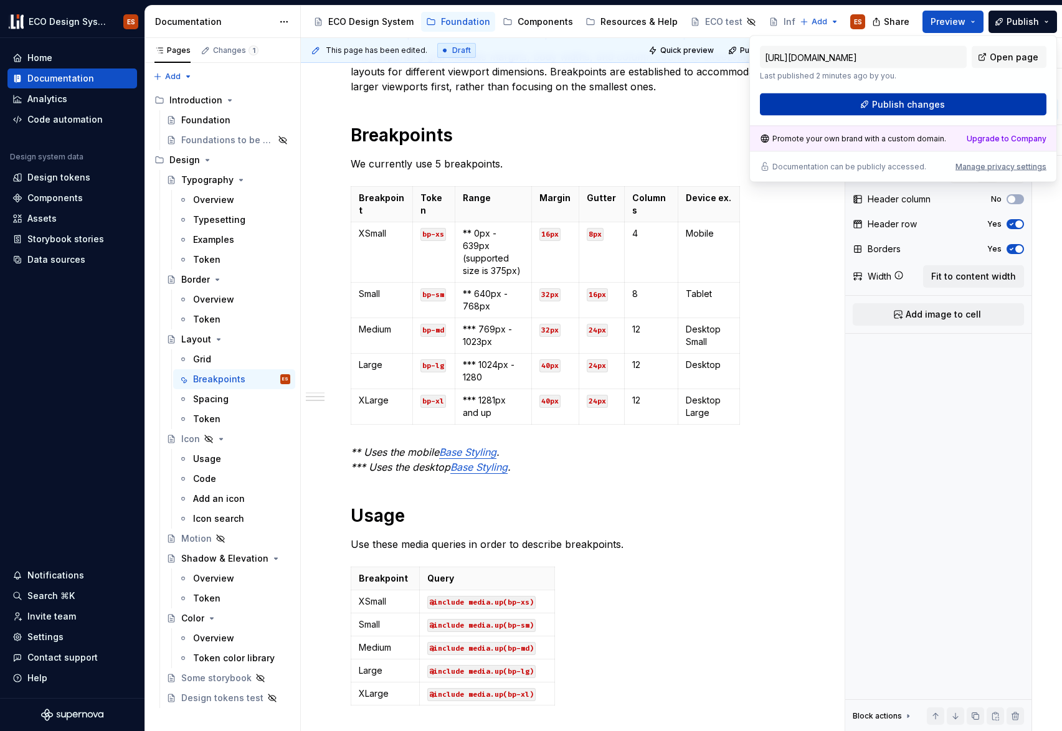
click at [888, 108] on span "Publish changes" at bounding box center [908, 104] width 73 height 12
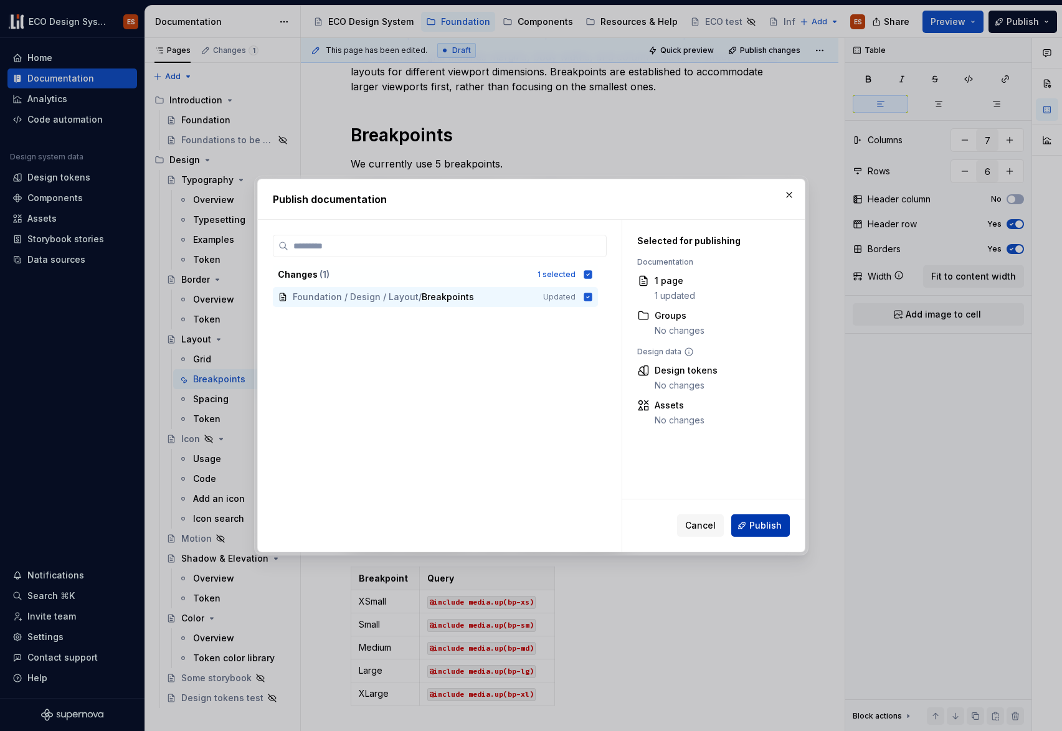
click at [762, 523] on span "Publish" at bounding box center [765, 526] width 32 height 12
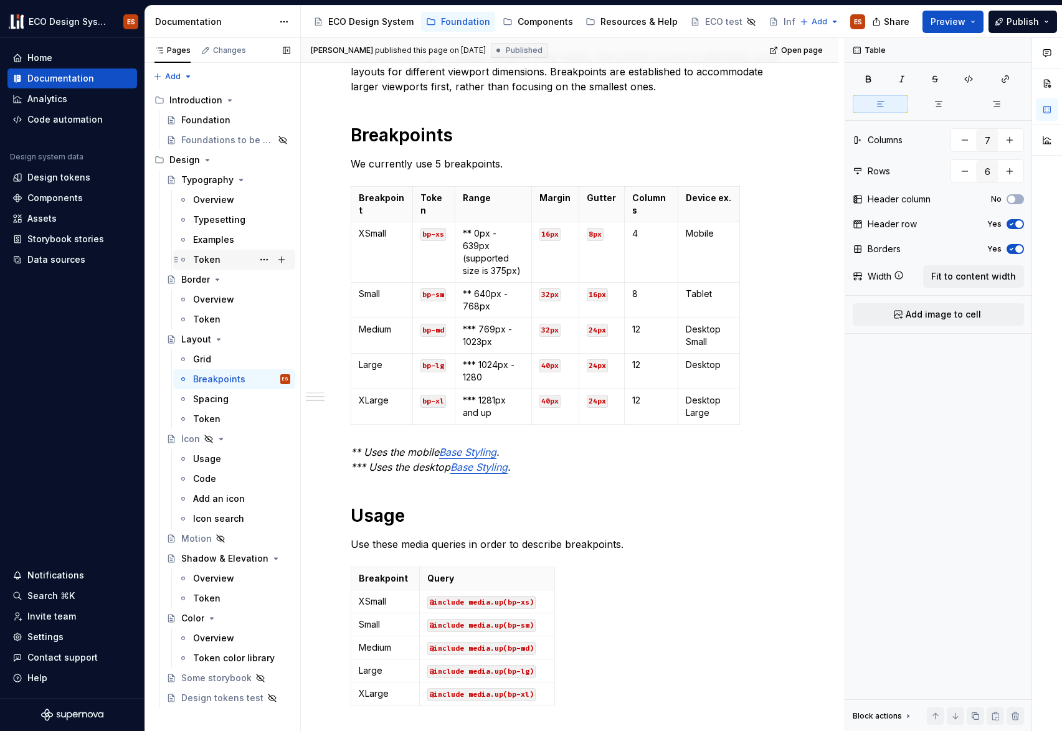
click at [220, 256] on div "Token" at bounding box center [241, 259] width 97 height 17
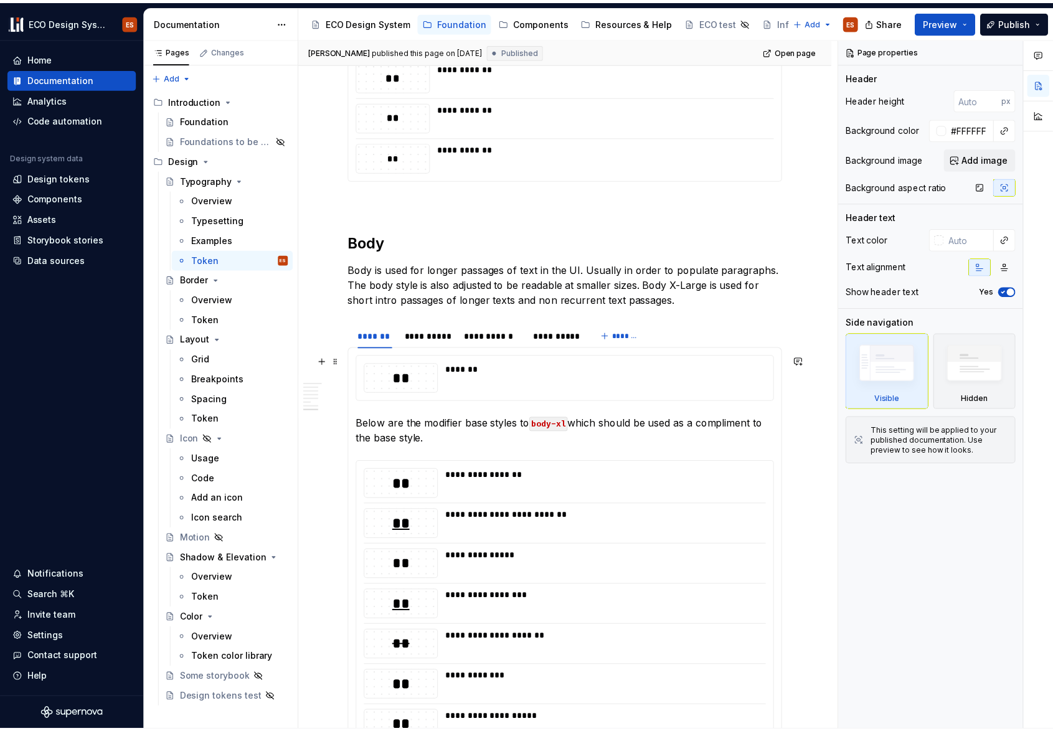
scroll to position [1871, 0]
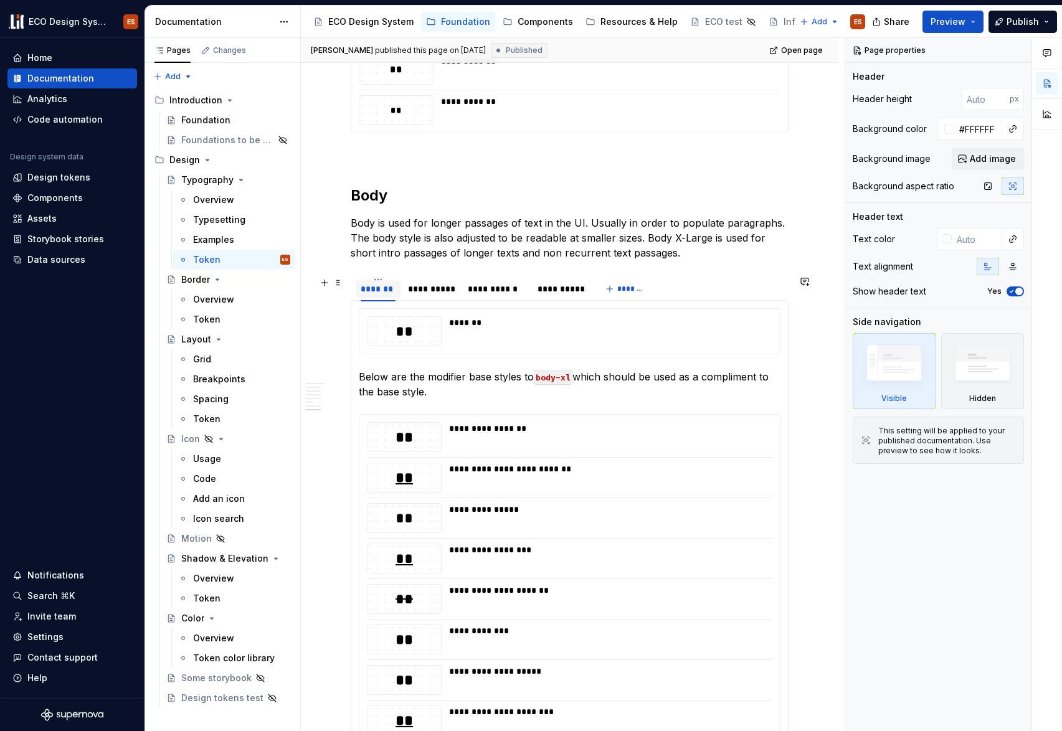
type textarea "*"
click at [384, 288] on div "*******" at bounding box center [378, 289] width 35 height 12
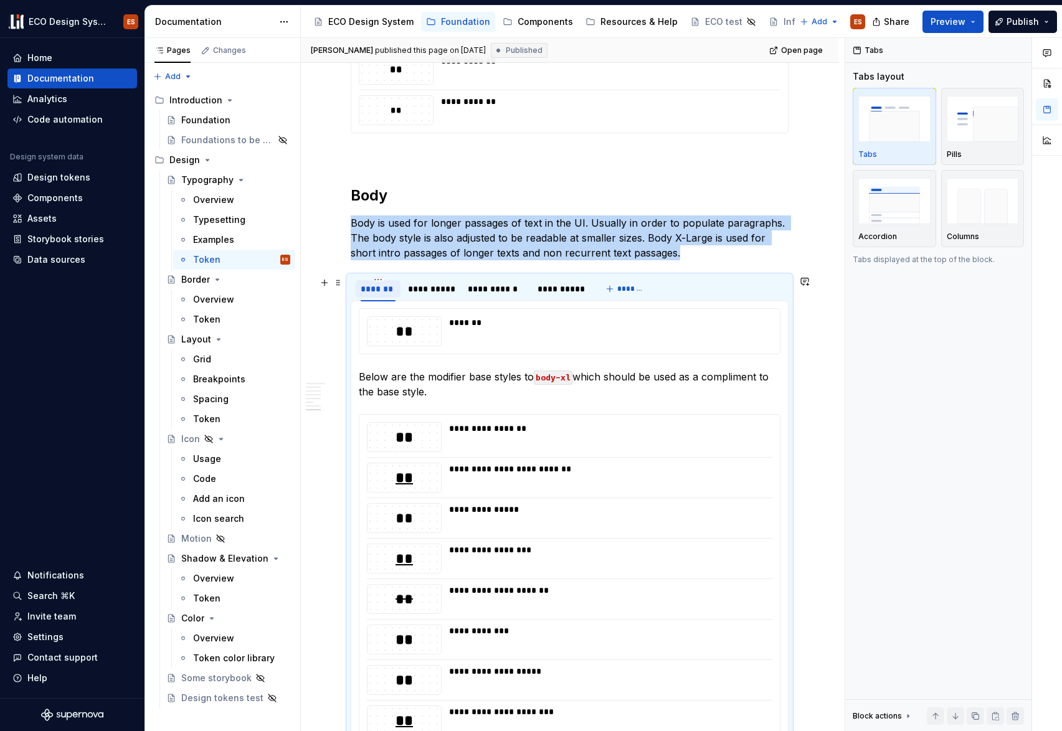
click at [388, 289] on div "*******" at bounding box center [378, 289] width 35 height 12
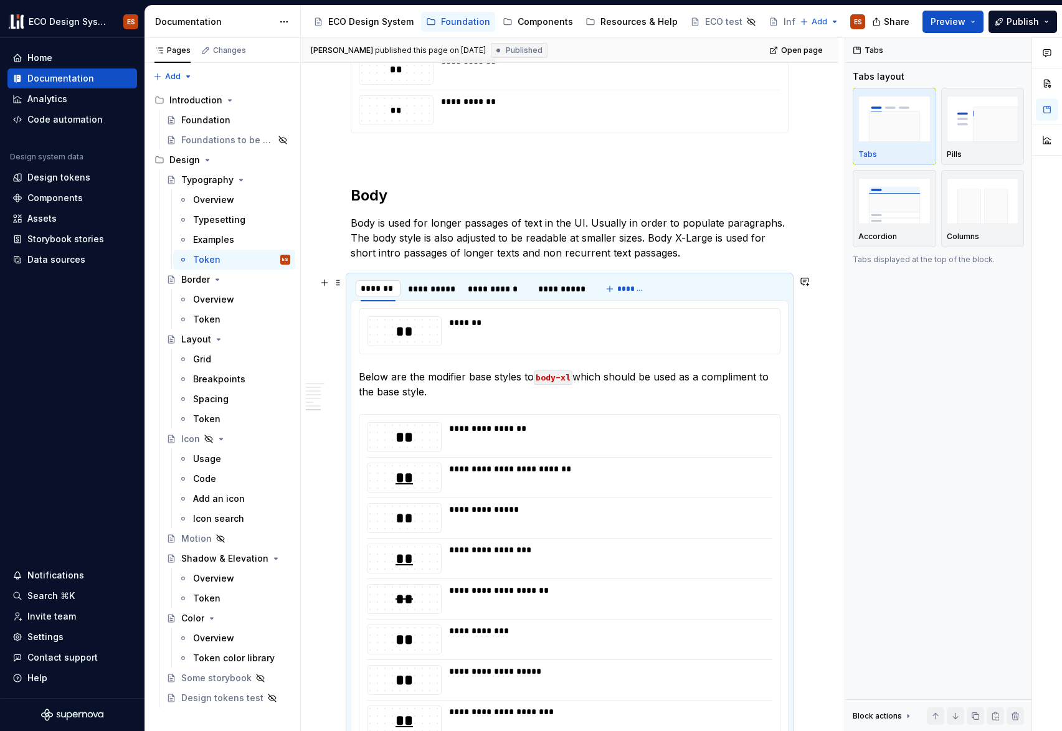
click at [396, 289] on input "*******" at bounding box center [378, 288] width 45 height 22
type input "**********"
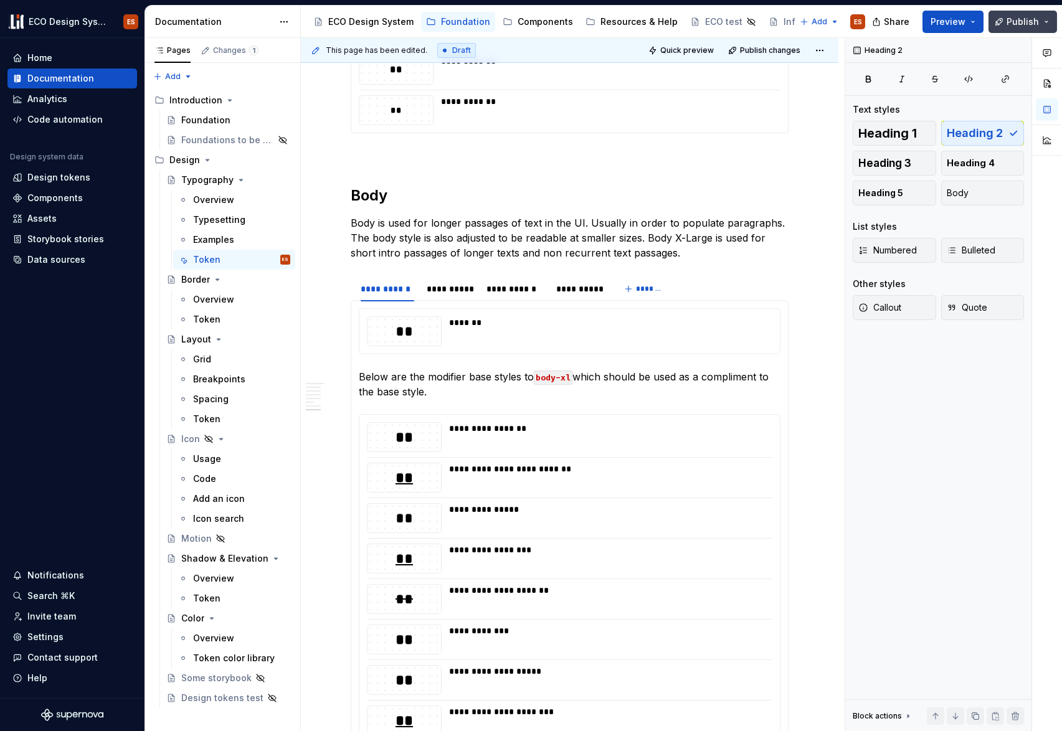
click at [1024, 24] on span "Publish" at bounding box center [1023, 22] width 32 height 12
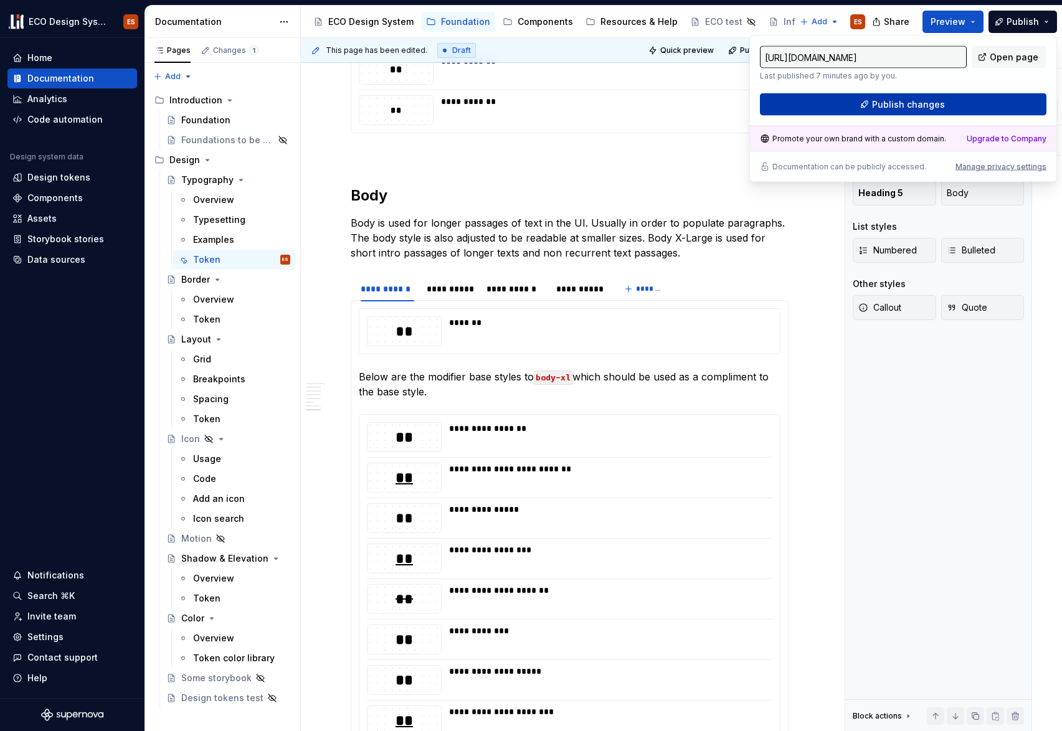
click at [996, 100] on button "Publish changes" at bounding box center [903, 104] width 287 height 22
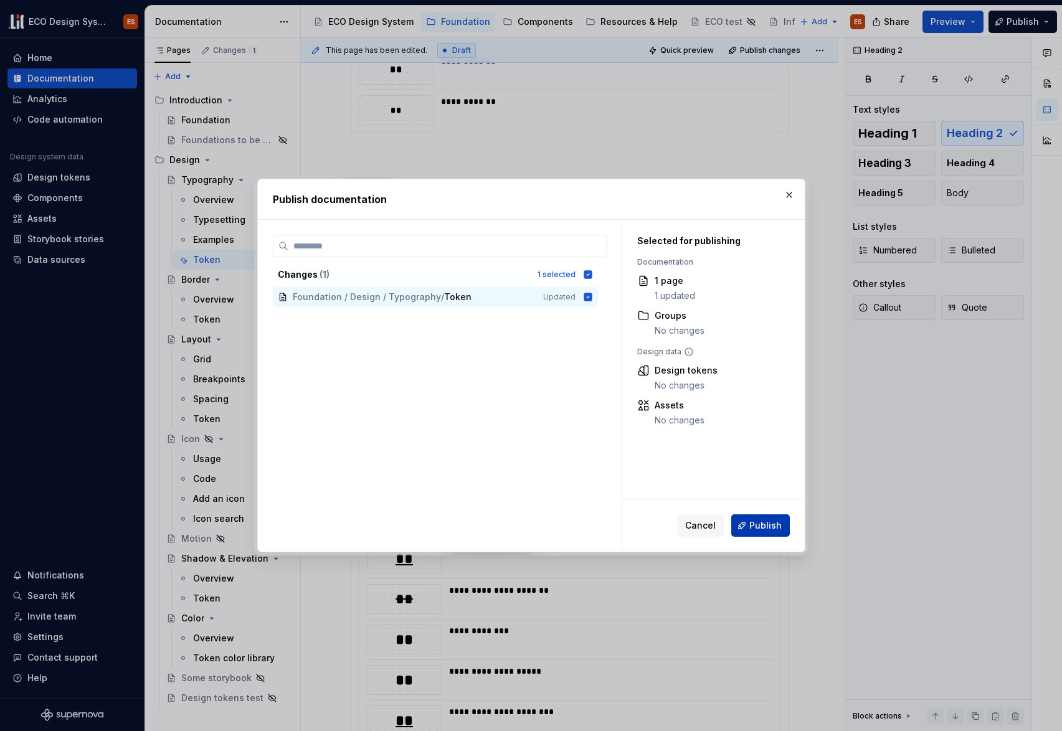
click at [757, 521] on span "Publish" at bounding box center [765, 526] width 32 height 12
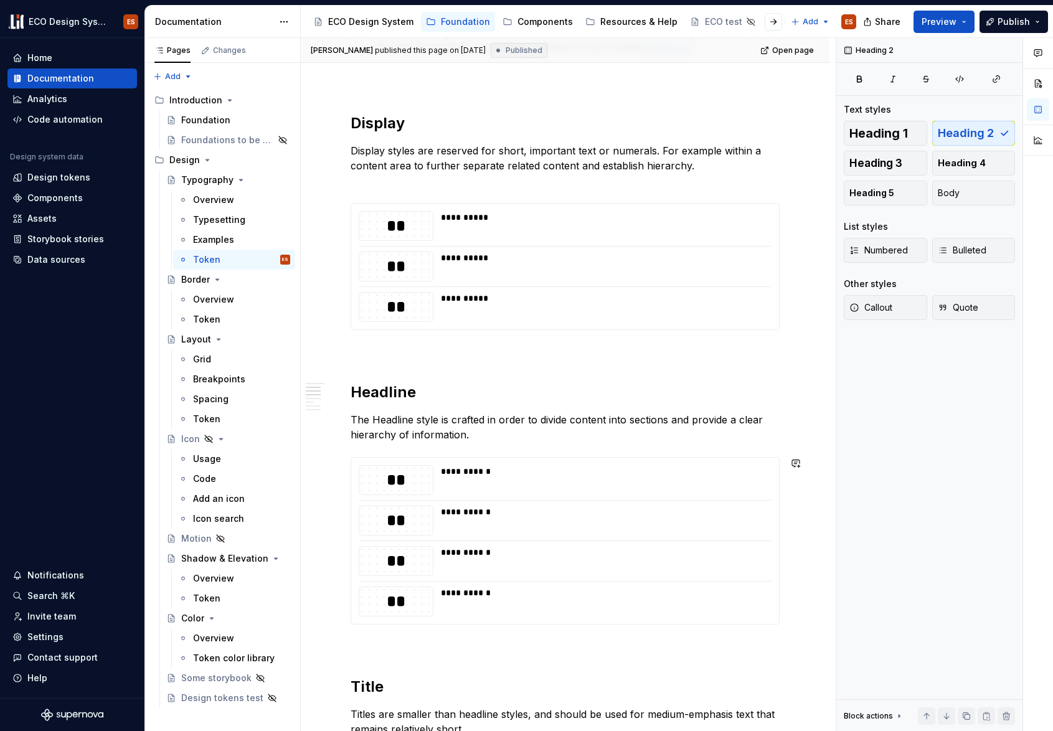
scroll to position [0, 0]
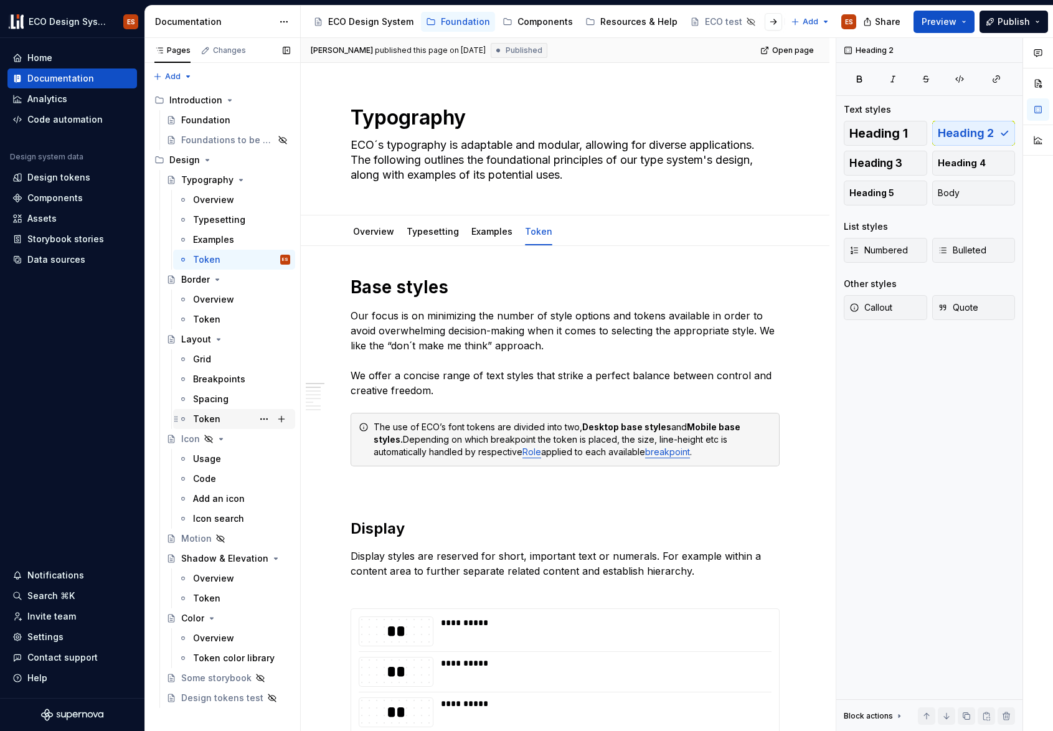
click at [216, 414] on div "Token" at bounding box center [206, 419] width 27 height 12
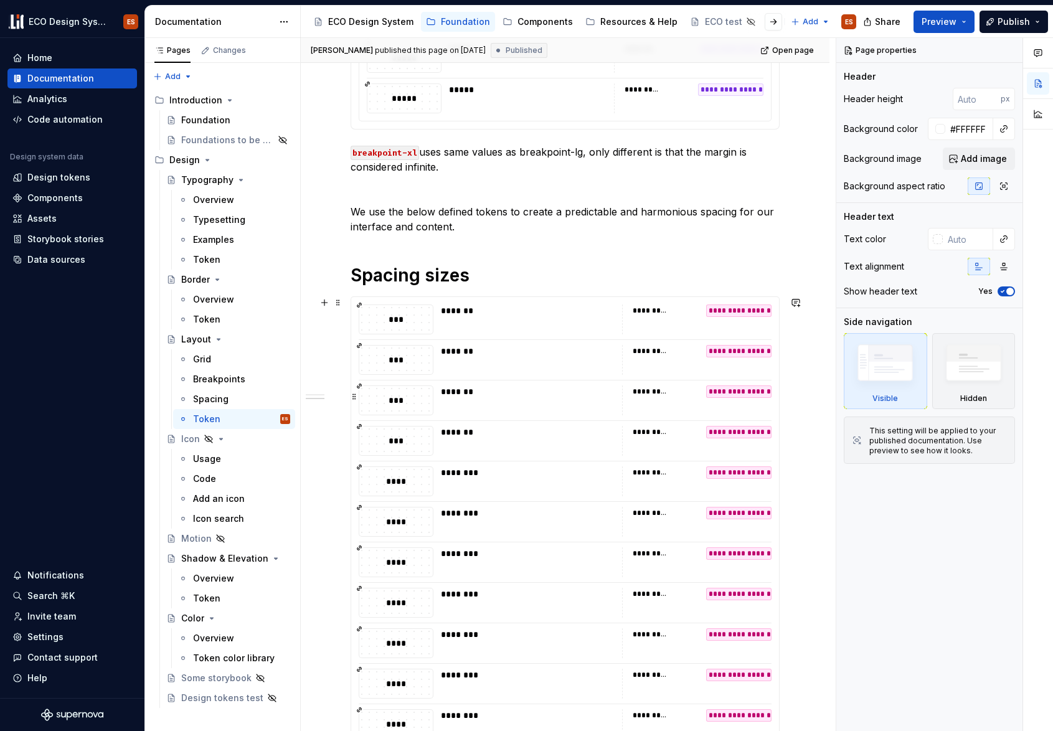
scroll to position [481, 0]
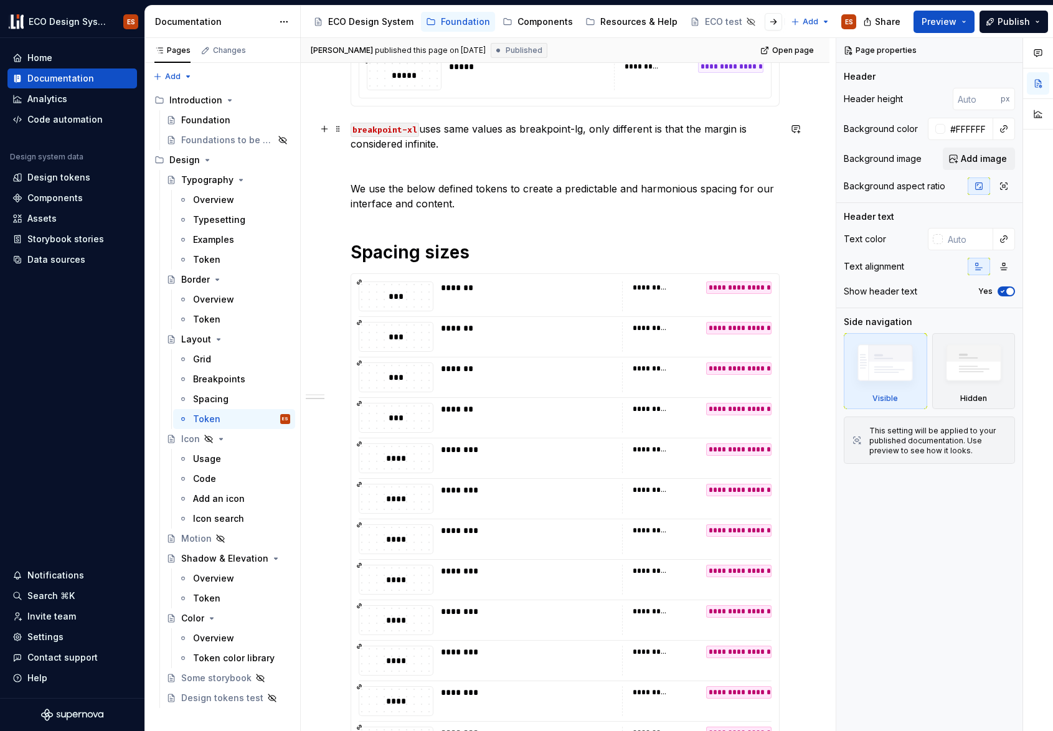
type textarea "*"
click at [406, 128] on code "breakpoint-xl" at bounding box center [385, 130] width 69 height 14
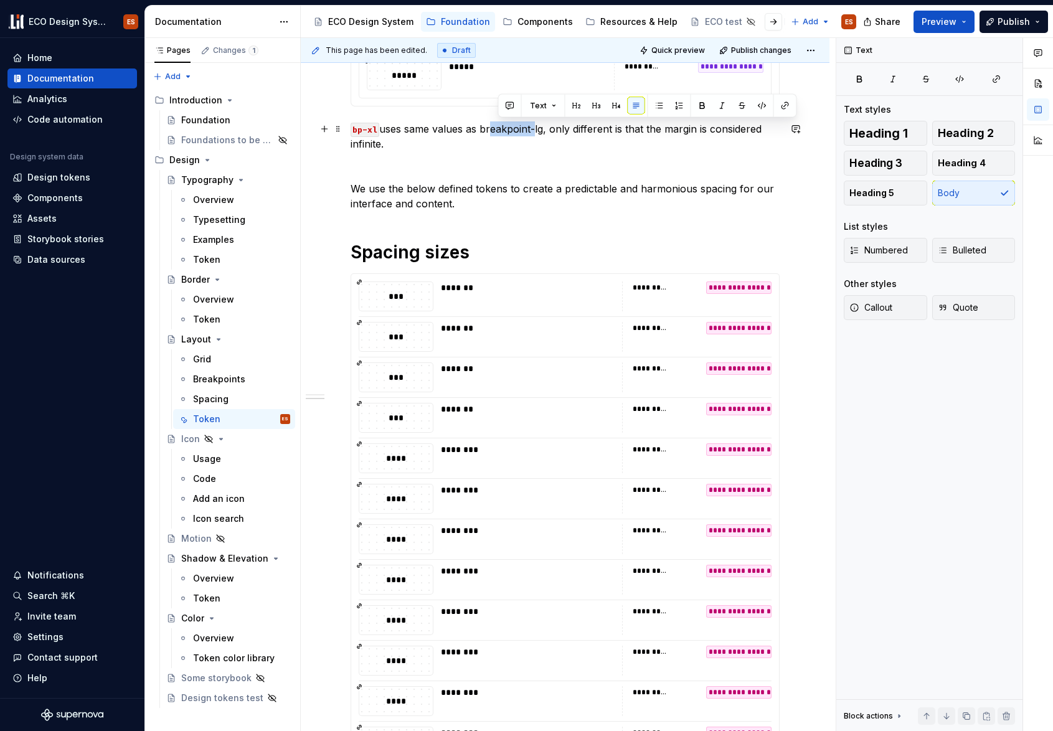
drag, startPoint x: 543, startPoint y: 129, endPoint x: 498, endPoint y: 130, distance: 45.5
click at [498, 130] on p "bp-xl uses same values as breakpoint-lg, only different is that the margin is c…" at bounding box center [565, 136] width 429 height 30
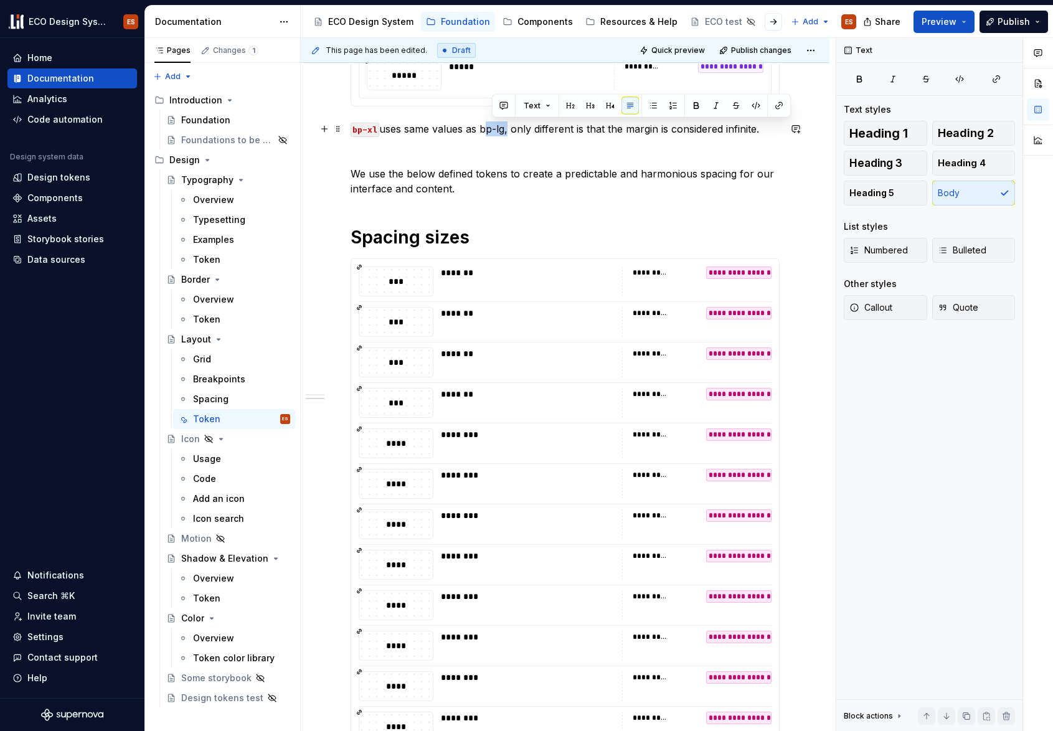
drag, startPoint x: 516, startPoint y: 129, endPoint x: 494, endPoint y: 130, distance: 21.8
click at [494, 130] on p "bp-xl uses same values as bp-lg, only different is that the margin is considere…" at bounding box center [565, 128] width 429 height 15
click at [749, 104] on button "button" at bounding box center [756, 105] width 17 height 17
click at [629, 149] on p at bounding box center [565, 151] width 429 height 15
click at [528, 130] on p "bp-xl uses same values as bp-lg , only different is that the margin is consider…" at bounding box center [565, 128] width 429 height 15
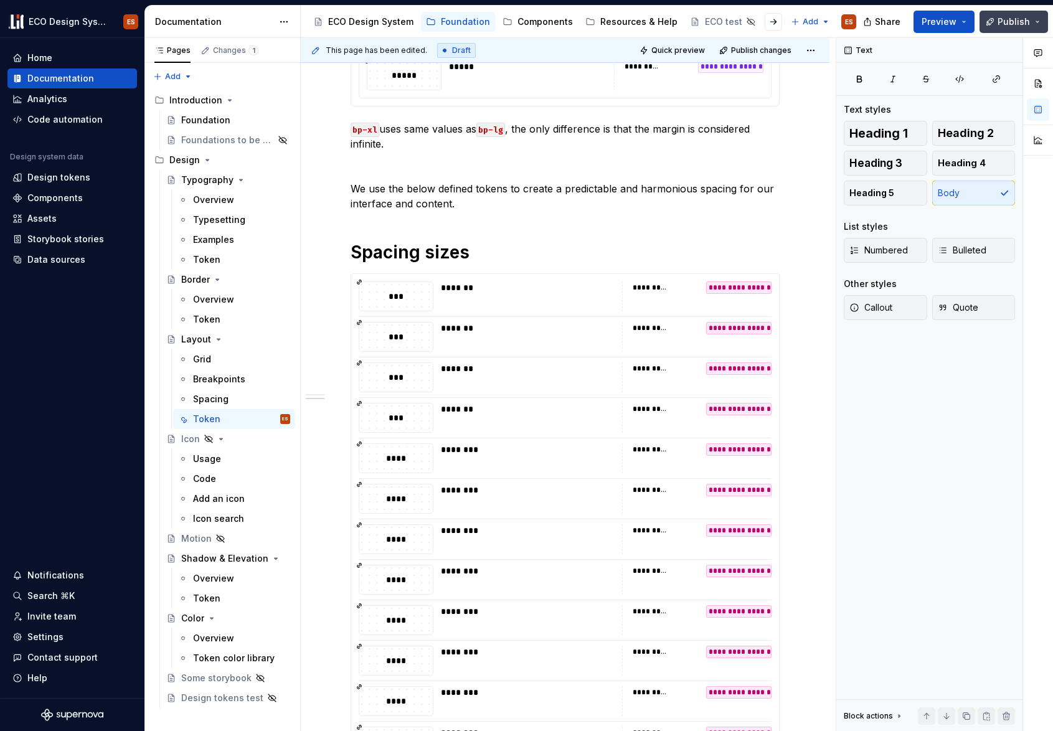
click at [1015, 18] on span "Publish" at bounding box center [1014, 22] width 32 height 12
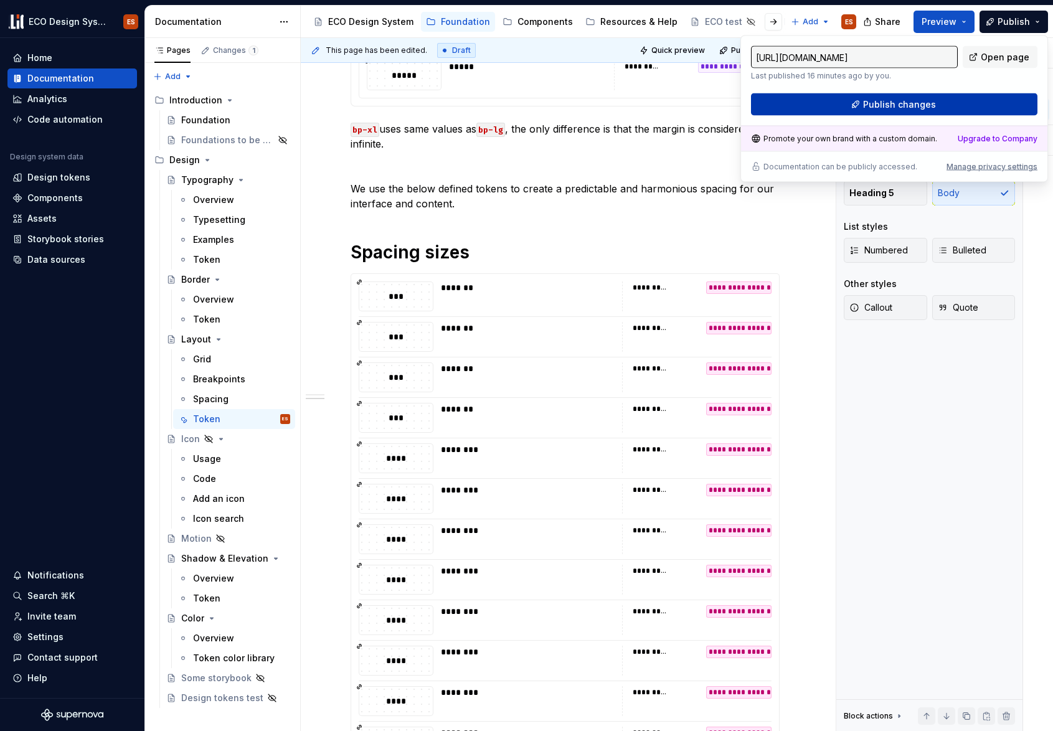
click at [962, 106] on button "Publish changes" at bounding box center [894, 104] width 287 height 22
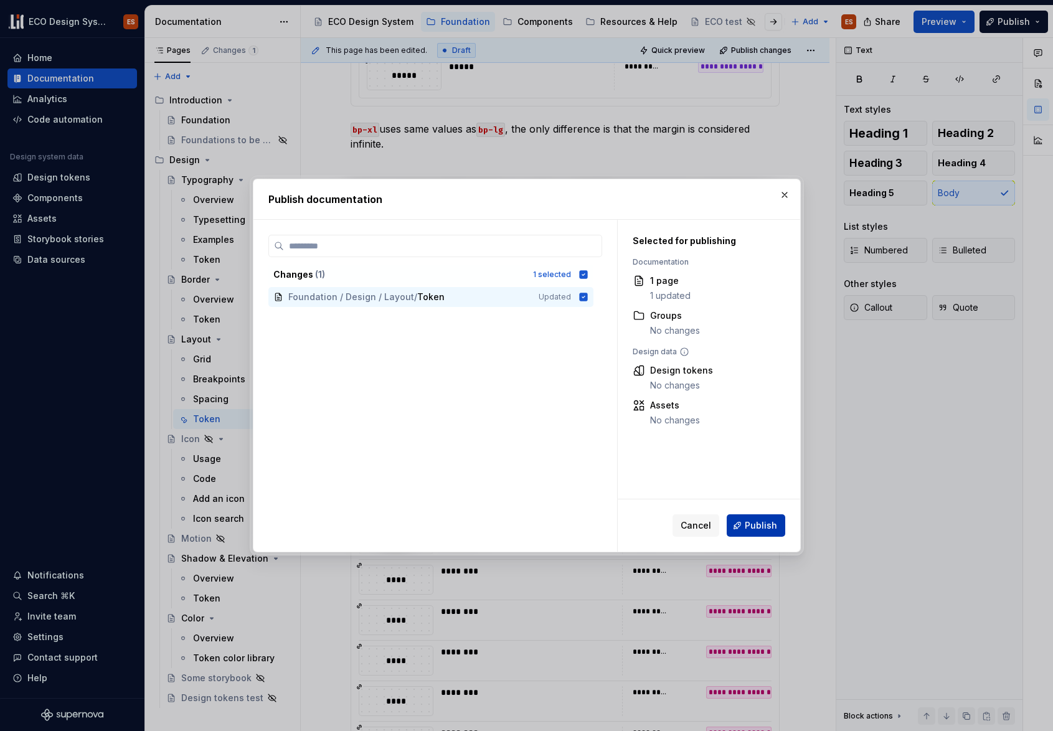
click at [764, 524] on span "Publish" at bounding box center [761, 526] width 32 height 12
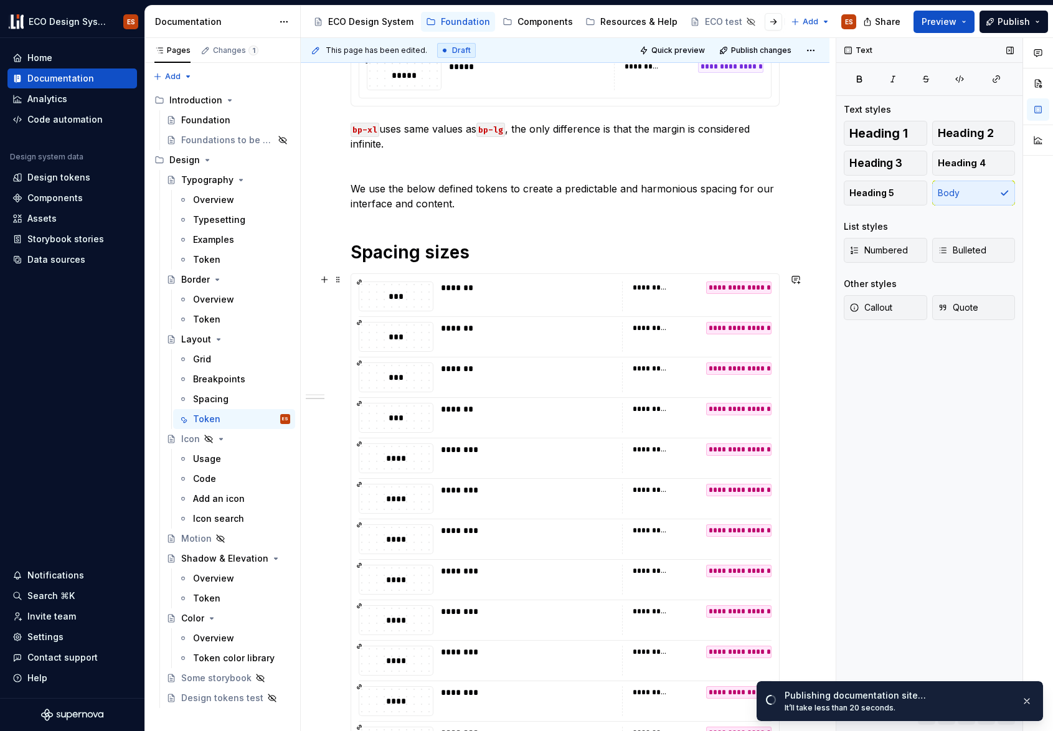
scroll to position [0, 0]
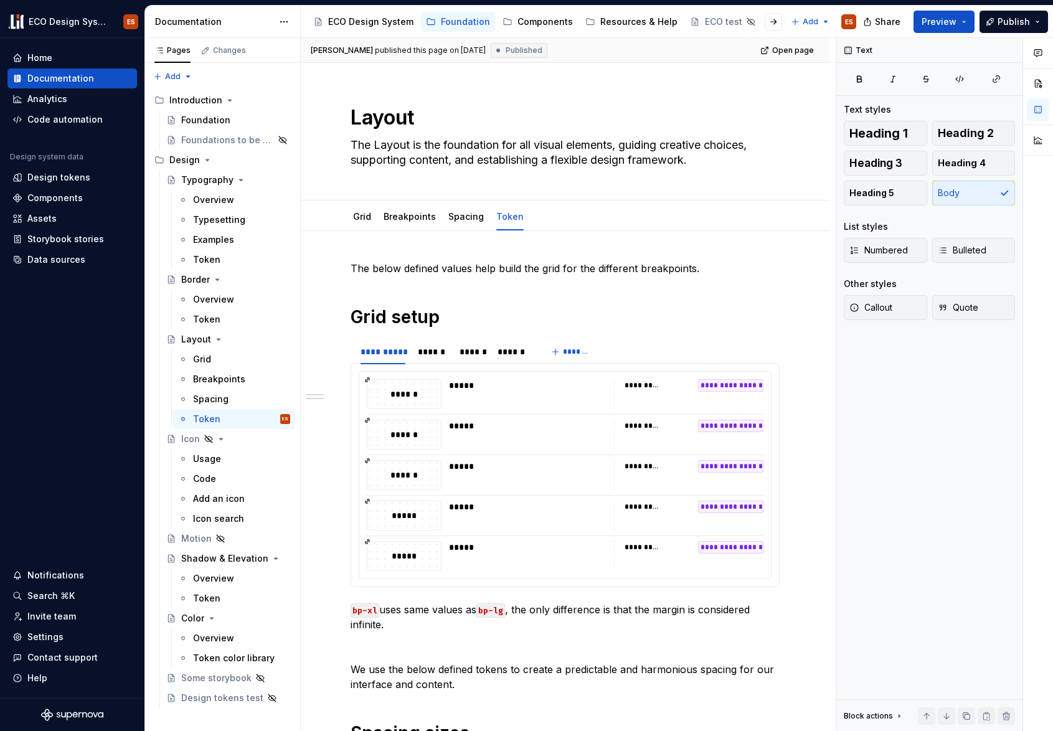
type textarea "*"
